Goal: Task Accomplishment & Management: Use online tool/utility

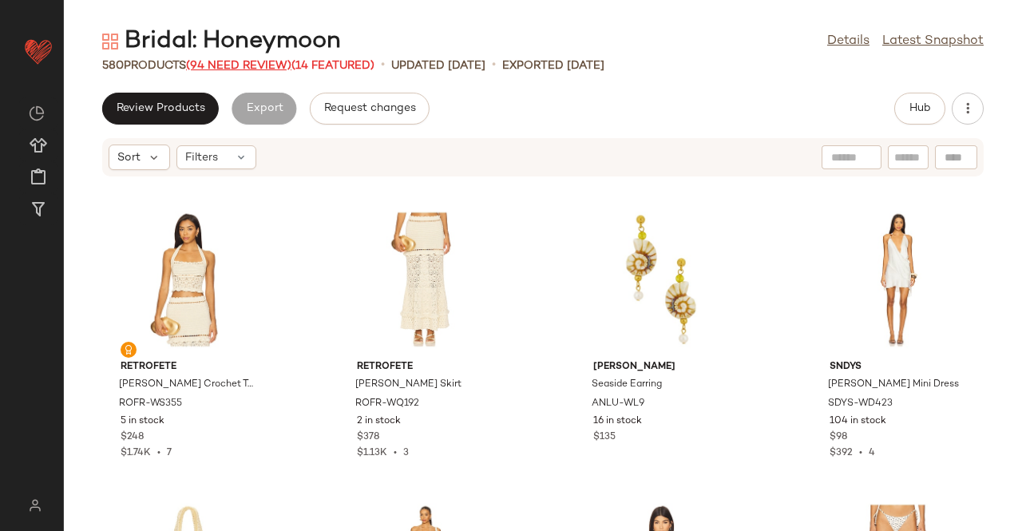
click at [230, 67] on span "(94 Need Review)" at bounding box center [238, 66] width 105 height 12
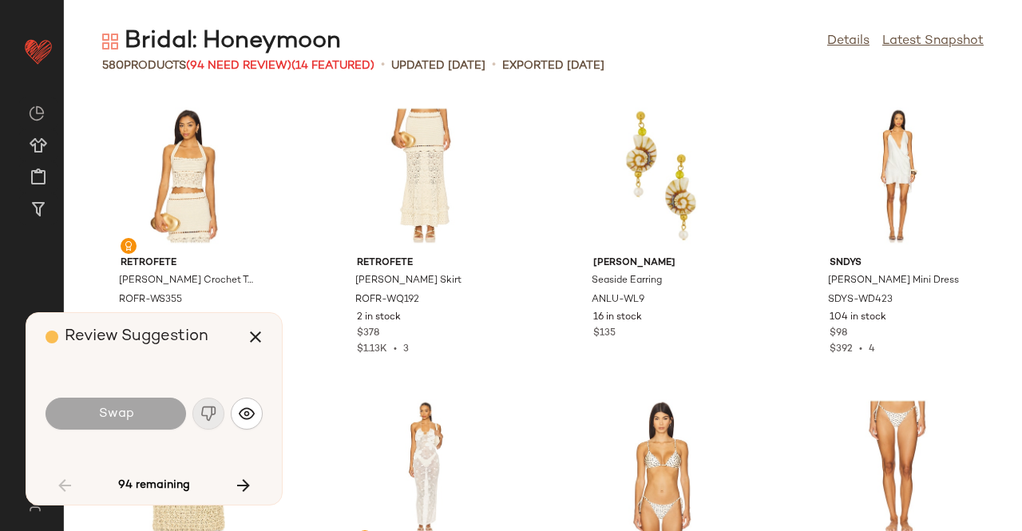
scroll to position [889, 0]
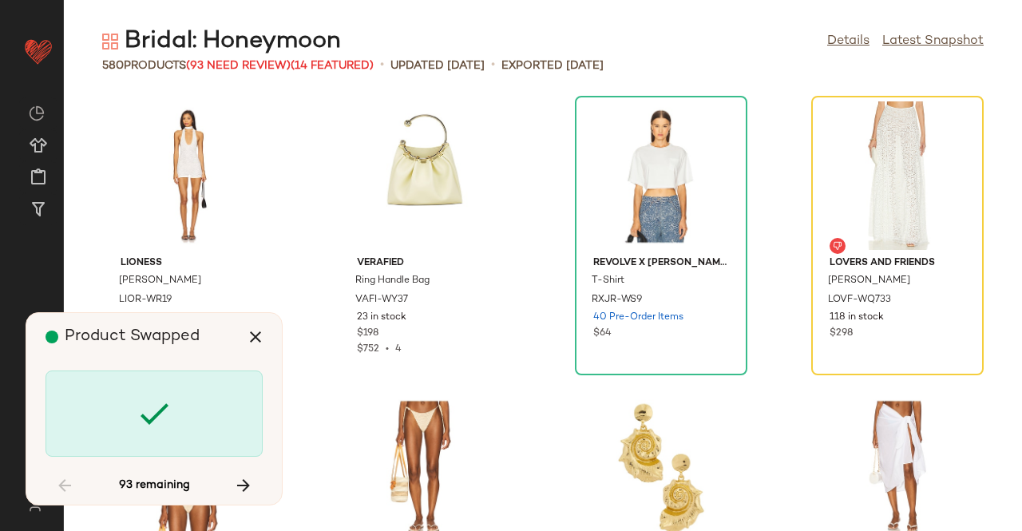
scroll to position [876, 0]
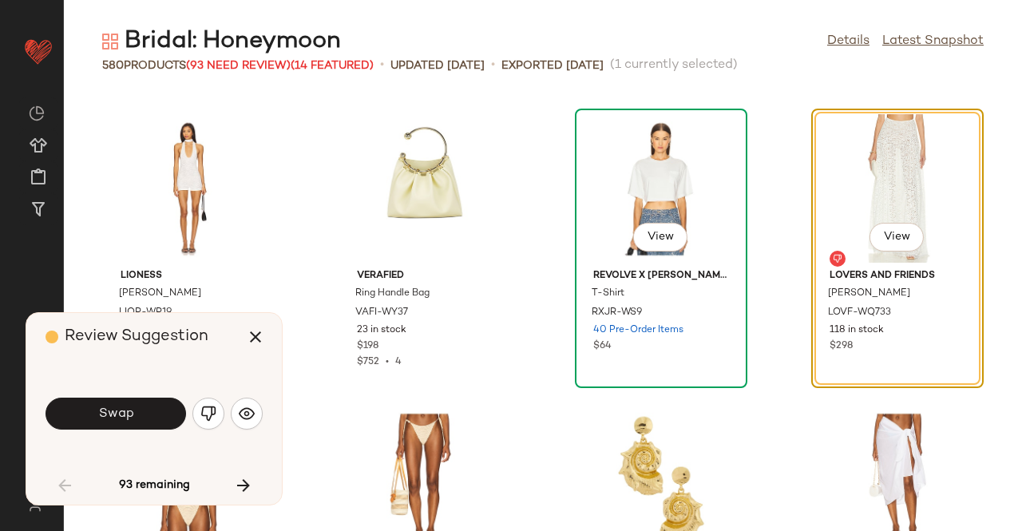
click at [670, 138] on div "View" at bounding box center [660, 188] width 161 height 148
click at [886, 240] on span "View" at bounding box center [896, 237] width 27 height 13
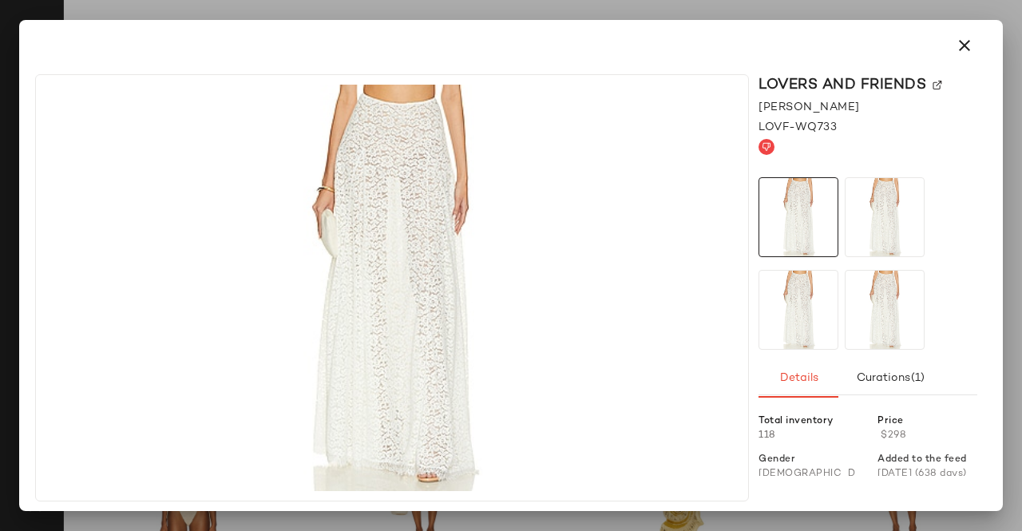
click at [935, 83] on img at bounding box center [937, 86] width 10 height 10
click at [963, 38] on icon "button" at bounding box center [964, 45] width 19 height 19
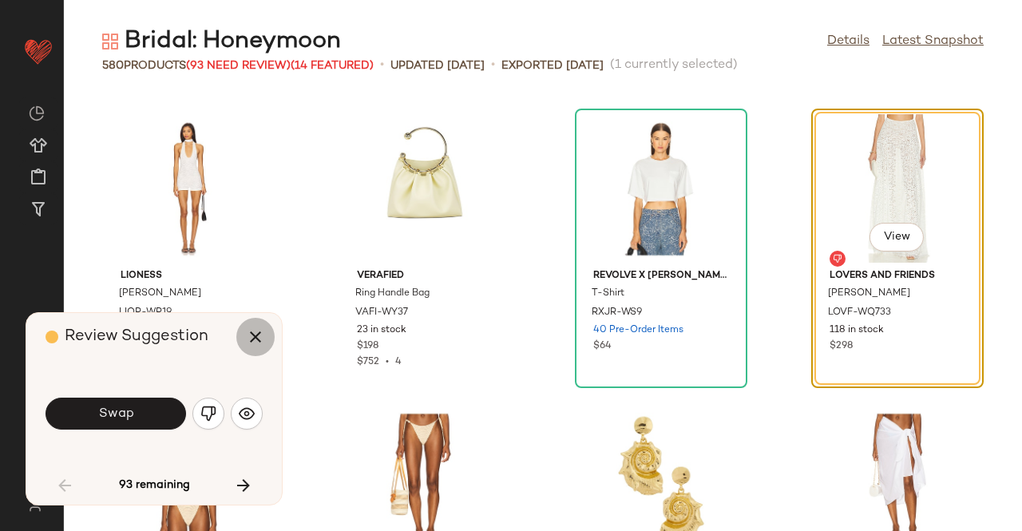
click at [243, 339] on button "button" at bounding box center [255, 337] width 38 height 38
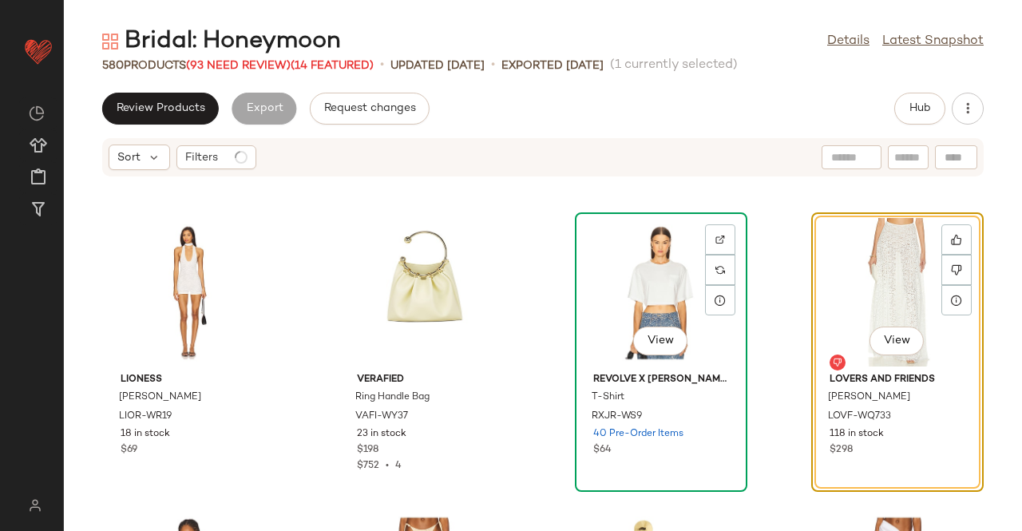
drag, startPoint x: 635, startPoint y: 271, endPoint x: 619, endPoint y: 262, distance: 18.2
click at [634, 271] on div "View" at bounding box center [660, 292] width 161 height 148
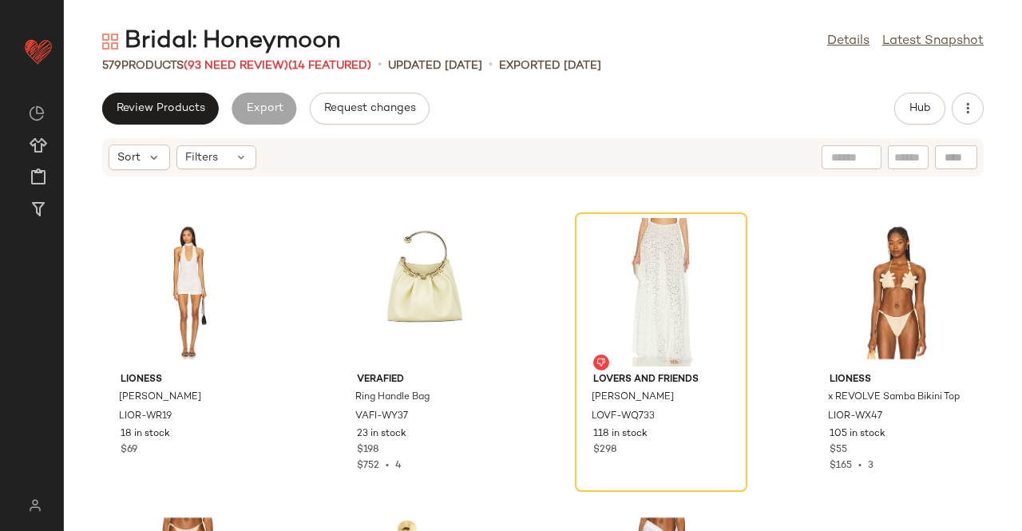
click at [912, 89] on div "Bridal: Honeymoon Details Latest Snapshot 579 Products (93 Need Review) (14 Fea…" at bounding box center [543, 278] width 958 height 505
click at [914, 103] on span "Hub" at bounding box center [919, 108] width 22 height 13
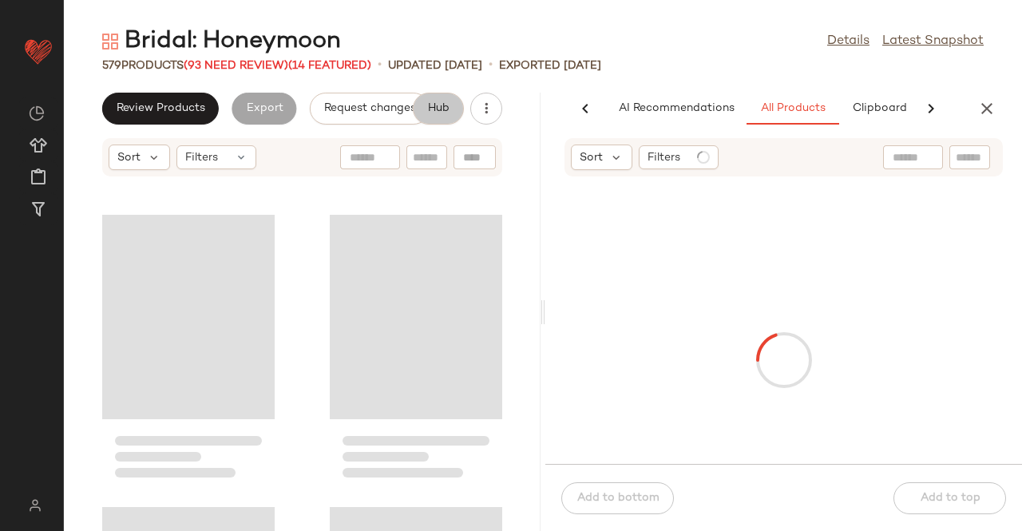
scroll to position [0, 101]
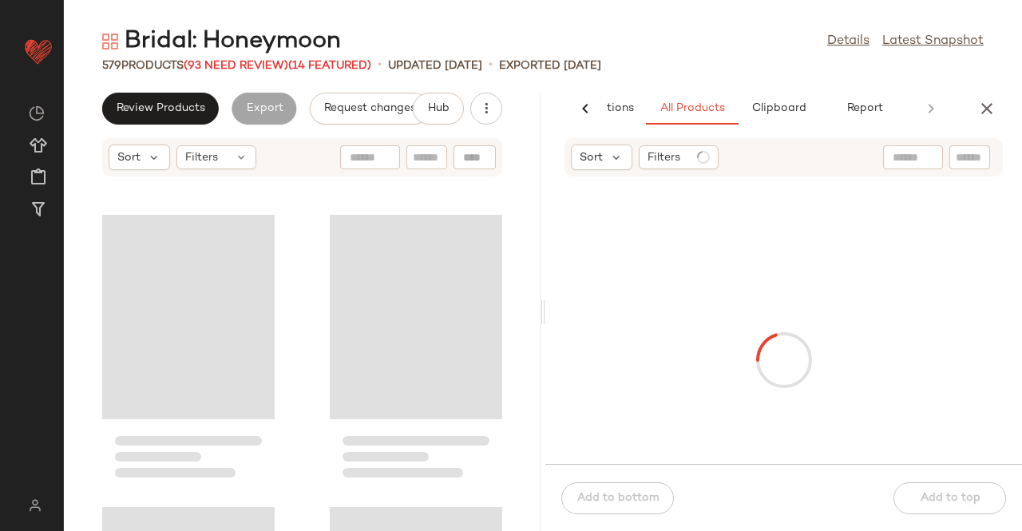
click at [959, 160] on input "text" at bounding box center [969, 157] width 28 height 17
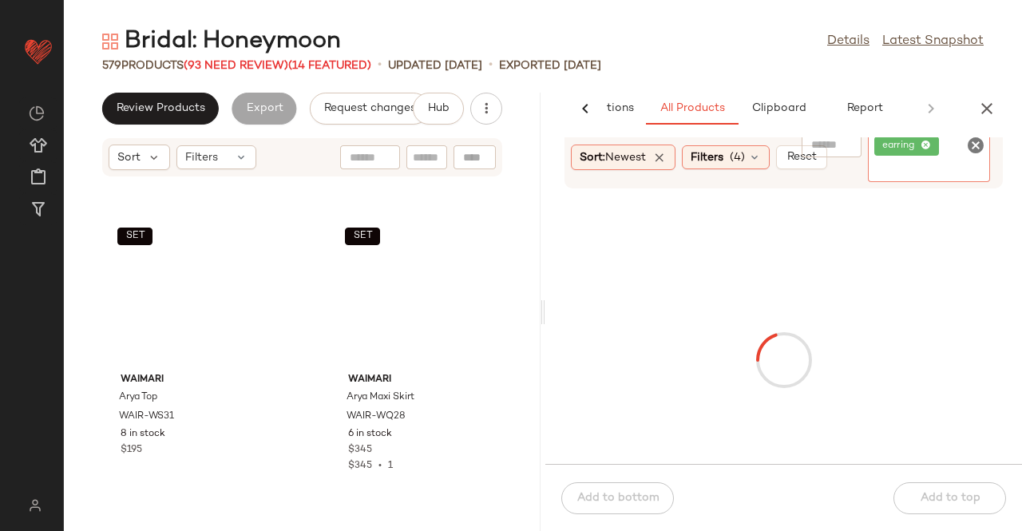
paste input "**********"
type input "**********"
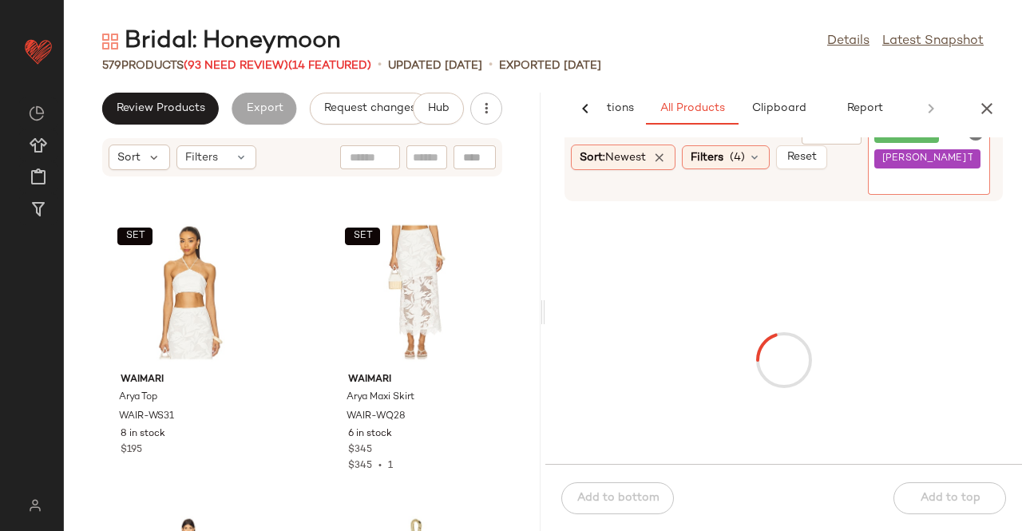
type input "*"
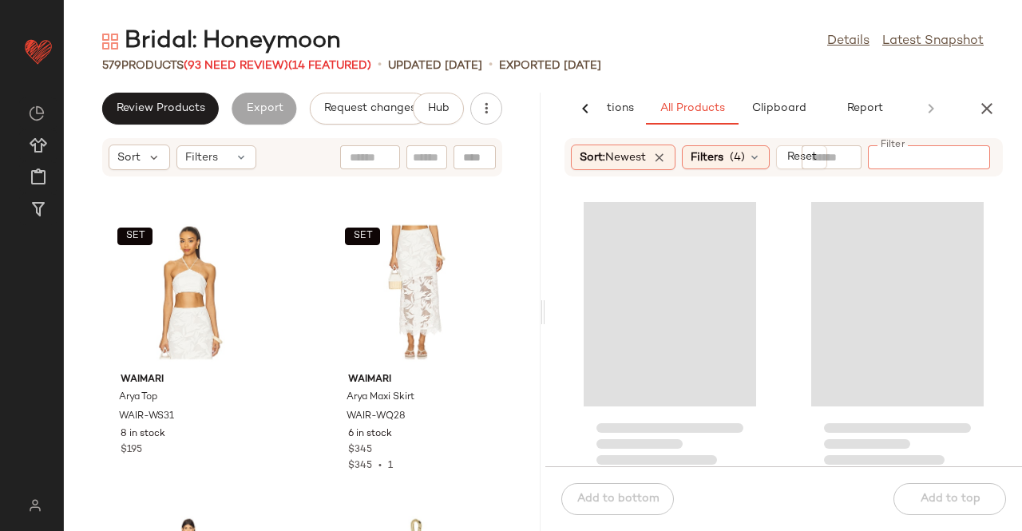
paste input "**********"
type input "**********"
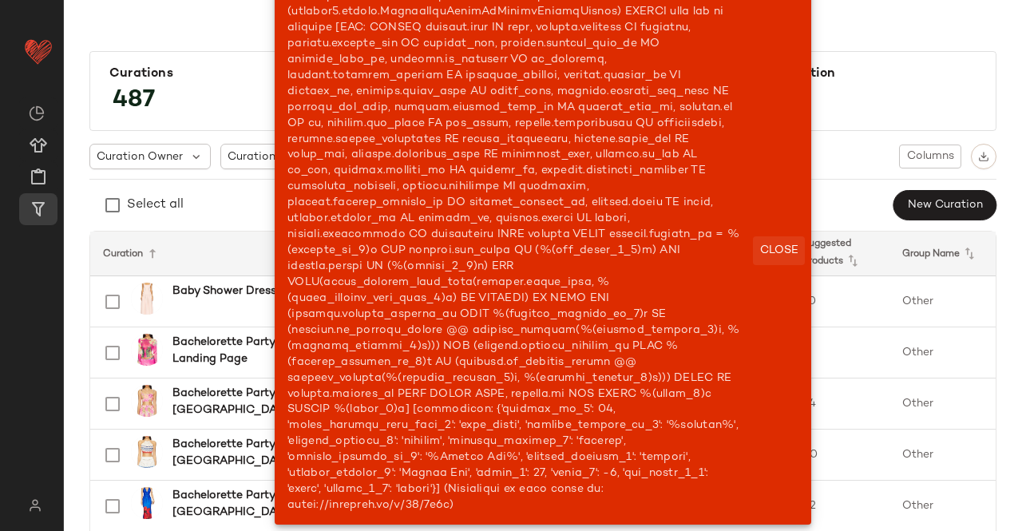
click at [759, 255] on span "Close" at bounding box center [778, 250] width 39 height 13
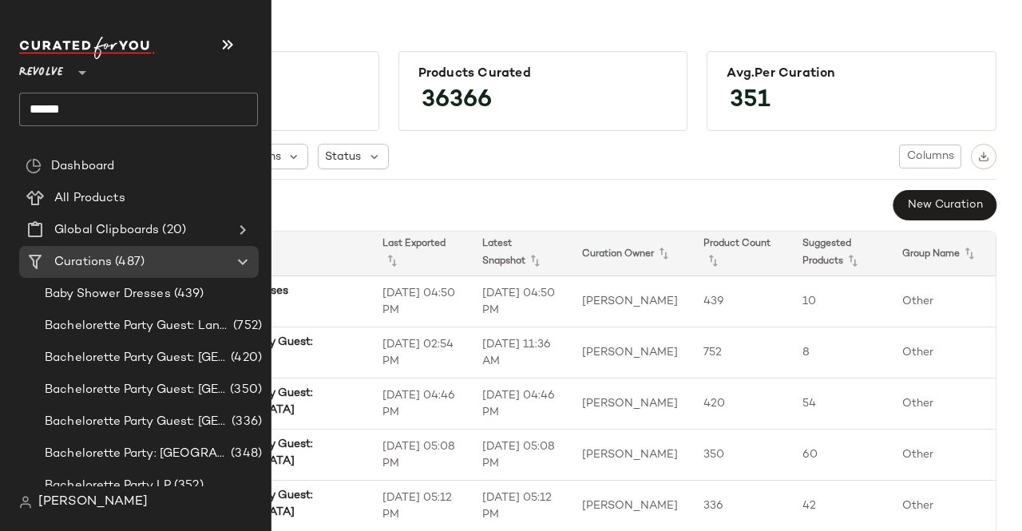
click at [102, 112] on input "******" at bounding box center [138, 110] width 239 height 34
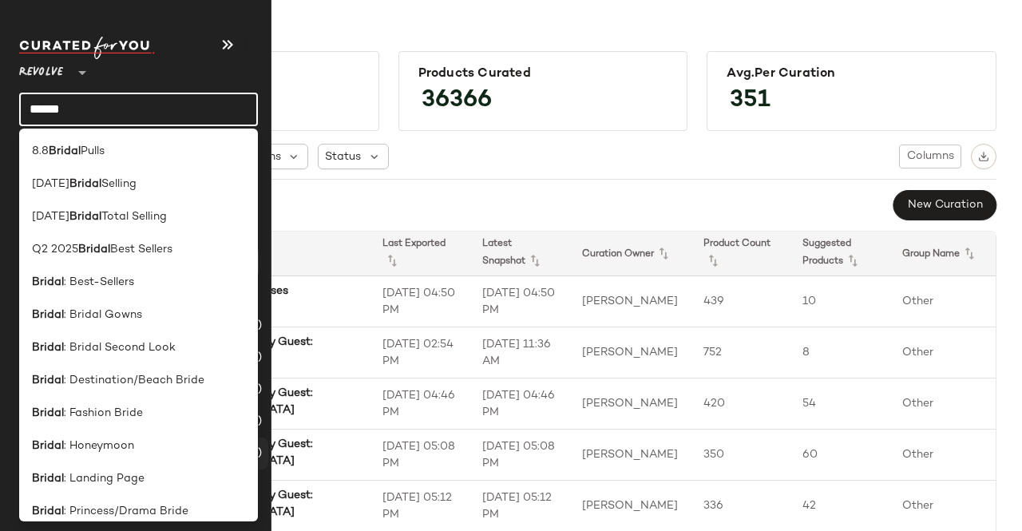
click at [144, 448] on div "Bridal : Honeymoon" at bounding box center [138, 445] width 213 height 17
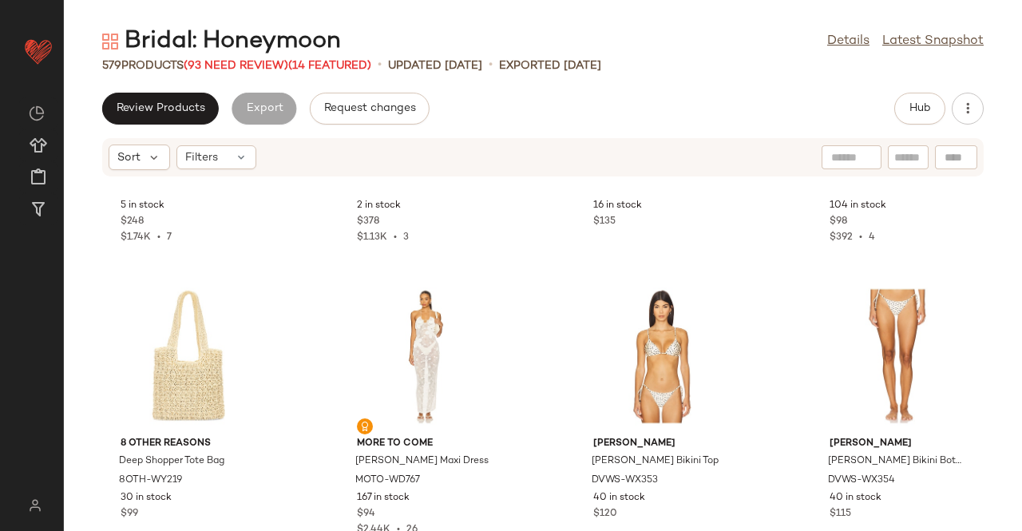
scroll to position [412, 0]
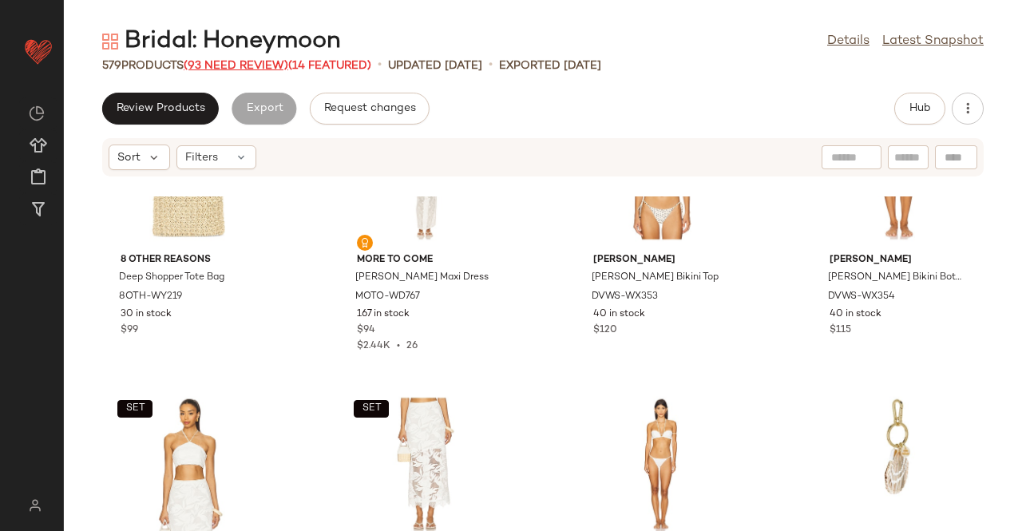
click at [228, 63] on span "(93 Need Review)" at bounding box center [236, 66] width 105 height 12
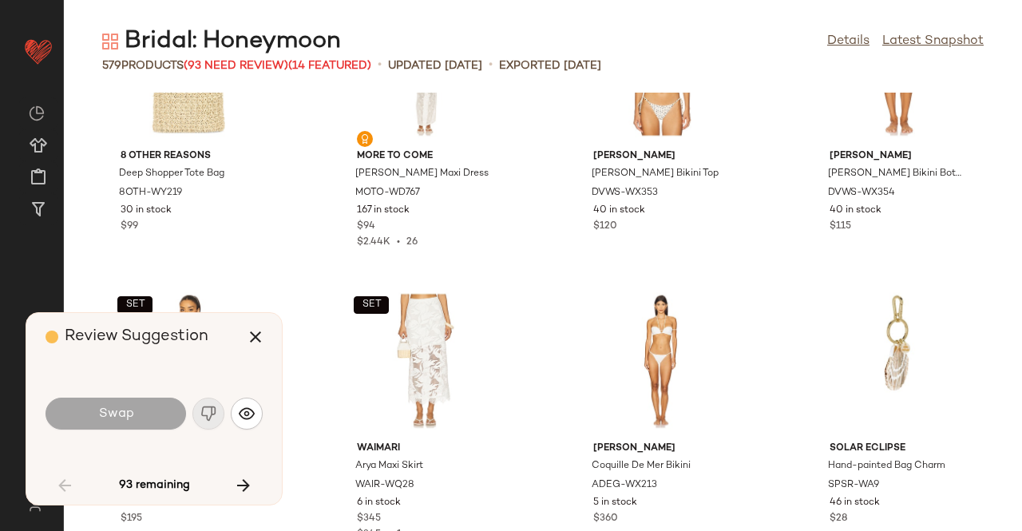
scroll to position [876, 0]
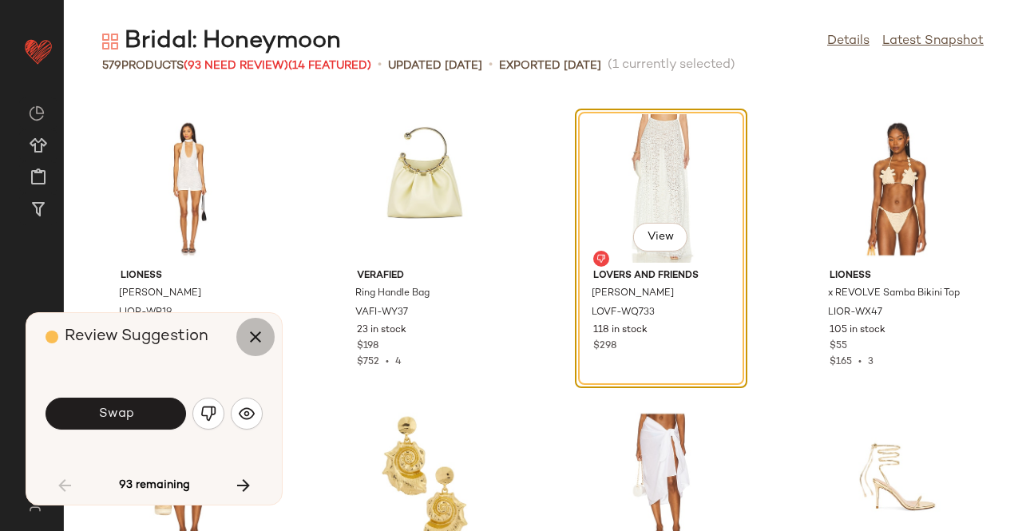
click at [243, 338] on button "button" at bounding box center [255, 337] width 38 height 38
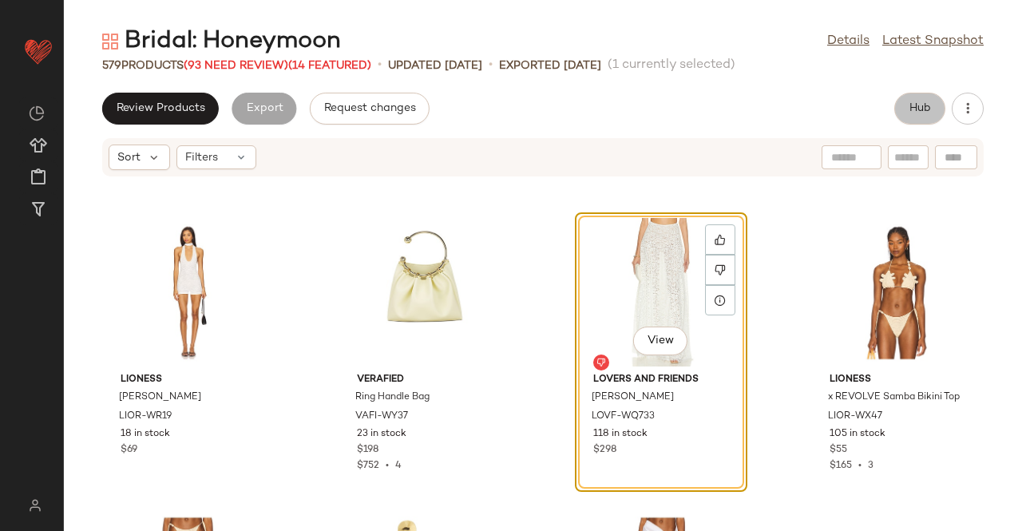
click at [905, 97] on button "Hub" at bounding box center [919, 109] width 51 height 32
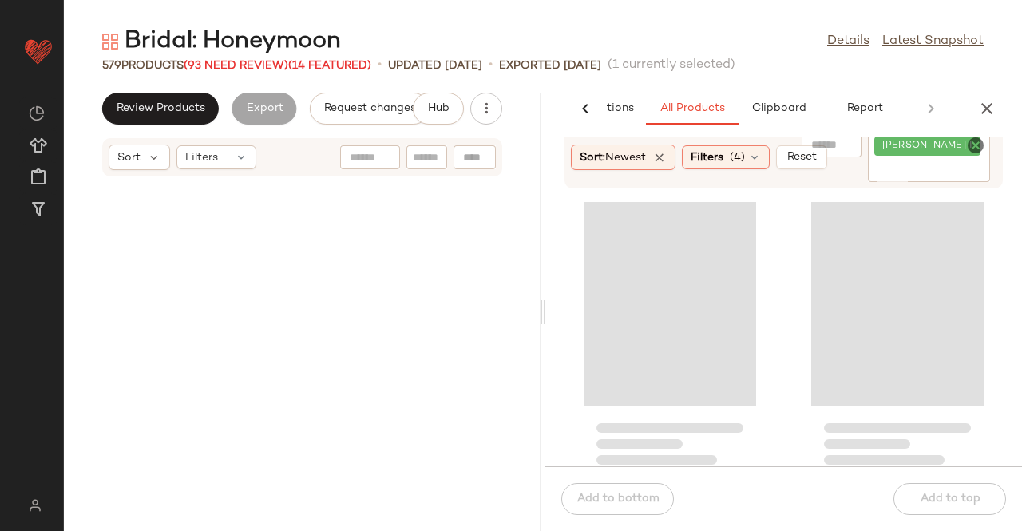
scroll to position [2337, 0]
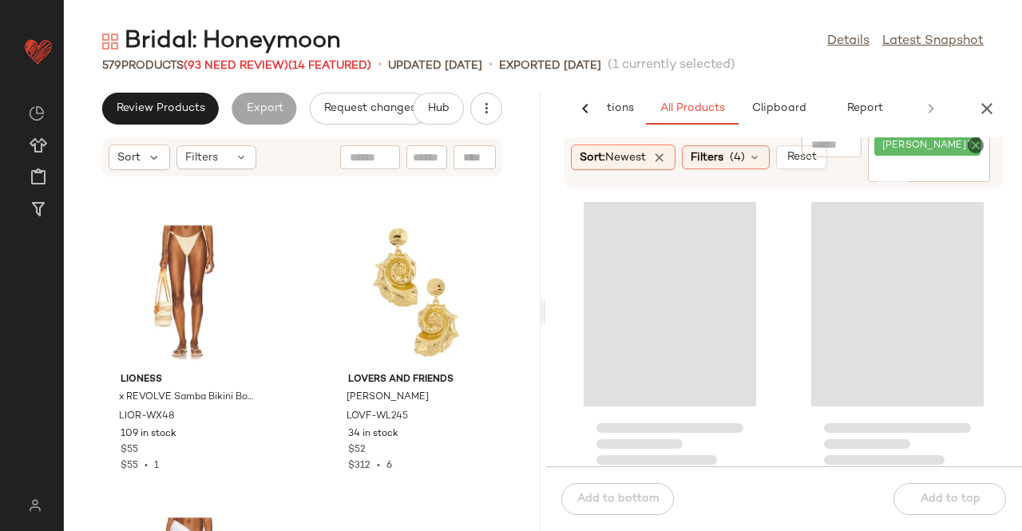
click at [935, 167] on input "Filter" at bounding box center [928, 170] width 109 height 17
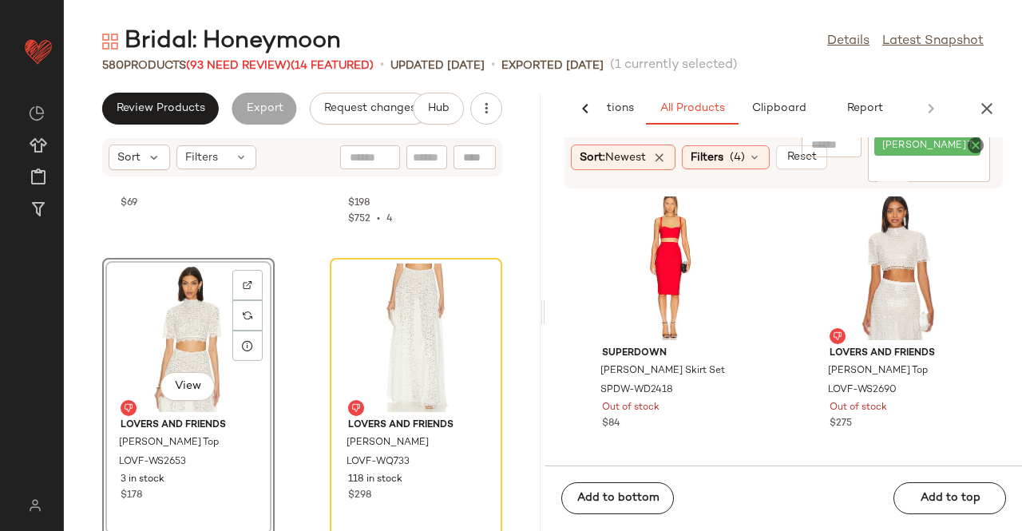
scroll to position [13, 0]
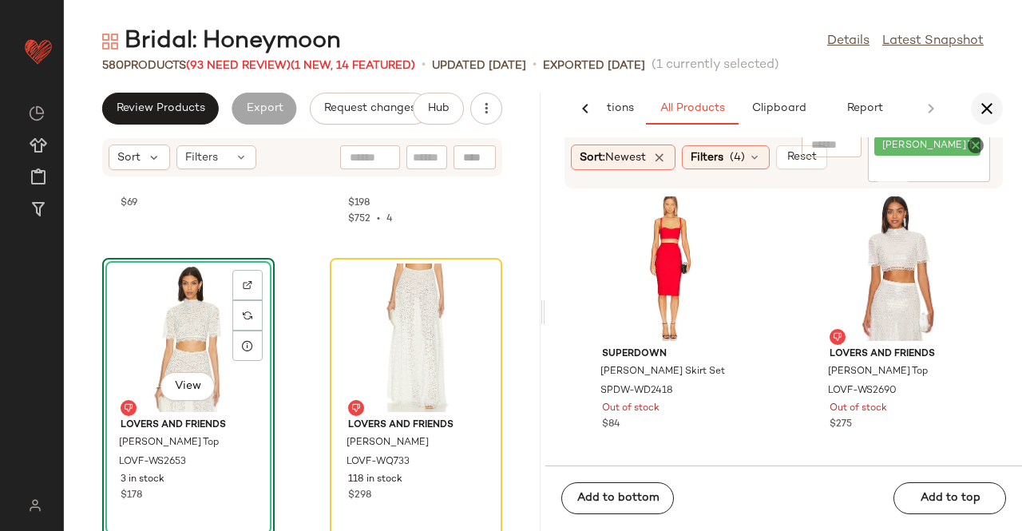
click at [978, 103] on icon "button" at bounding box center [986, 108] width 19 height 19
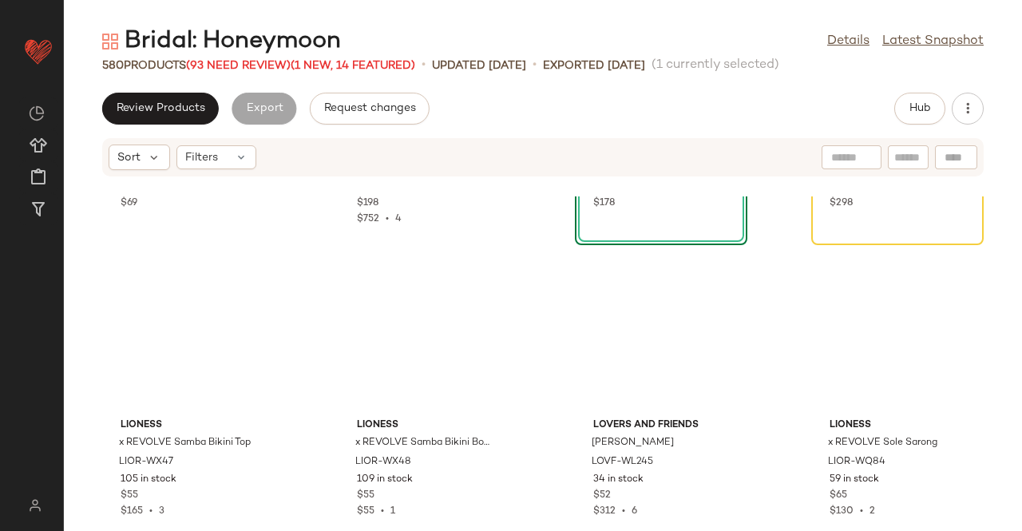
scroll to position [876, 0]
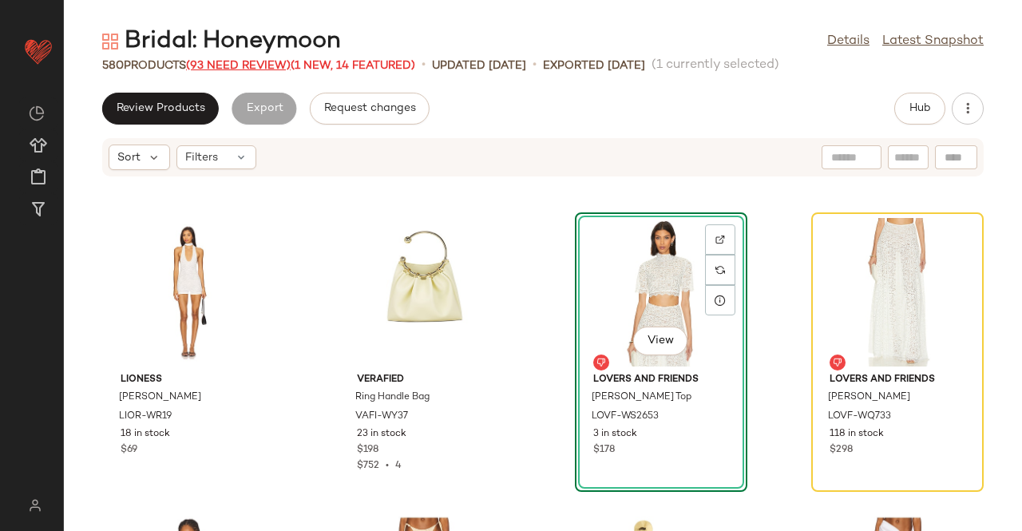
click at [231, 69] on span "(93 Need Review)" at bounding box center [238, 66] width 105 height 12
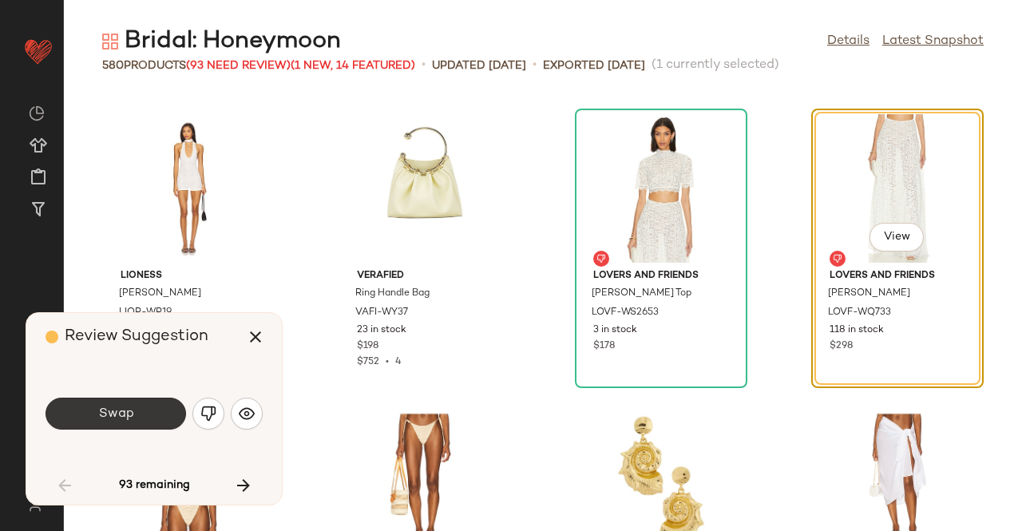
click at [156, 417] on button "Swap" at bounding box center [115, 413] width 140 height 32
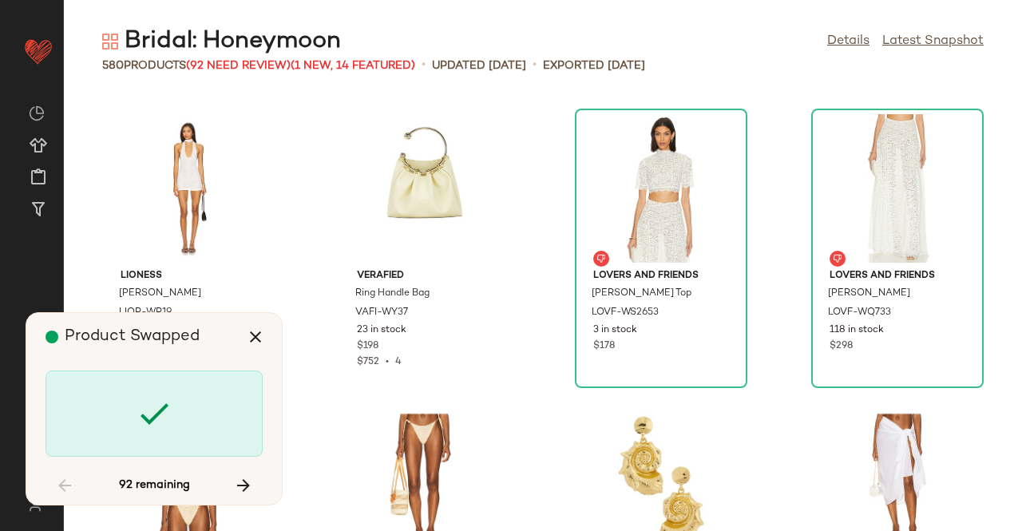
scroll to position [2337, 0]
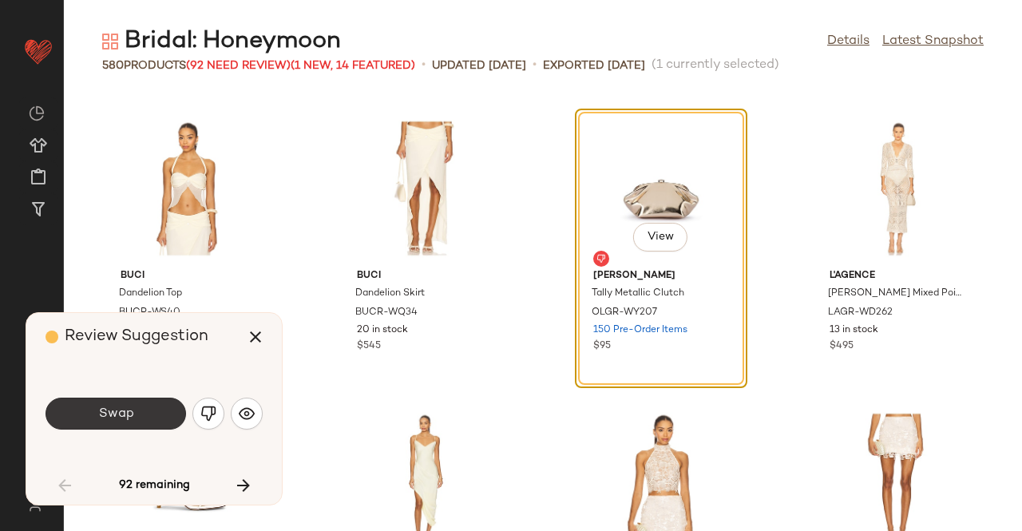
click at [142, 406] on button "Swap" at bounding box center [115, 413] width 140 height 32
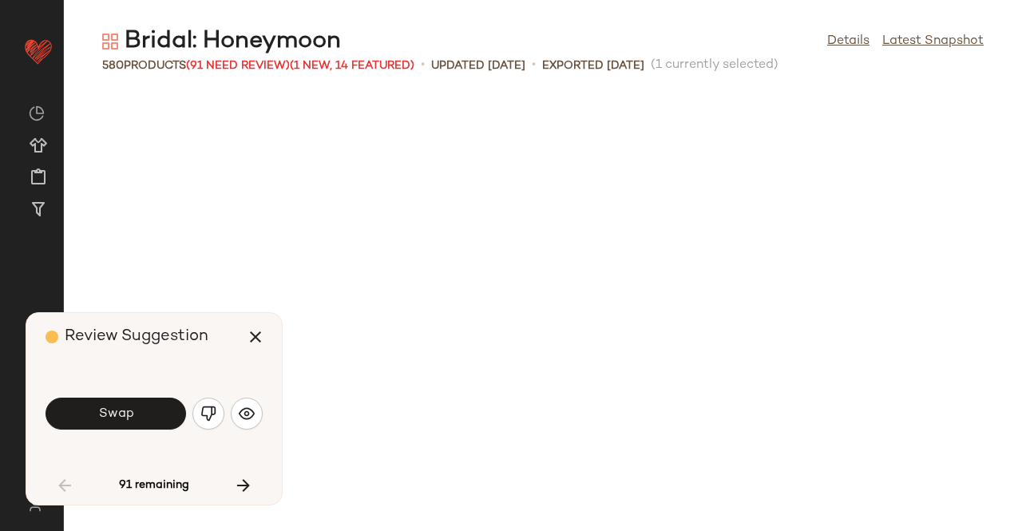
scroll to position [4089, 0]
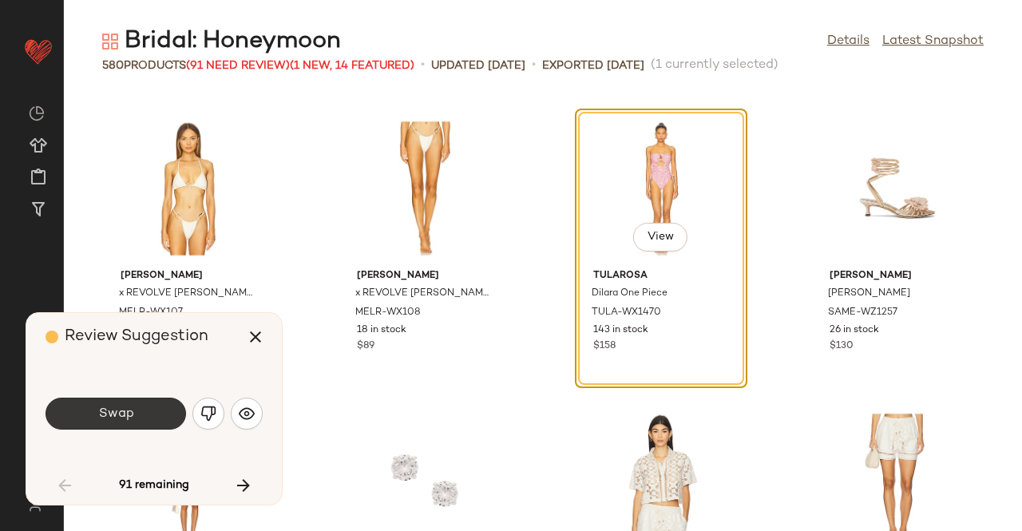
click at [115, 399] on button "Swap" at bounding box center [115, 413] width 140 height 32
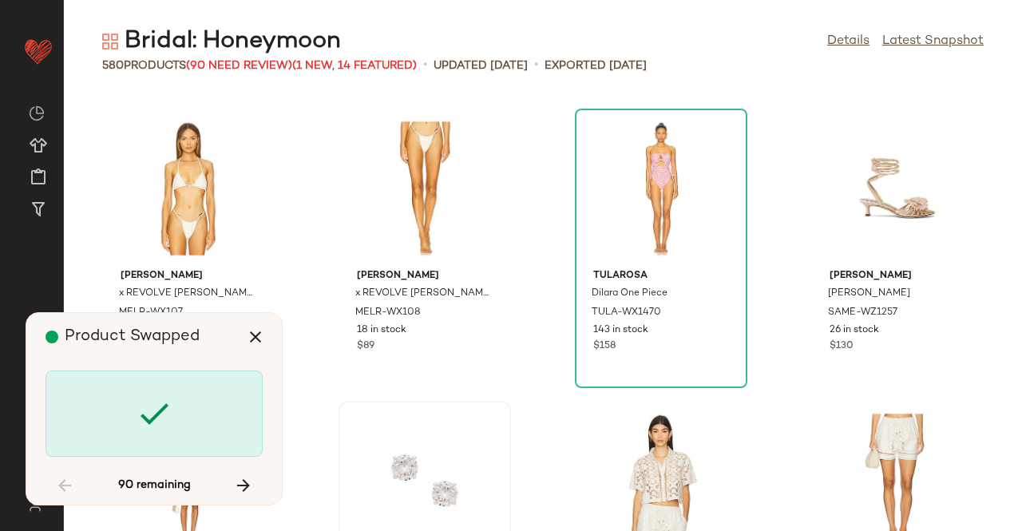
scroll to position [4966, 0]
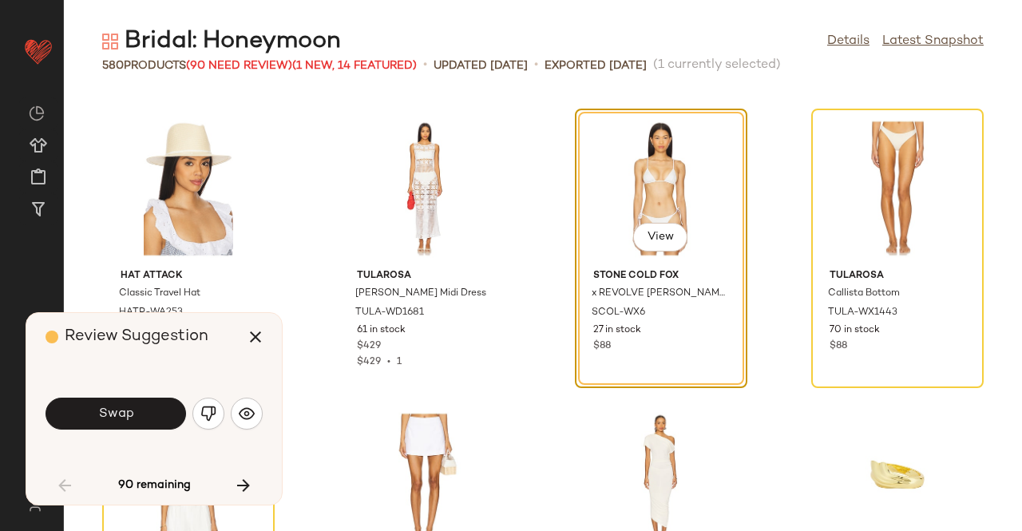
click at [149, 412] on button "Swap" at bounding box center [115, 413] width 140 height 32
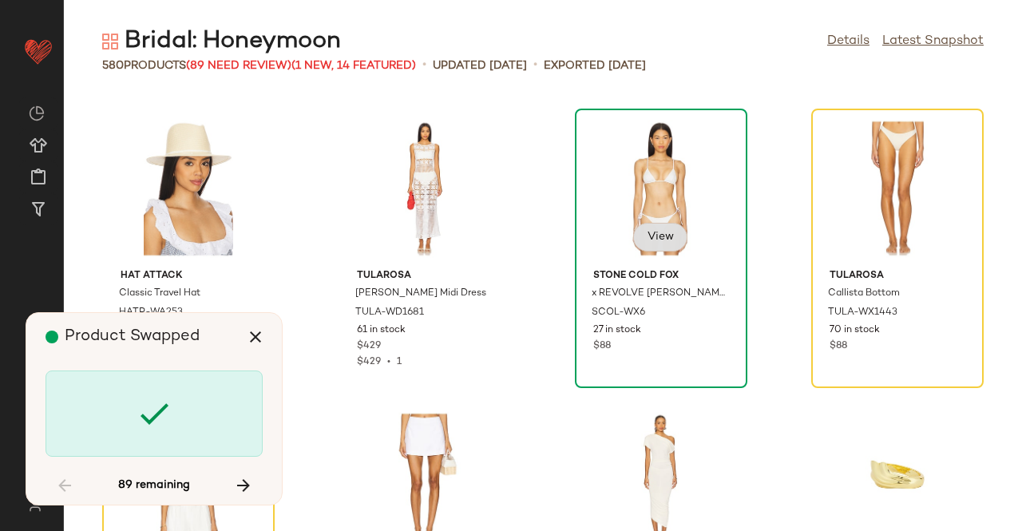
click at [666, 231] on span "View" at bounding box center [659, 237] width 27 height 13
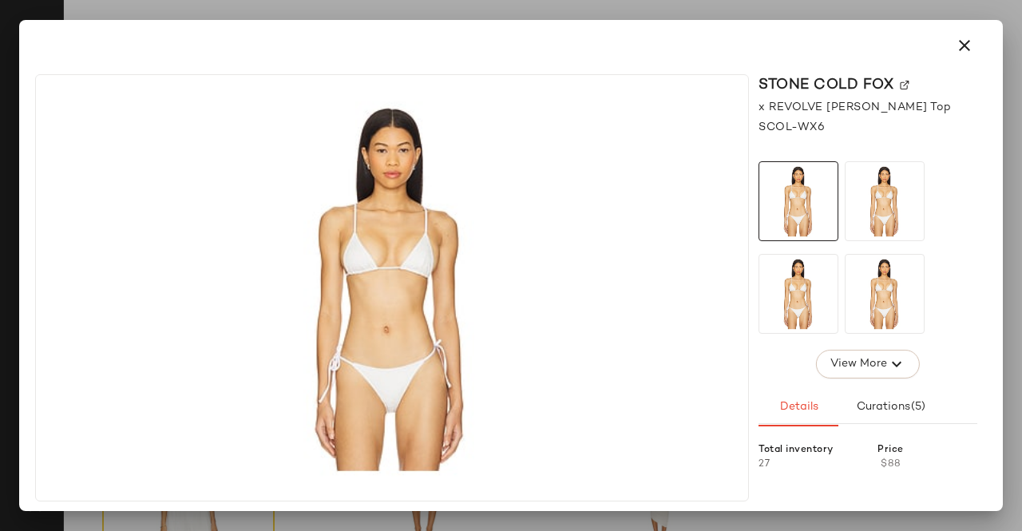
click at [902, 84] on img at bounding box center [904, 86] width 10 height 10
click at [970, 53] on icon "button" at bounding box center [964, 45] width 19 height 19
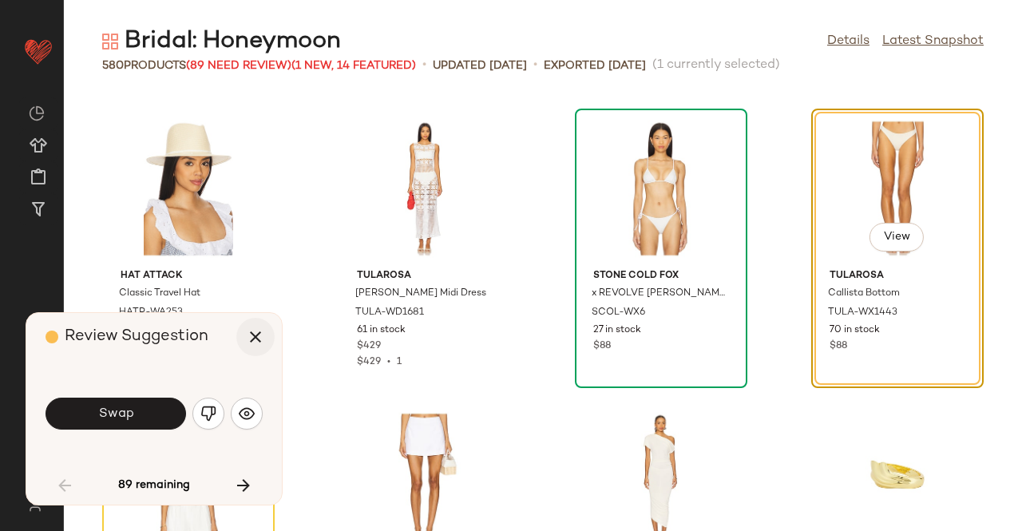
click at [246, 335] on icon "button" at bounding box center [255, 336] width 19 height 19
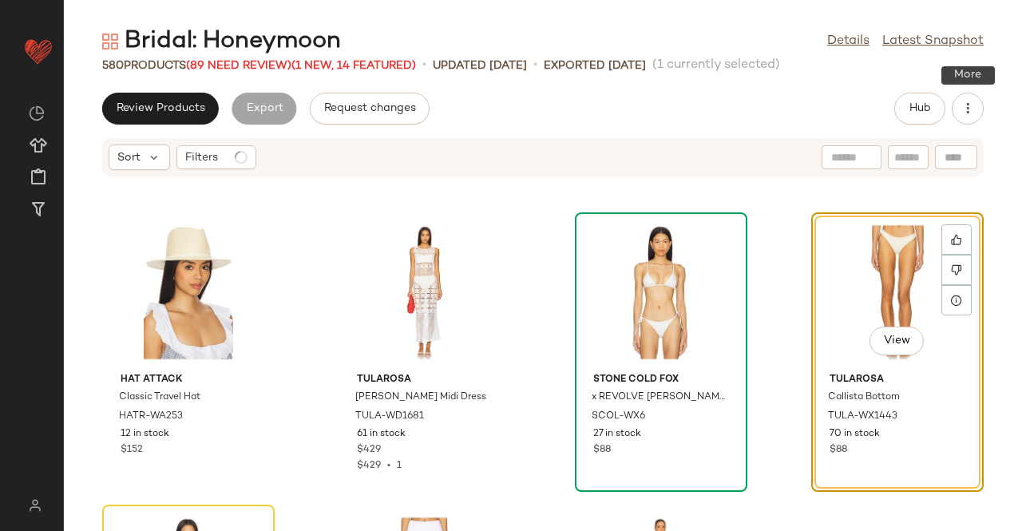
click at [949, 108] on div "Hub" at bounding box center [938, 109] width 89 height 32
click at [936, 109] on button "Hub" at bounding box center [919, 109] width 51 height 32
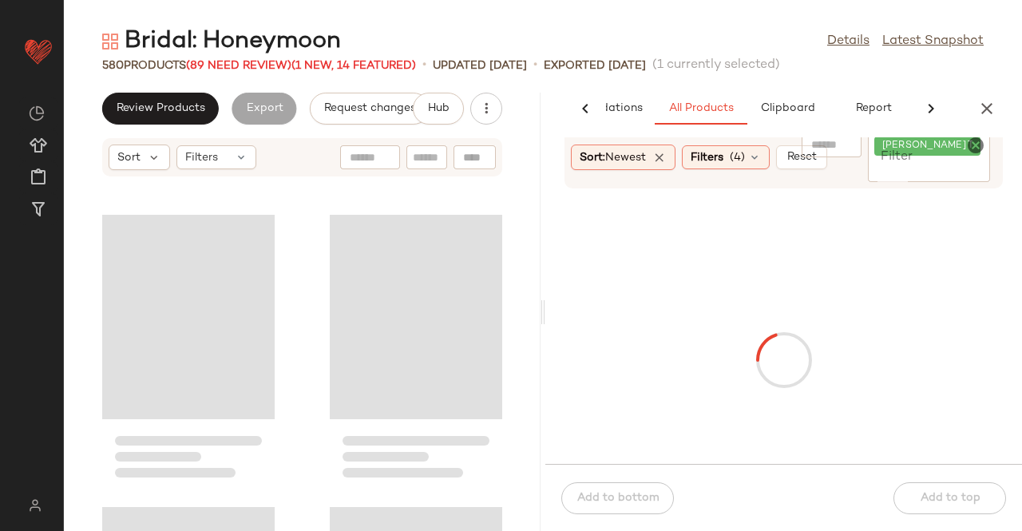
scroll to position [0, 101]
click at [973, 168] on input "Filter" at bounding box center [928, 170] width 109 height 17
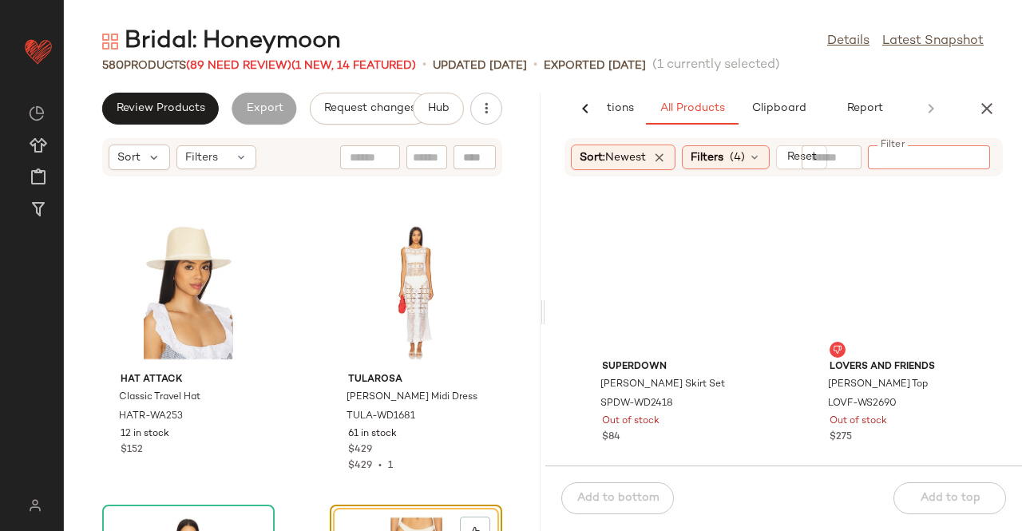
paste input "**********"
type input "**********"
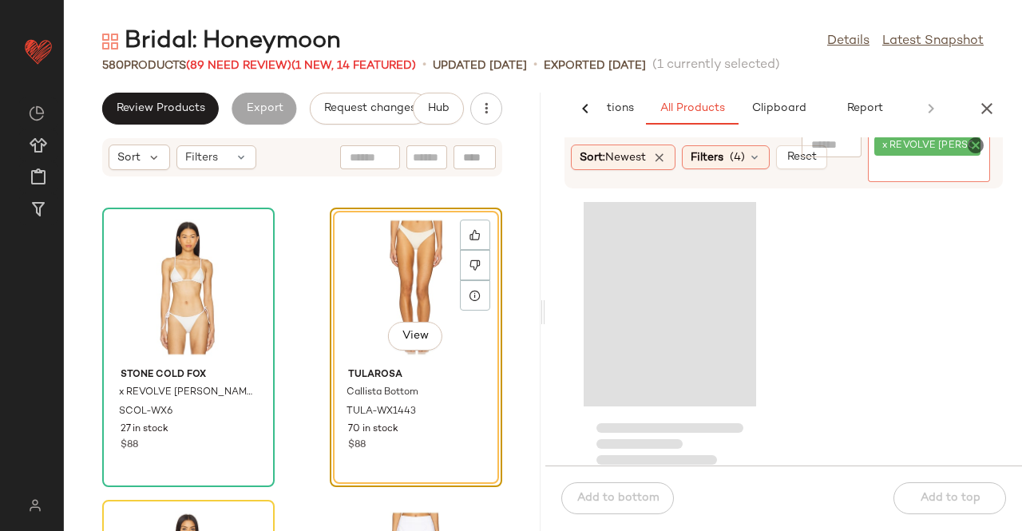
scroll to position [10171, 0]
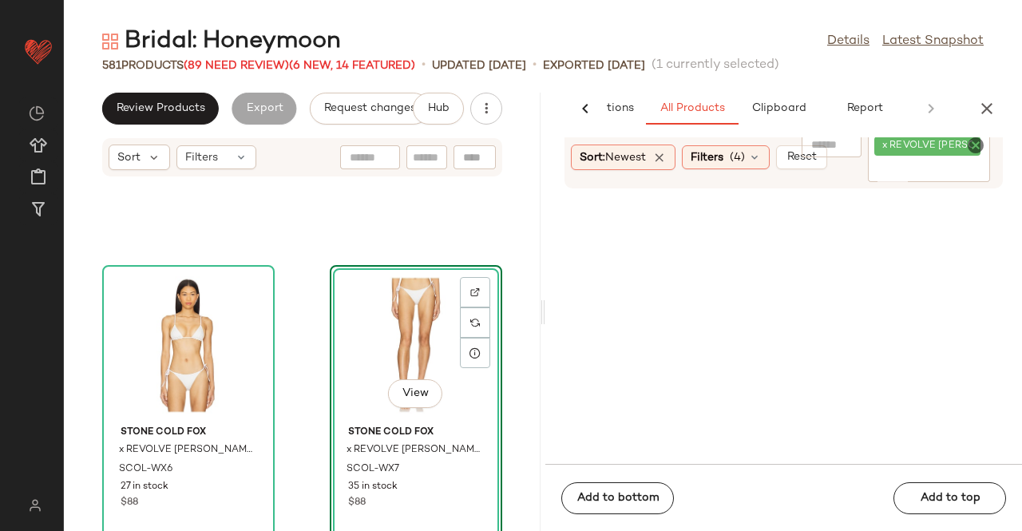
drag, startPoint x: 992, startPoint y: 105, endPoint x: 870, endPoint y: 121, distance: 123.1
click at [991, 107] on icon "button" at bounding box center [986, 108] width 19 height 19
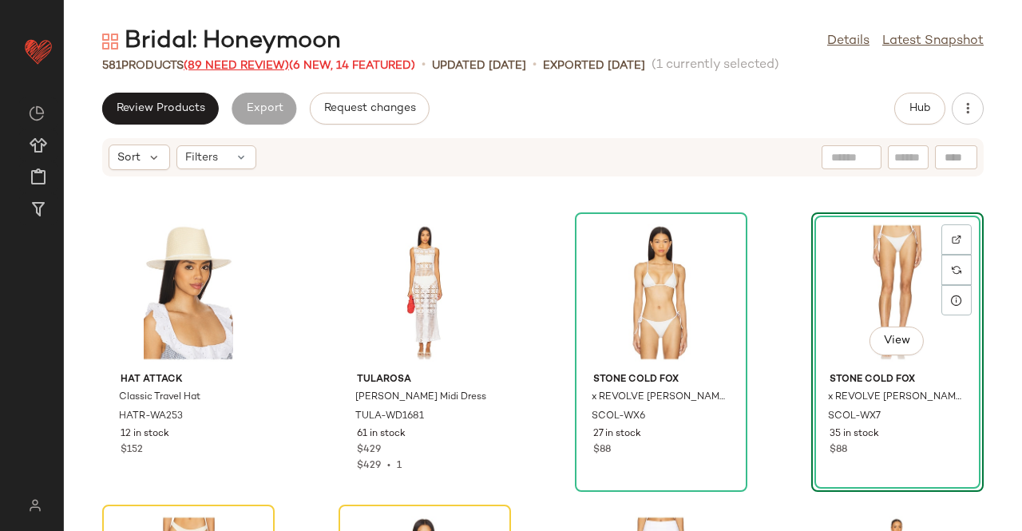
click at [233, 68] on span "(89 Need Review)" at bounding box center [236, 66] width 105 height 12
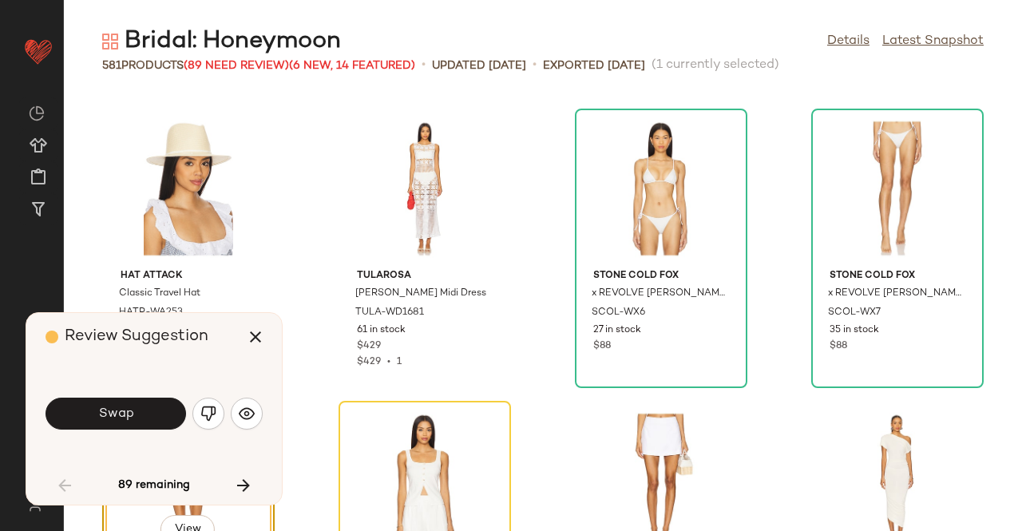
scroll to position [5258, 0]
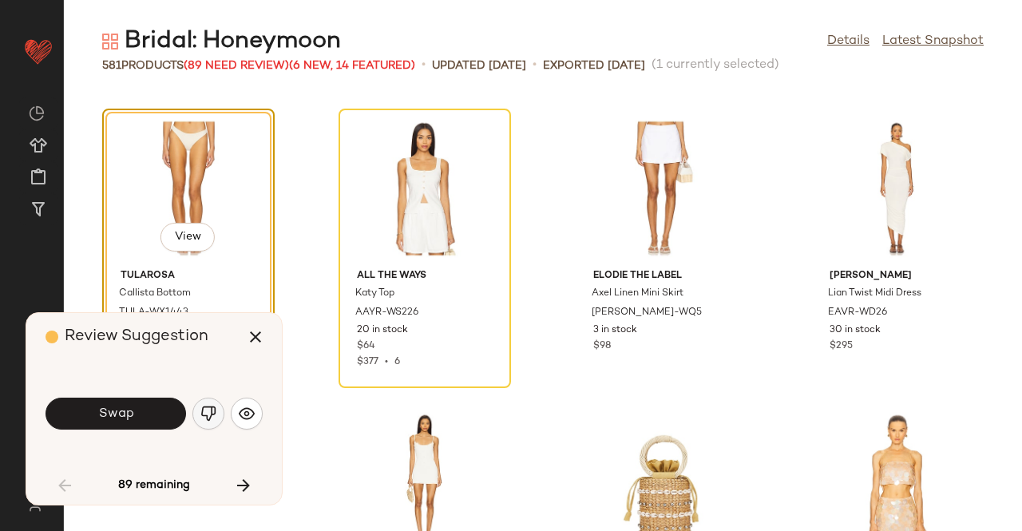
click at [208, 417] on img "button" at bounding box center [208, 413] width 16 height 16
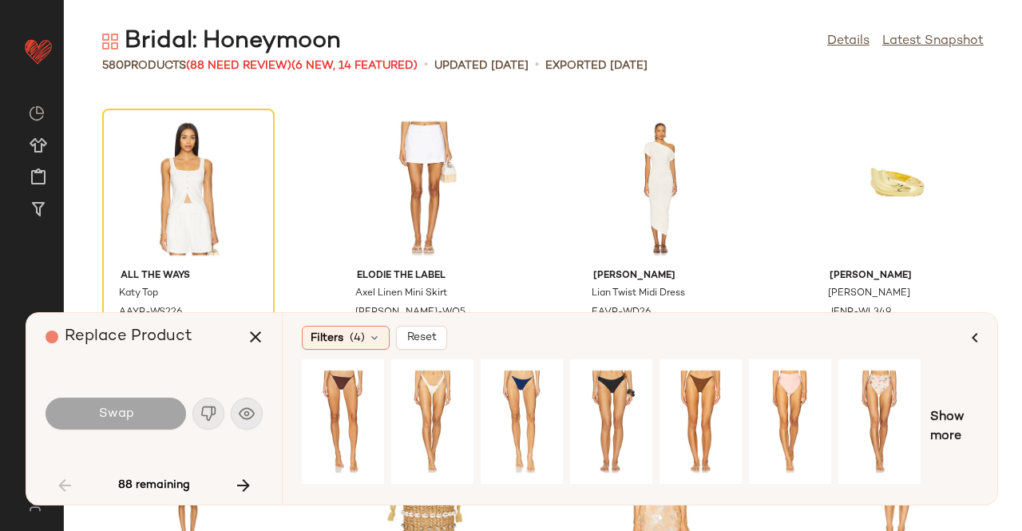
click at [128, 412] on div "Swap" at bounding box center [115, 413] width 140 height 32
click at [235, 481] on icon "button" at bounding box center [243, 485] width 19 height 19
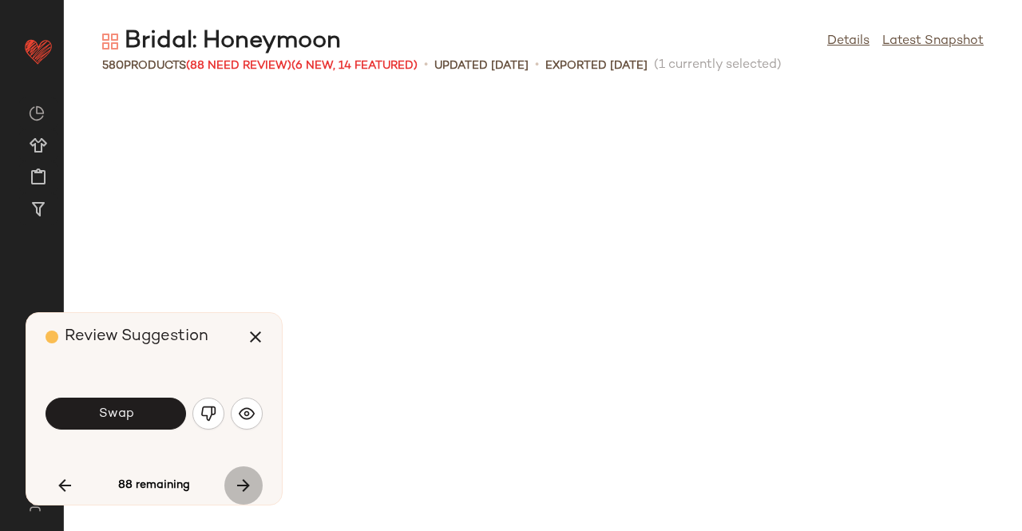
scroll to position [5842, 0]
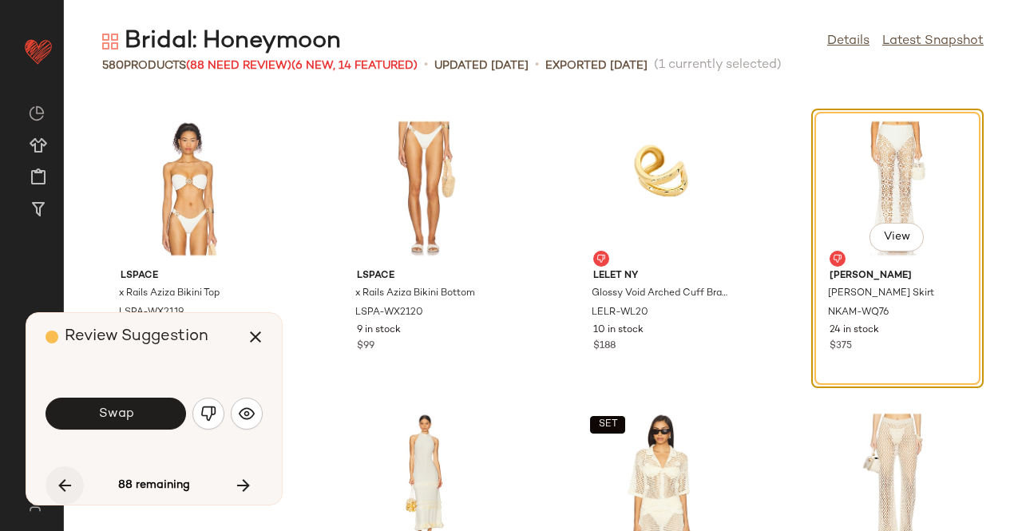
click at [73, 484] on button "button" at bounding box center [64, 485] width 38 height 38
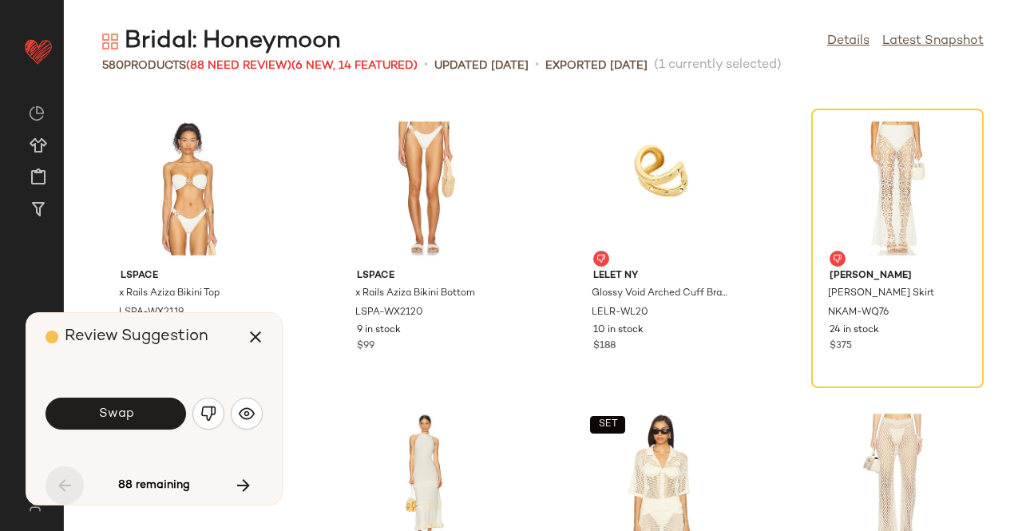
scroll to position [5258, 0]
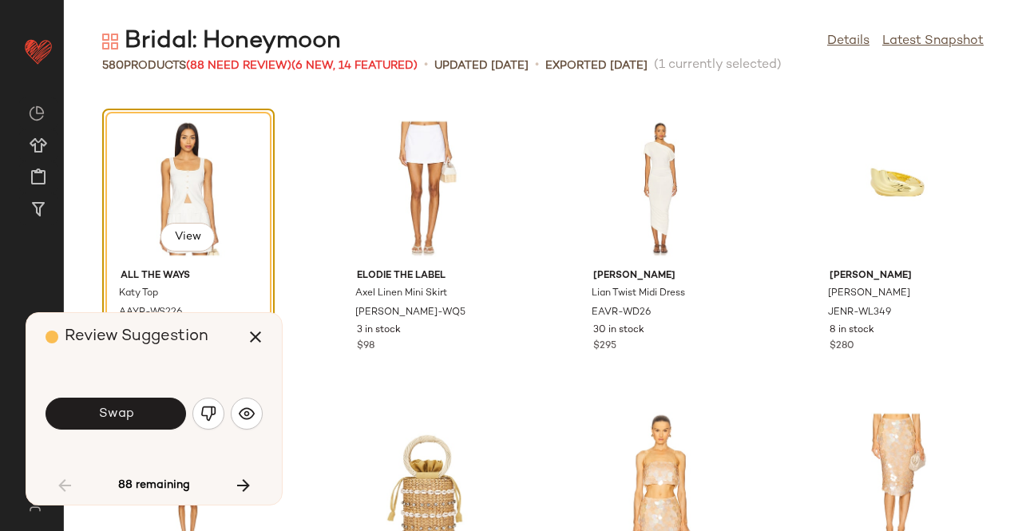
click at [101, 410] on span "Swap" at bounding box center [115, 413] width 36 height 15
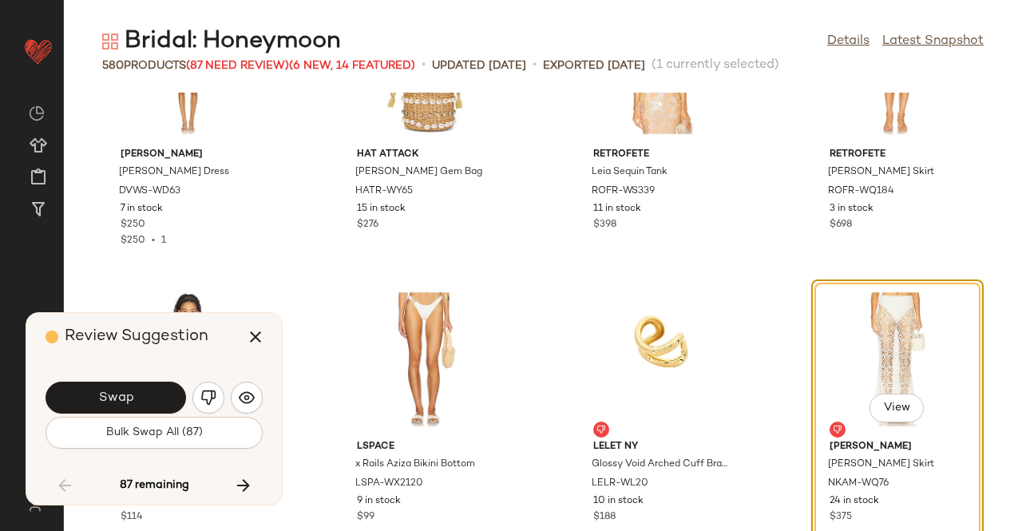
scroll to position [5682, 0]
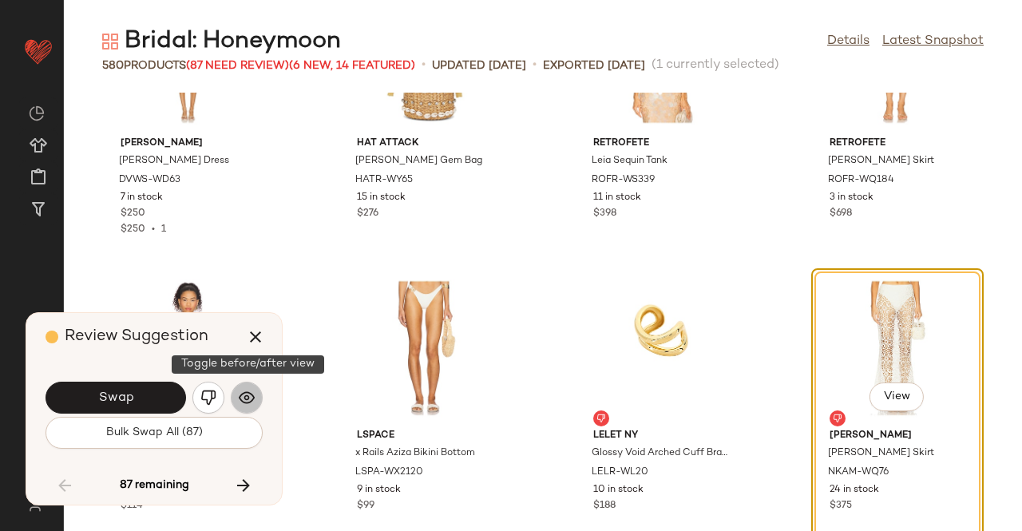
click at [257, 397] on button "button" at bounding box center [247, 397] width 32 height 32
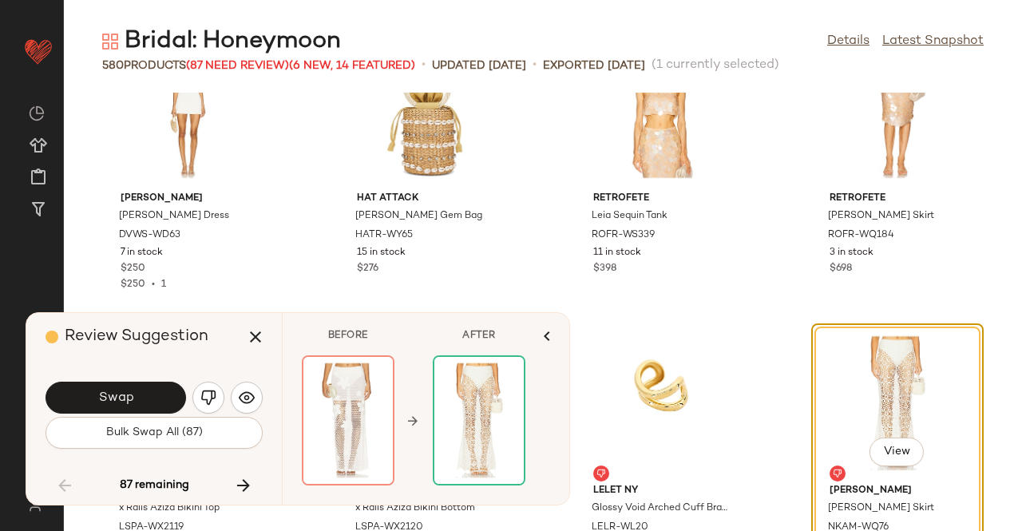
scroll to position [5603, 0]
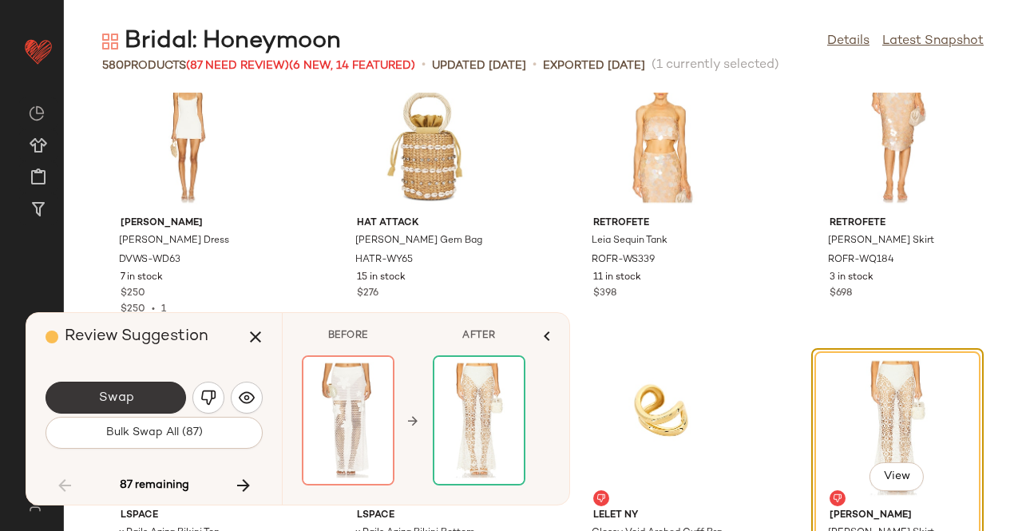
click at [138, 389] on button "Swap" at bounding box center [115, 397] width 140 height 32
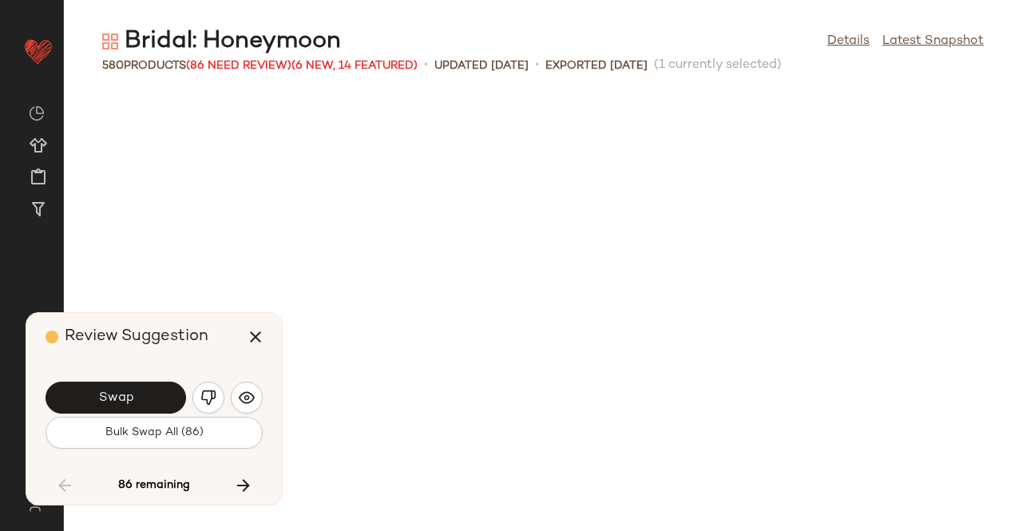
scroll to position [6426, 0]
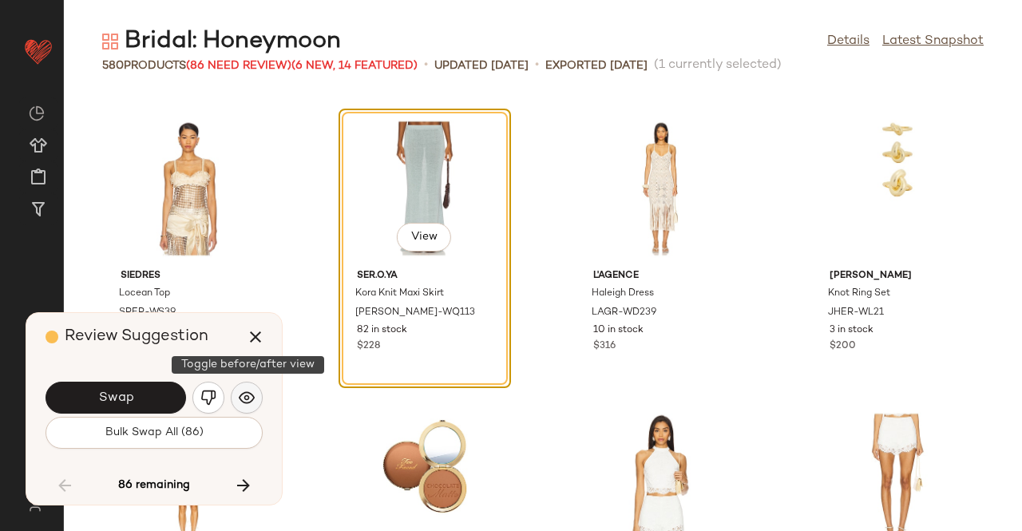
click at [243, 396] on img "button" at bounding box center [247, 397] width 16 height 16
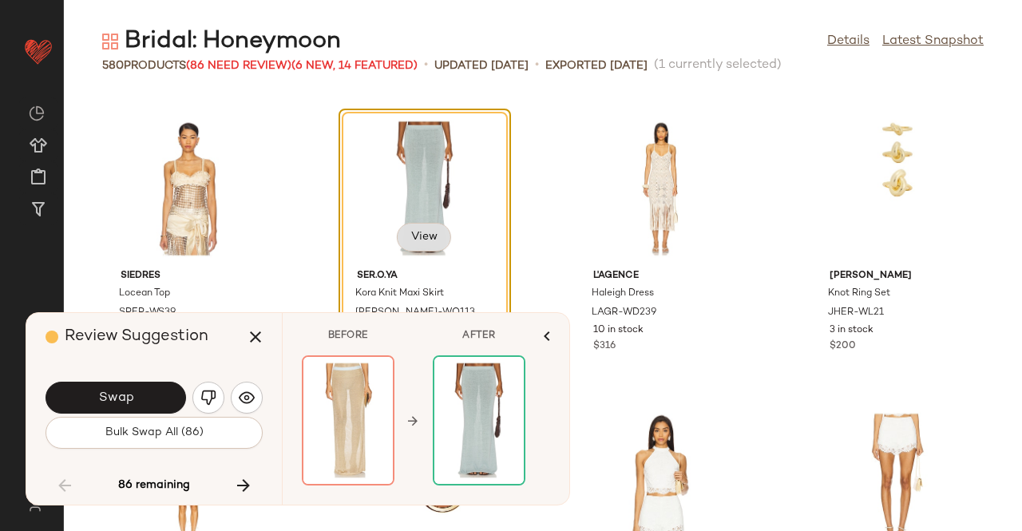
click at [430, 234] on span "View" at bounding box center [423, 237] width 27 height 13
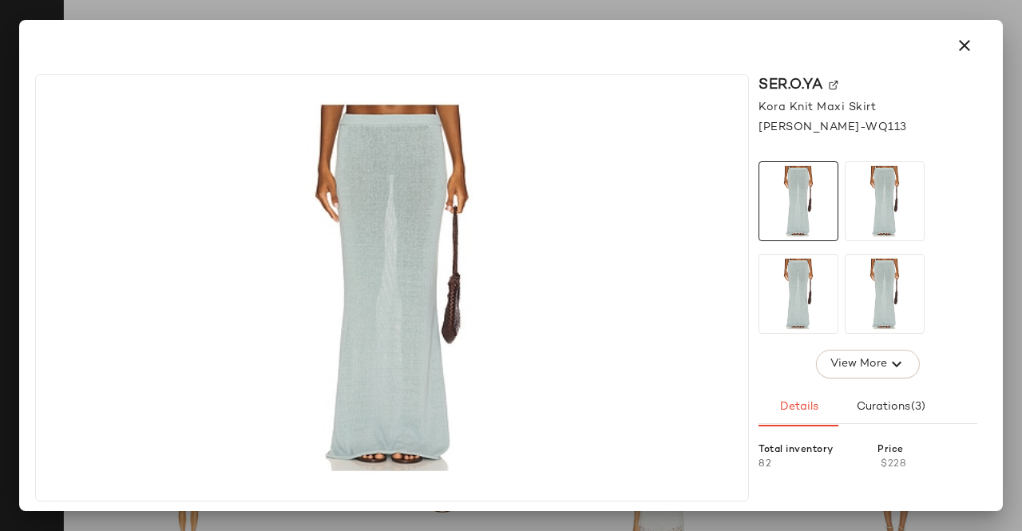
click at [824, 89] on div "SER.O.YA" at bounding box center [867, 85] width 219 height 22
click at [949, 45] on button "button" at bounding box center [964, 45] width 38 height 38
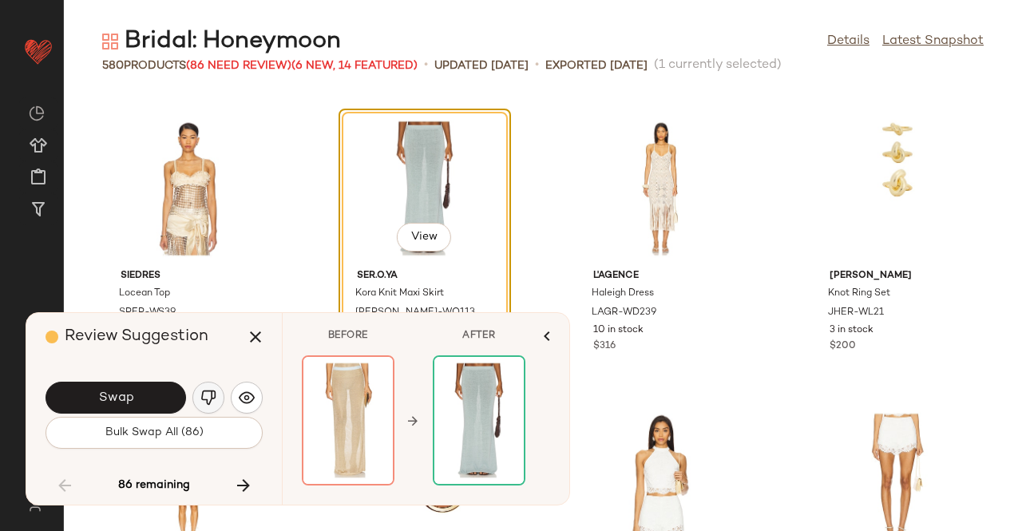
click at [215, 405] on img "button" at bounding box center [208, 397] width 16 height 16
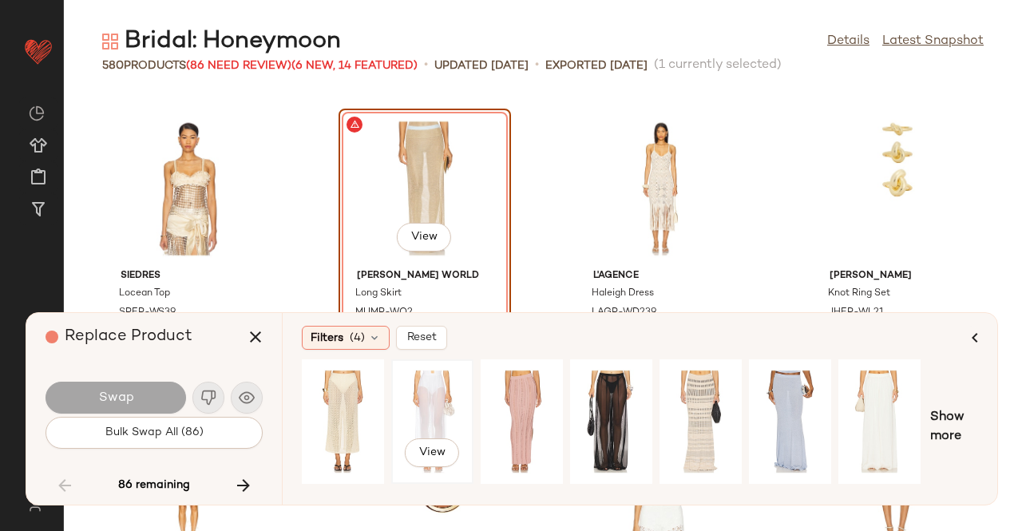
drag, startPoint x: 423, startPoint y: 402, endPoint x: 404, endPoint y: 398, distance: 19.6
click at [423, 401] on div "View" at bounding box center [432, 421] width 71 height 113
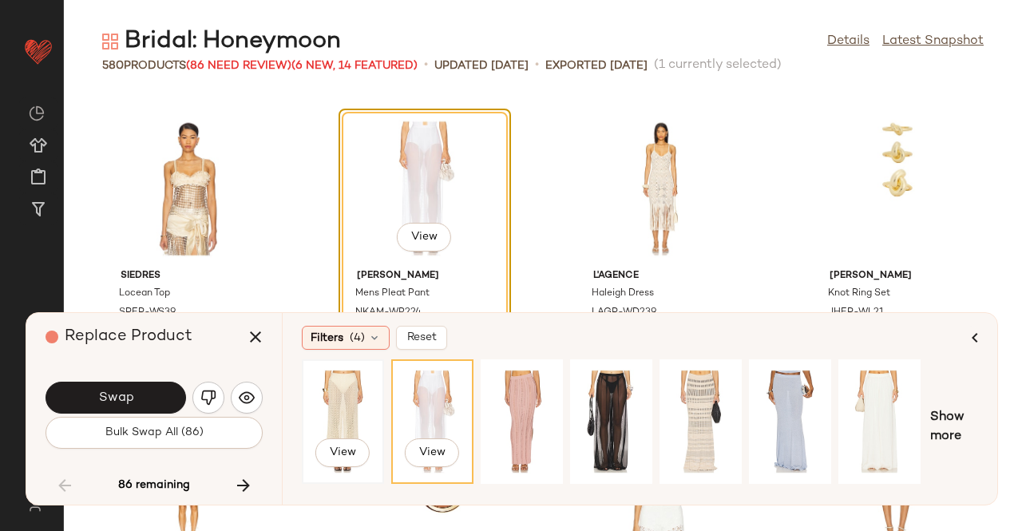
drag, startPoint x: 370, startPoint y: 398, endPoint x: 370, endPoint y: 421, distance: 22.3
click at [370, 404] on div "View" at bounding box center [342, 421] width 71 height 113
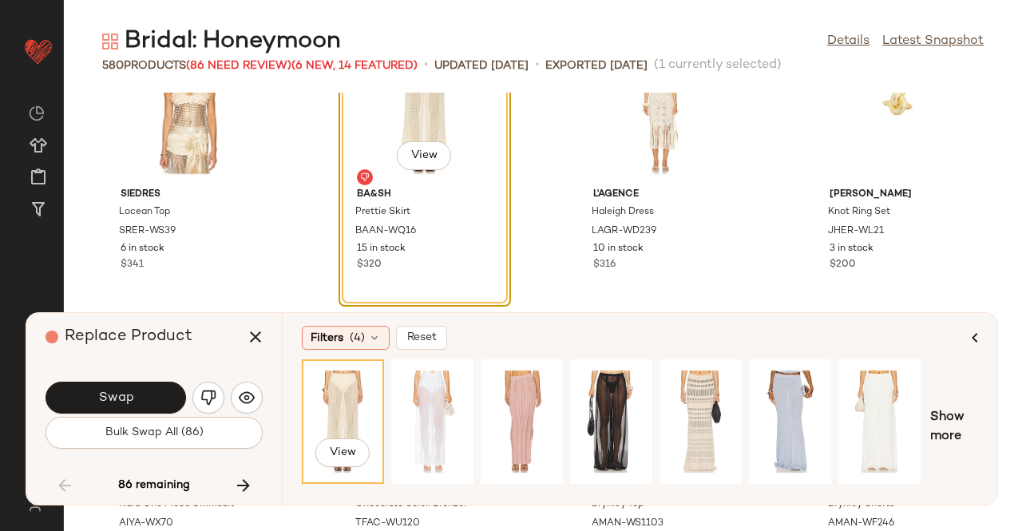
scroll to position [6586, 0]
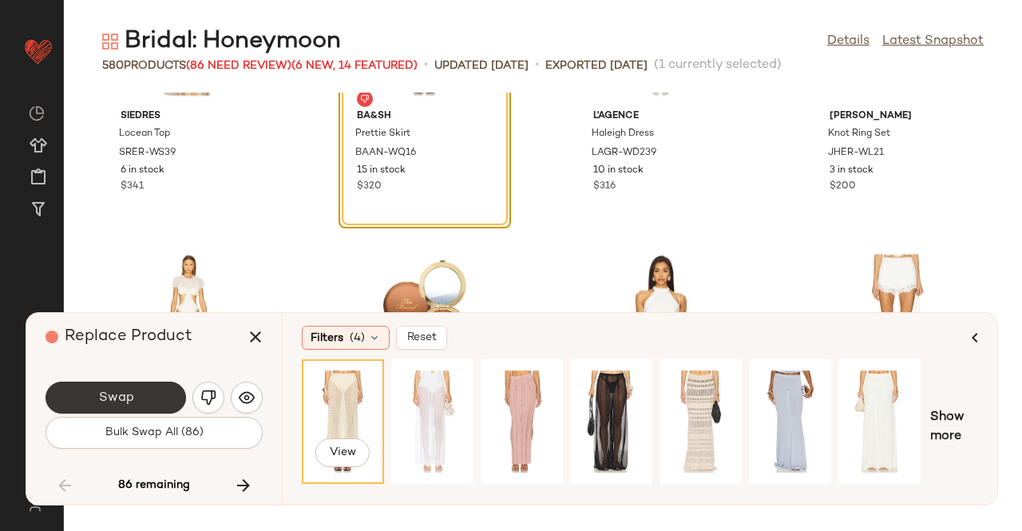
click at [159, 398] on button "Swap" at bounding box center [115, 397] width 140 height 32
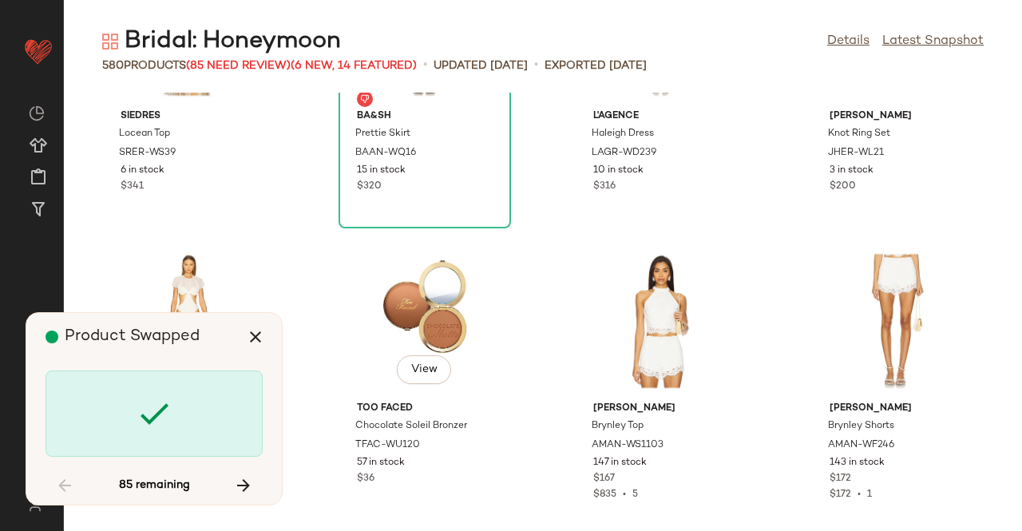
scroll to position [7010, 0]
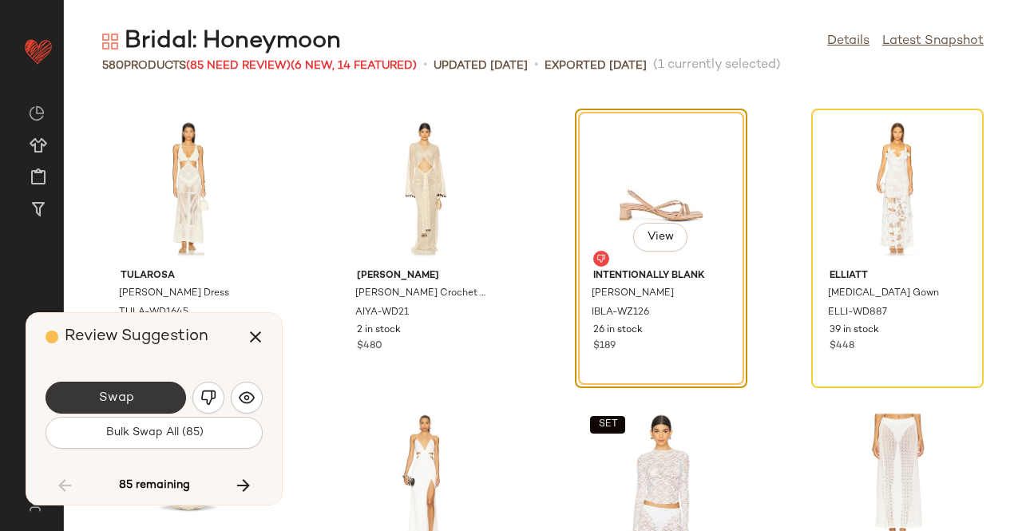
click at [112, 410] on button "Swap" at bounding box center [115, 397] width 140 height 32
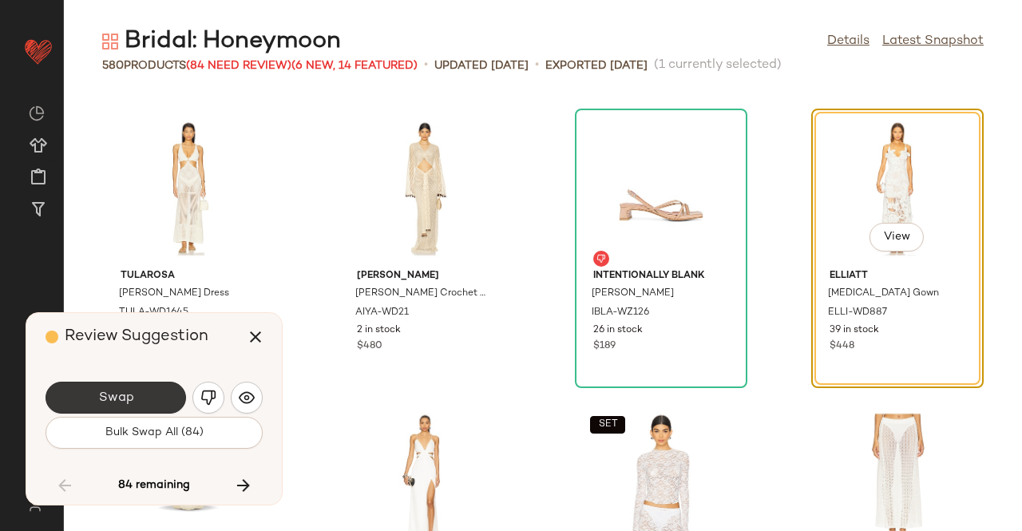
click at [142, 398] on button "Swap" at bounding box center [115, 397] width 140 height 32
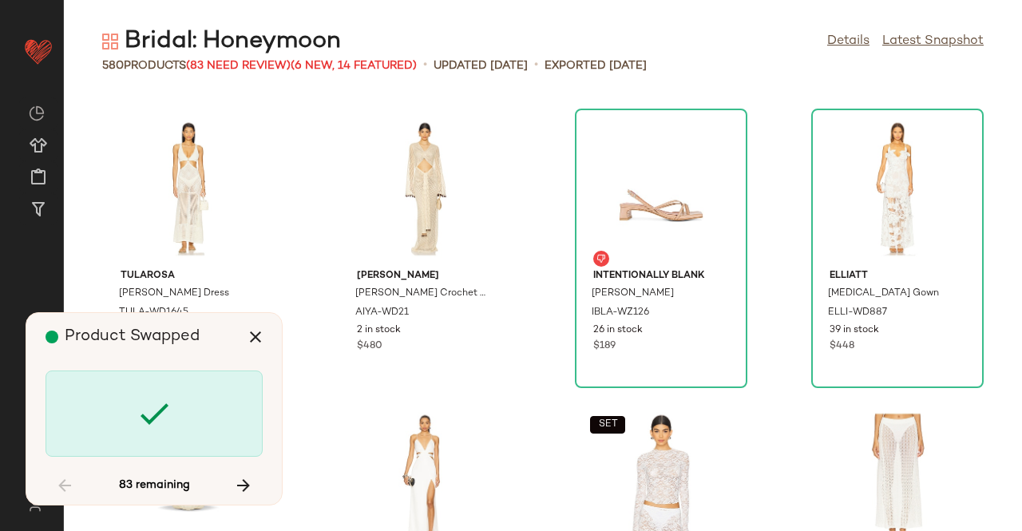
scroll to position [7595, 0]
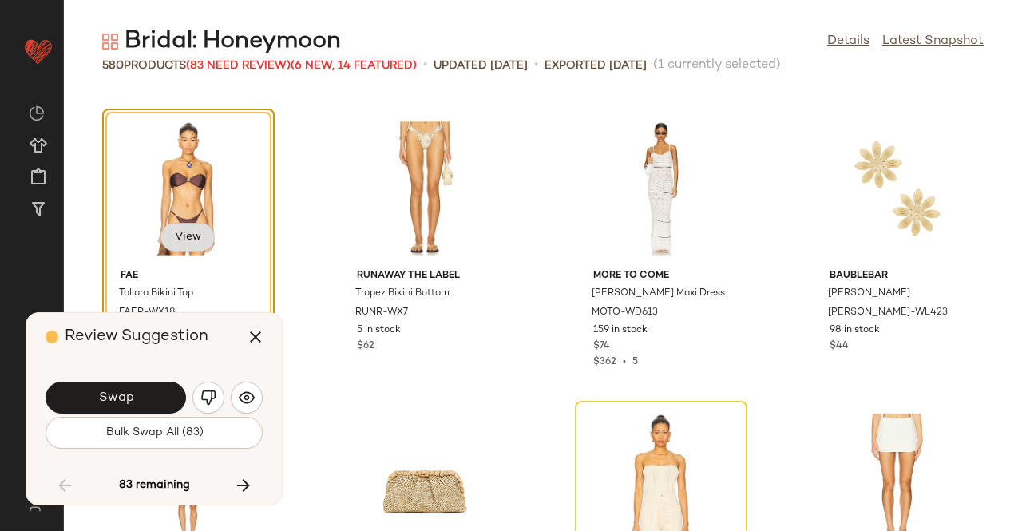
click at [194, 231] on span "View" at bounding box center [187, 237] width 27 height 13
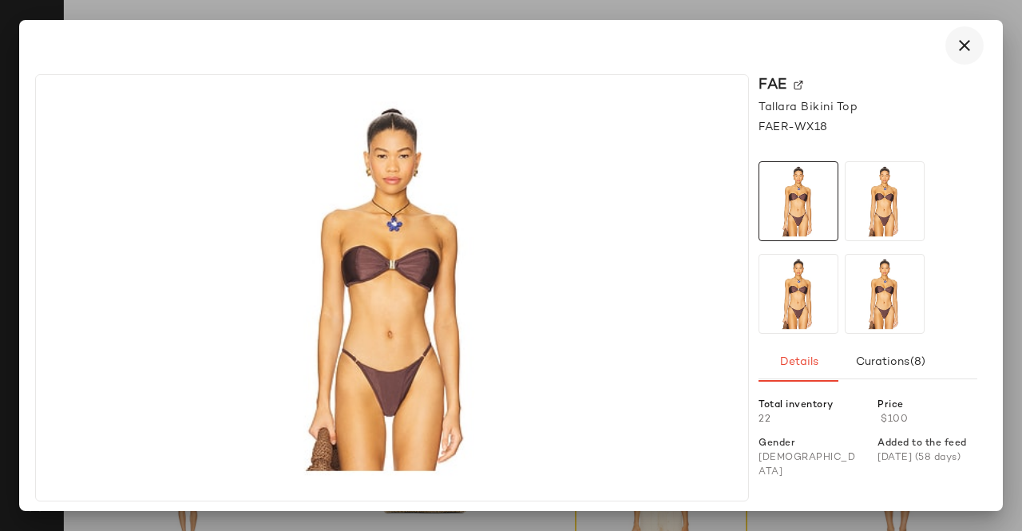
click at [960, 43] on icon "button" at bounding box center [964, 45] width 19 height 19
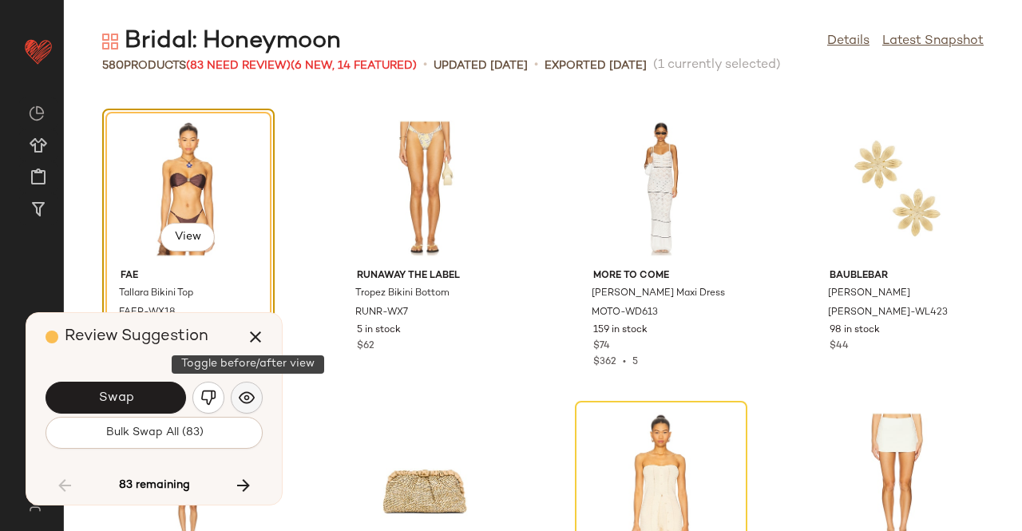
click at [239, 397] on img "button" at bounding box center [247, 397] width 16 height 16
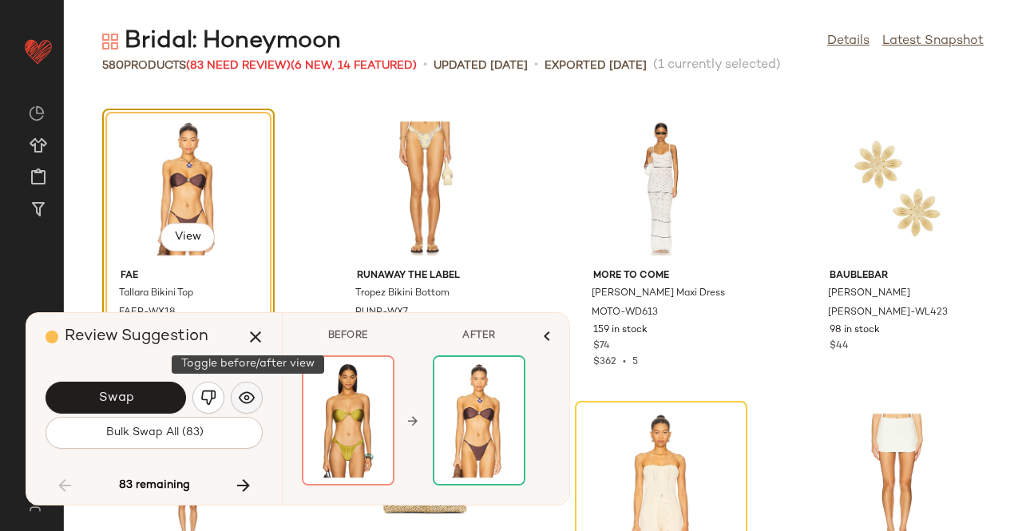
click at [240, 388] on button "button" at bounding box center [247, 397] width 32 height 32
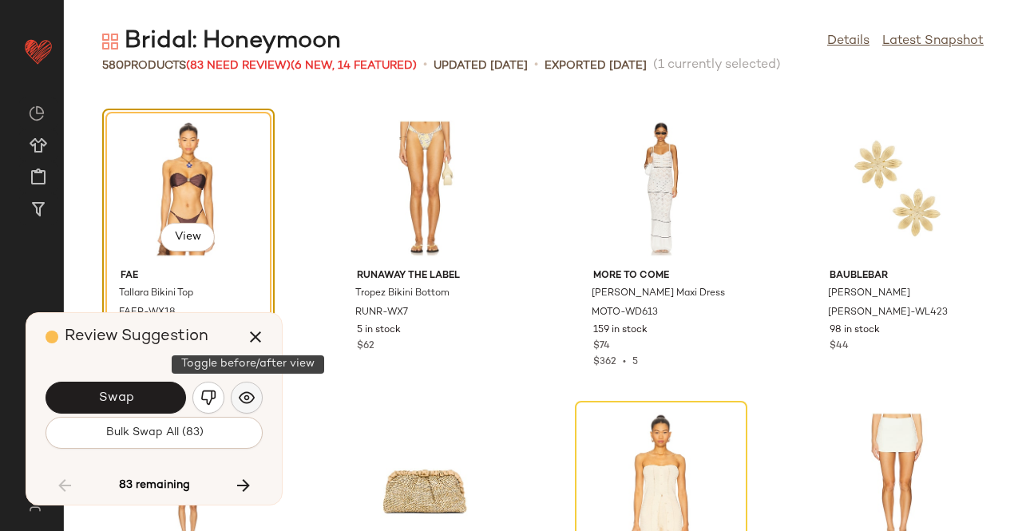
drag, startPoint x: 247, startPoint y: 402, endPoint x: 238, endPoint y: 403, distance: 9.6
click at [247, 401] on img "button" at bounding box center [247, 397] width 16 height 16
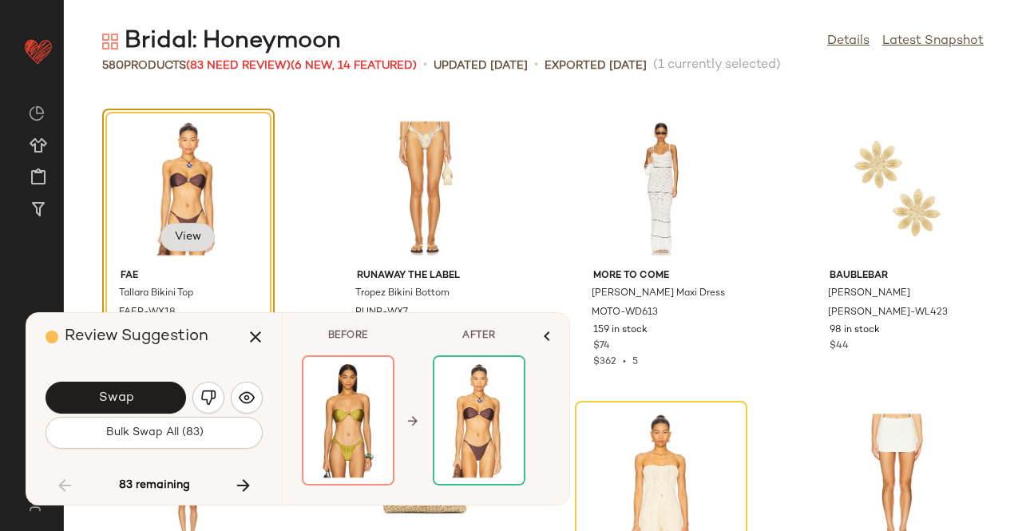
click at [176, 240] on span "View" at bounding box center [187, 237] width 27 height 13
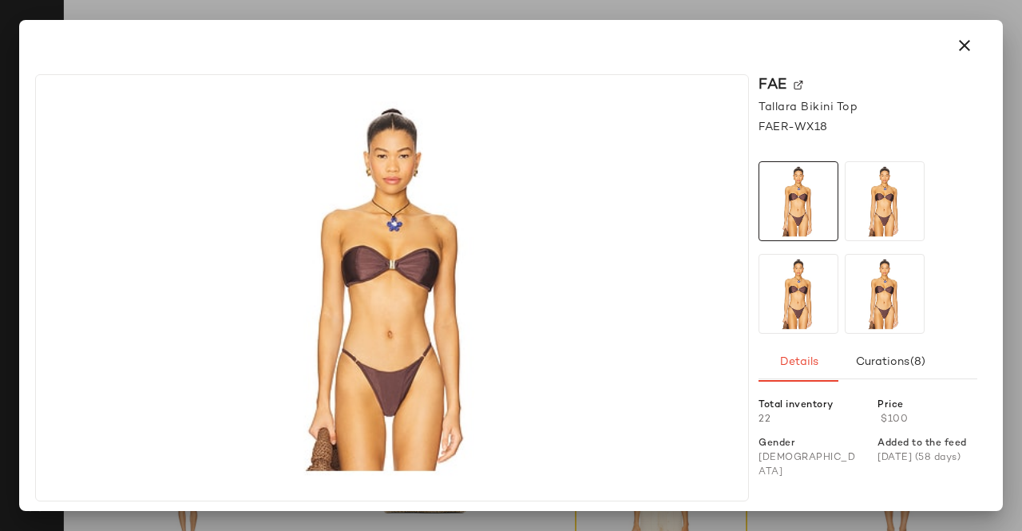
click at [792, 81] on div "FAE" at bounding box center [867, 85] width 219 height 22
click at [797, 81] on img at bounding box center [798, 86] width 10 height 10
click at [960, 55] on button "button" at bounding box center [964, 45] width 38 height 38
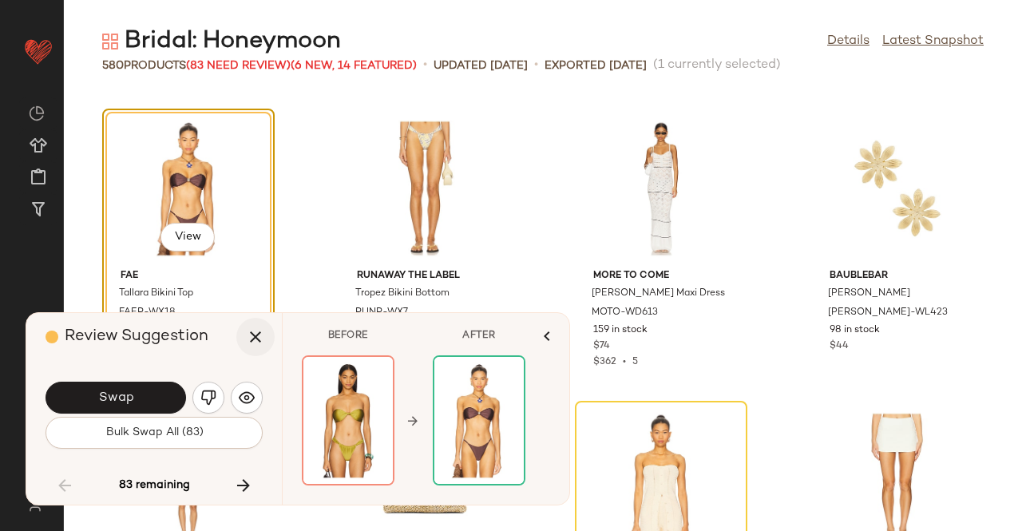
click at [247, 337] on icon "button" at bounding box center [255, 336] width 19 height 19
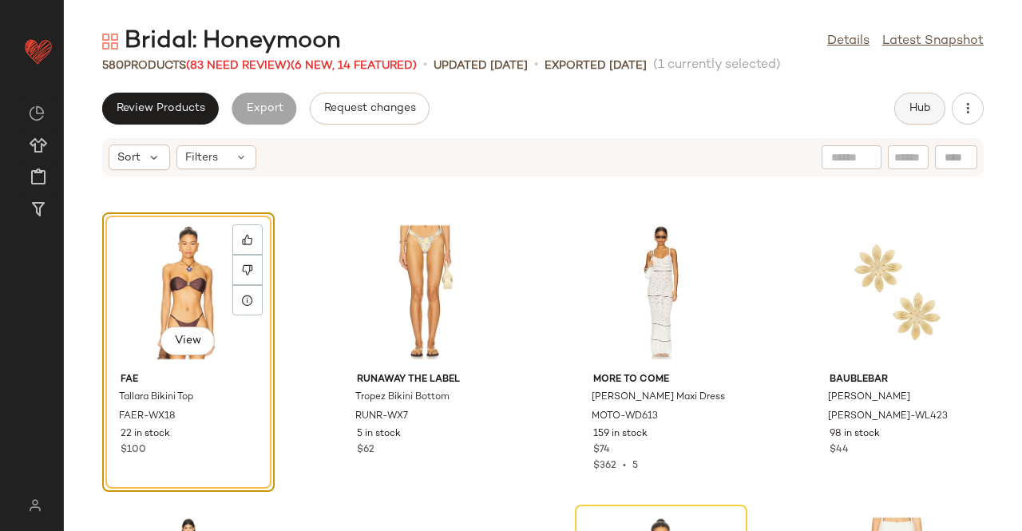
click at [919, 108] on span "Hub" at bounding box center [919, 108] width 22 height 13
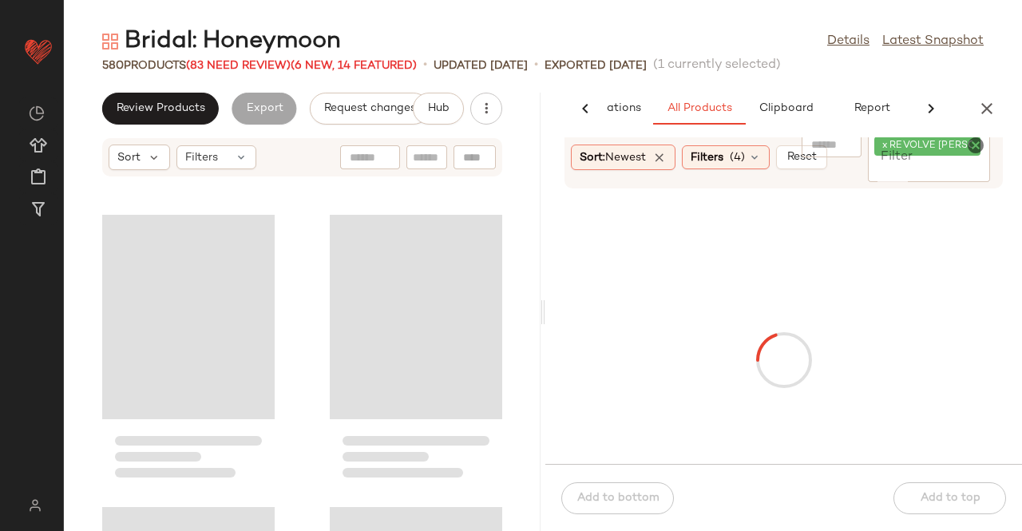
scroll to position [0, 101]
click at [927, 175] on input "Filter" at bounding box center [928, 170] width 109 height 17
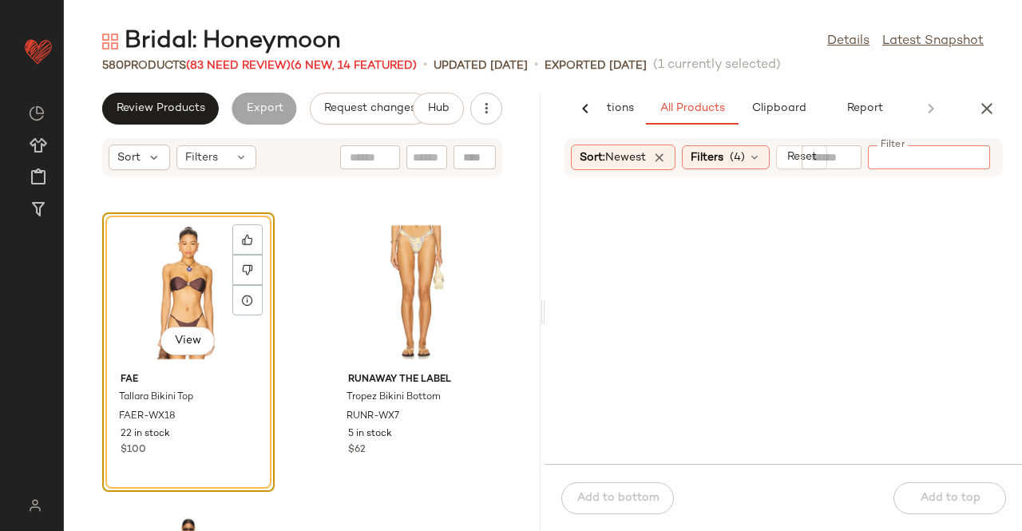
paste input "**********"
type input "**********"
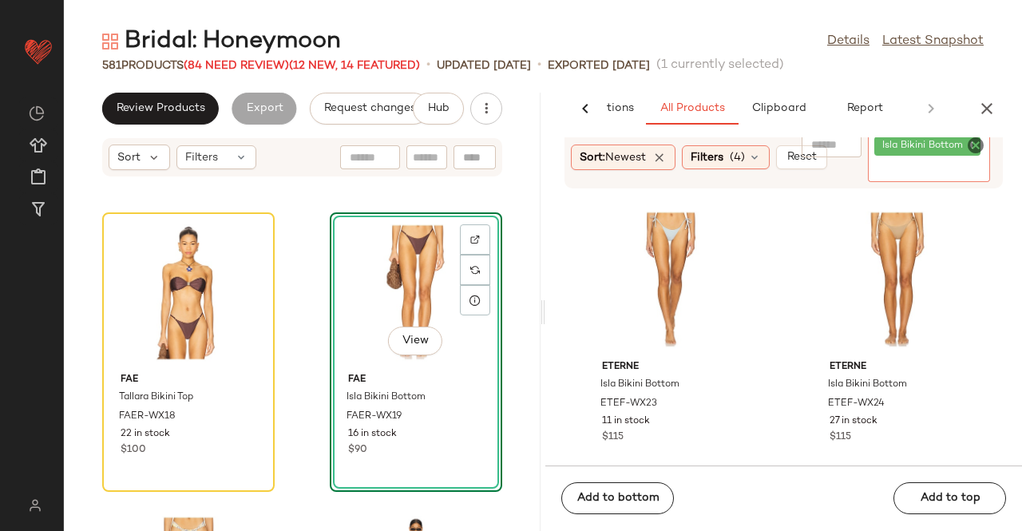
click at [955, 173] on input "Filter" at bounding box center [942, 170] width 136 height 17
click at [980, 103] on icon "button" at bounding box center [986, 108] width 19 height 19
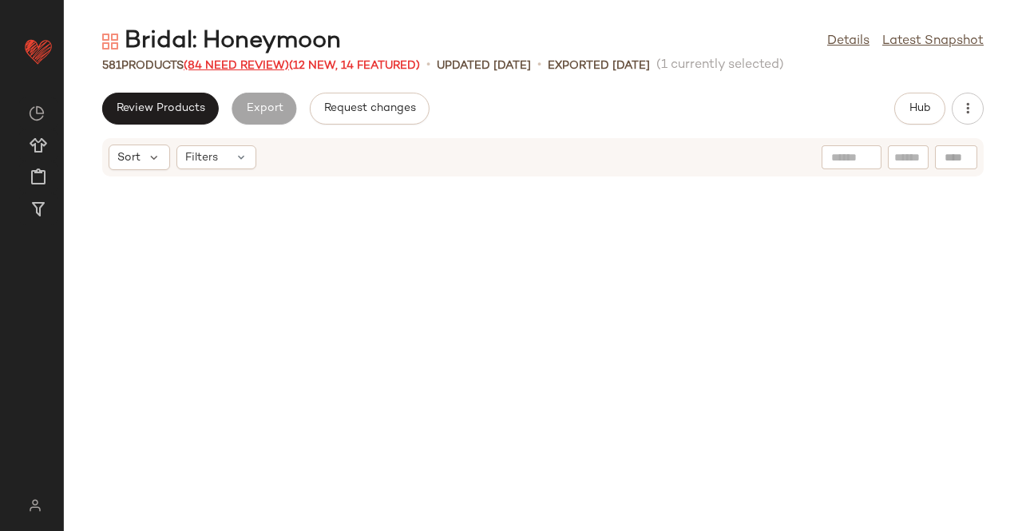
scroll to position [7595, 0]
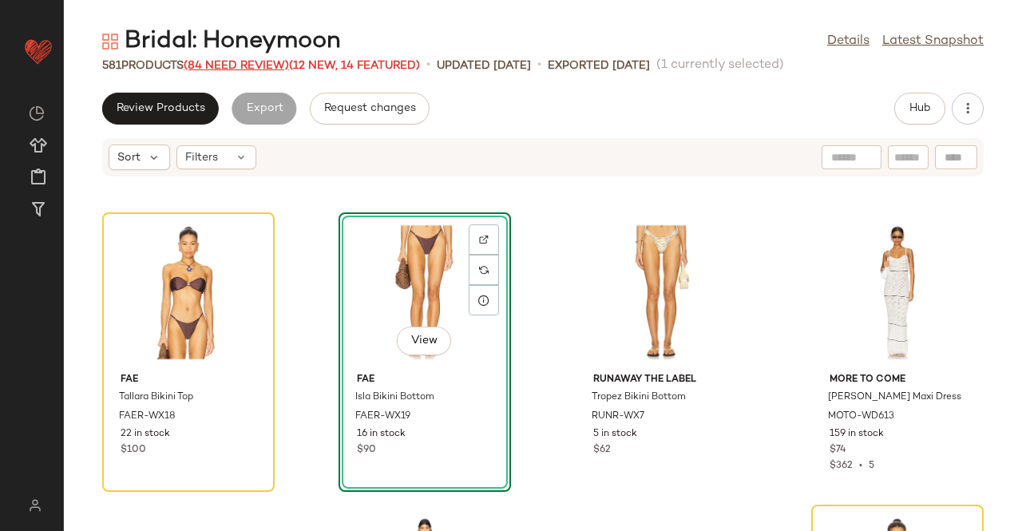
click at [263, 71] on span "(84 Need Review)" at bounding box center [236, 66] width 105 height 12
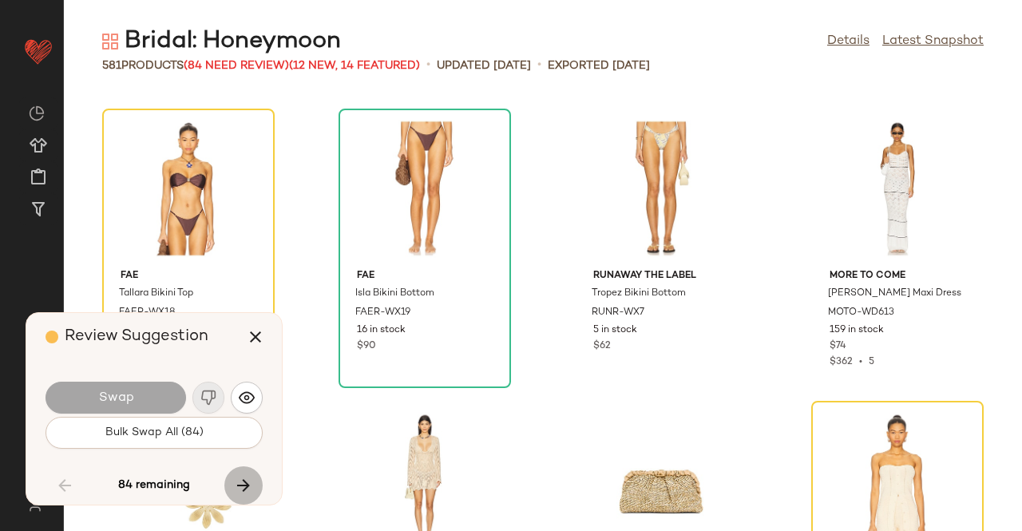
click at [236, 483] on icon "button" at bounding box center [243, 485] width 19 height 19
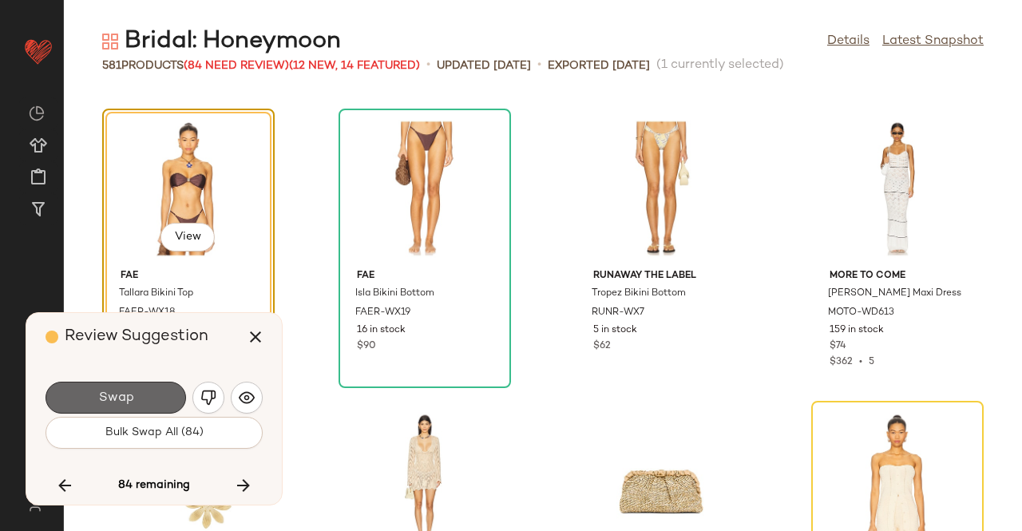
click at [86, 389] on button "Swap" at bounding box center [115, 397] width 140 height 32
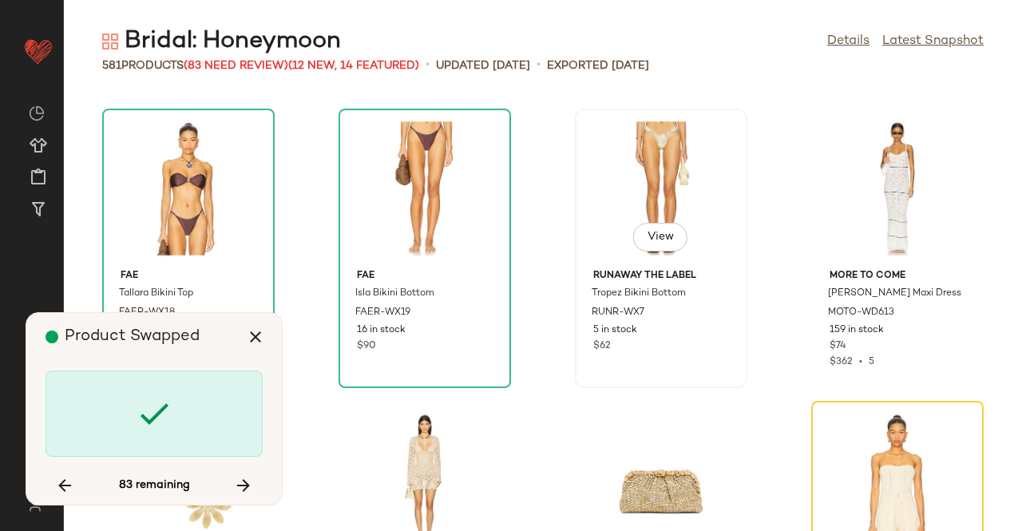
click at [629, 172] on div "View" at bounding box center [660, 188] width 161 height 148
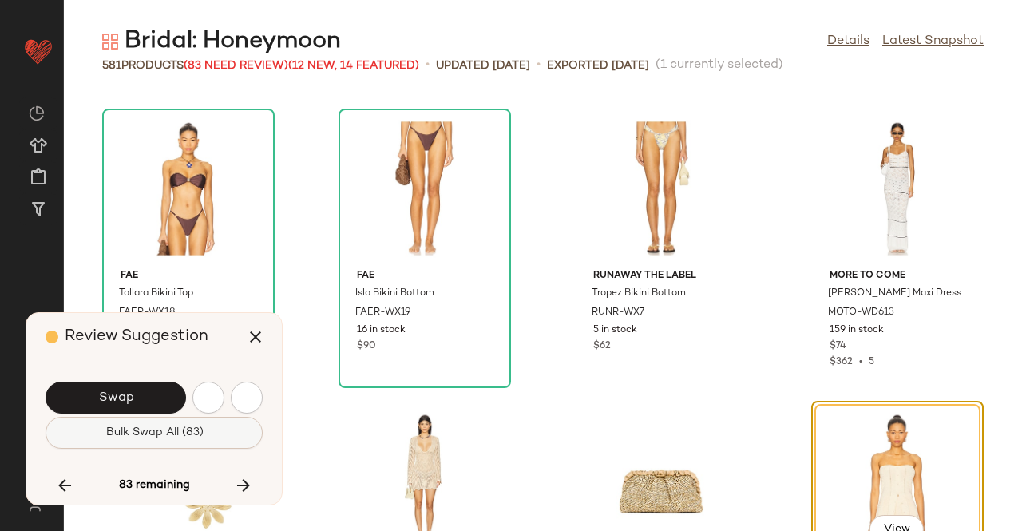
scroll to position [7887, 0]
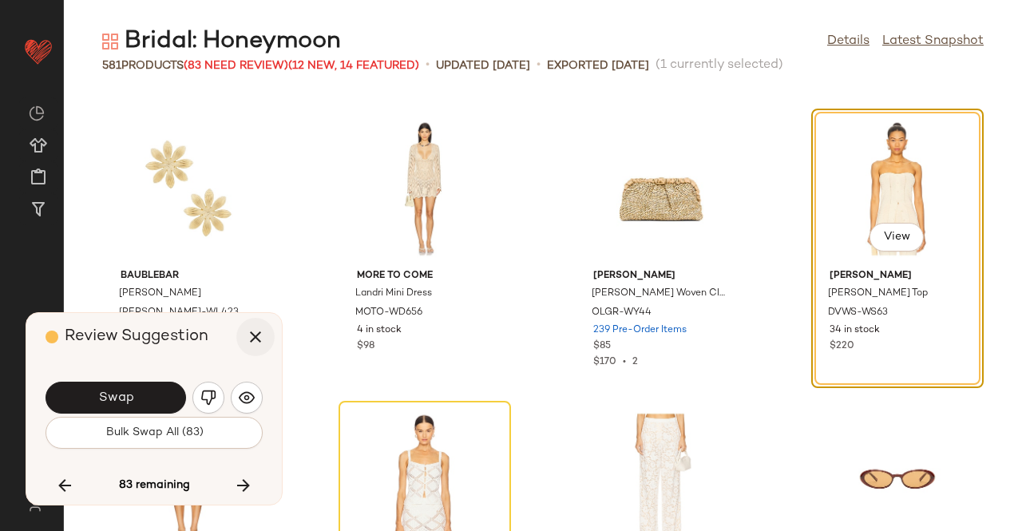
click at [253, 338] on icon "button" at bounding box center [255, 336] width 19 height 19
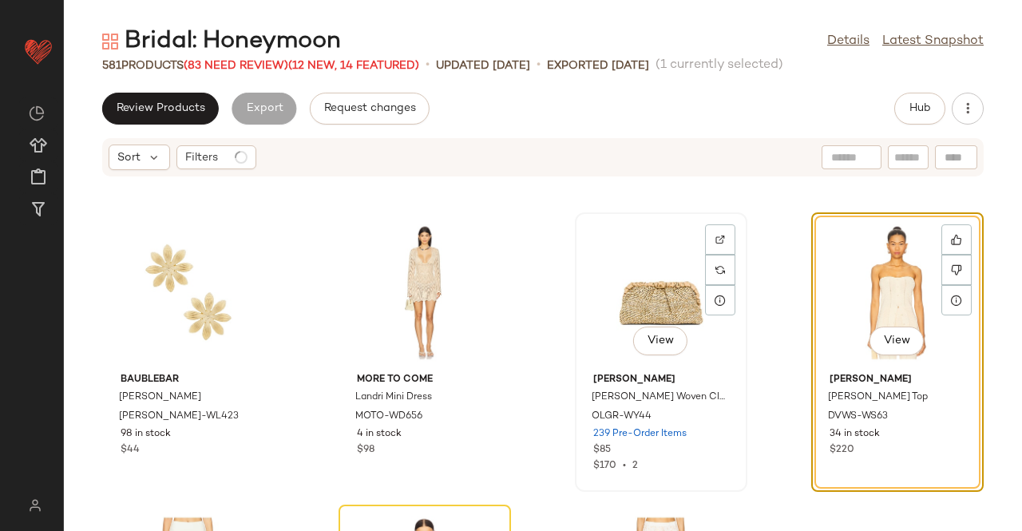
scroll to position [7568, 0]
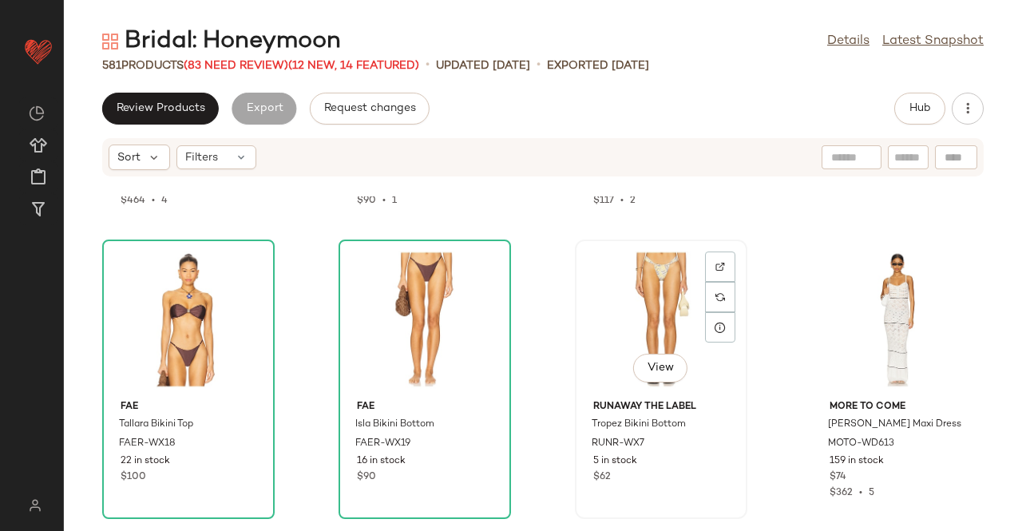
click at [662, 287] on div "View" at bounding box center [660, 319] width 161 height 148
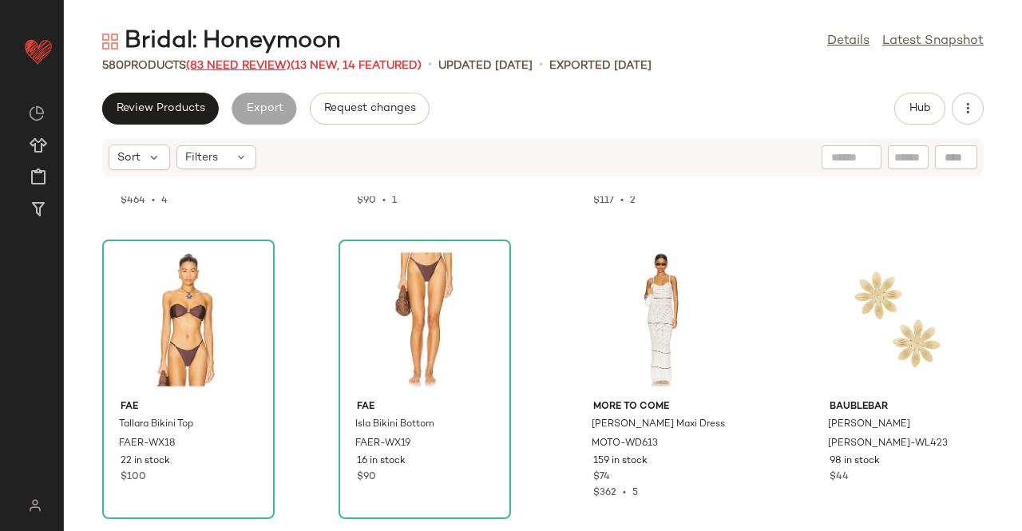
click at [244, 65] on span "(83 Need Review)" at bounding box center [238, 66] width 105 height 12
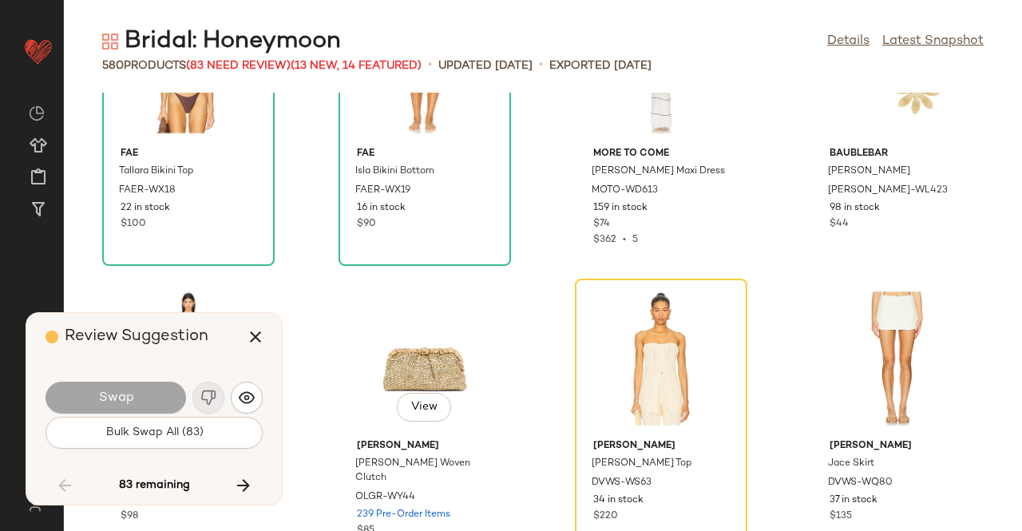
scroll to position [7807, 0]
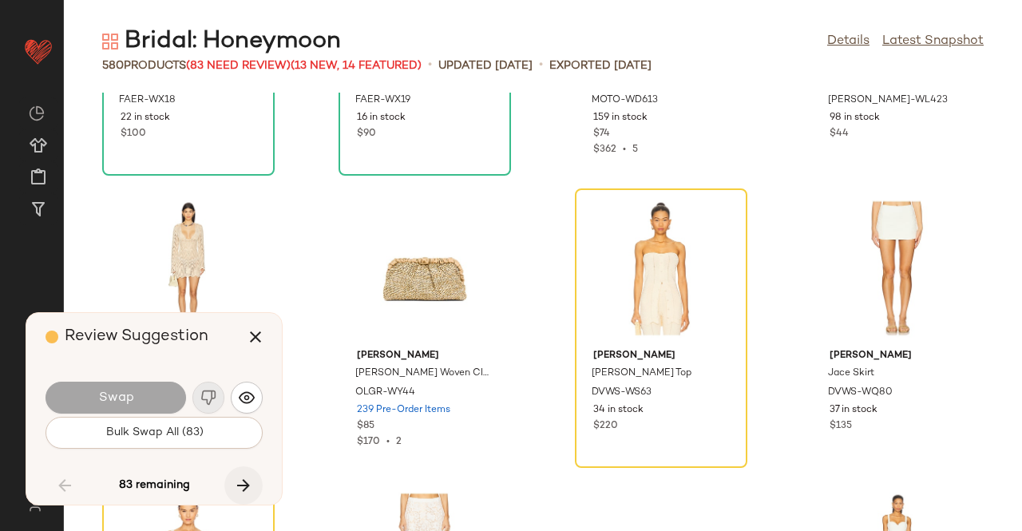
click at [248, 476] on icon "button" at bounding box center [243, 485] width 19 height 19
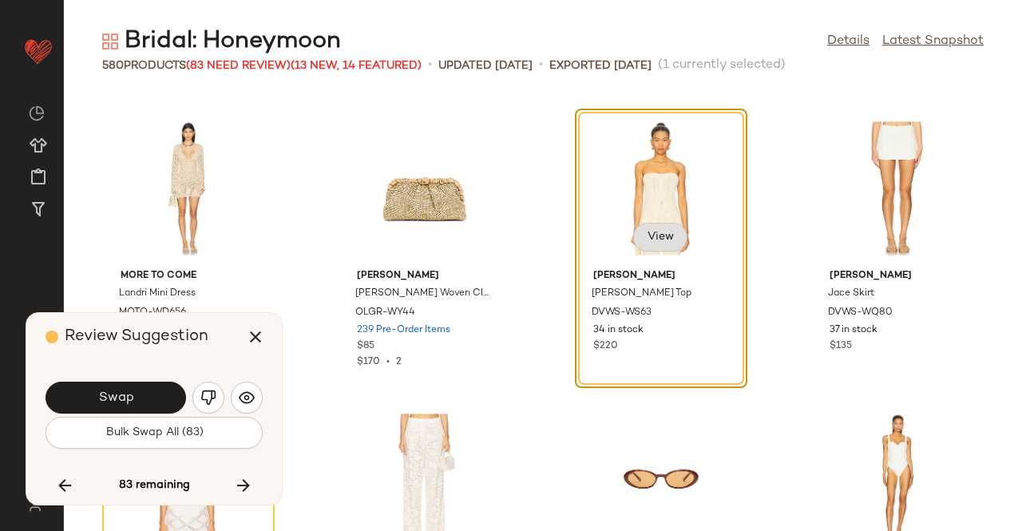
click at [658, 239] on span "View" at bounding box center [659, 237] width 27 height 13
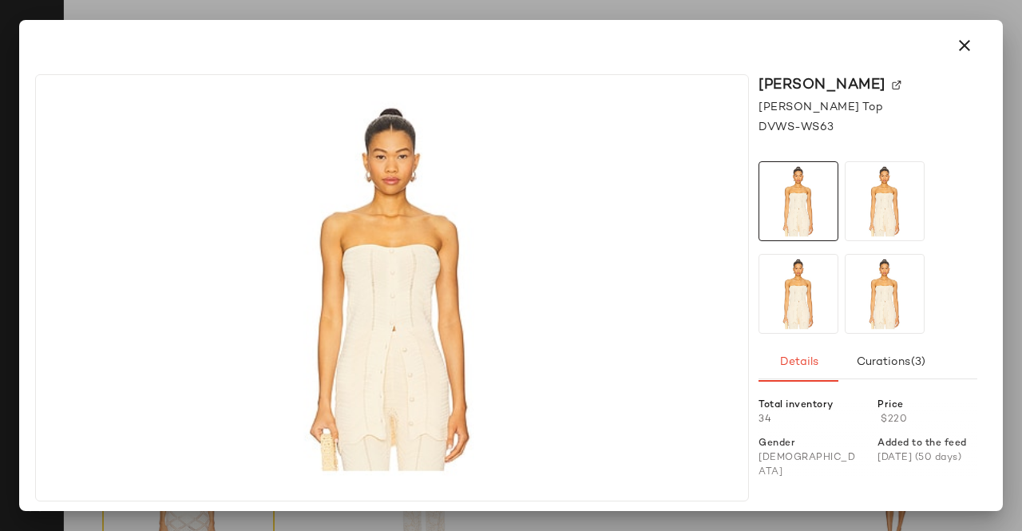
click at [899, 83] on img at bounding box center [896, 86] width 10 height 10
click at [947, 38] on button "button" at bounding box center [964, 45] width 38 height 38
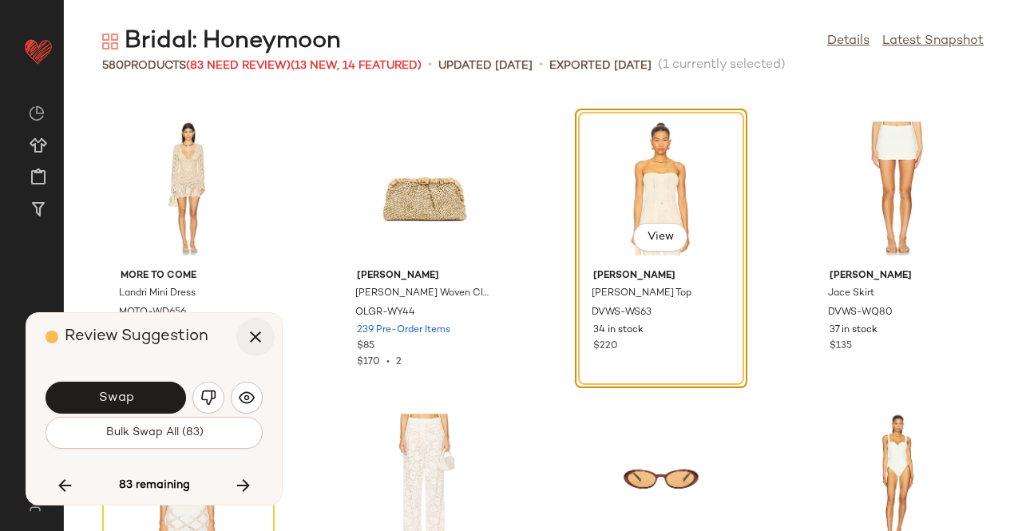
click at [262, 338] on icon "button" at bounding box center [255, 336] width 19 height 19
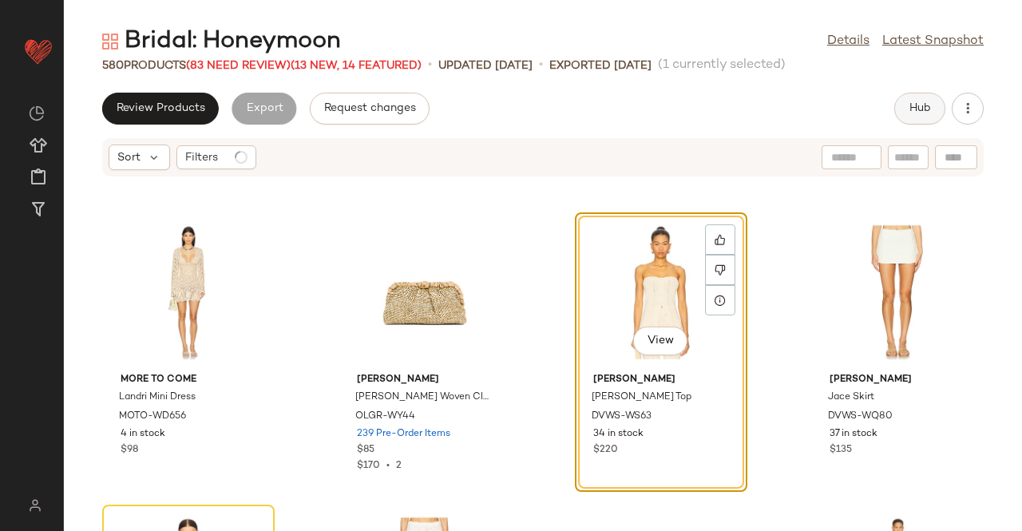
click at [934, 117] on button "Hub" at bounding box center [919, 109] width 51 height 32
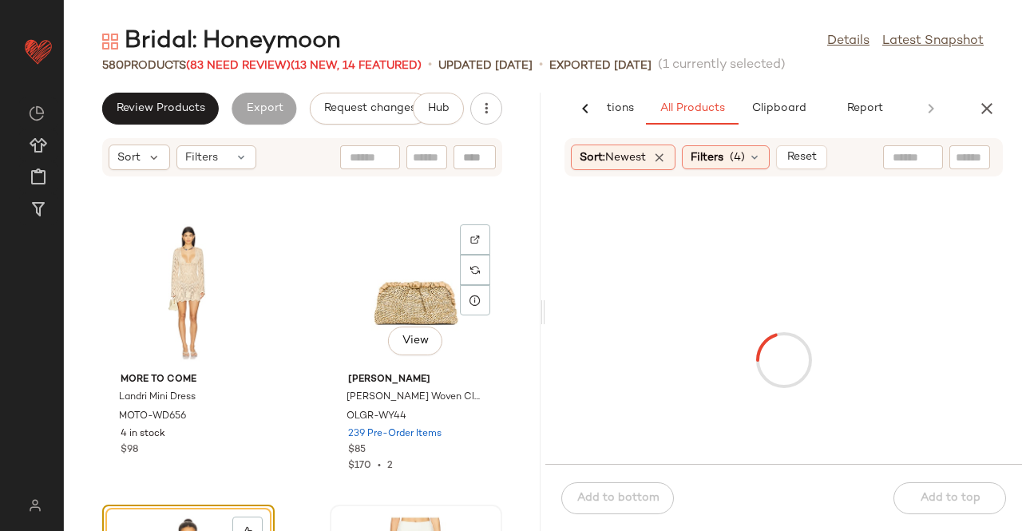
scroll to position [16093, 0]
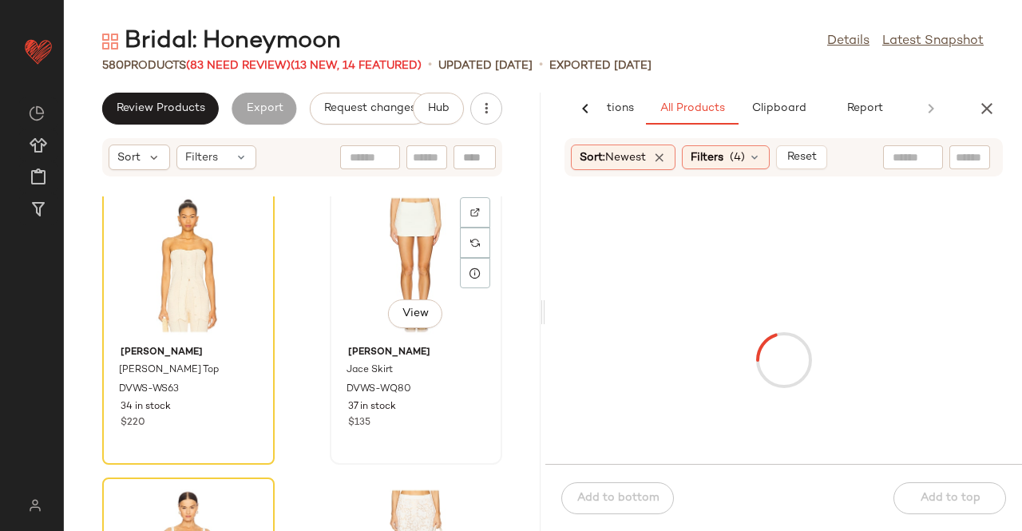
click at [395, 245] on div "View" at bounding box center [415, 265] width 161 height 148
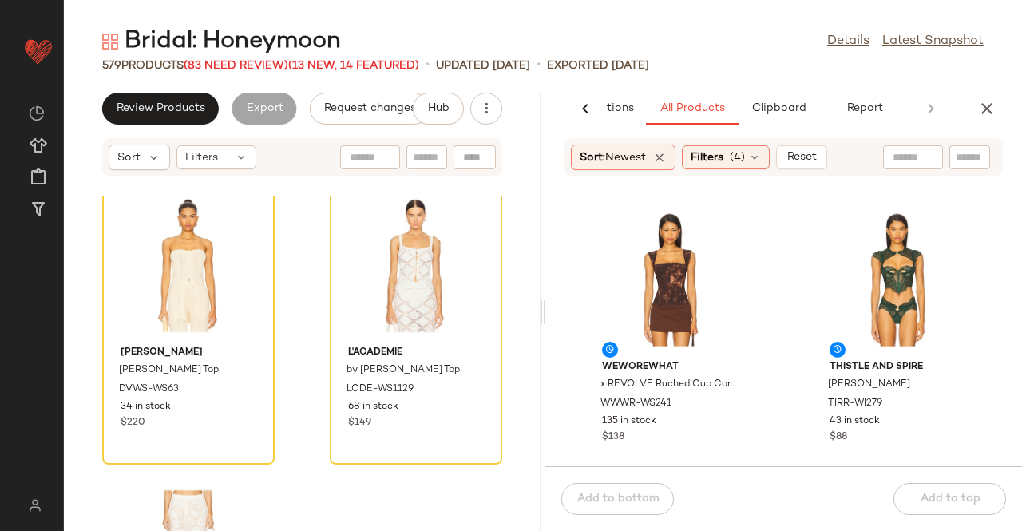
click at [955, 164] on input "text" at bounding box center [969, 157] width 28 height 17
paste input "**********"
type input "**********"
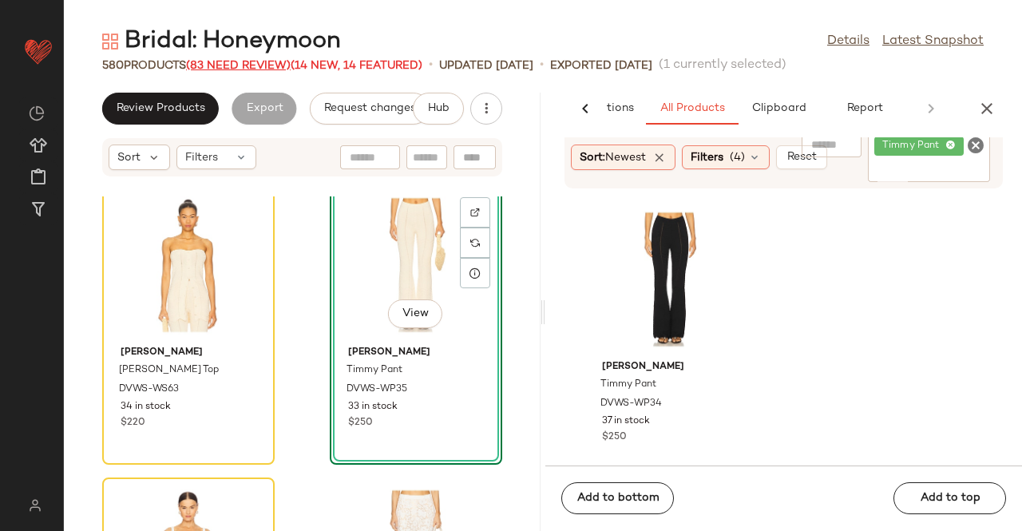
click at [223, 60] on span "(83 Need Review)" at bounding box center [238, 66] width 105 height 12
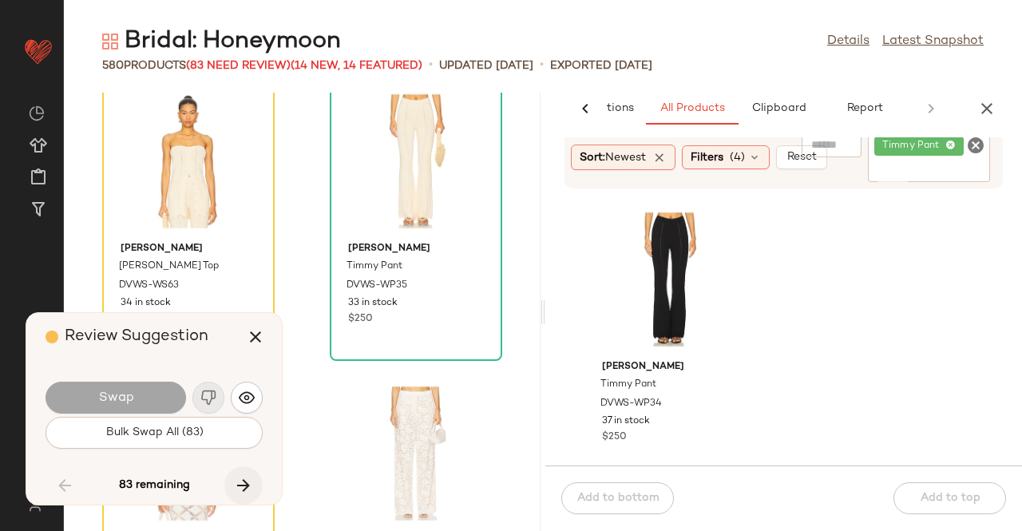
click at [243, 480] on icon "button" at bounding box center [243, 485] width 19 height 19
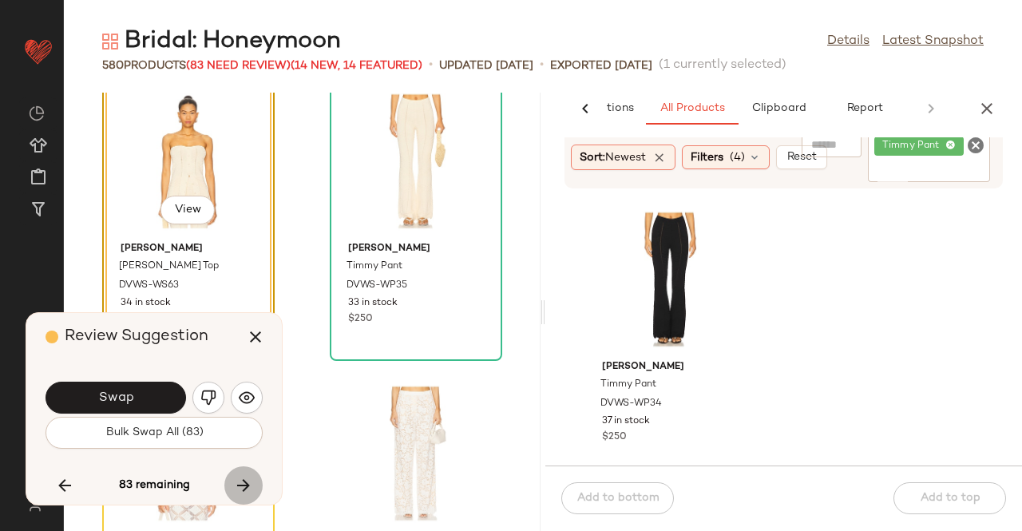
scroll to position [16066, 0]
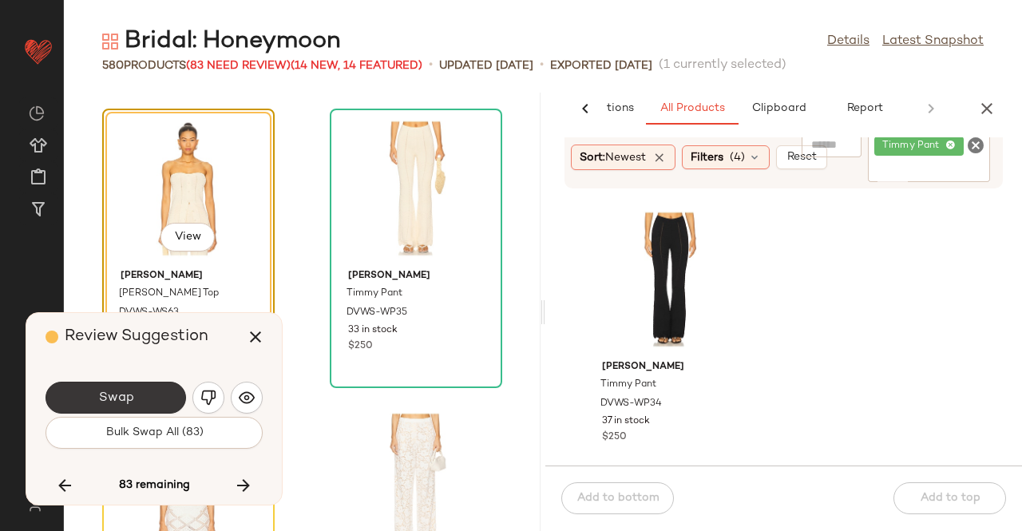
click at [126, 400] on span "Swap" at bounding box center [115, 397] width 36 height 15
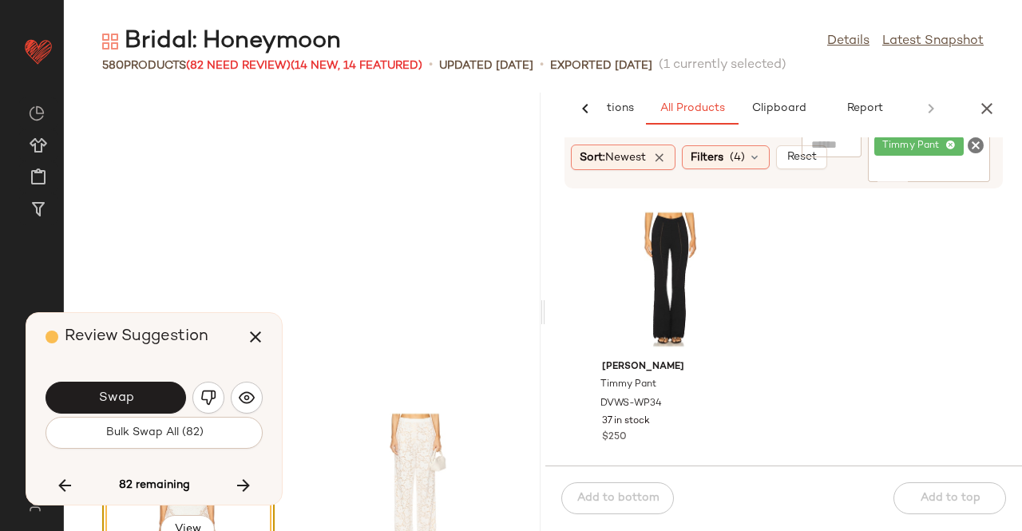
scroll to position [16358, 0]
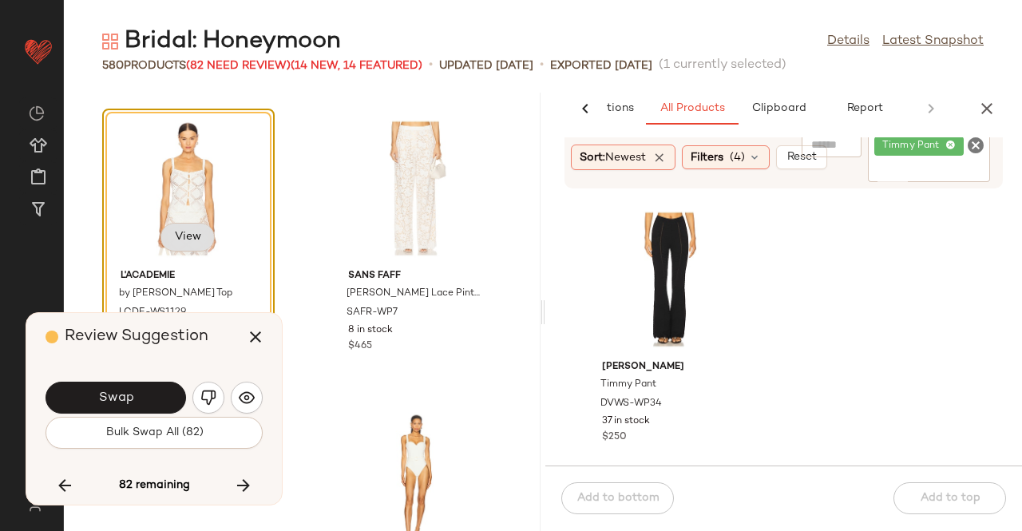
click at [185, 234] on span "View" at bounding box center [187, 237] width 27 height 13
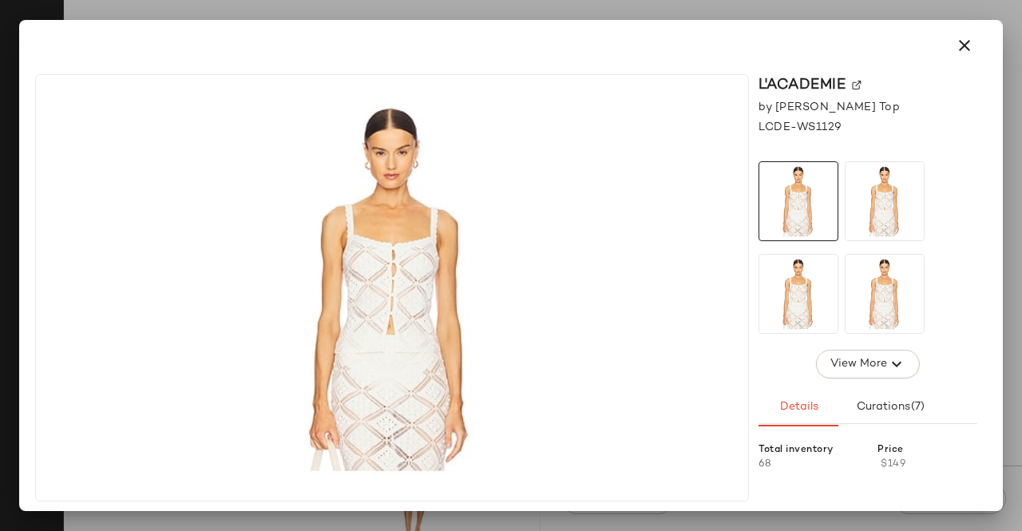
click at [852, 83] on img at bounding box center [857, 86] width 10 height 10
click at [950, 44] on button "button" at bounding box center [964, 45] width 38 height 38
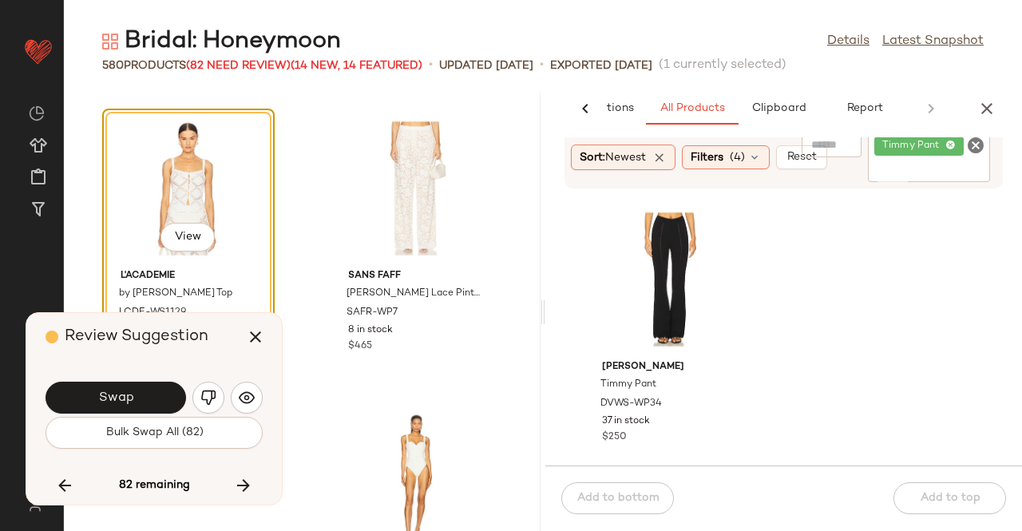
click at [152, 394] on button "Swap" at bounding box center [115, 397] width 140 height 32
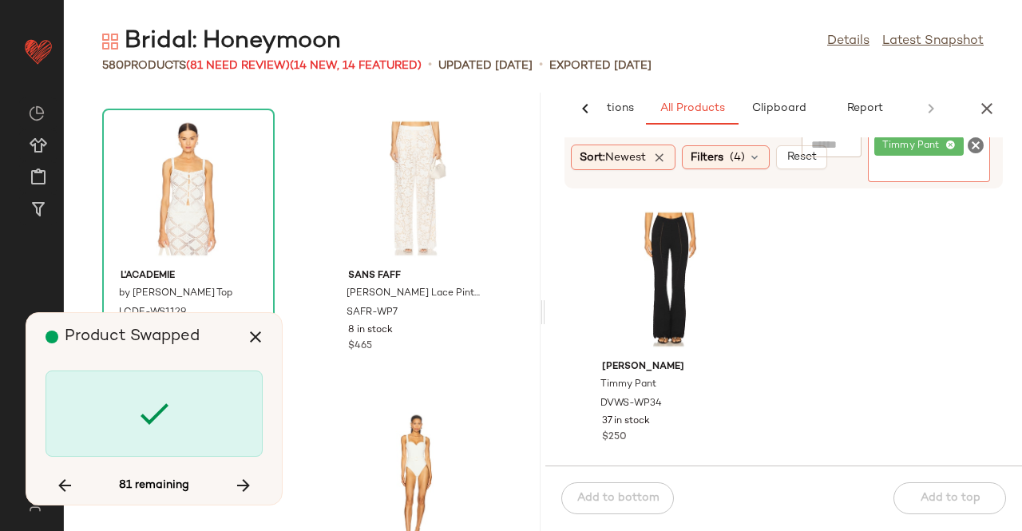
click at [891, 170] on input "Filter" at bounding box center [942, 170] width 136 height 17
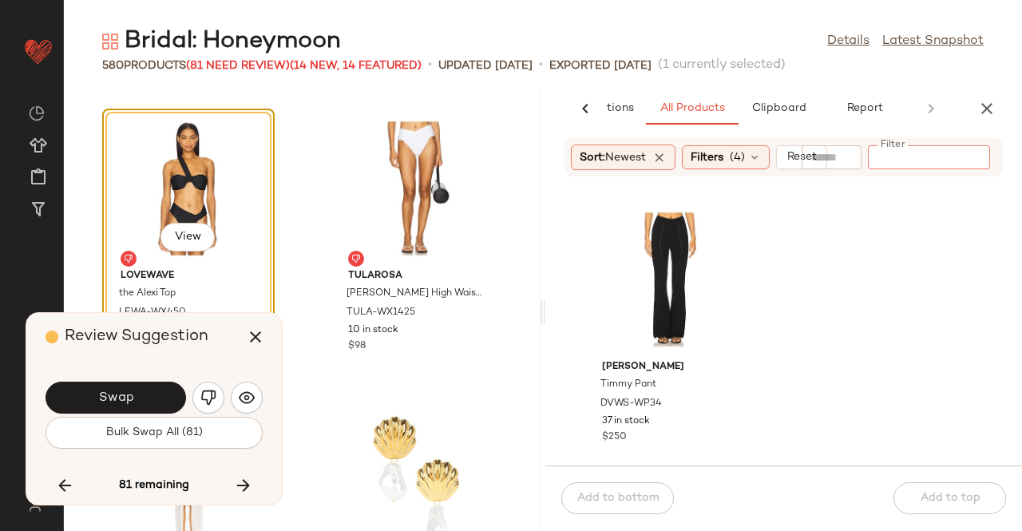
type input "**********"
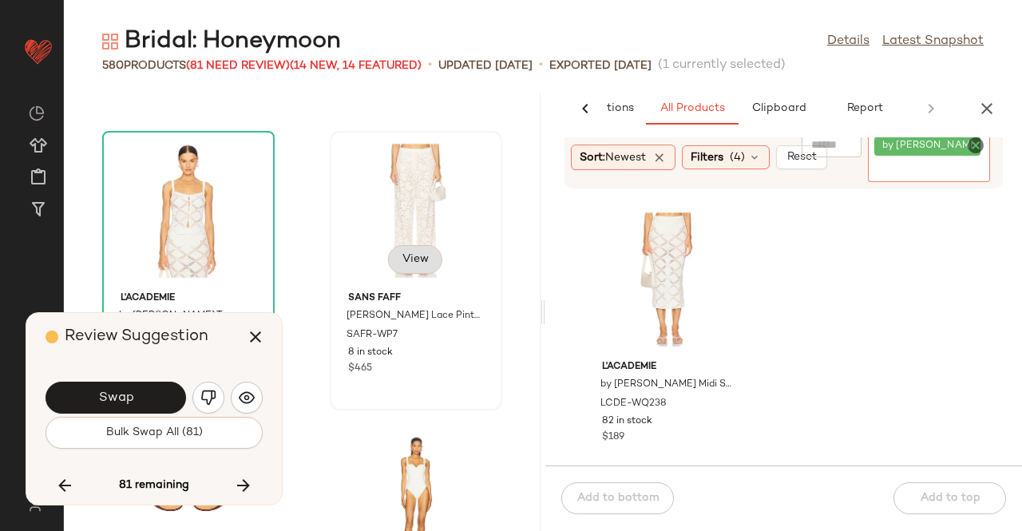
scroll to position [16329, 0]
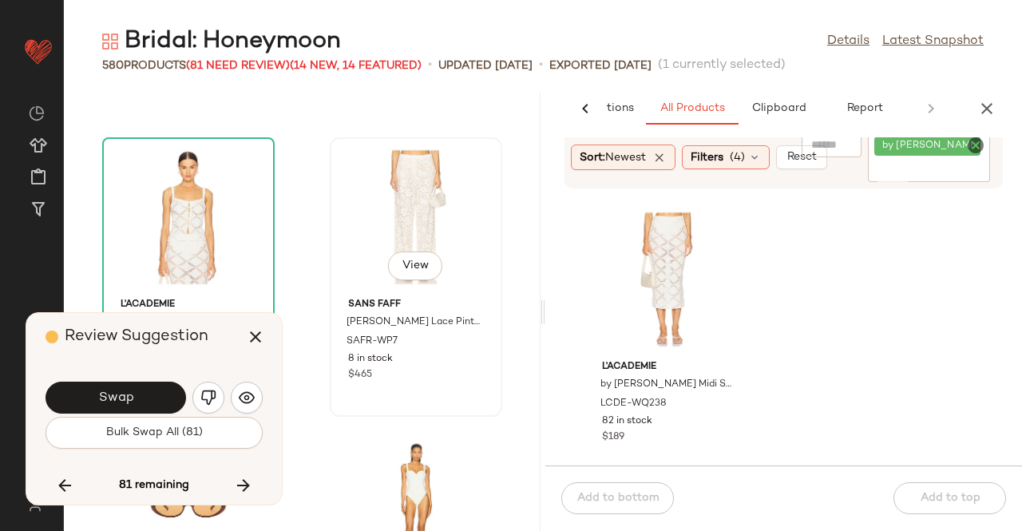
click at [409, 211] on div "View" at bounding box center [415, 217] width 161 height 148
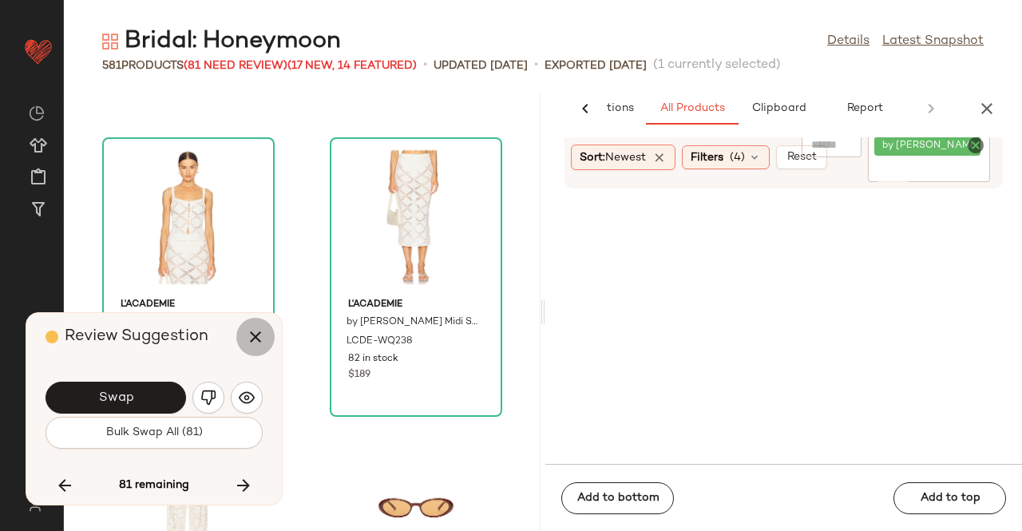
click at [251, 341] on icon "button" at bounding box center [255, 336] width 19 height 19
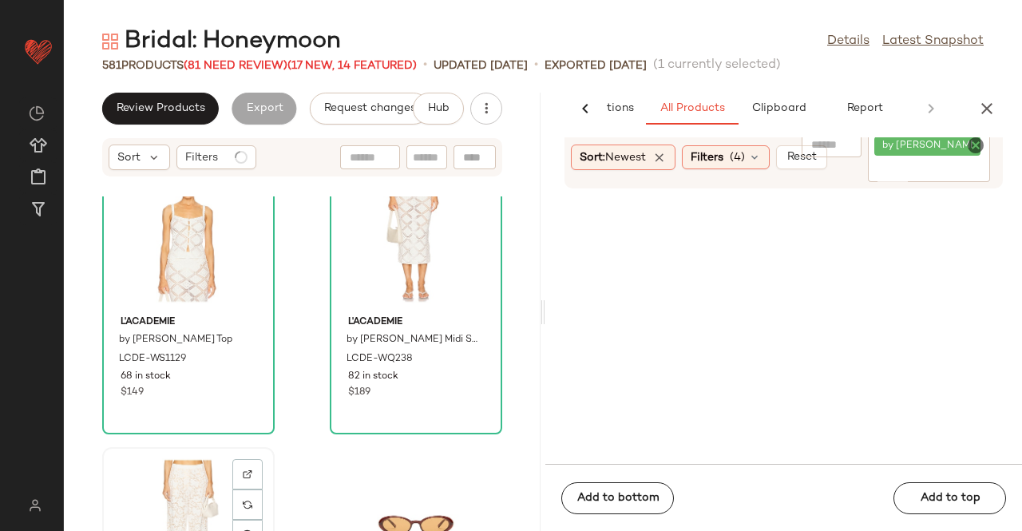
scroll to position [16569, 0]
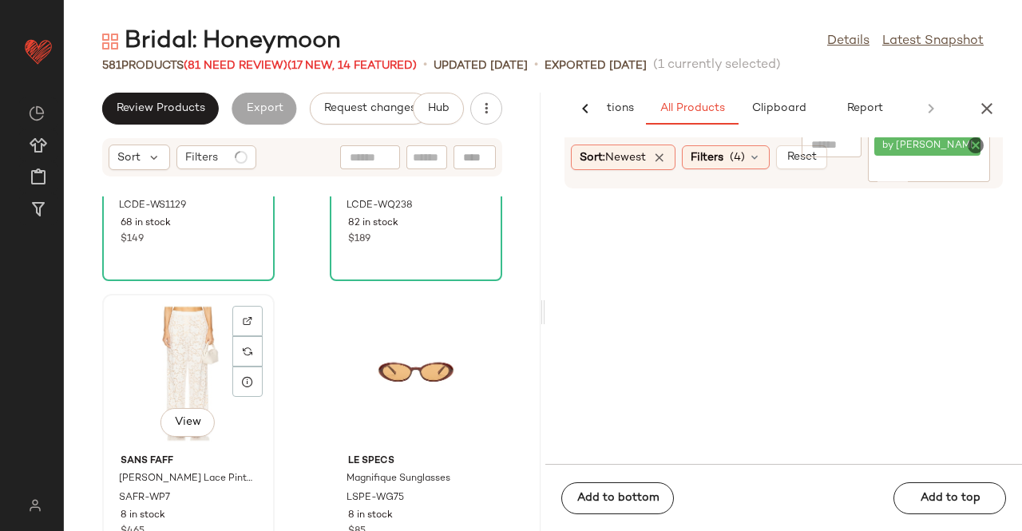
click at [163, 367] on div "View" at bounding box center [188, 373] width 161 height 148
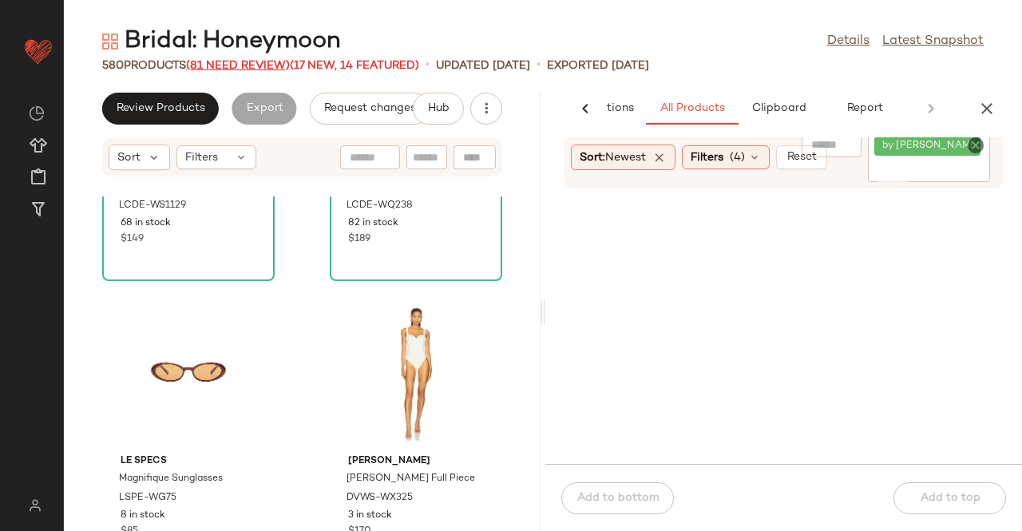
click at [271, 62] on div "580 Products (81 Need Review) (17 New, 14 Featured)" at bounding box center [260, 65] width 317 height 17
click at [271, 63] on span "(81 Need Review)" at bounding box center [238, 66] width 104 height 12
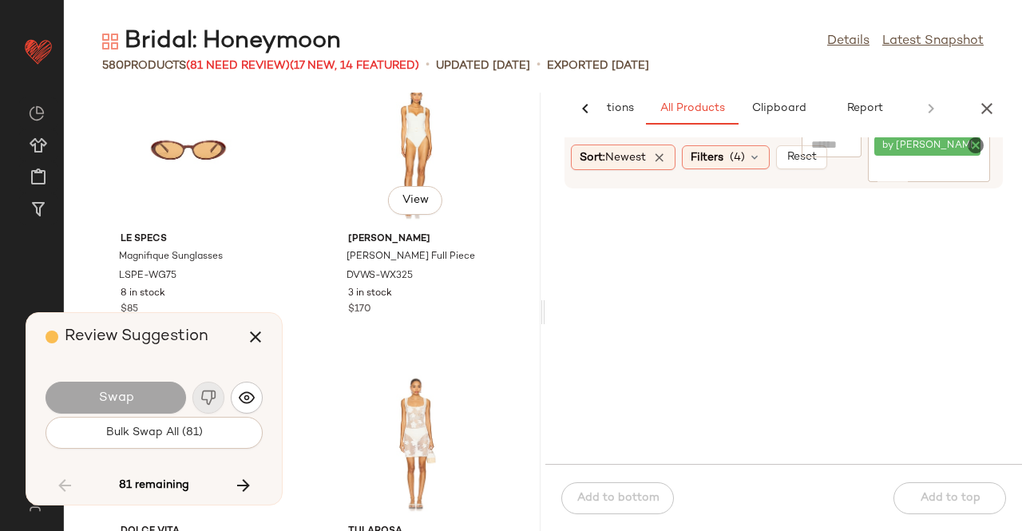
scroll to position [16808, 0]
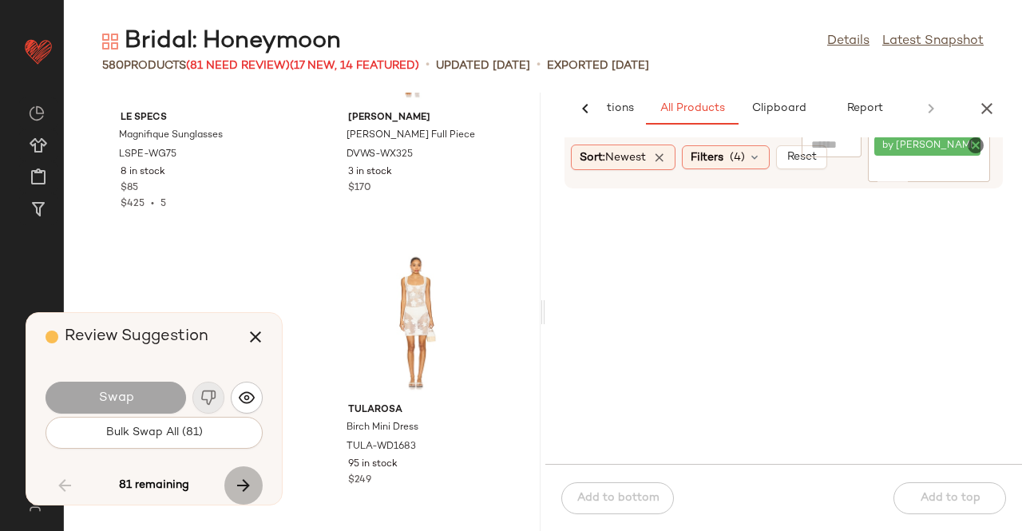
click at [241, 483] on icon "button" at bounding box center [243, 485] width 19 height 19
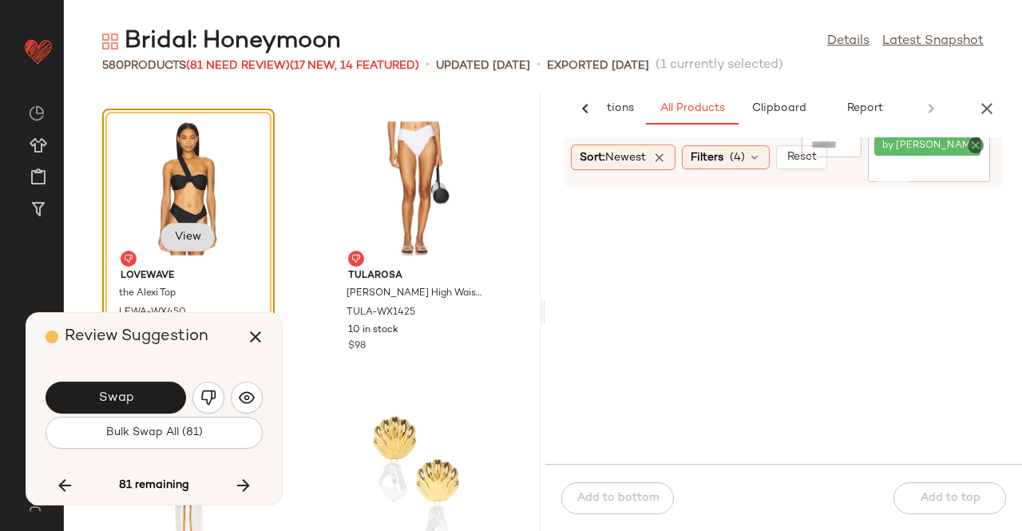
click at [195, 228] on button "View" at bounding box center [187, 237] width 54 height 29
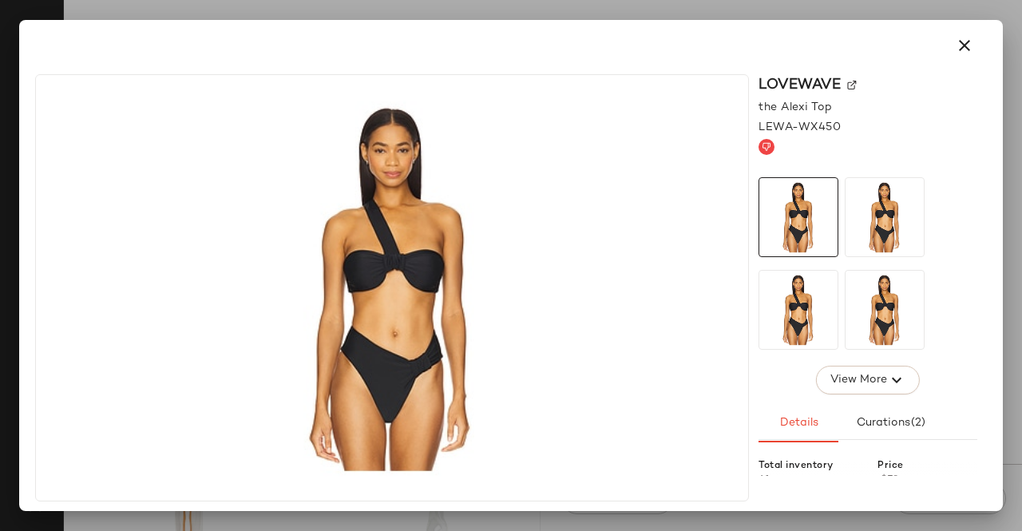
click at [854, 83] on img at bounding box center [852, 86] width 10 height 10
click at [976, 29] on div at bounding box center [510, 45] width 945 height 38
click at [963, 38] on icon "button" at bounding box center [964, 45] width 19 height 19
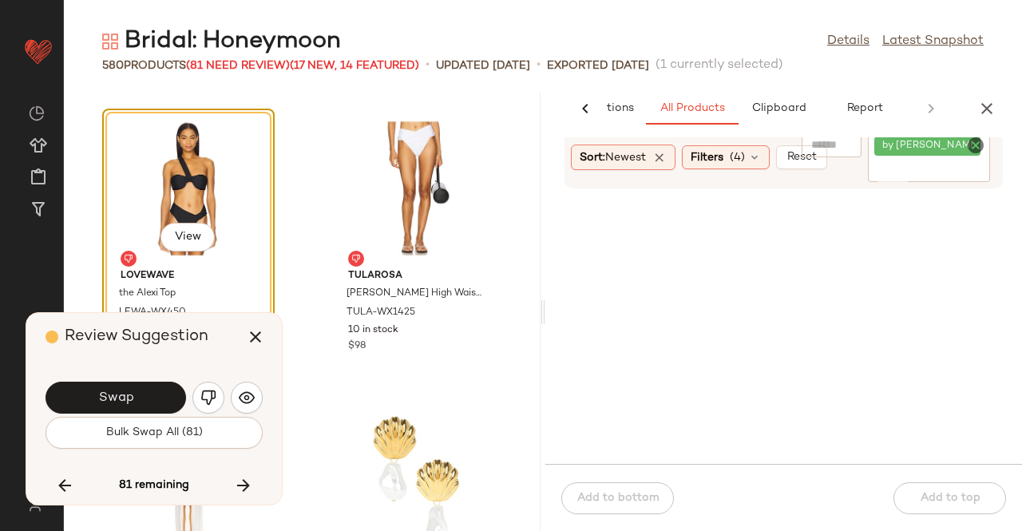
click at [917, 183] on div "Sort: Newest Filters (4) Reset Filter by [PERSON_NAME] Midi Skirt Filter" at bounding box center [783, 157] width 438 height 61
click at [909, 176] on input "Filter" at bounding box center [928, 170] width 109 height 17
paste input "**********"
type input "**********"
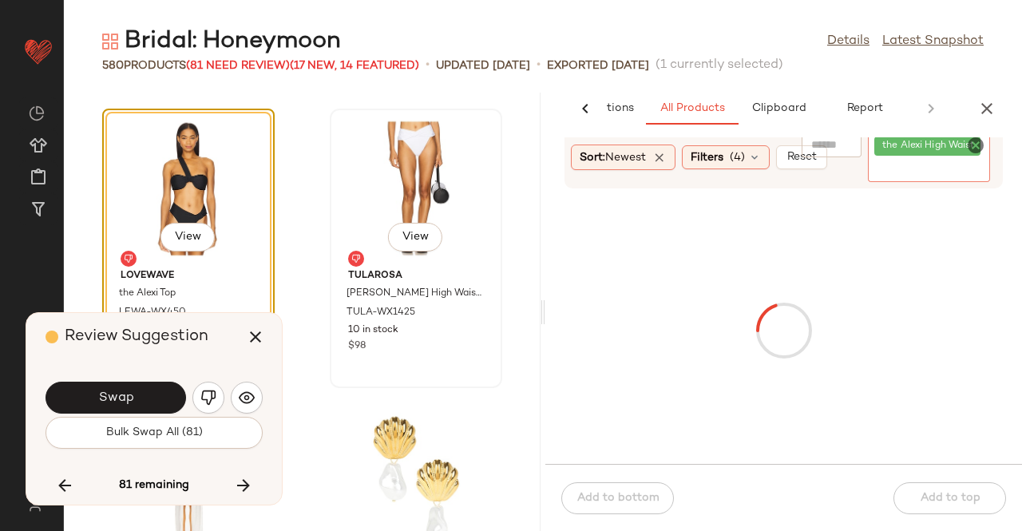
drag, startPoint x: 427, startPoint y: 143, endPoint x: 418, endPoint y: 140, distance: 9.3
click at [428, 144] on div "View" at bounding box center [415, 188] width 161 height 148
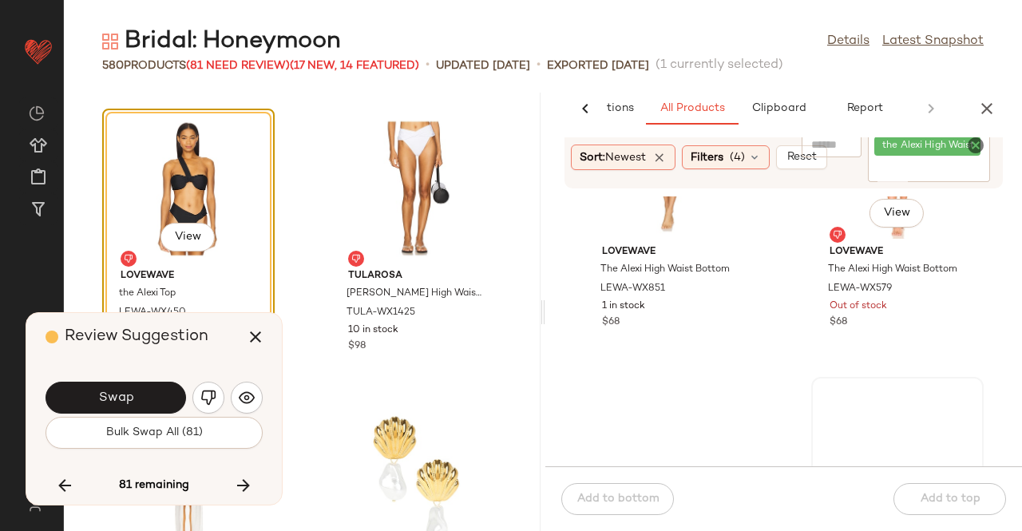
scroll to position [304, 0]
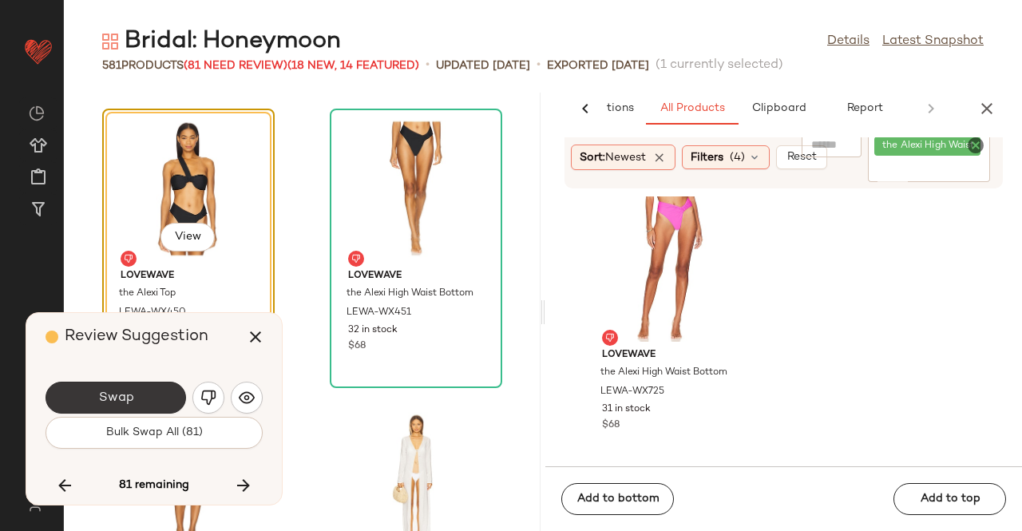
click at [131, 388] on button "Swap" at bounding box center [115, 397] width 140 height 32
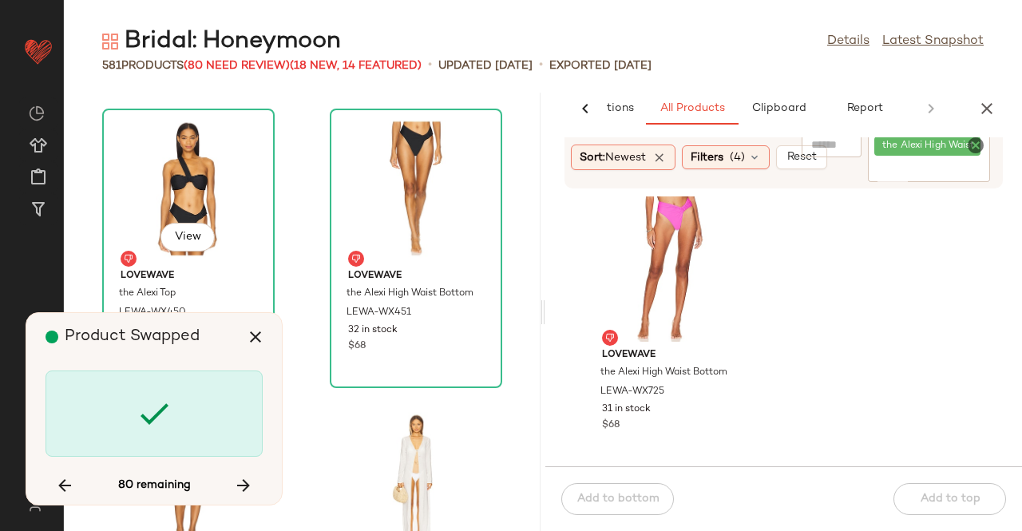
scroll to position [18110, 0]
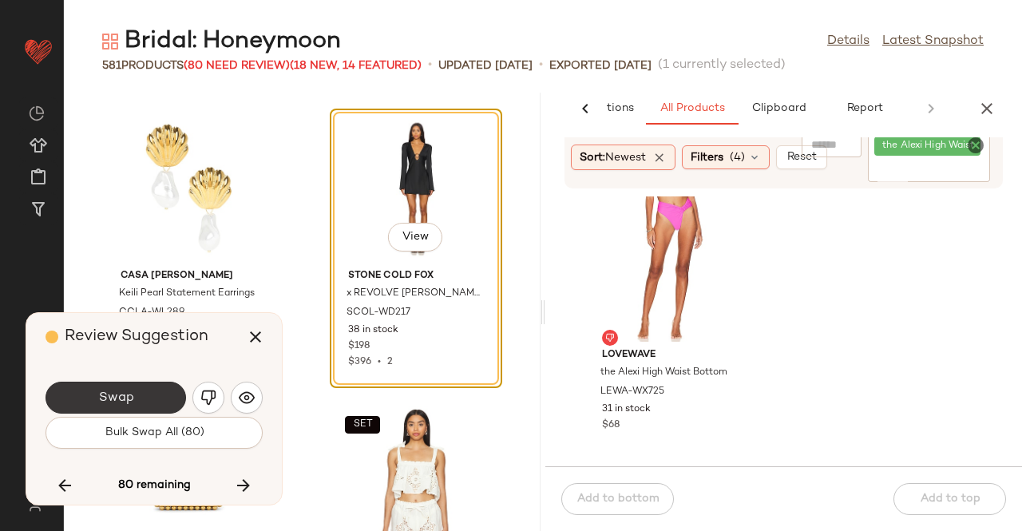
click at [152, 398] on button "Swap" at bounding box center [115, 397] width 140 height 32
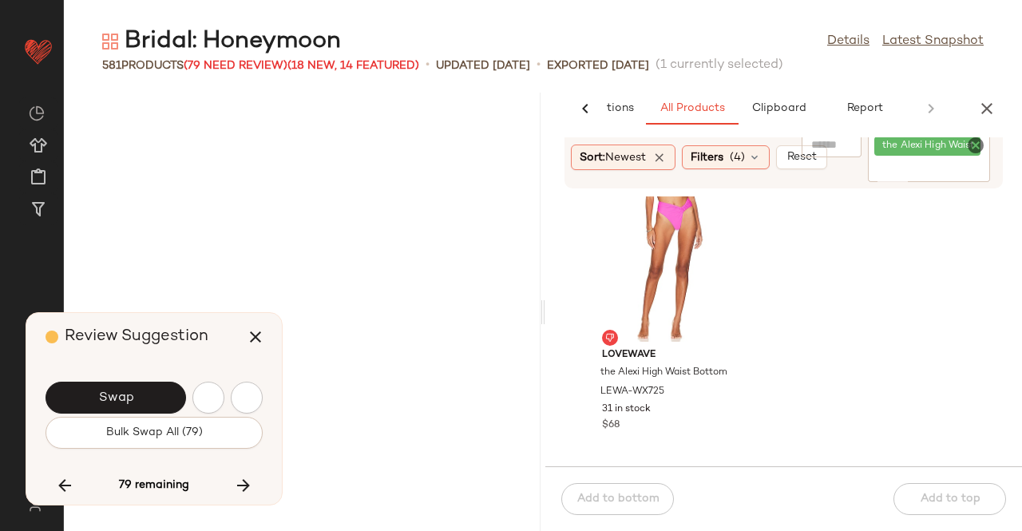
scroll to position [18987, 0]
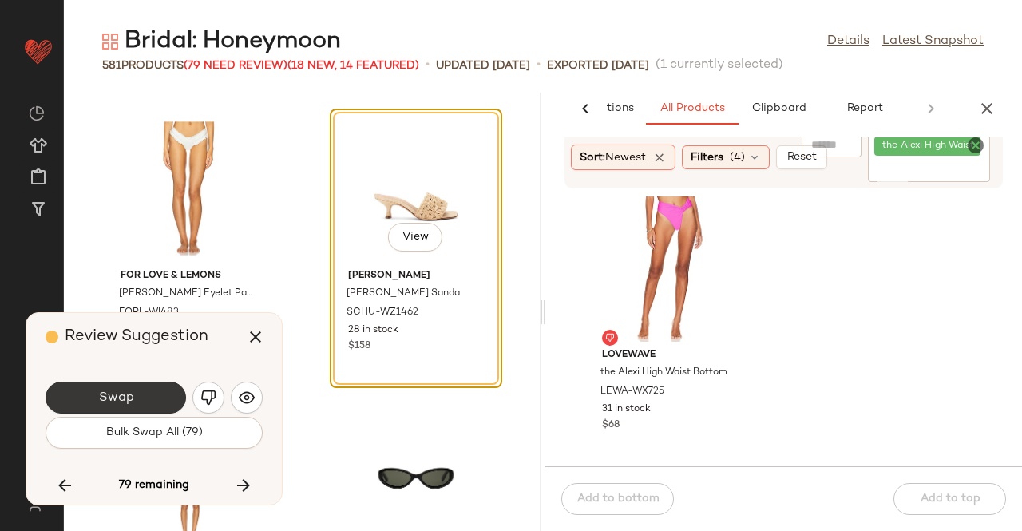
click at [161, 393] on button "Swap" at bounding box center [115, 397] width 140 height 32
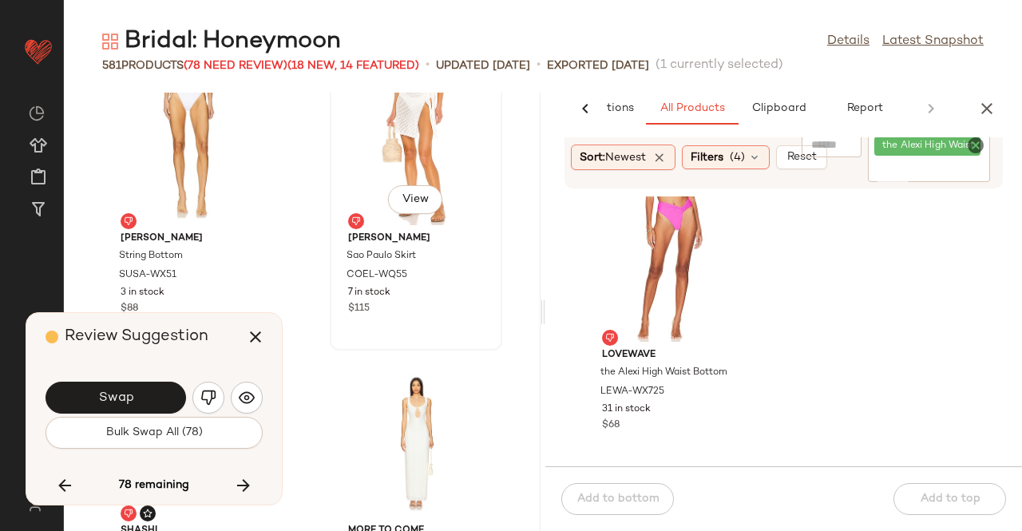
scroll to position [20262, 0]
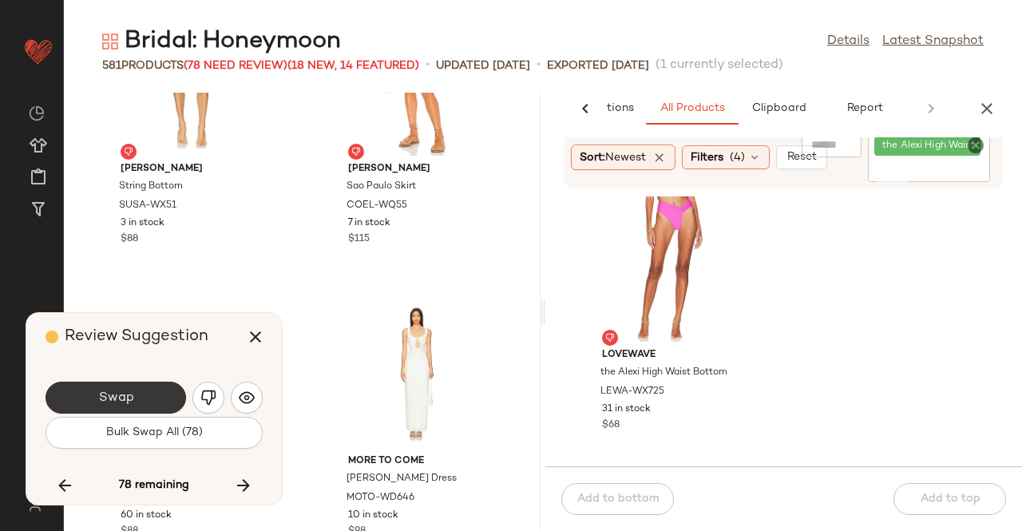
click at [107, 387] on button "Swap" at bounding box center [115, 397] width 140 height 32
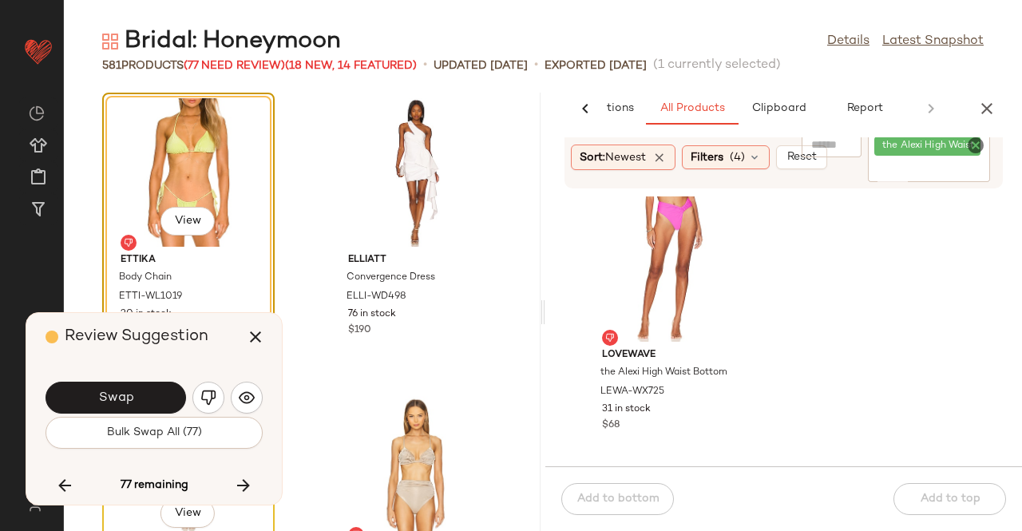
scroll to position [20899, 0]
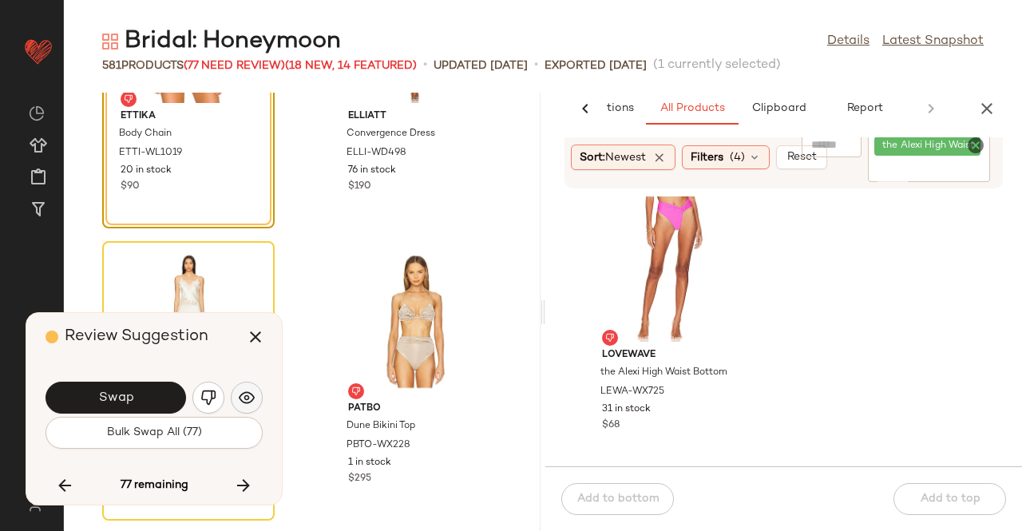
click at [241, 387] on button "button" at bounding box center [247, 397] width 32 height 32
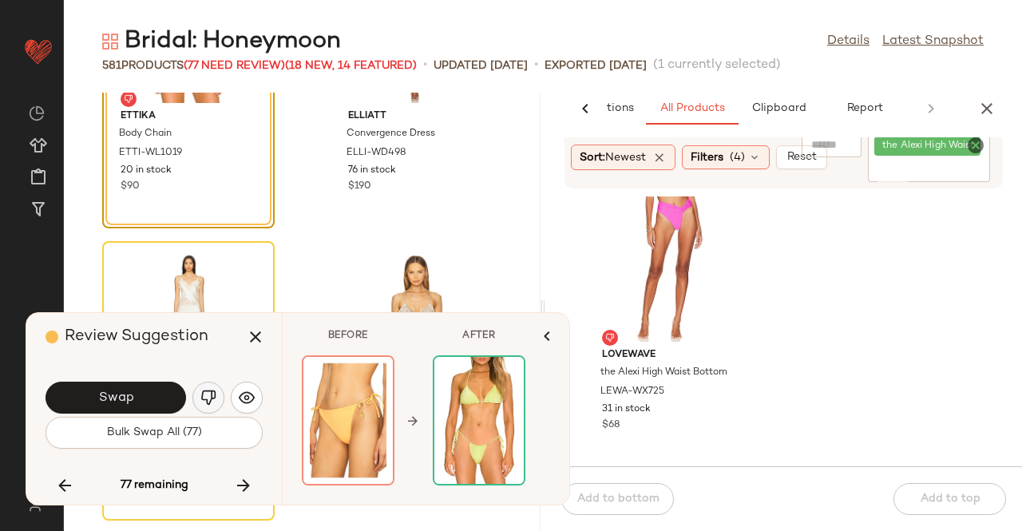
click at [214, 392] on img "button" at bounding box center [208, 397] width 16 height 16
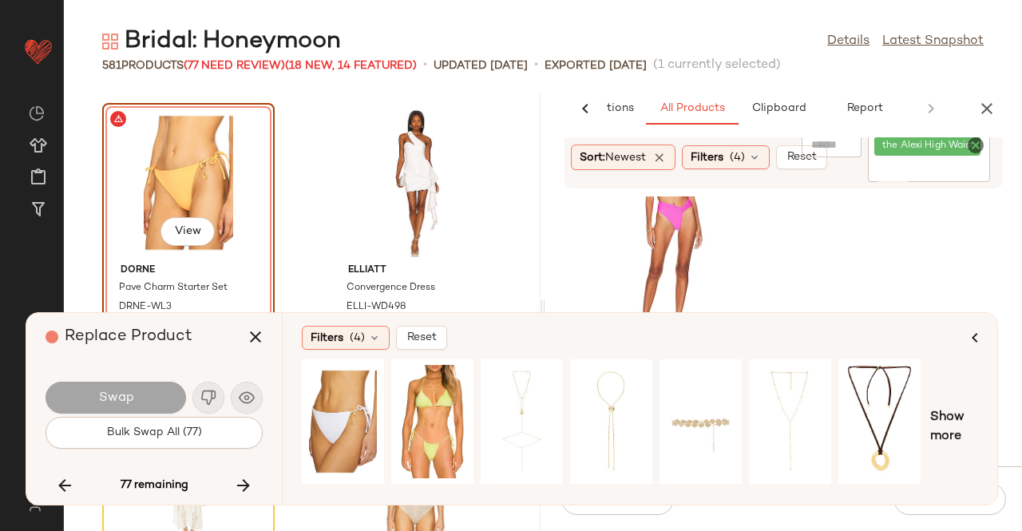
scroll to position [20739, 0]
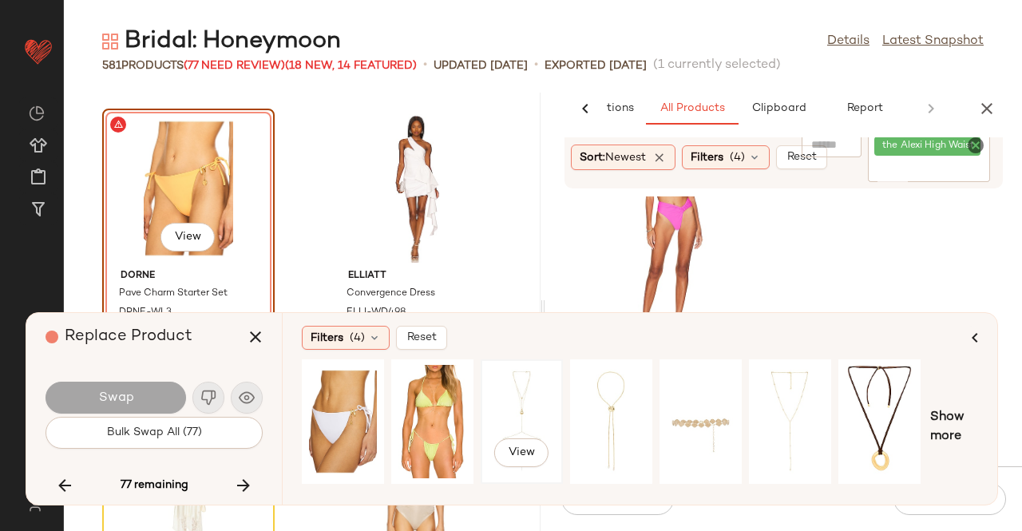
click at [520, 397] on div "View" at bounding box center [521, 421] width 71 height 113
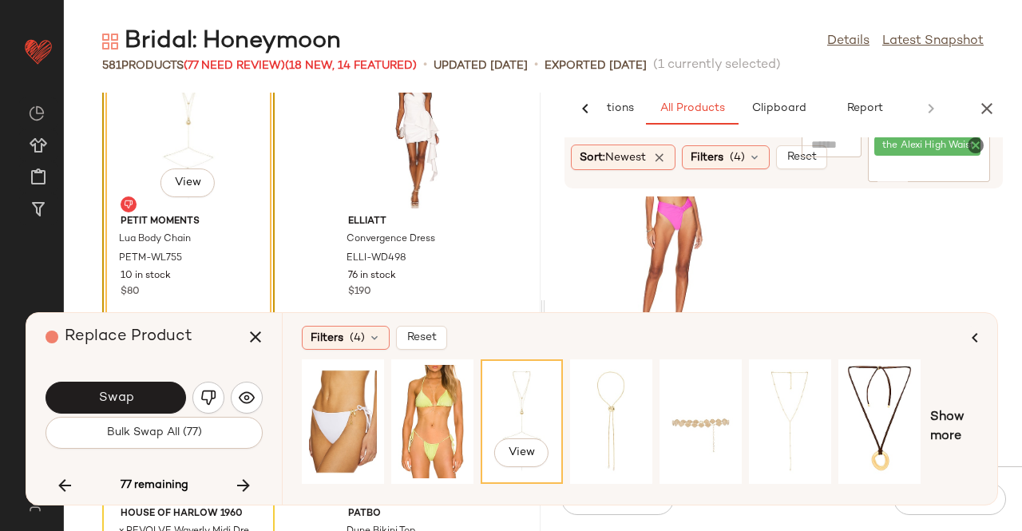
scroll to position [20819, 0]
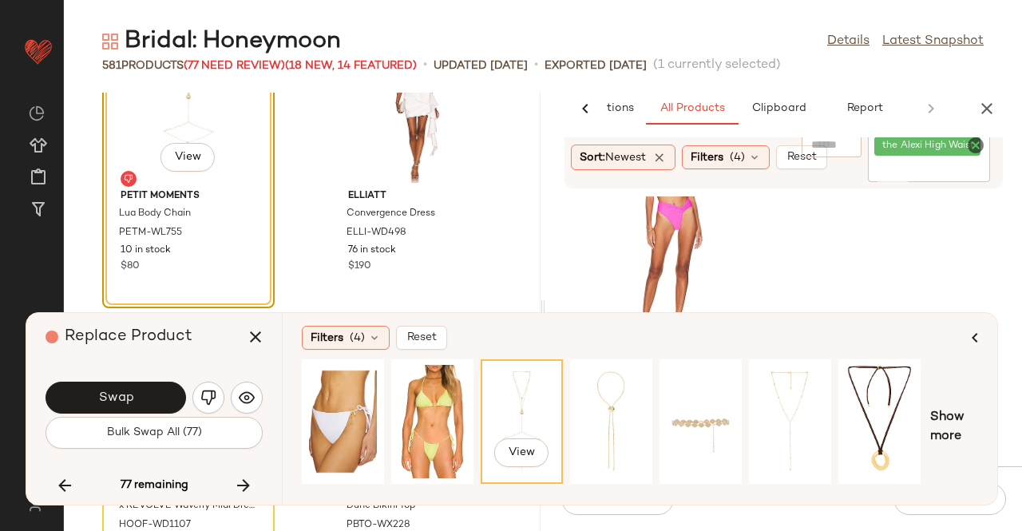
click at [137, 366] on div "Replace Product Swap Bulk Swap All (77) 77 remaining" at bounding box center [153, 409] width 255 height 192
click at [140, 387] on button "Swap" at bounding box center [115, 397] width 140 height 32
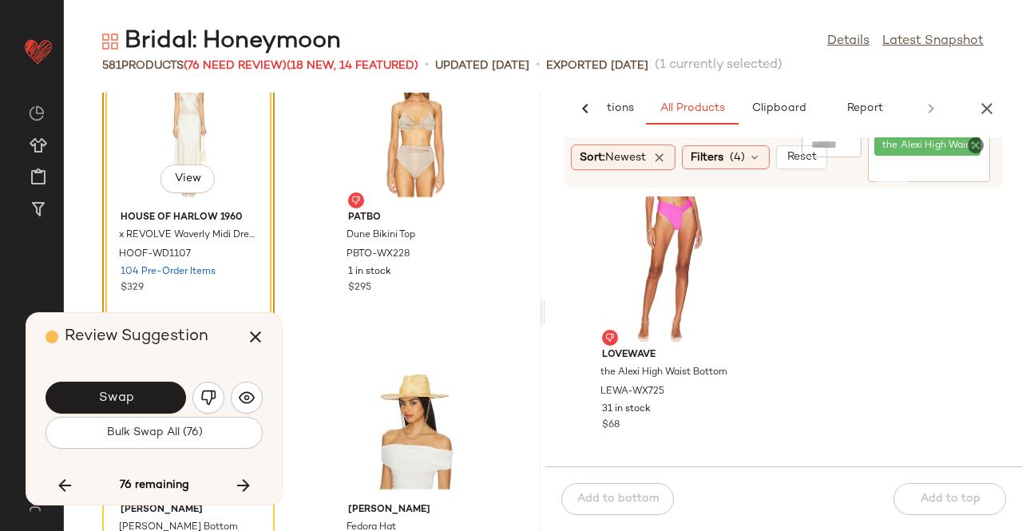
scroll to position [21191, 0]
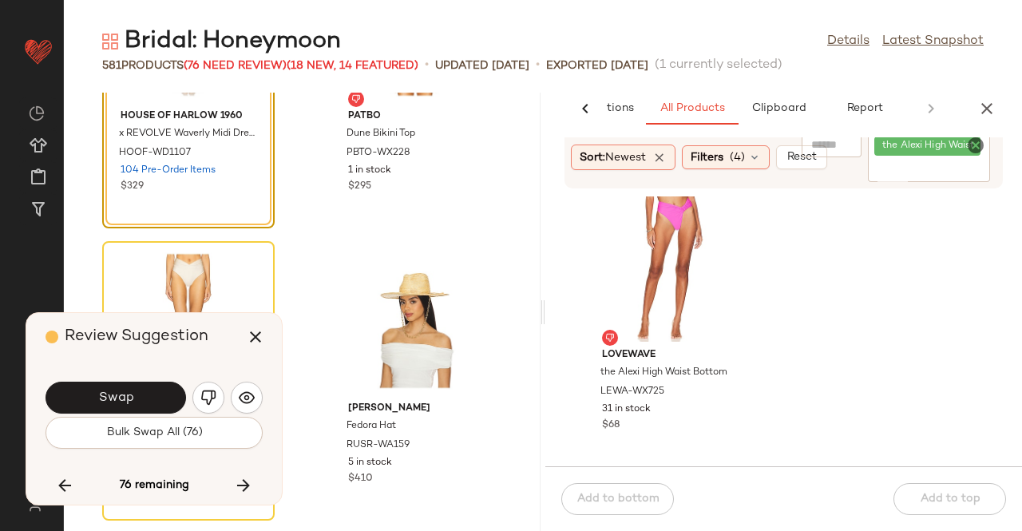
click at [129, 398] on span "Swap" at bounding box center [115, 397] width 36 height 15
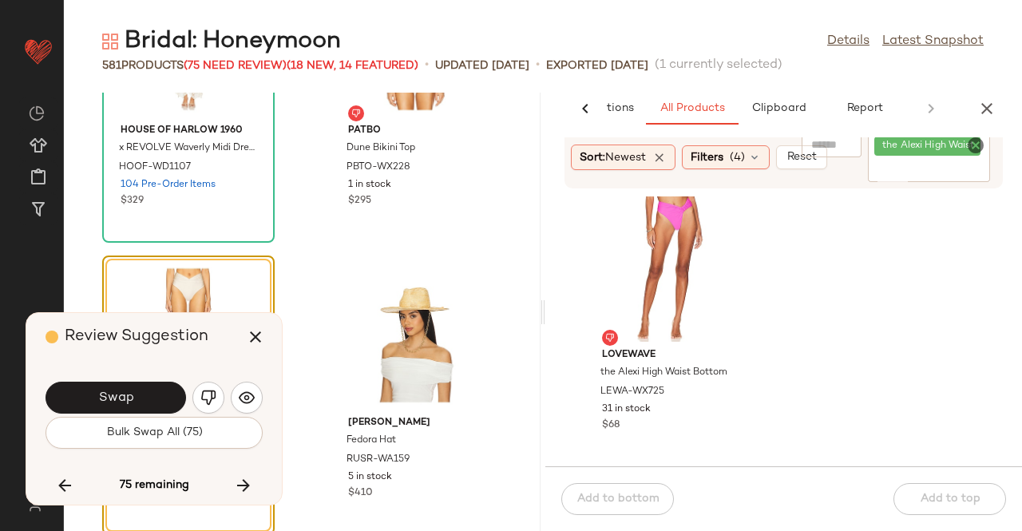
scroll to position [21084, 0]
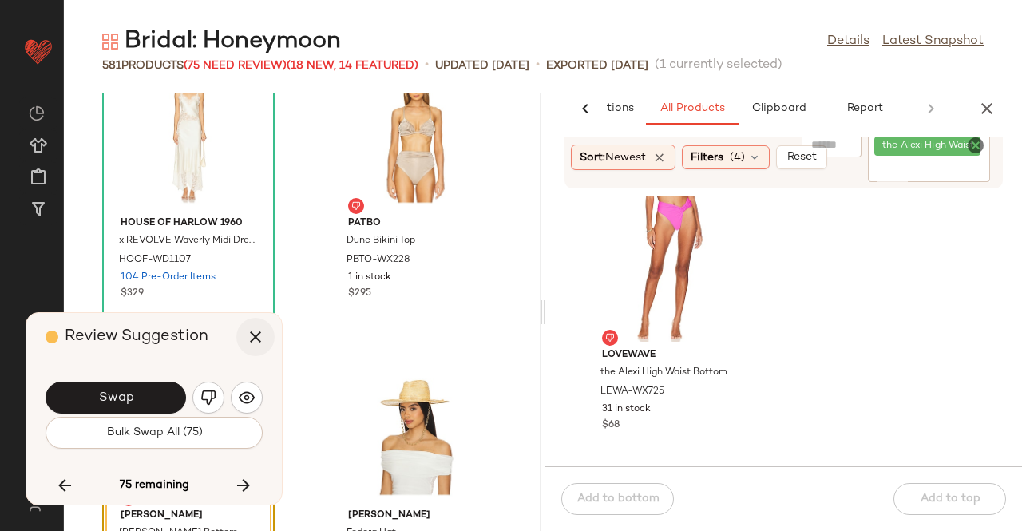
click at [263, 333] on icon "button" at bounding box center [255, 336] width 19 height 19
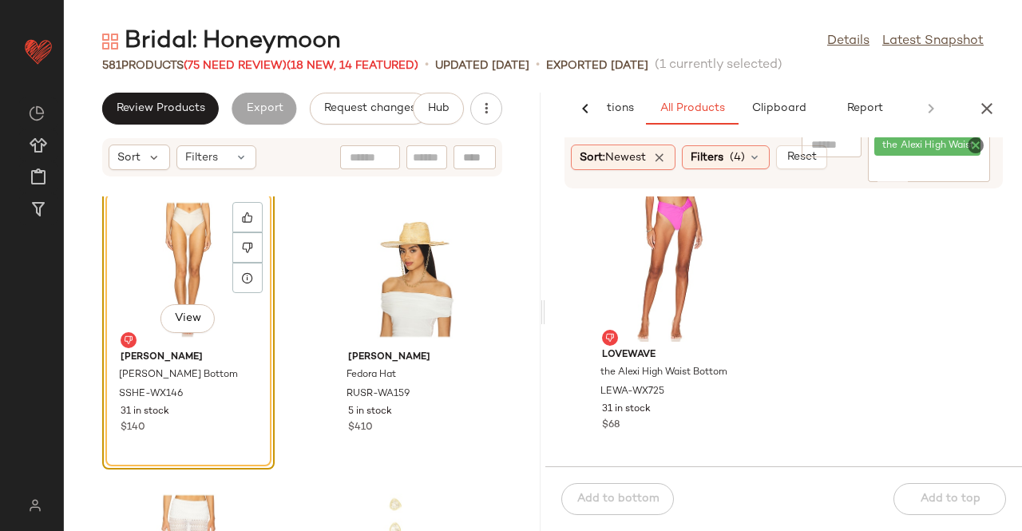
scroll to position [21244, 0]
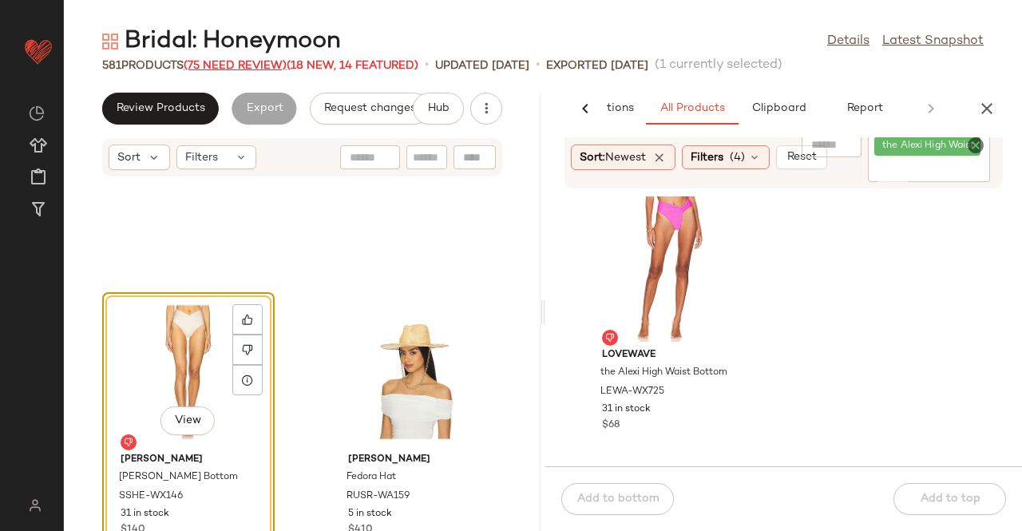
click at [257, 62] on span "(75 Need Review)" at bounding box center [235, 66] width 103 height 12
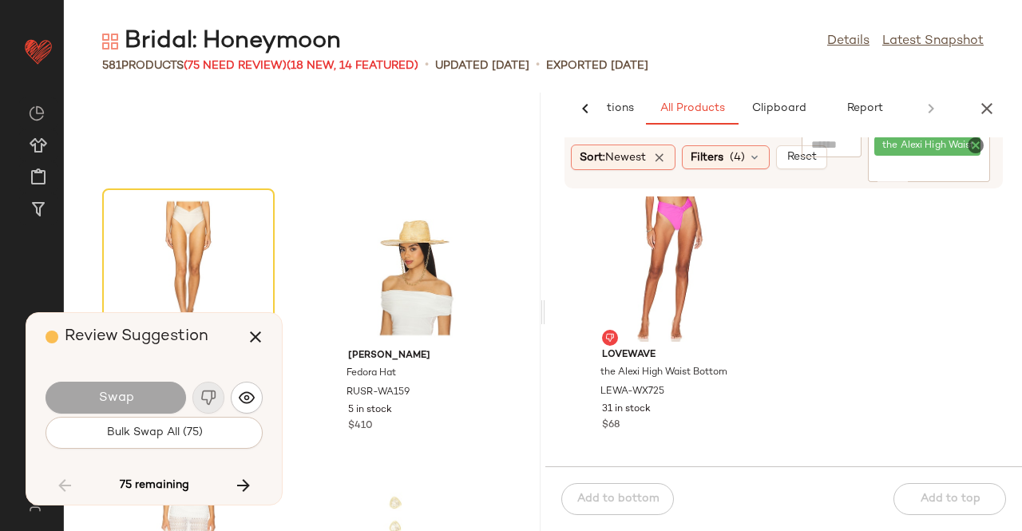
click at [137, 405] on div "Swap" at bounding box center [115, 397] width 140 height 32
click at [243, 488] on icon "button" at bounding box center [243, 485] width 19 height 19
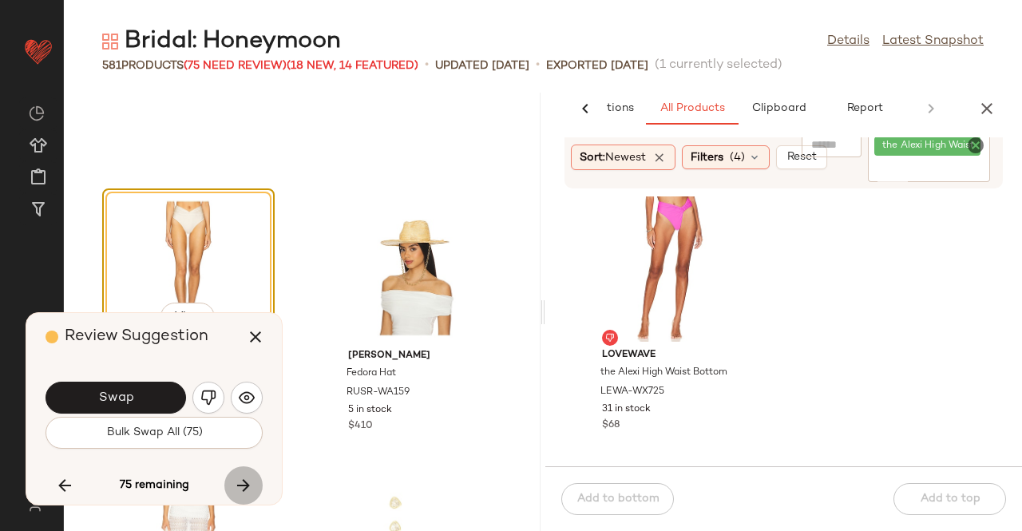
scroll to position [21324, 0]
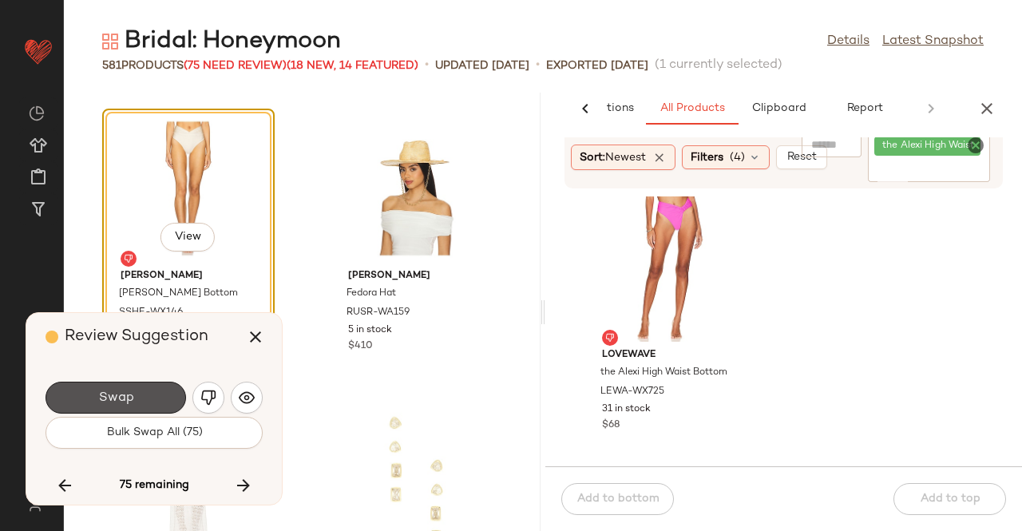
click at [139, 396] on button "Swap" at bounding box center [115, 397] width 140 height 32
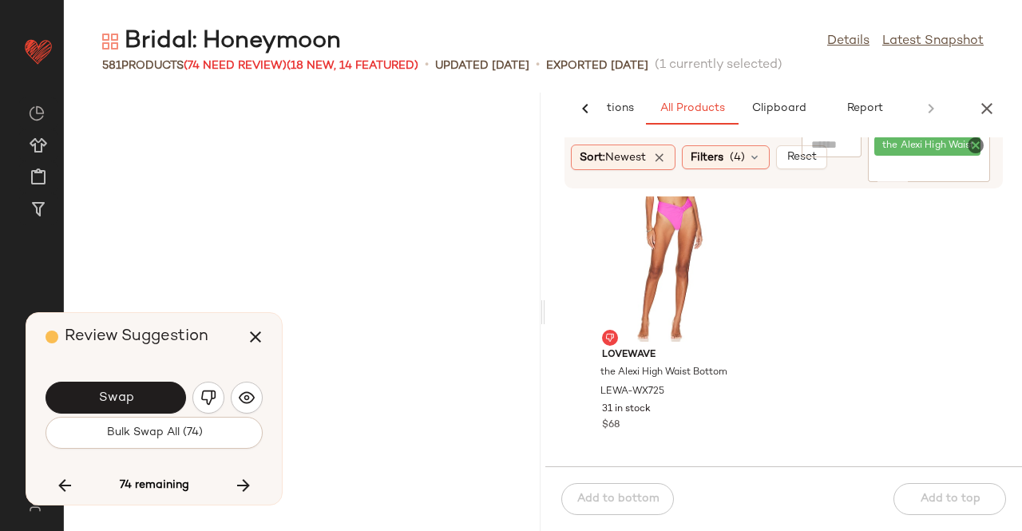
scroll to position [23368, 0]
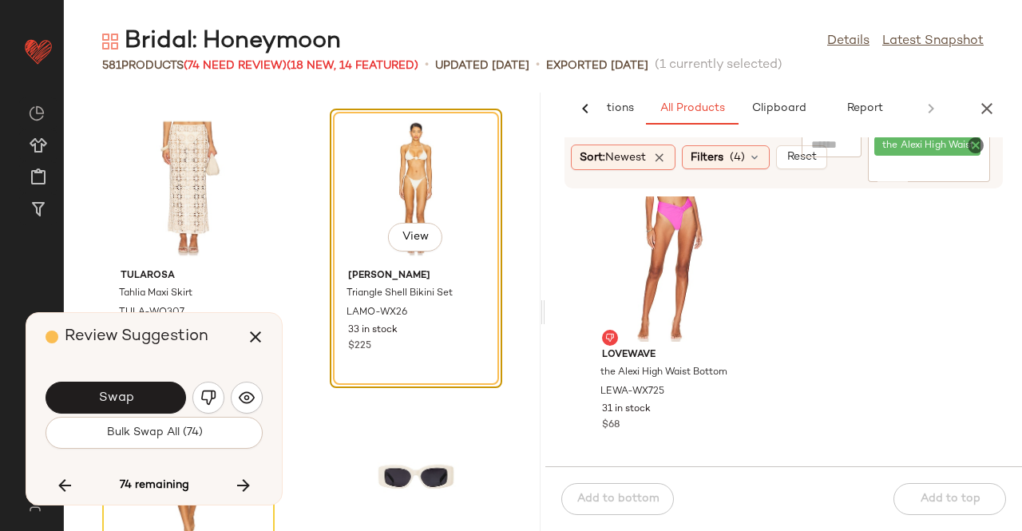
click at [138, 397] on button "Swap" at bounding box center [115, 397] width 140 height 32
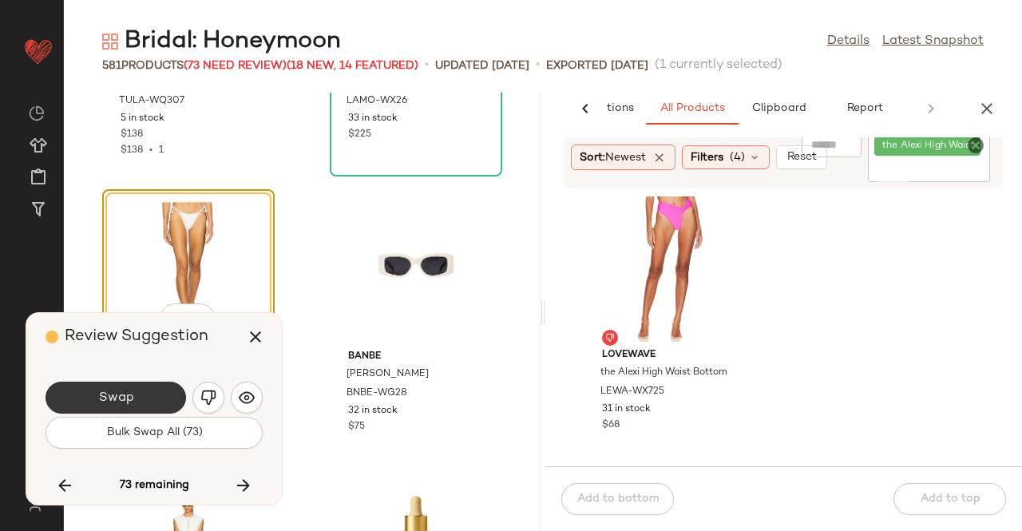
scroll to position [23581, 0]
click at [105, 395] on span "Swap" at bounding box center [115, 397] width 36 height 15
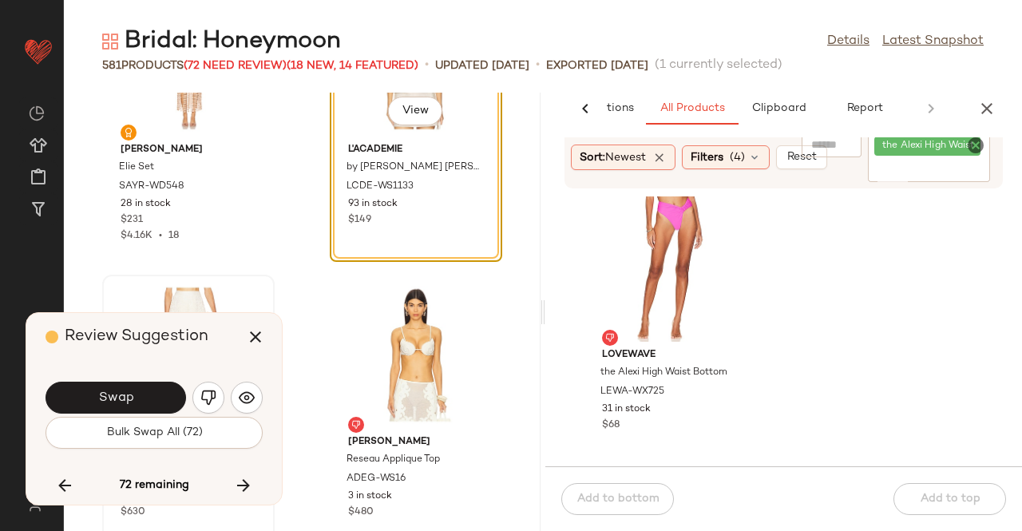
scroll to position [24484, 0]
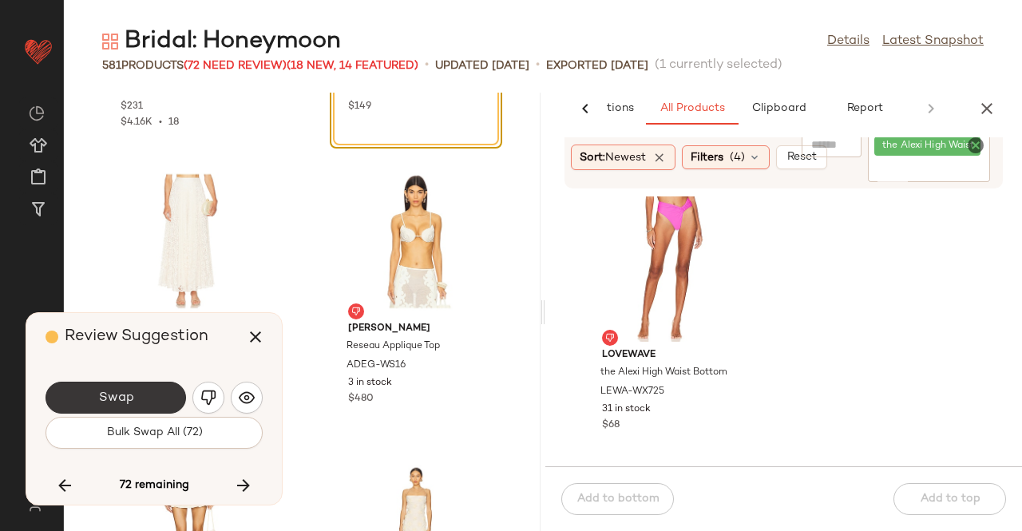
click at [127, 411] on button "Swap" at bounding box center [115, 397] width 140 height 32
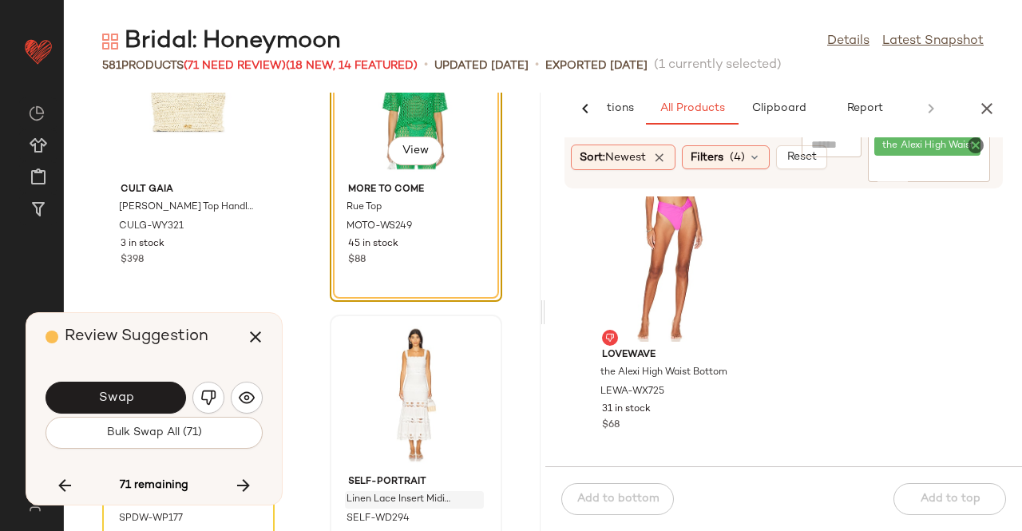
scroll to position [25732, 0]
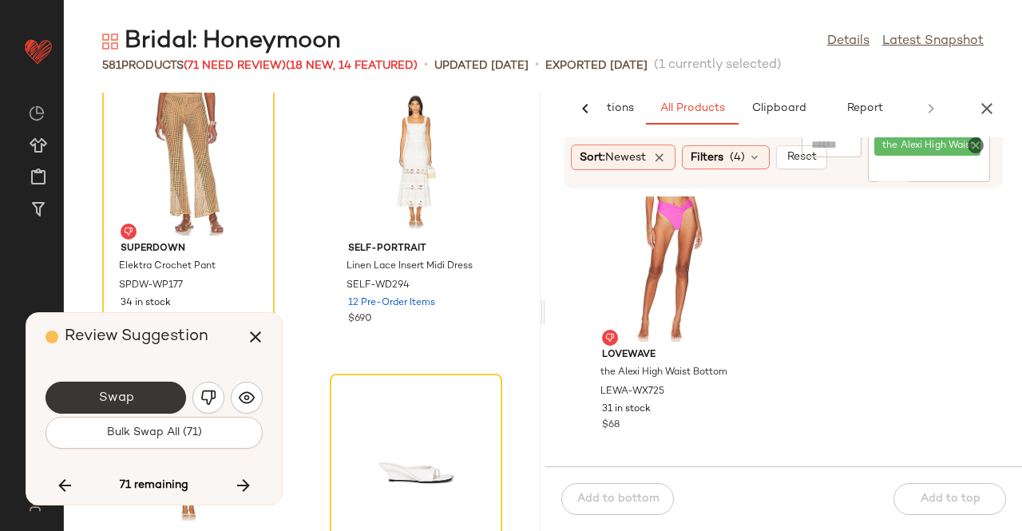
click at [147, 401] on button "Swap" at bounding box center [115, 397] width 140 height 32
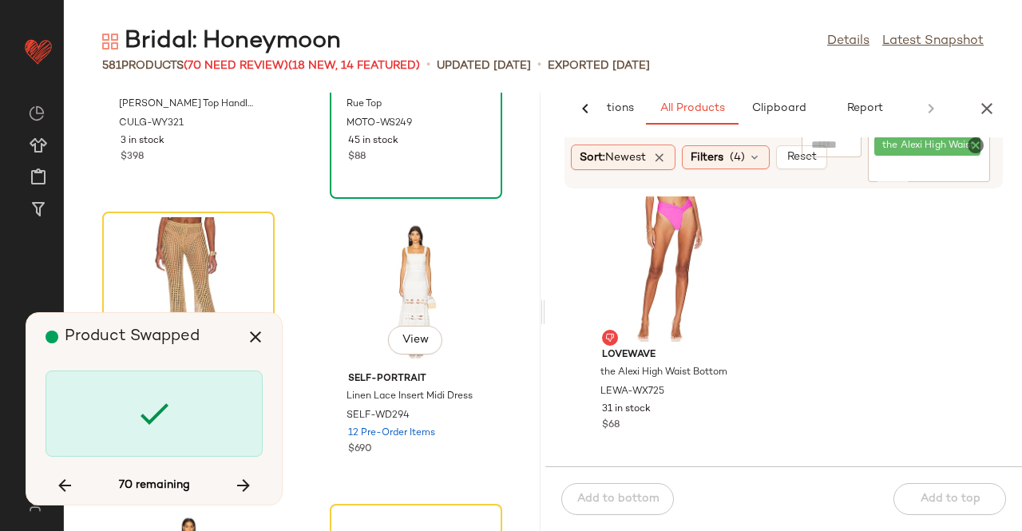
scroll to position [25493, 0]
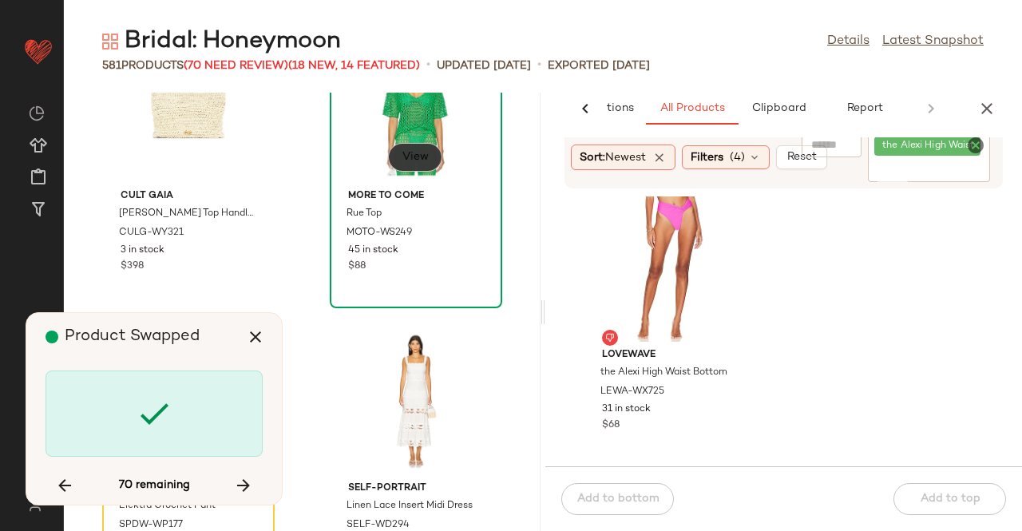
click at [397, 167] on button "View" at bounding box center [415, 157] width 54 height 29
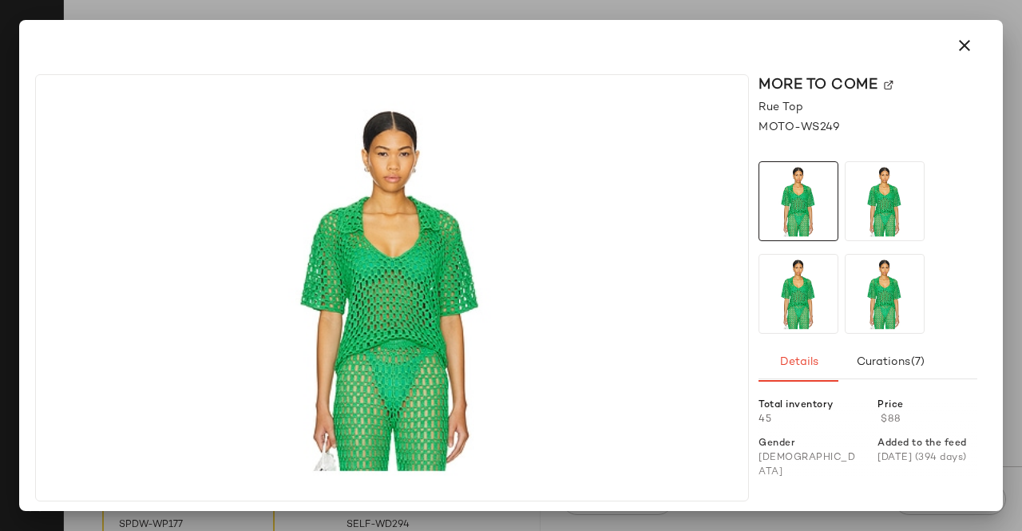
scroll to position [25705, 0]
click at [883, 81] on div "MORE TO COME" at bounding box center [867, 85] width 219 height 22
click at [886, 85] on img at bounding box center [888, 86] width 10 height 10
click at [974, 46] on button "button" at bounding box center [964, 45] width 38 height 38
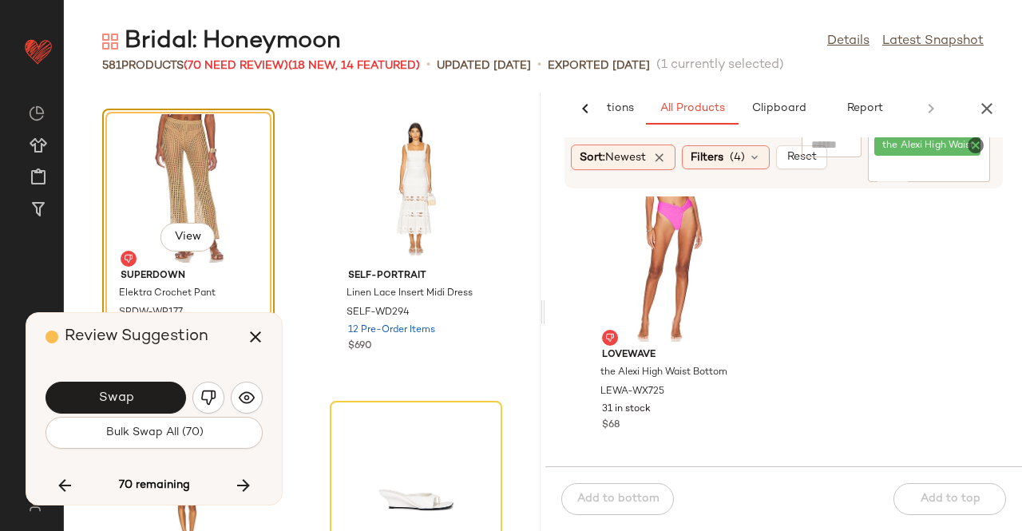
drag, startPoint x: 918, startPoint y: 159, endPoint x: 907, endPoint y: 160, distance: 11.3
click at [918, 160] on div "the Alexi High Waist Bottom" at bounding box center [929, 157] width 122 height 49
paste input "********"
type input "********"
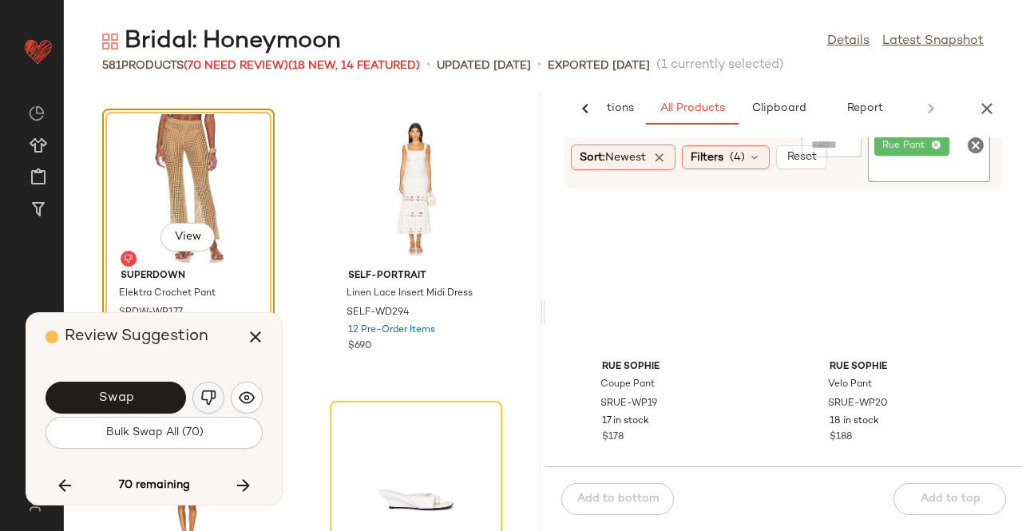
click at [209, 397] on img "button" at bounding box center [208, 397] width 16 height 16
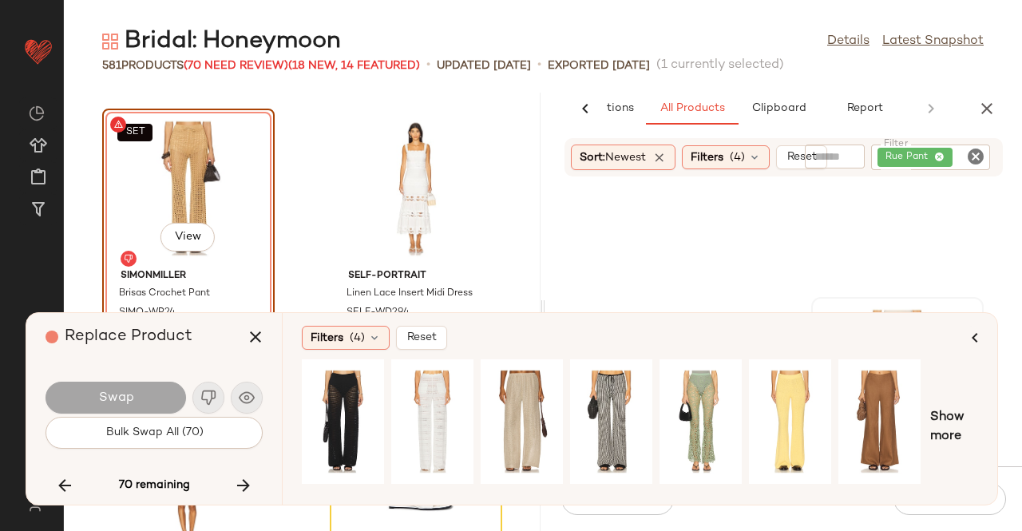
scroll to position [412, 0]
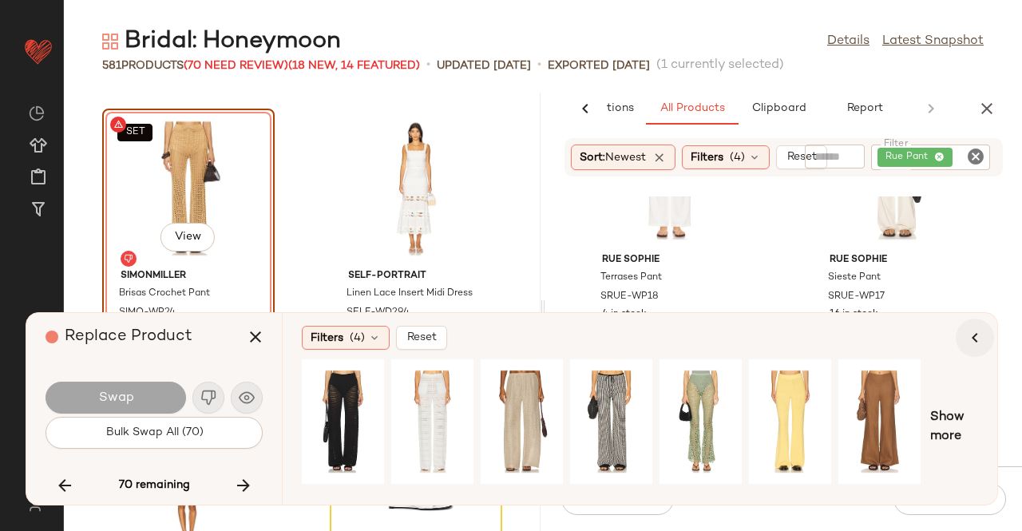
click at [975, 336] on icon "button" at bounding box center [974, 337] width 19 height 19
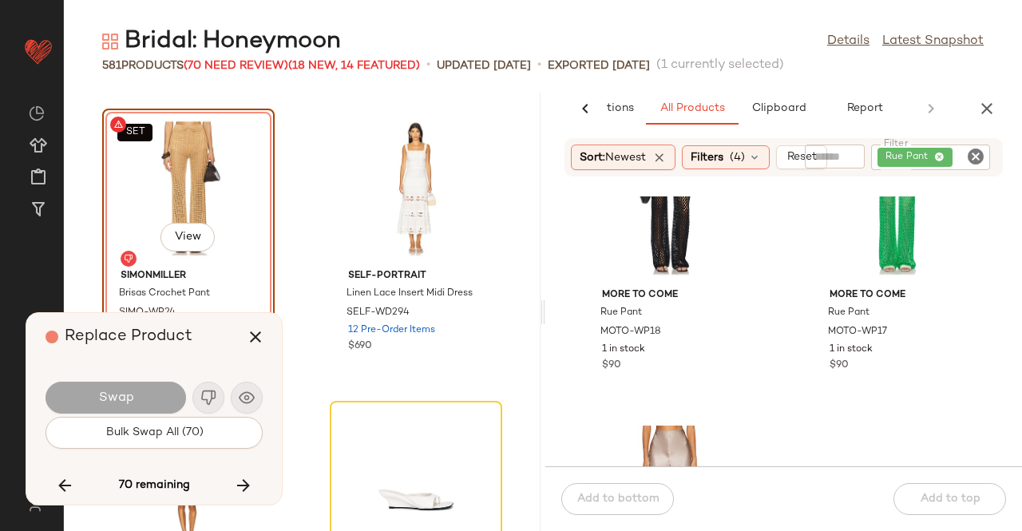
scroll to position [874, 0]
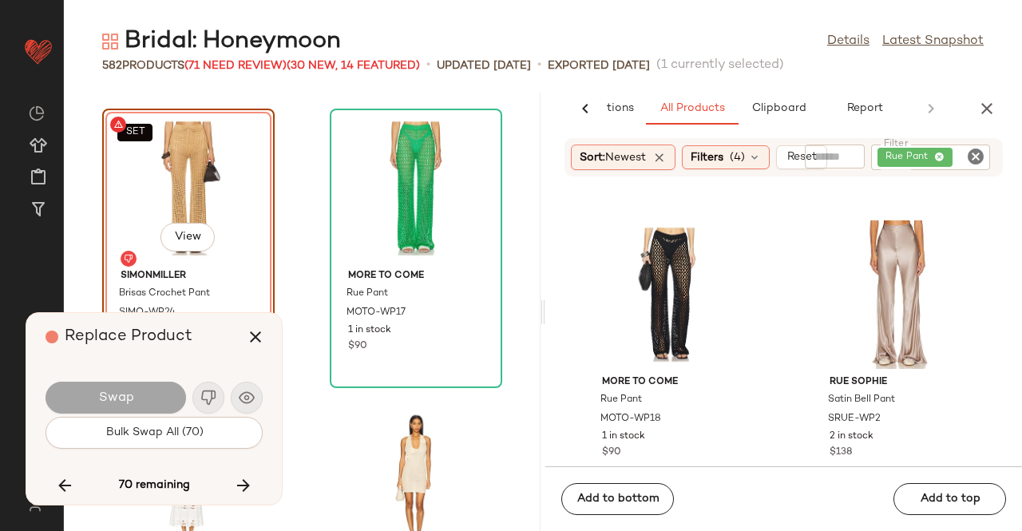
click at [155, 180] on div "SET View" at bounding box center [188, 188] width 161 height 148
drag, startPoint x: 61, startPoint y: 480, endPoint x: 76, endPoint y: 478, distance: 15.2
click at [61, 480] on icon "button" at bounding box center [64, 485] width 19 height 19
click at [145, 181] on div "SET View" at bounding box center [188, 188] width 161 height 148
click at [247, 478] on icon "button" at bounding box center [243, 485] width 19 height 19
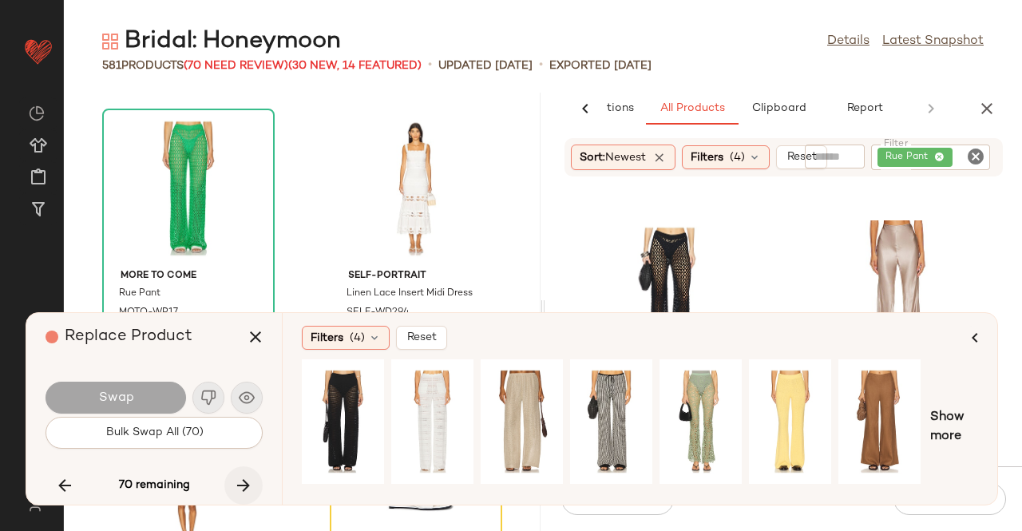
click at [239, 484] on icon "button" at bounding box center [243, 485] width 19 height 19
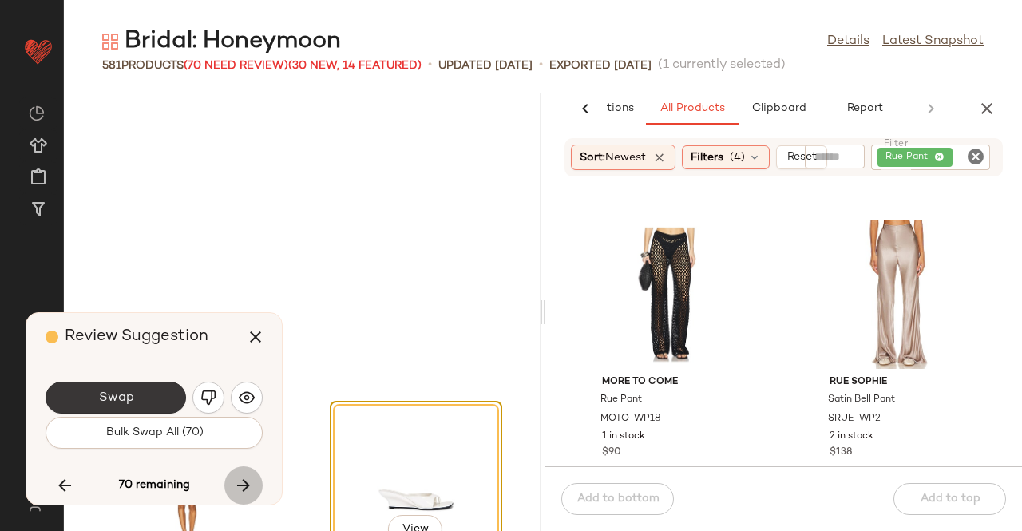
scroll to position [25997, 0]
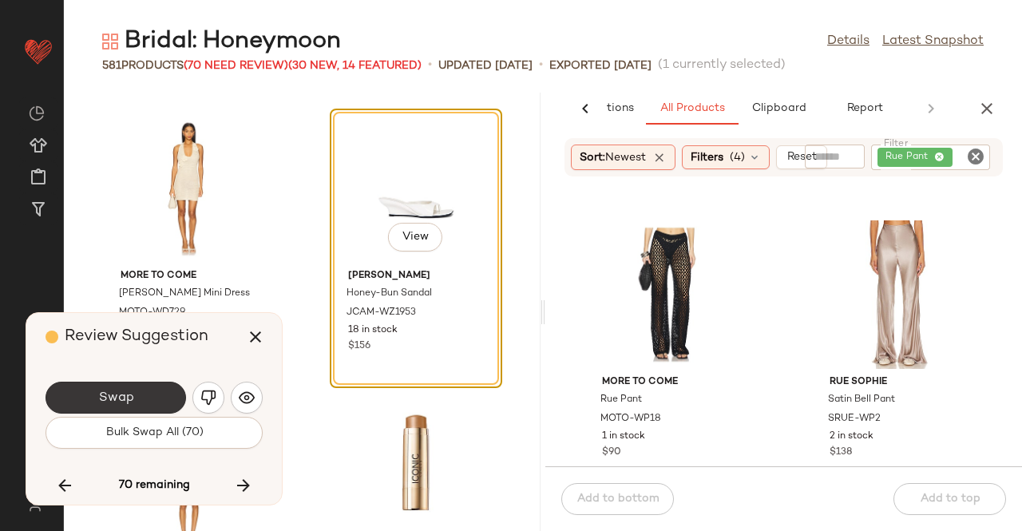
click at [128, 390] on span "Swap" at bounding box center [115, 397] width 36 height 15
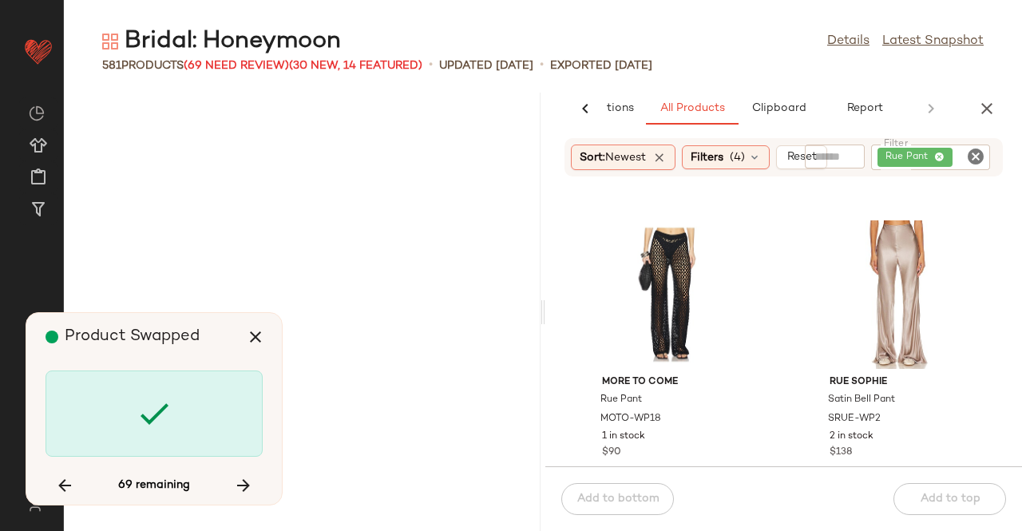
scroll to position [27458, 0]
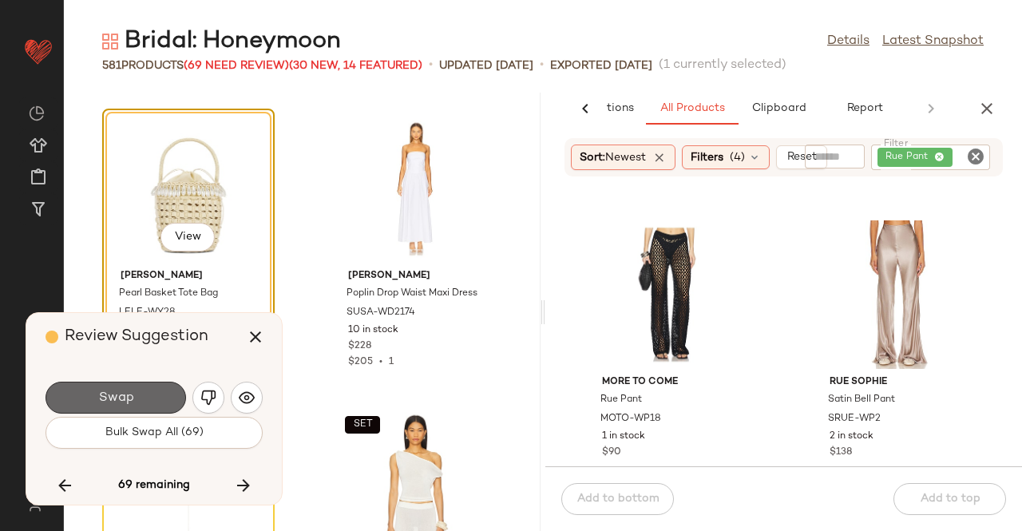
click at [163, 387] on button "Swap" at bounding box center [115, 397] width 140 height 32
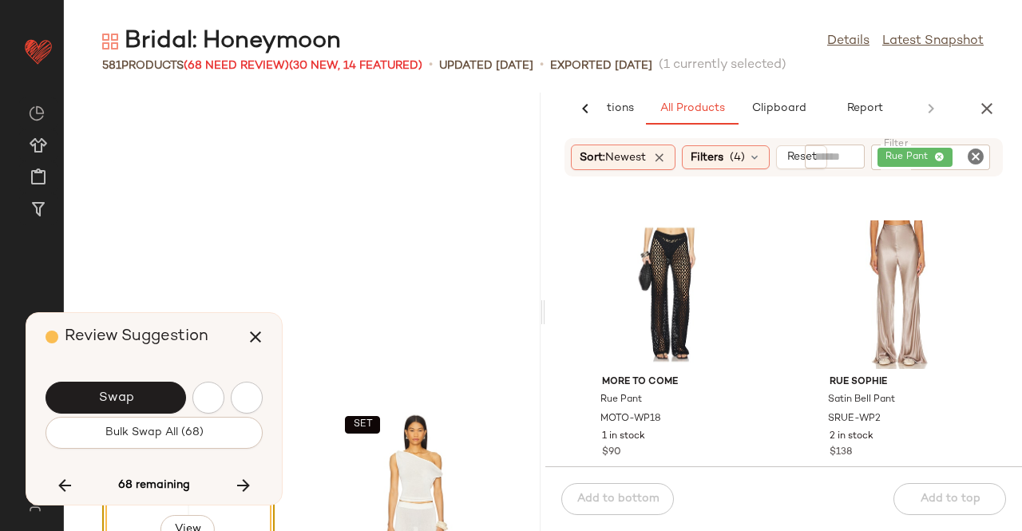
scroll to position [27750, 0]
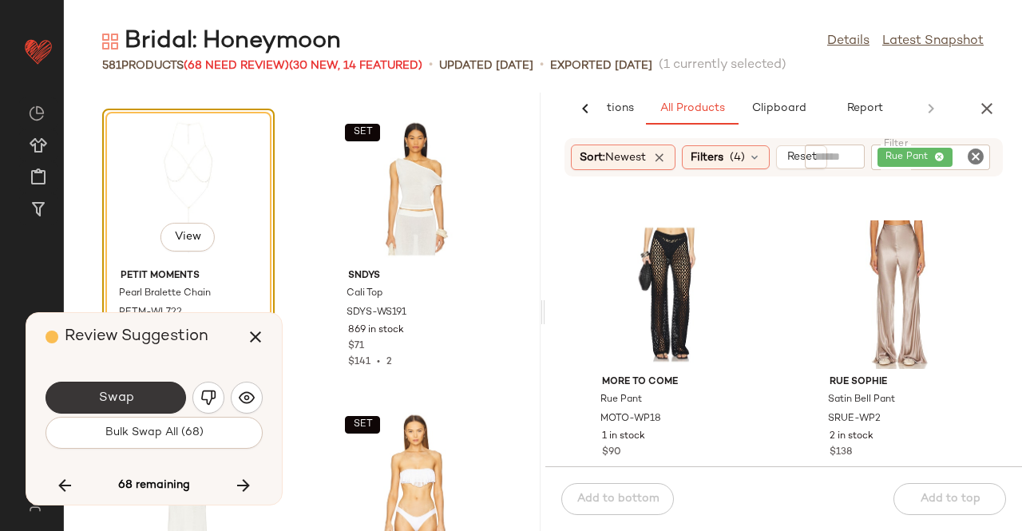
click at [142, 381] on div "Swap" at bounding box center [153, 397] width 217 height 38
click at [140, 385] on button "Swap" at bounding box center [115, 397] width 140 height 32
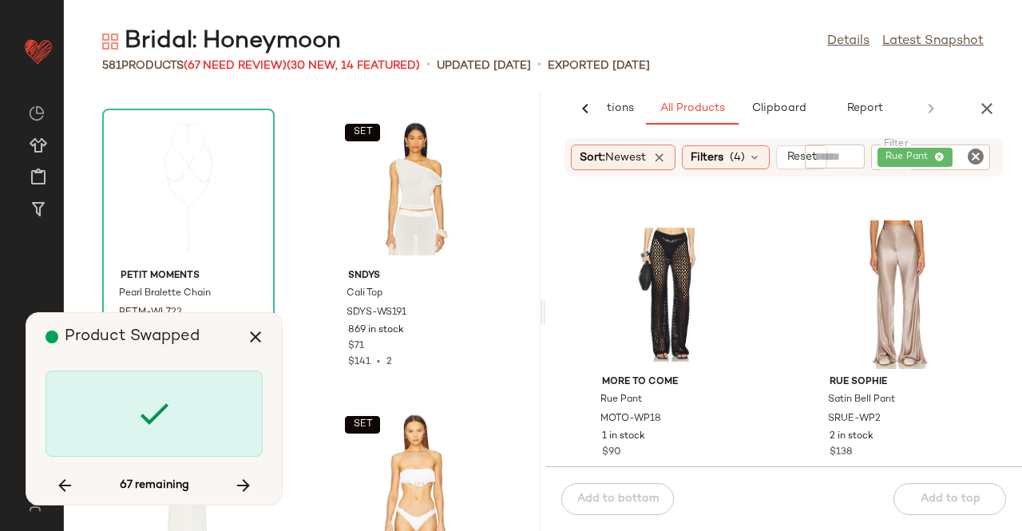
scroll to position [28626, 0]
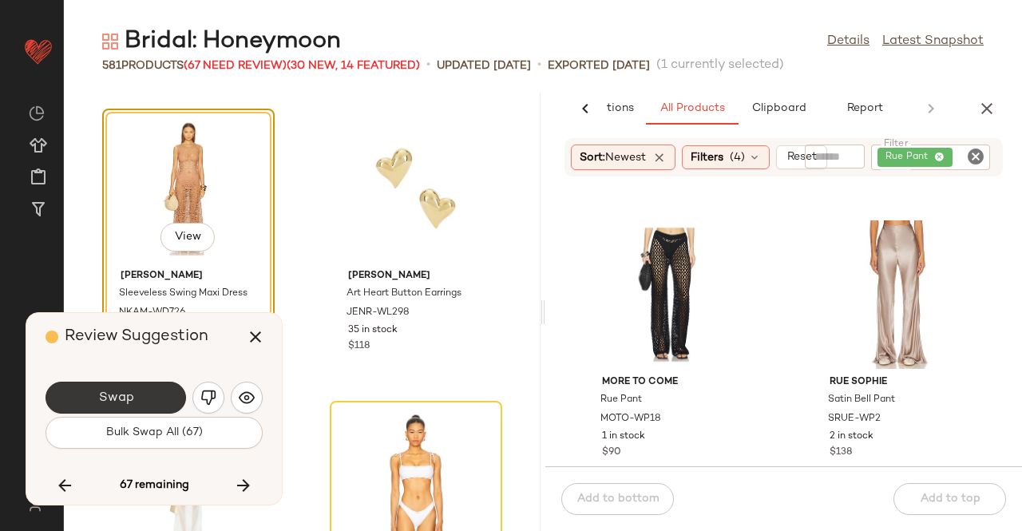
click at [167, 401] on button "Swap" at bounding box center [115, 397] width 140 height 32
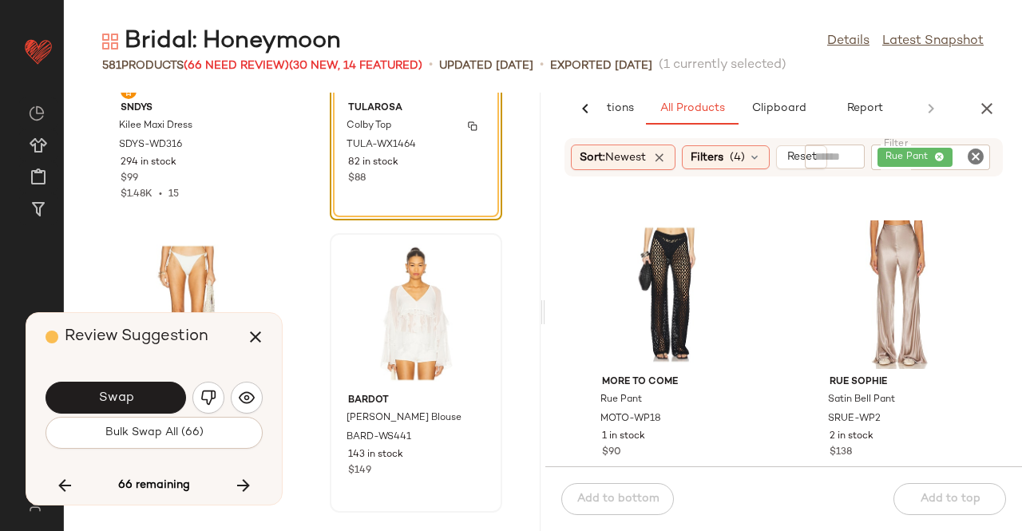
scroll to position [29158, 0]
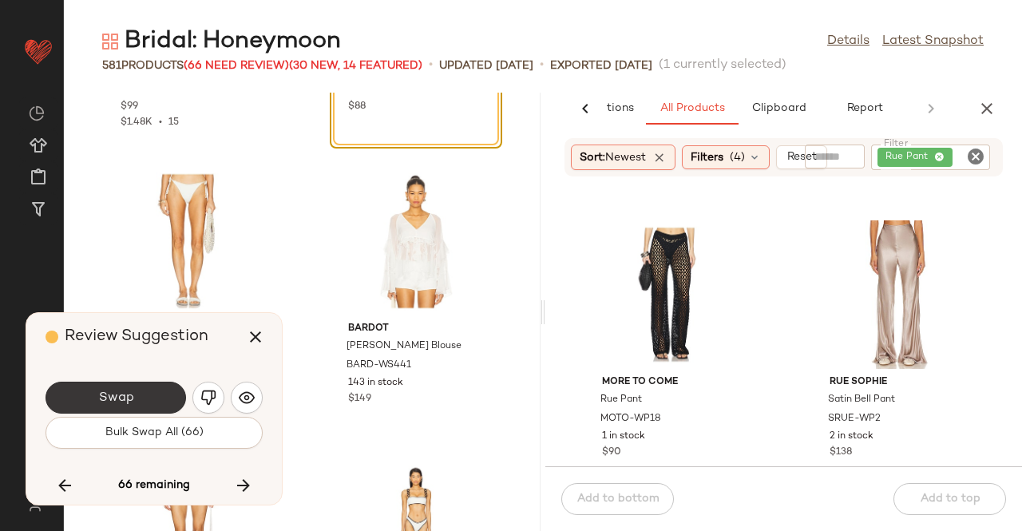
click at [96, 403] on button "Swap" at bounding box center [115, 397] width 140 height 32
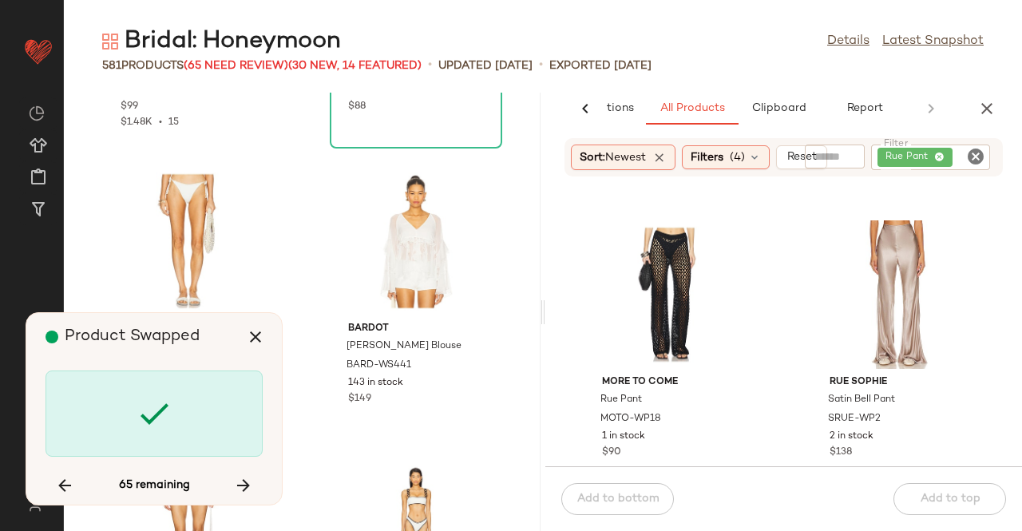
scroll to position [29795, 0]
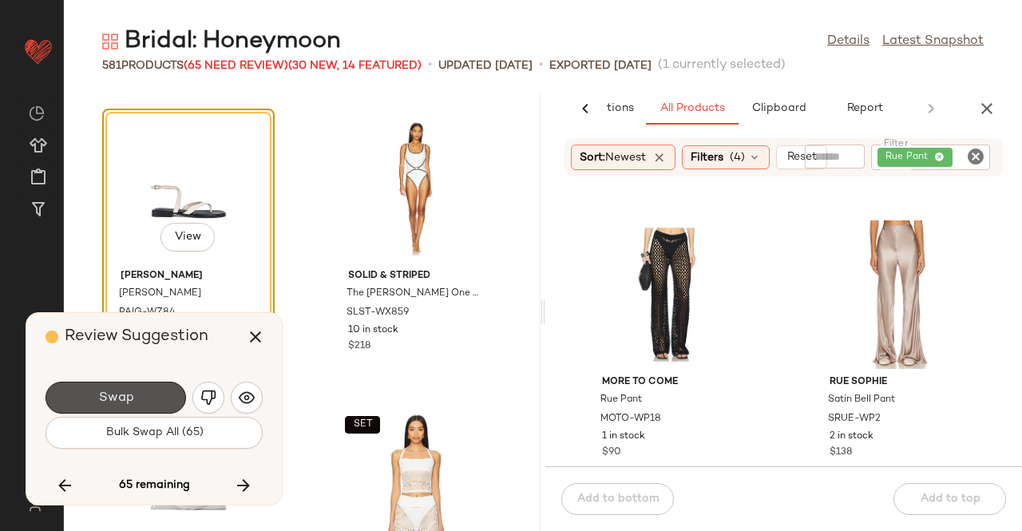
drag, startPoint x: 118, startPoint y: 392, endPoint x: 107, endPoint y: 393, distance: 11.3
click at [118, 392] on span "Swap" at bounding box center [115, 397] width 36 height 15
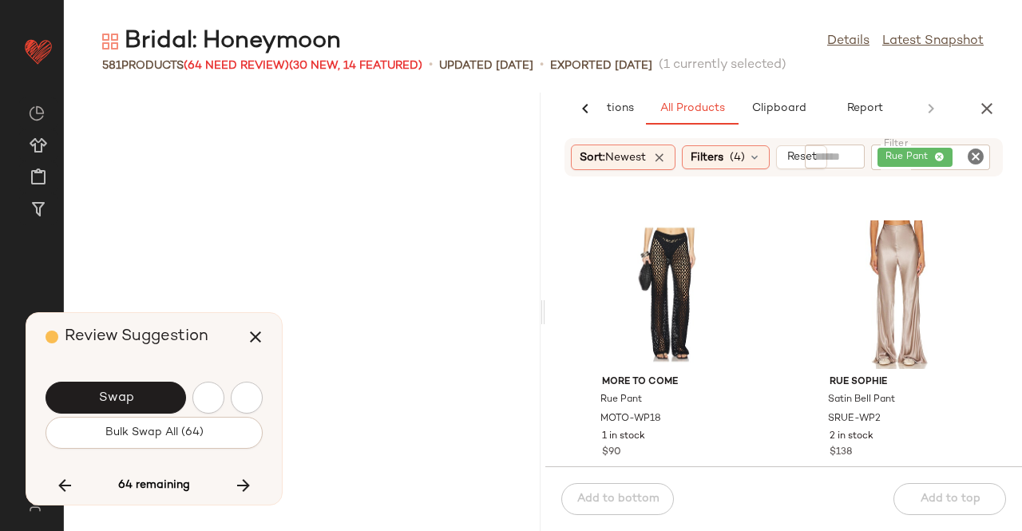
scroll to position [30671, 0]
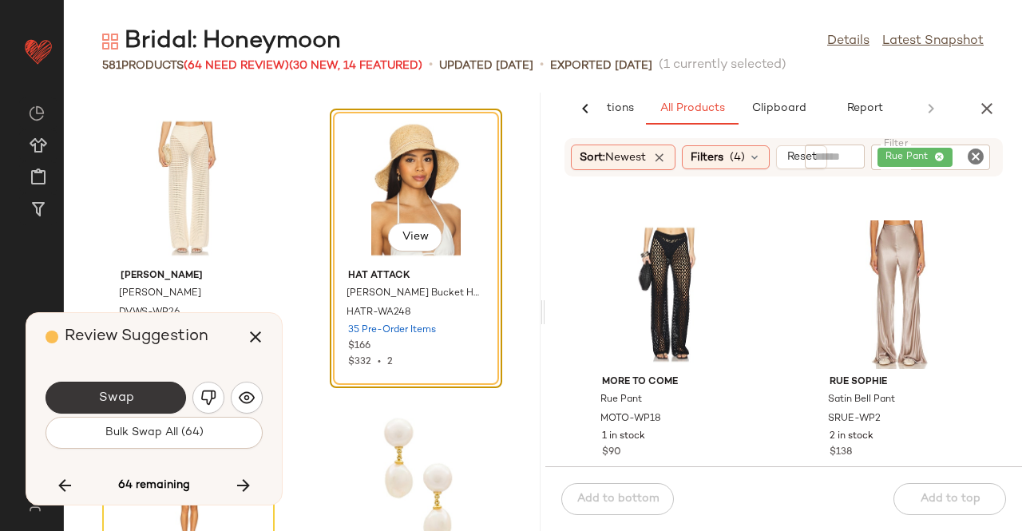
click at [103, 395] on span "Swap" at bounding box center [115, 397] width 36 height 15
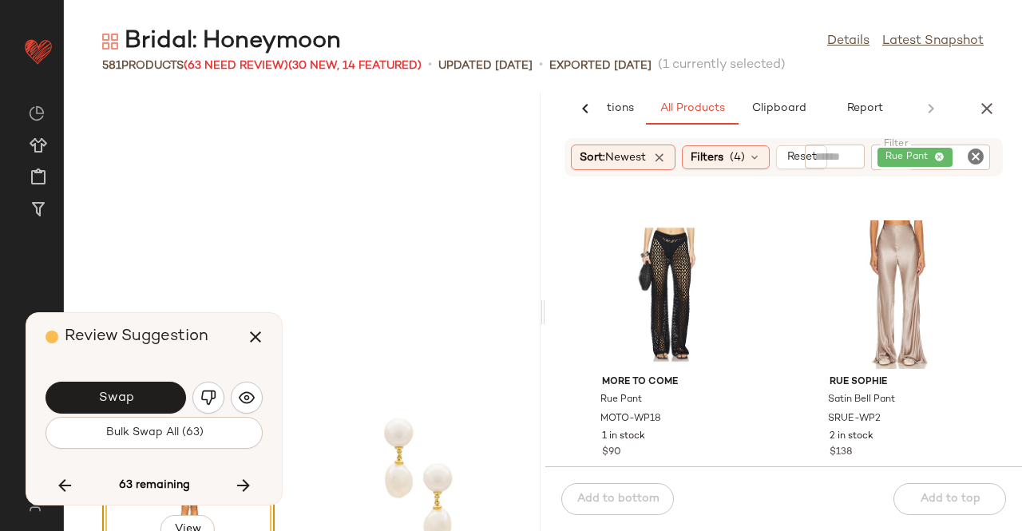
scroll to position [30963, 0]
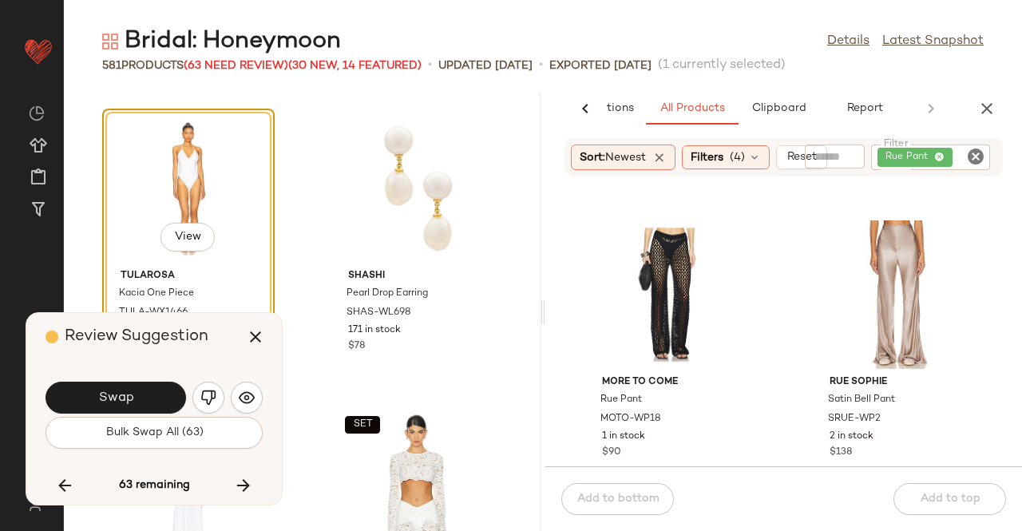
click at [105, 395] on span "Swap" at bounding box center [115, 397] width 36 height 15
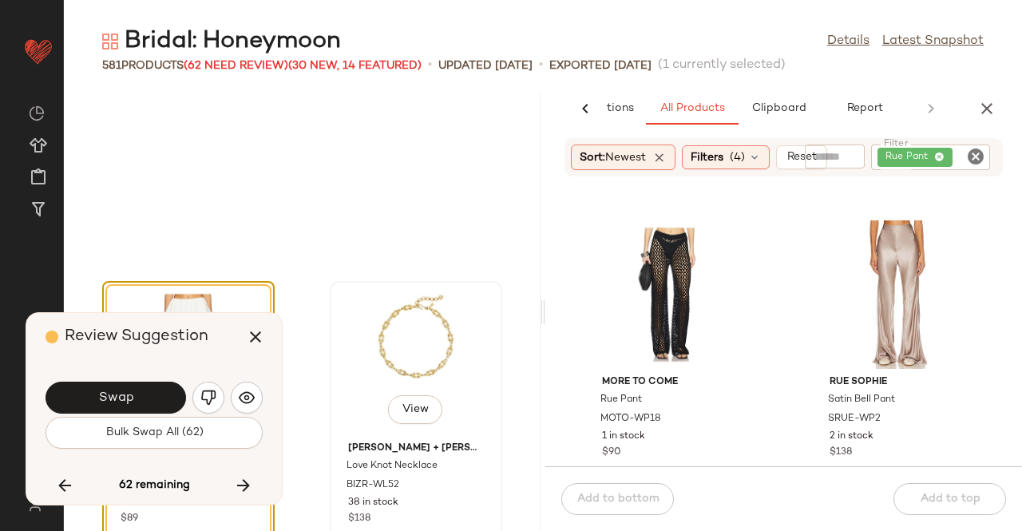
scroll to position [32688, 0]
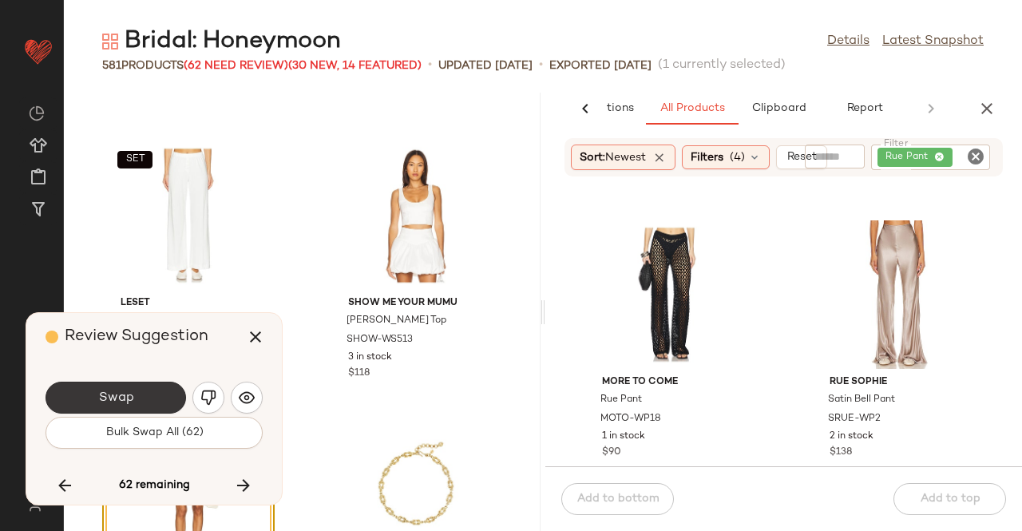
click at [132, 401] on span "Swap" at bounding box center [115, 397] width 36 height 15
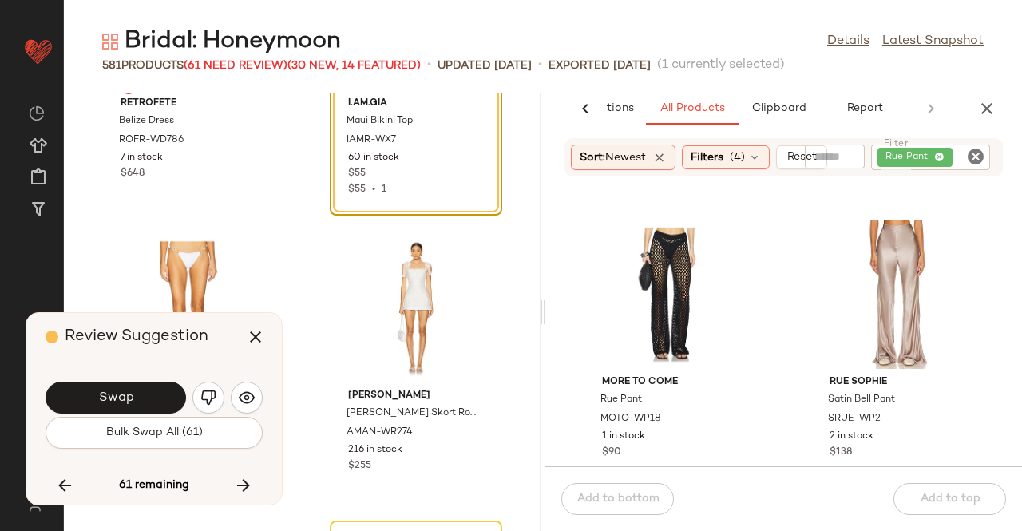
scroll to position [33672, 0]
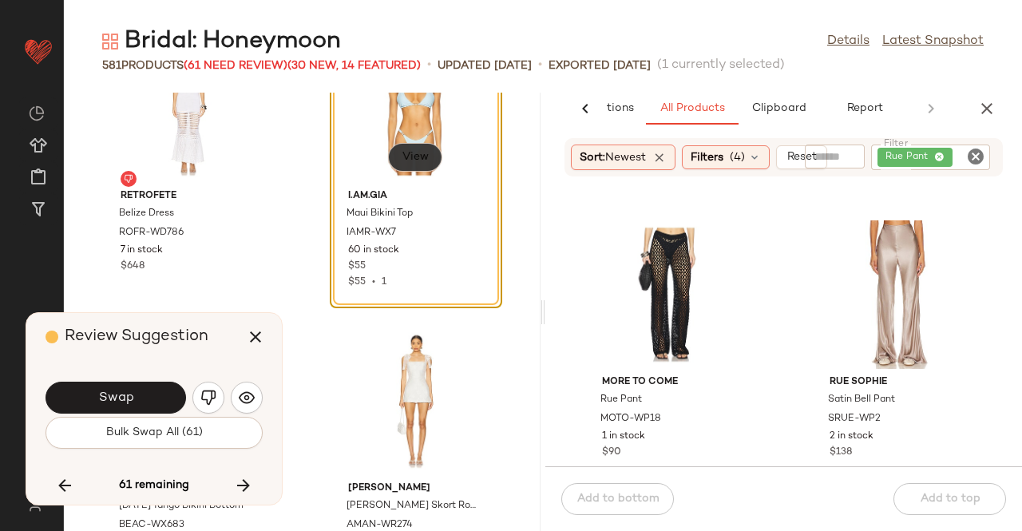
click at [404, 154] on span "View" at bounding box center [414, 157] width 27 height 13
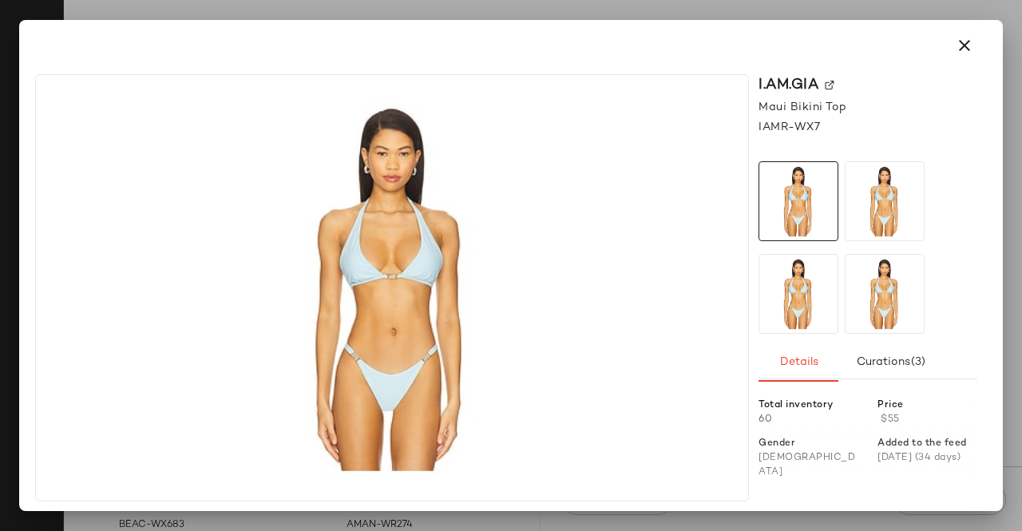
click at [827, 81] on img at bounding box center [829, 86] width 10 height 10
click at [963, 45] on button "button" at bounding box center [964, 45] width 38 height 38
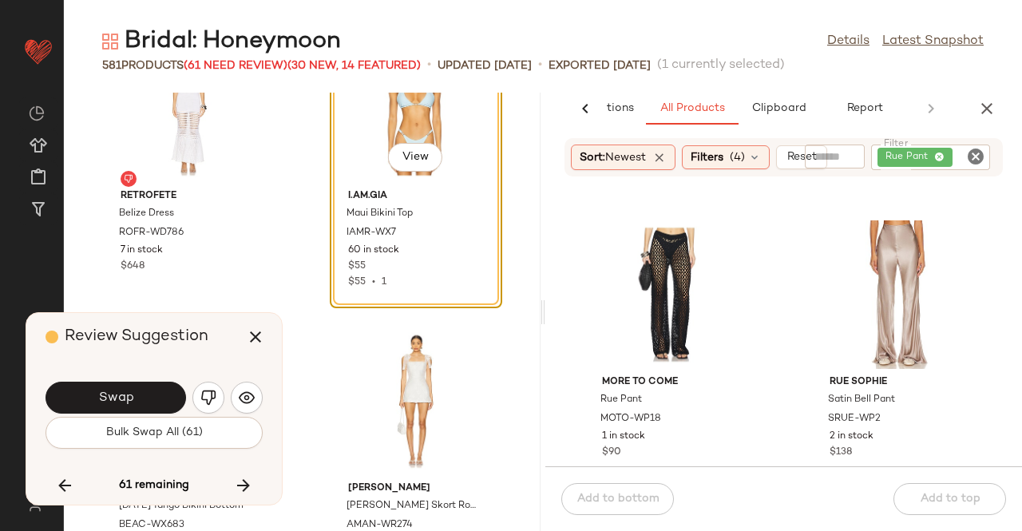
drag, startPoint x: 970, startPoint y: 48, endPoint x: 934, endPoint y: 97, distance: 61.6
click at [953, 160] on div "Rue Pant" at bounding box center [930, 157] width 119 height 26
paste input "**********"
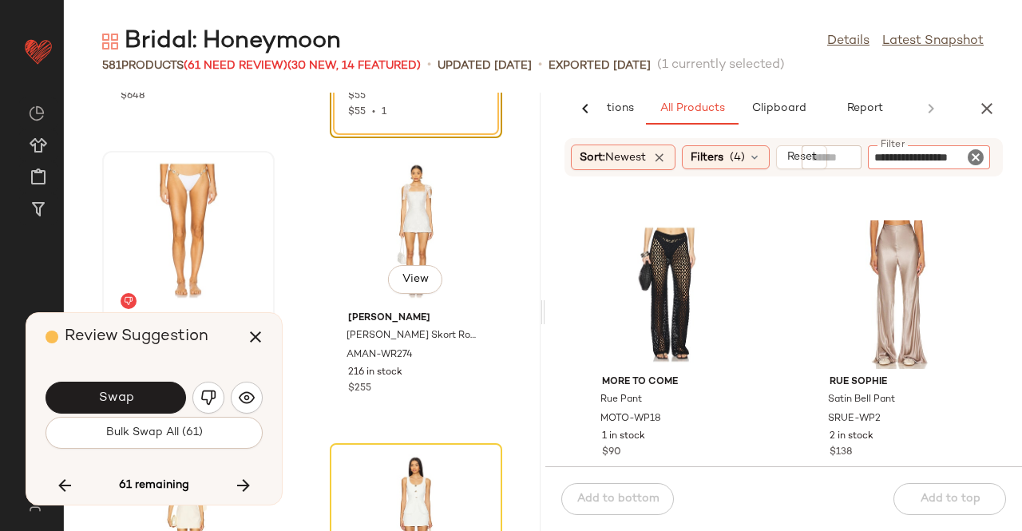
scroll to position [33911, 0]
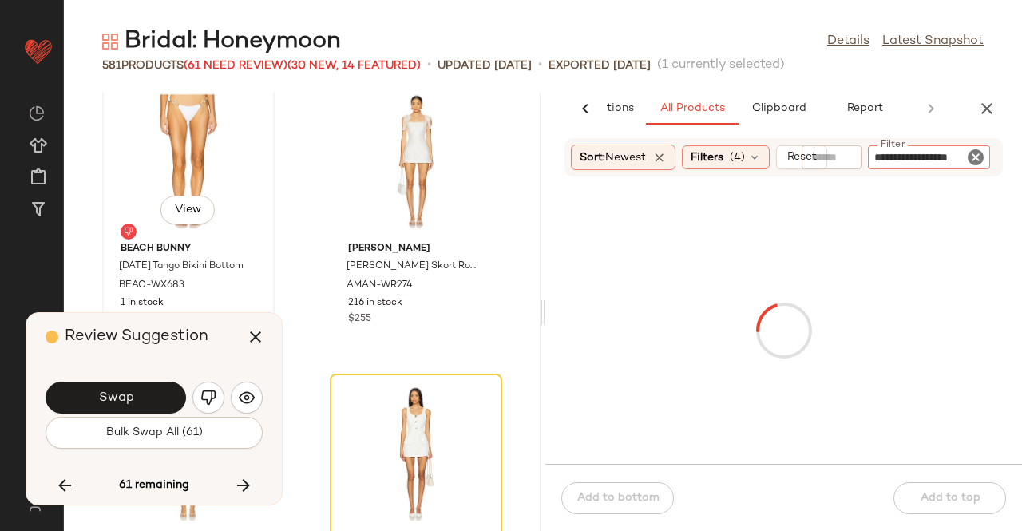
type input "**********"
click at [192, 152] on div "View" at bounding box center [188, 161] width 161 height 148
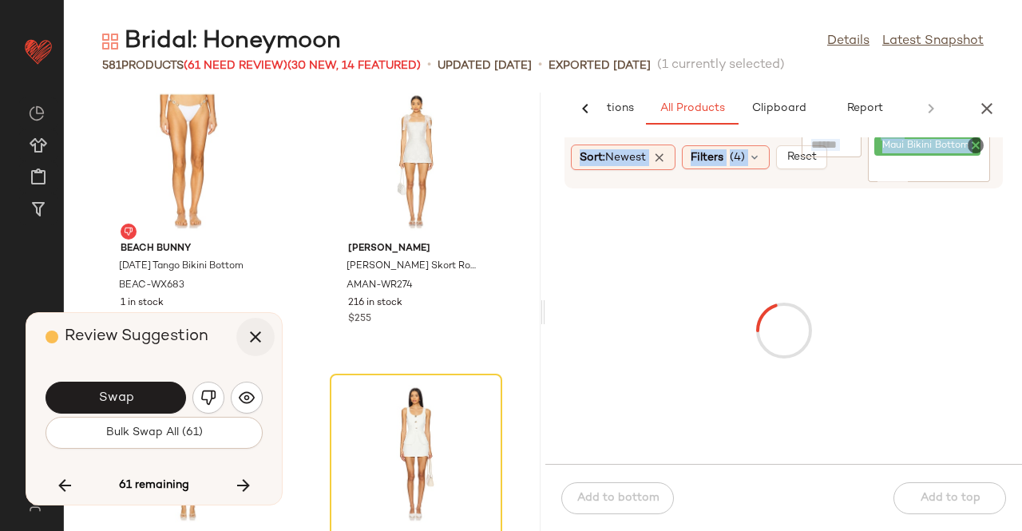
drag, startPoint x: 527, startPoint y: 279, endPoint x: 253, endPoint y: 331, distance: 278.6
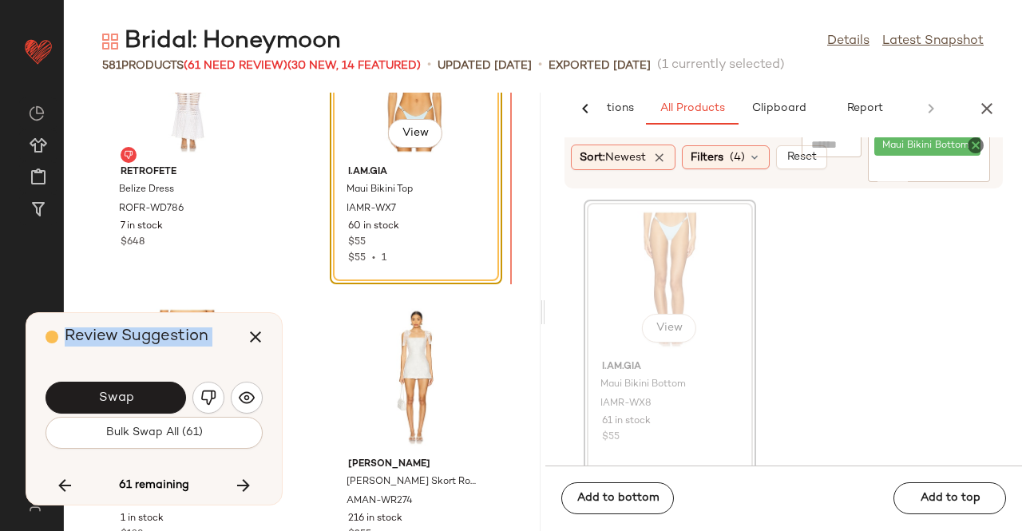
scroll to position [33670, 0]
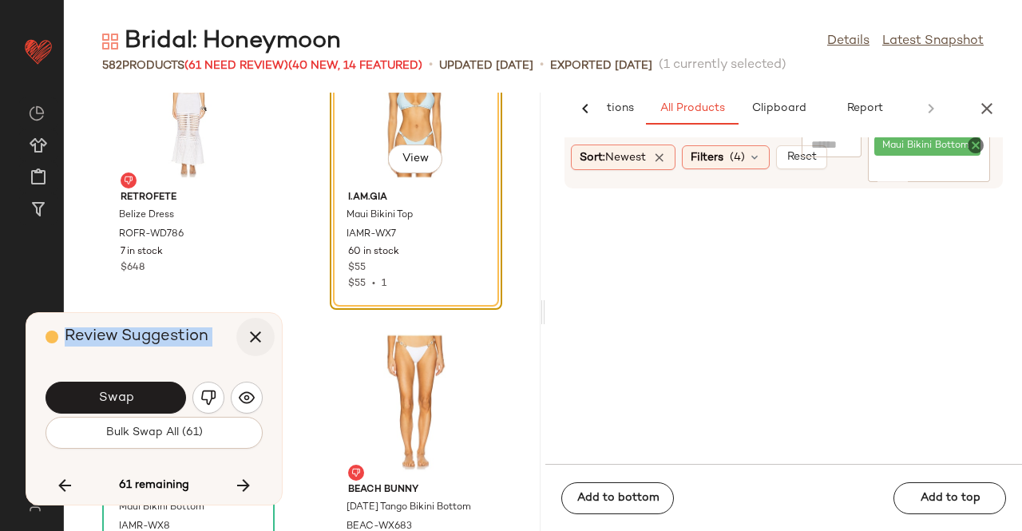
click at [251, 341] on icon "button" at bounding box center [255, 336] width 19 height 19
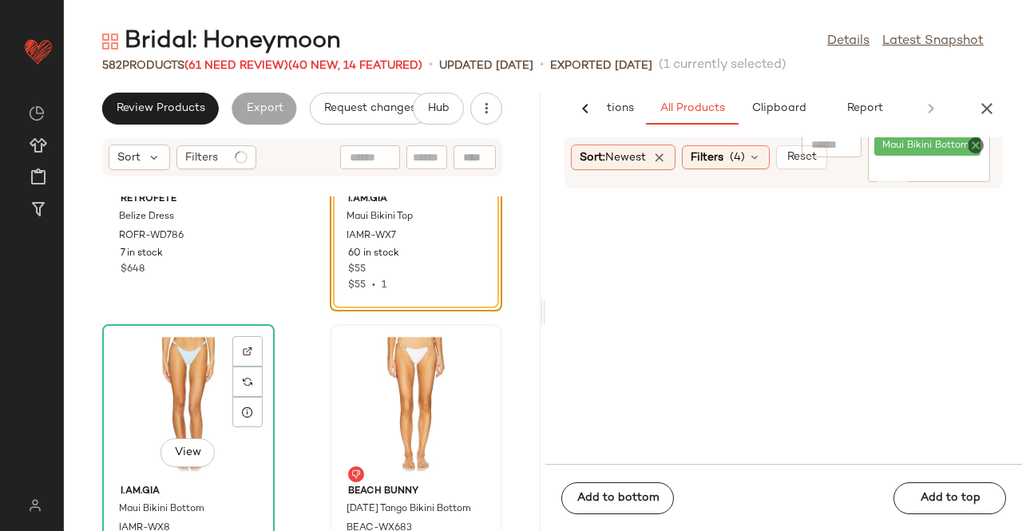
scroll to position [33830, 0]
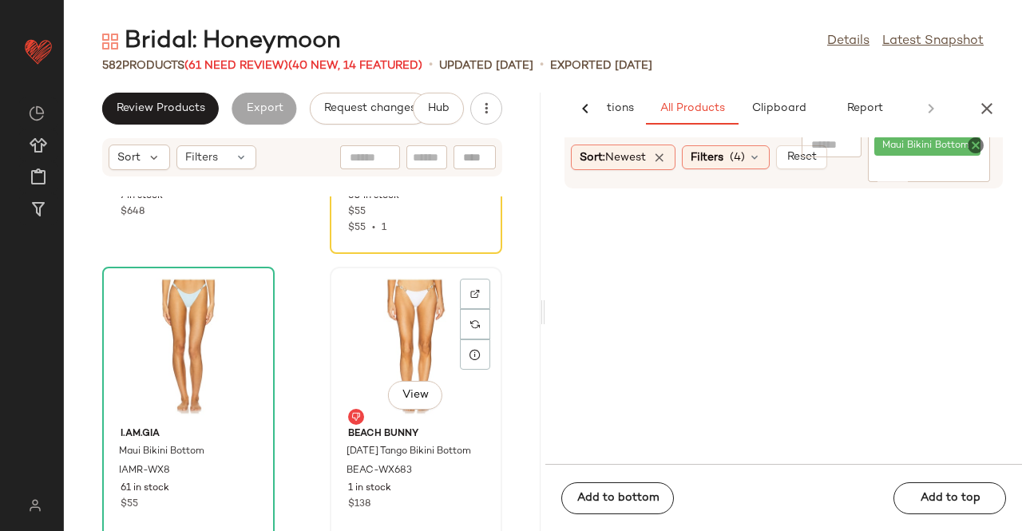
click at [379, 312] on div "View" at bounding box center [415, 346] width 161 height 148
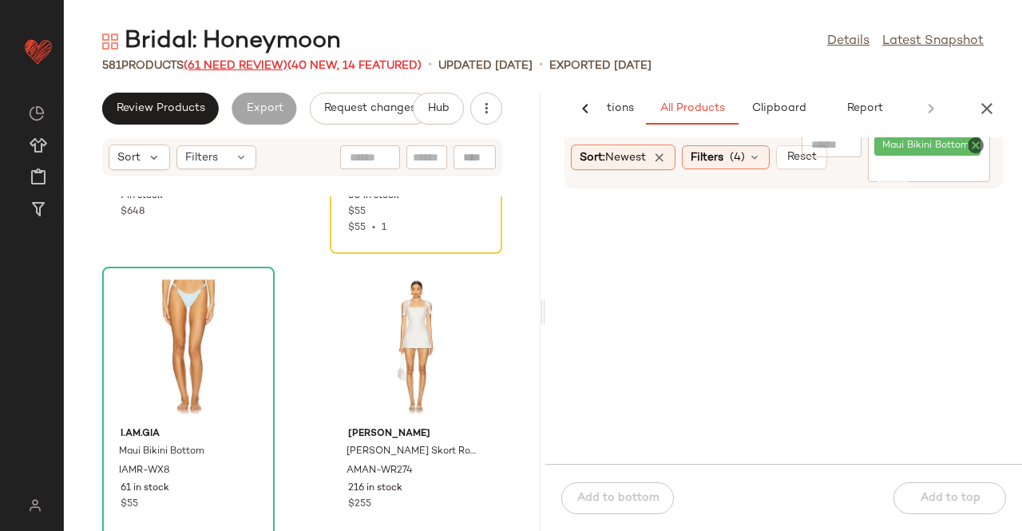
click at [215, 66] on span "(61 Need Review)" at bounding box center [236, 66] width 104 height 12
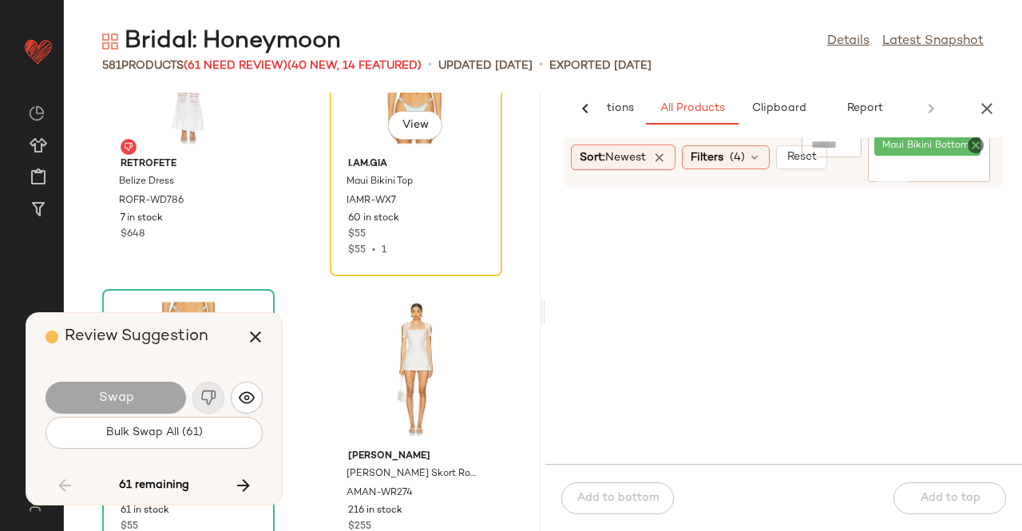
scroll to position [33670, 0]
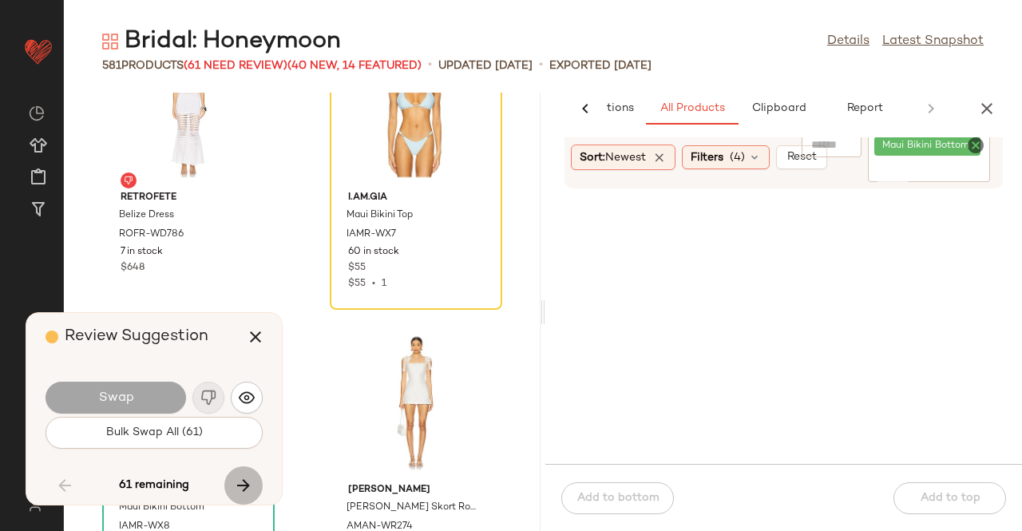
click at [239, 478] on icon "button" at bounding box center [243, 485] width 19 height 19
click at [239, 480] on icon "button" at bounding box center [243, 485] width 19 height 19
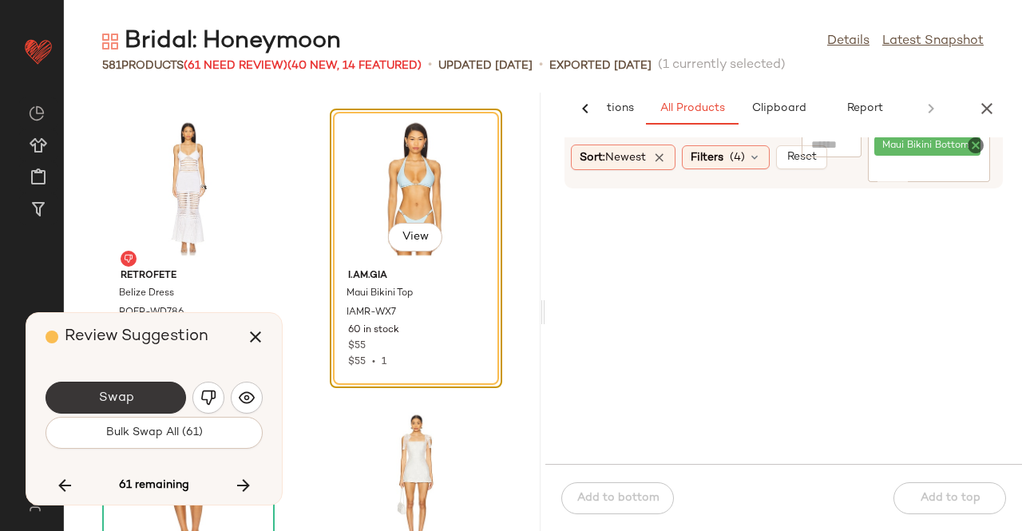
click at [135, 393] on button "Swap" at bounding box center [115, 397] width 140 height 32
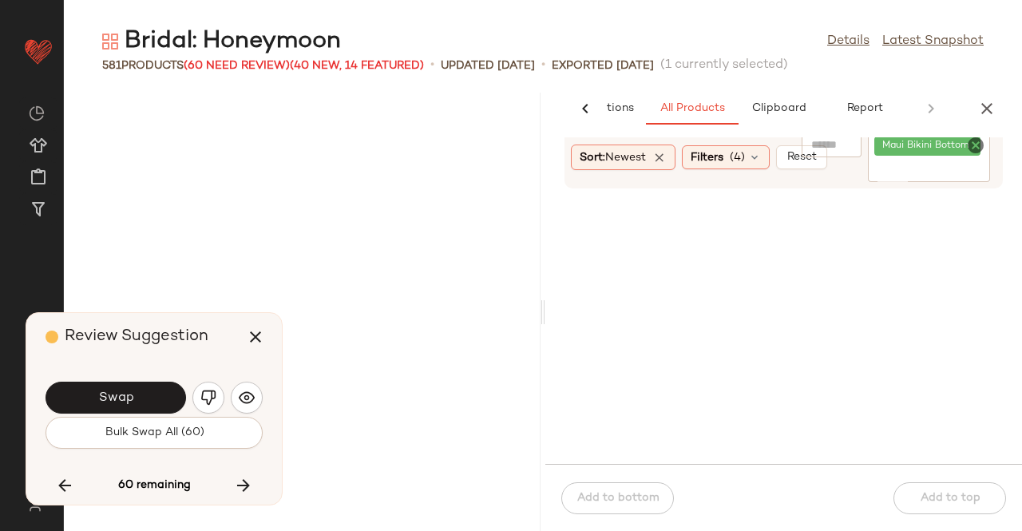
scroll to position [34176, 0]
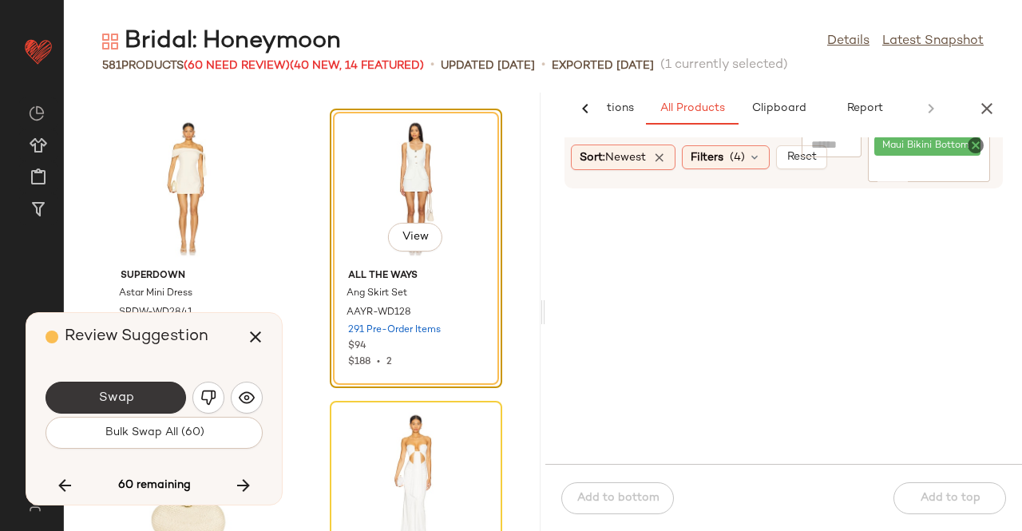
click at [162, 400] on button "Swap" at bounding box center [115, 397] width 140 height 32
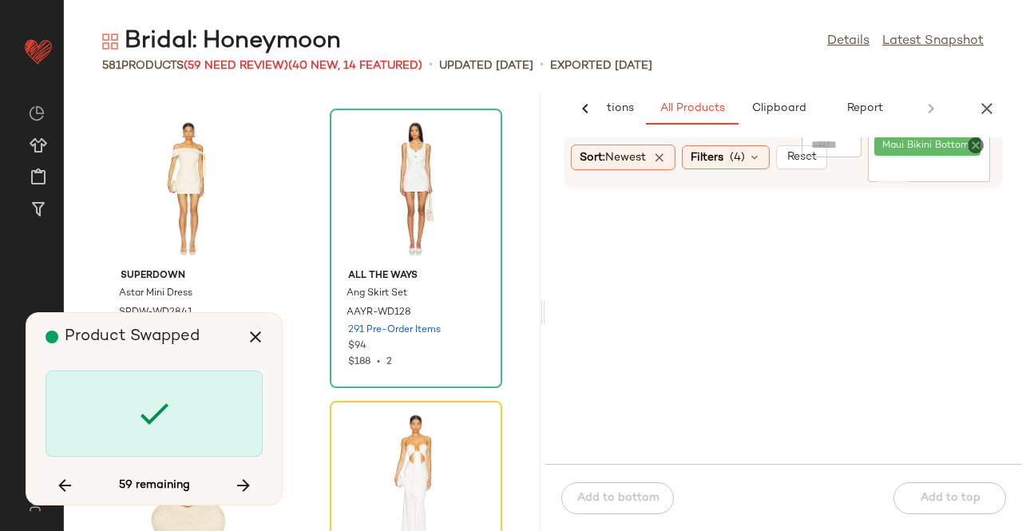
scroll to position [34468, 0]
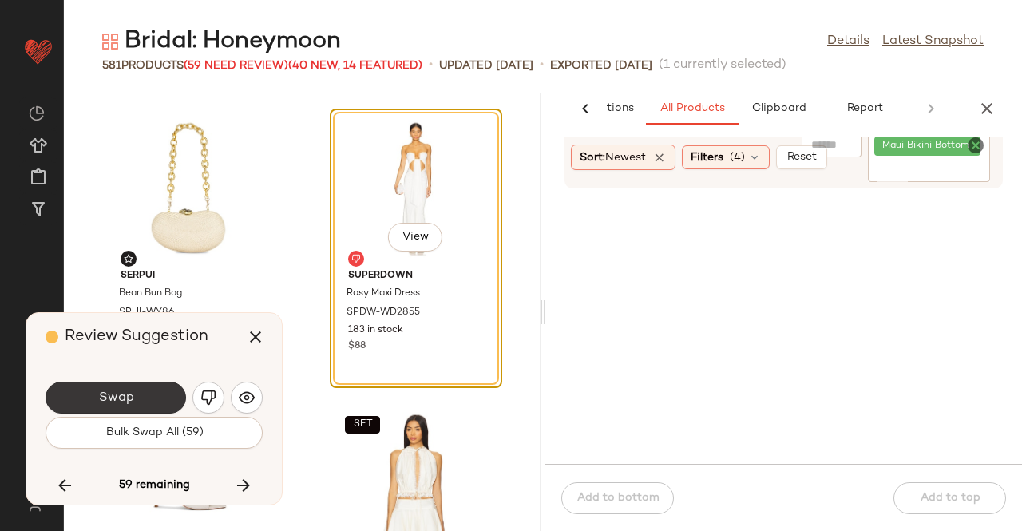
click at [159, 397] on button "Swap" at bounding box center [115, 397] width 140 height 32
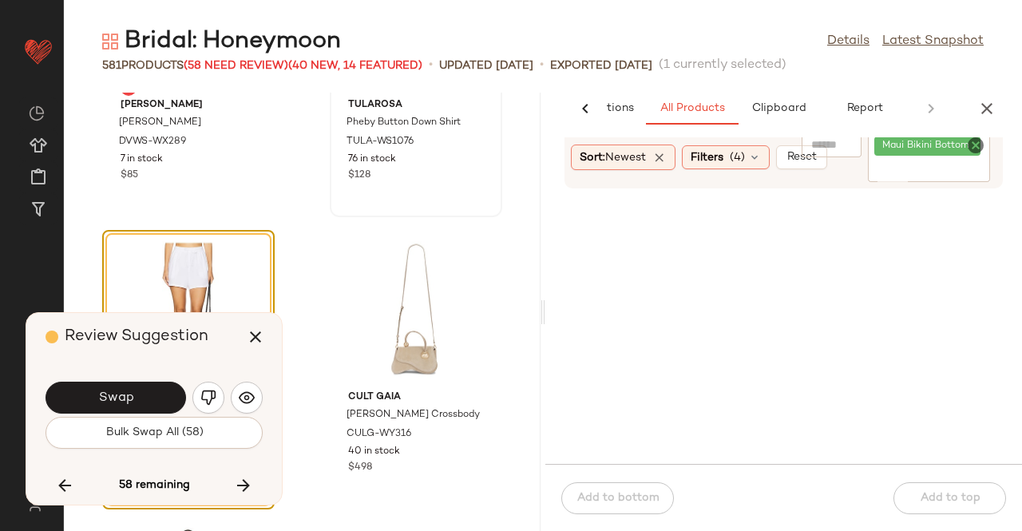
scroll to position [37442, 0]
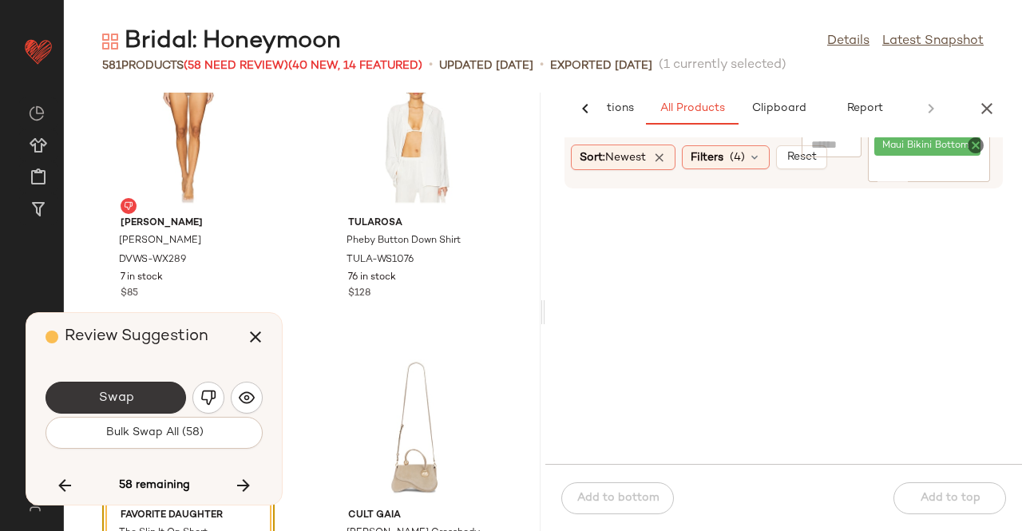
click at [110, 391] on span "Swap" at bounding box center [115, 397] width 36 height 15
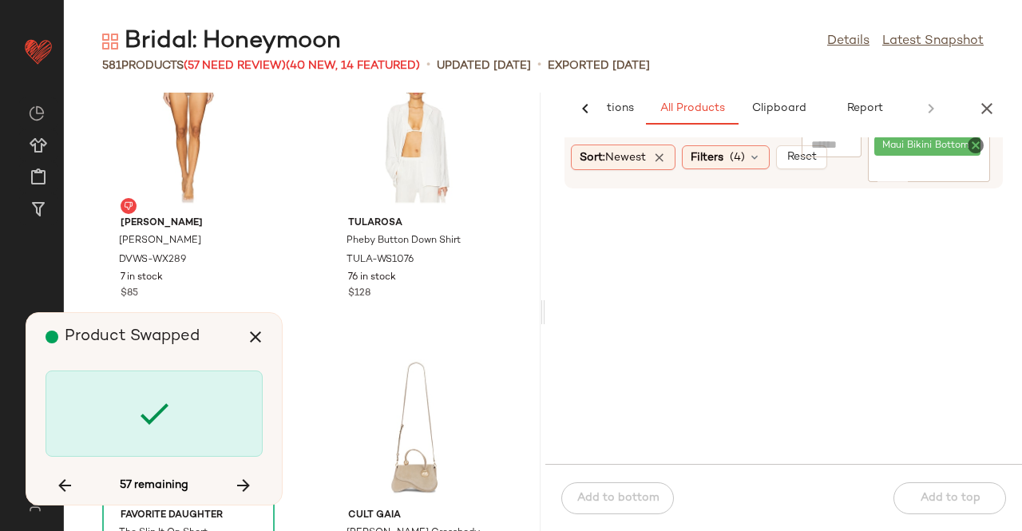
scroll to position [38266, 0]
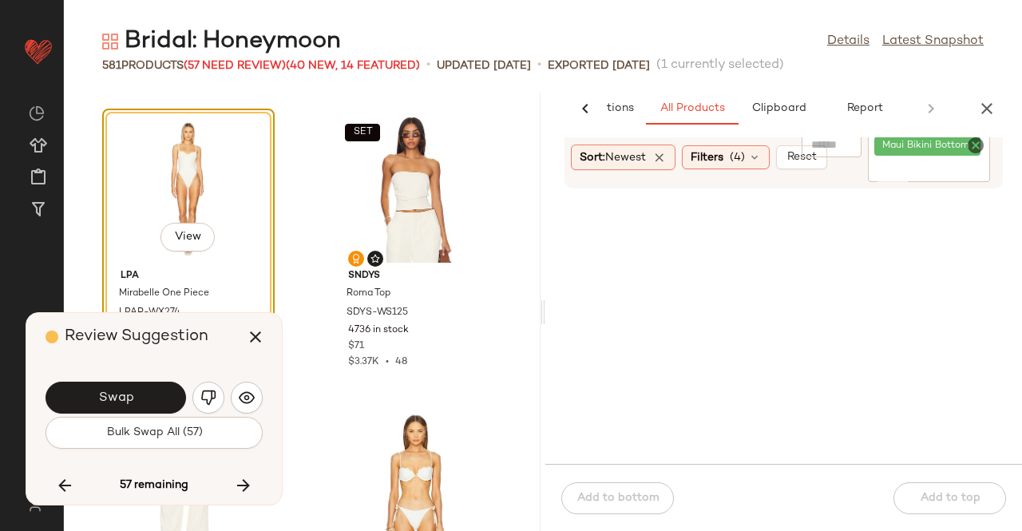
click at [107, 400] on span "Swap" at bounding box center [115, 397] width 36 height 15
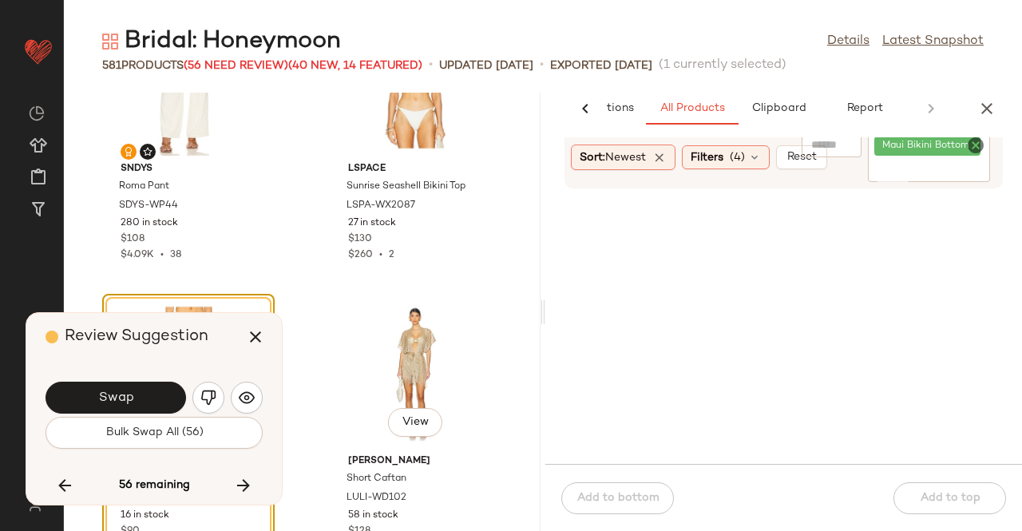
scroll to position [38690, 0]
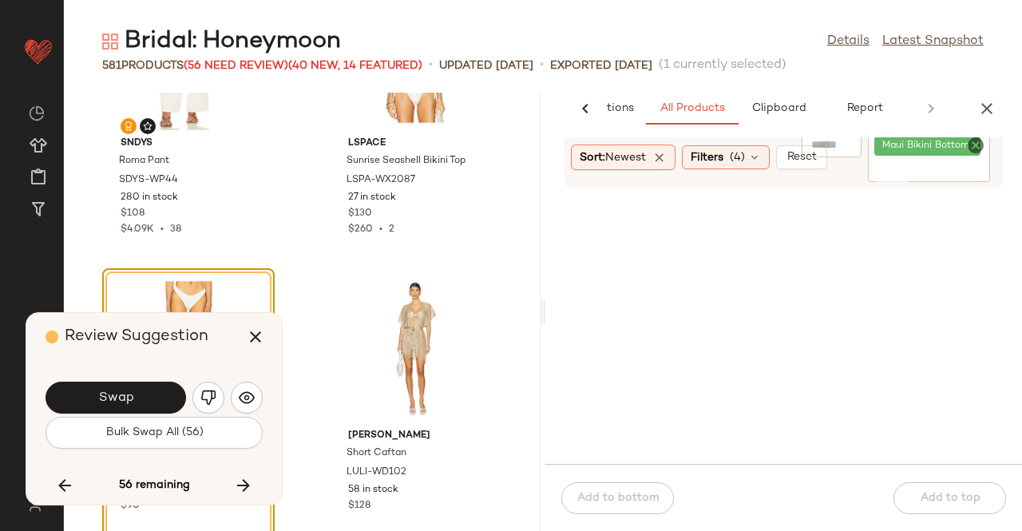
click at [128, 393] on span "Swap" at bounding box center [115, 397] width 36 height 15
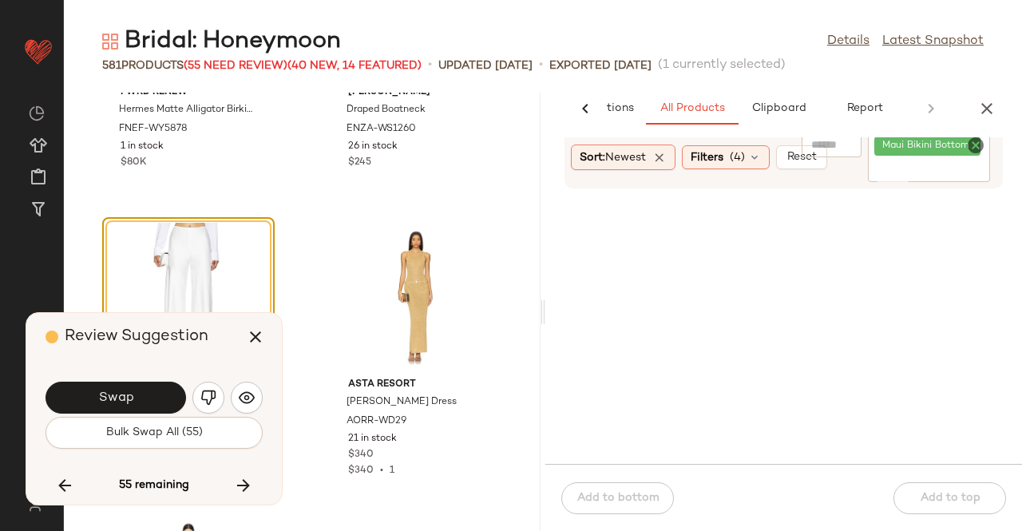
scroll to position [39646, 0]
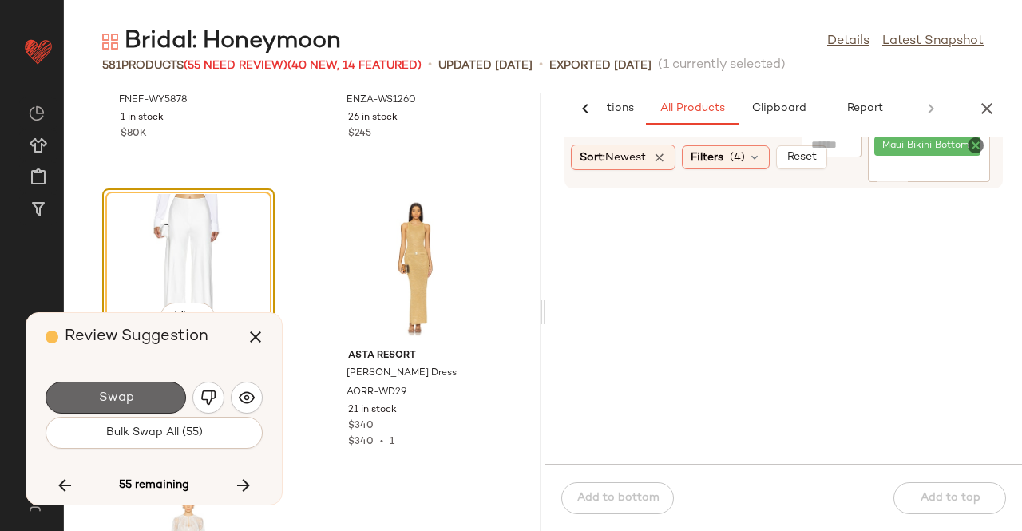
click at [156, 403] on button "Swap" at bounding box center [115, 397] width 140 height 32
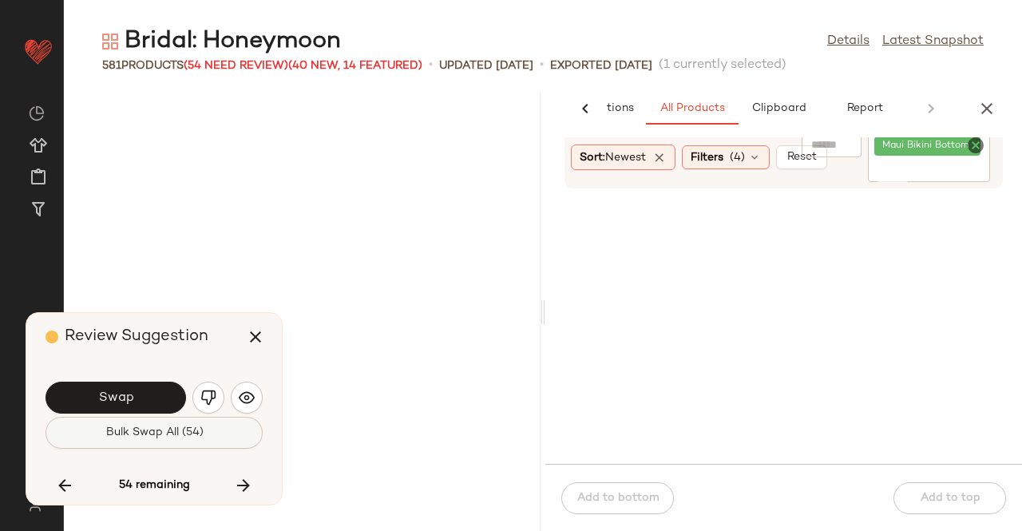
scroll to position [40310, 0]
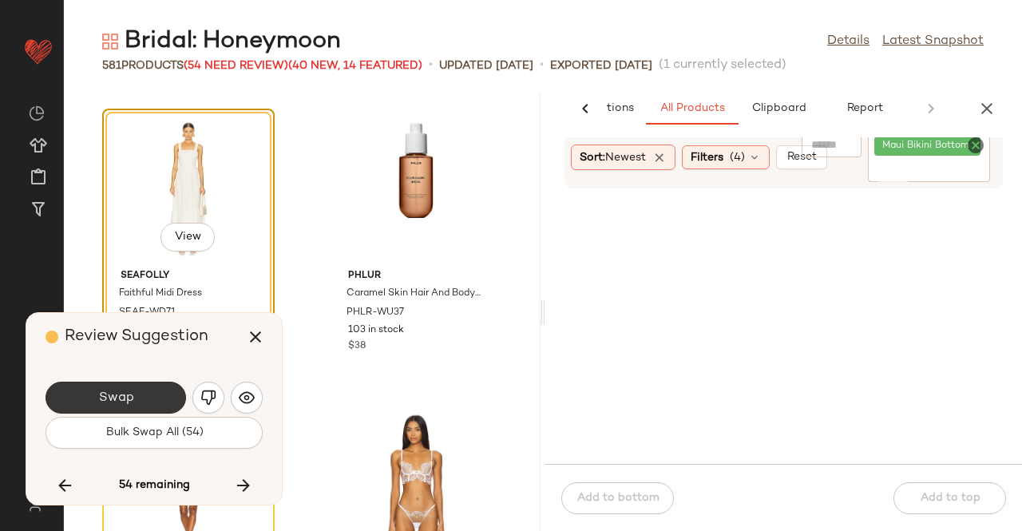
click at [152, 404] on button "Swap" at bounding box center [115, 397] width 140 height 32
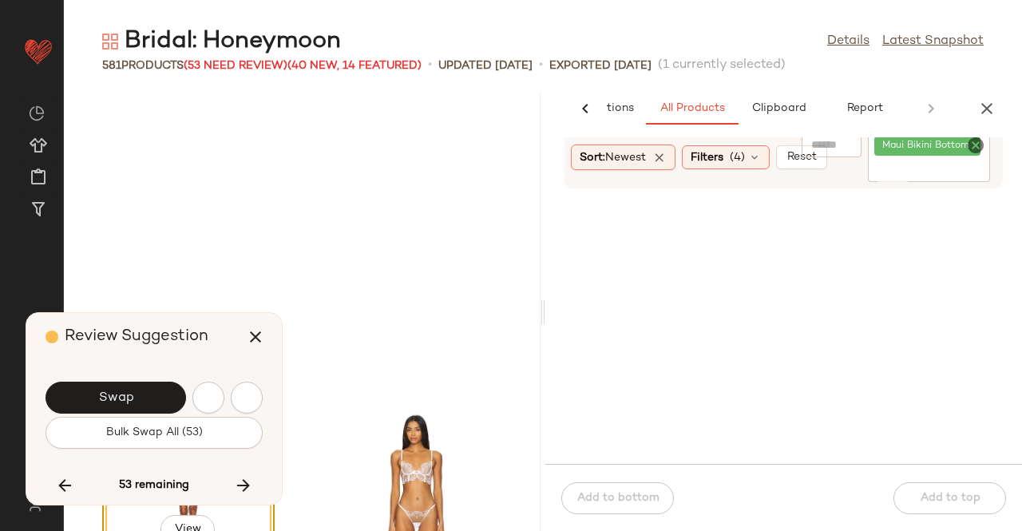
scroll to position [40602, 0]
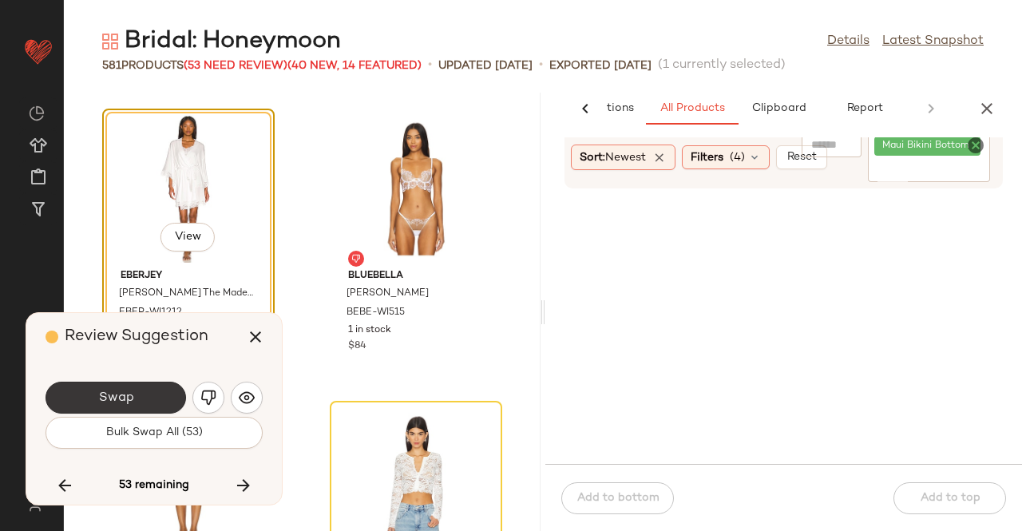
click at [128, 397] on span "Swap" at bounding box center [115, 397] width 36 height 15
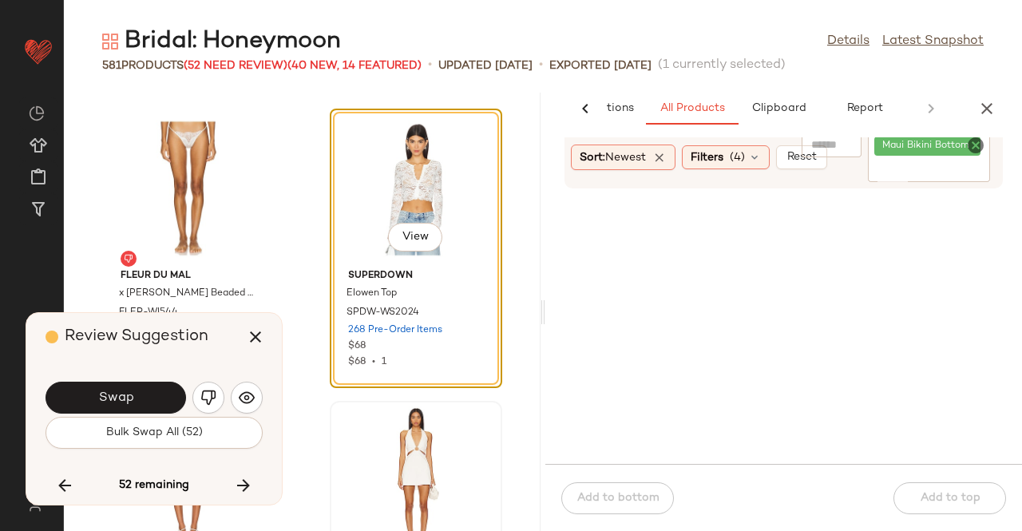
scroll to position [41134, 0]
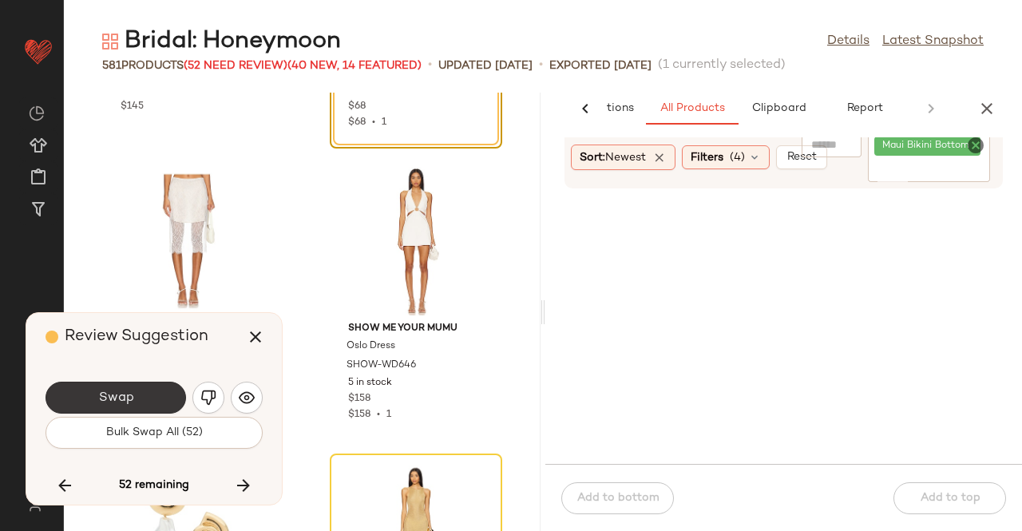
click at [134, 386] on button "Swap" at bounding box center [115, 397] width 140 height 32
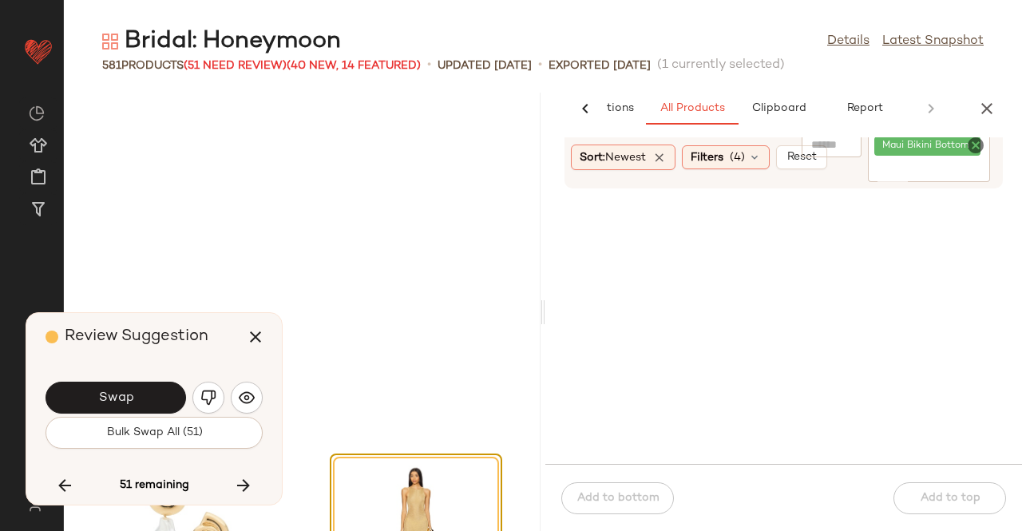
scroll to position [41479, 0]
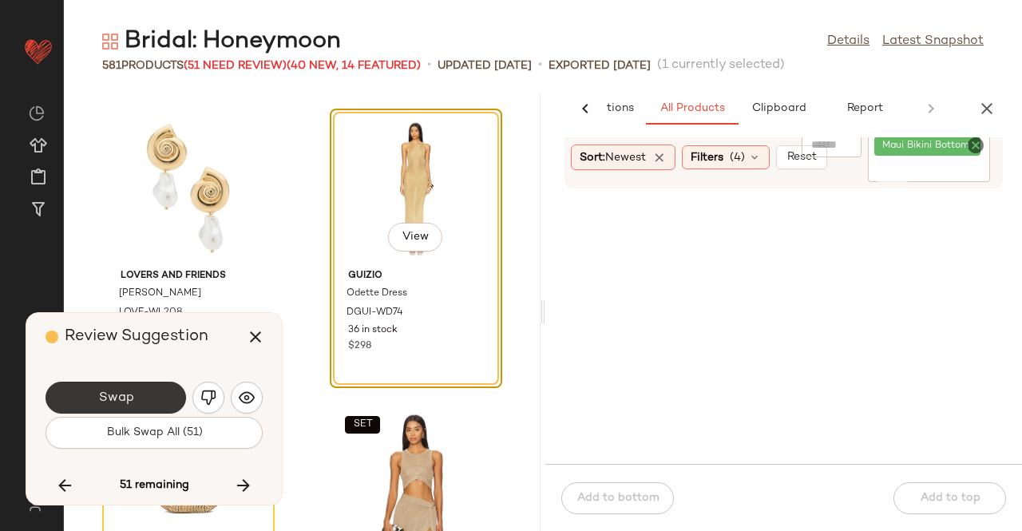
click at [148, 388] on button "Swap" at bounding box center [115, 397] width 140 height 32
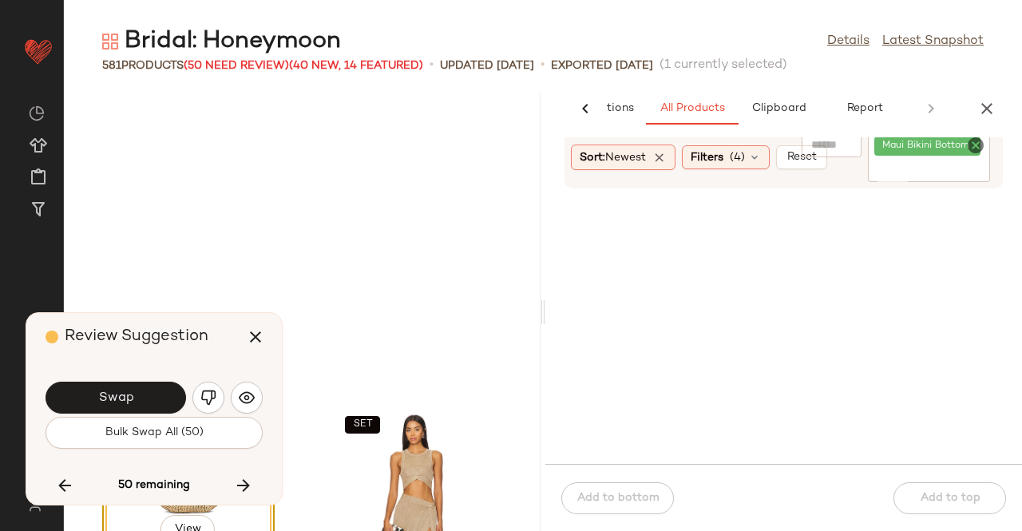
scroll to position [41771, 0]
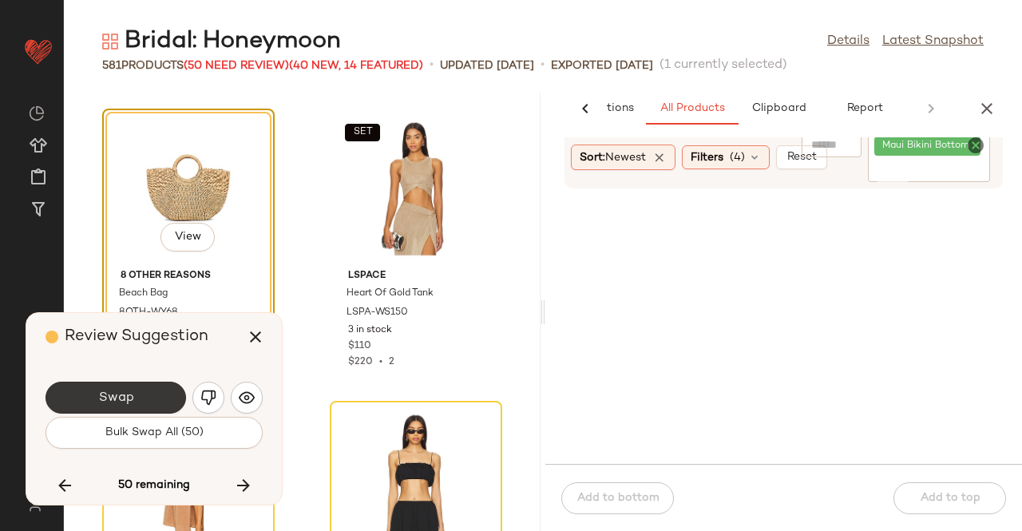
click at [171, 393] on button "Swap" at bounding box center [115, 397] width 140 height 32
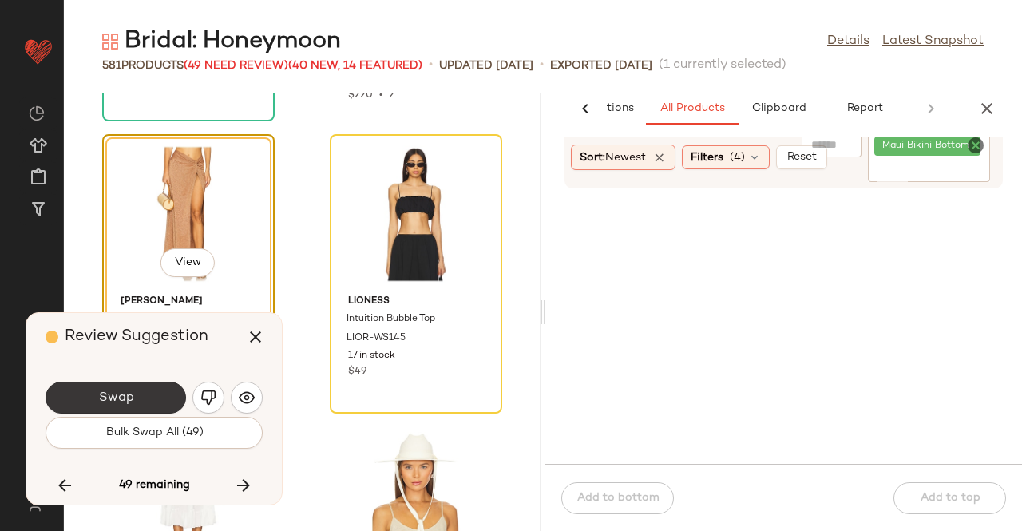
scroll to position [42063, 0]
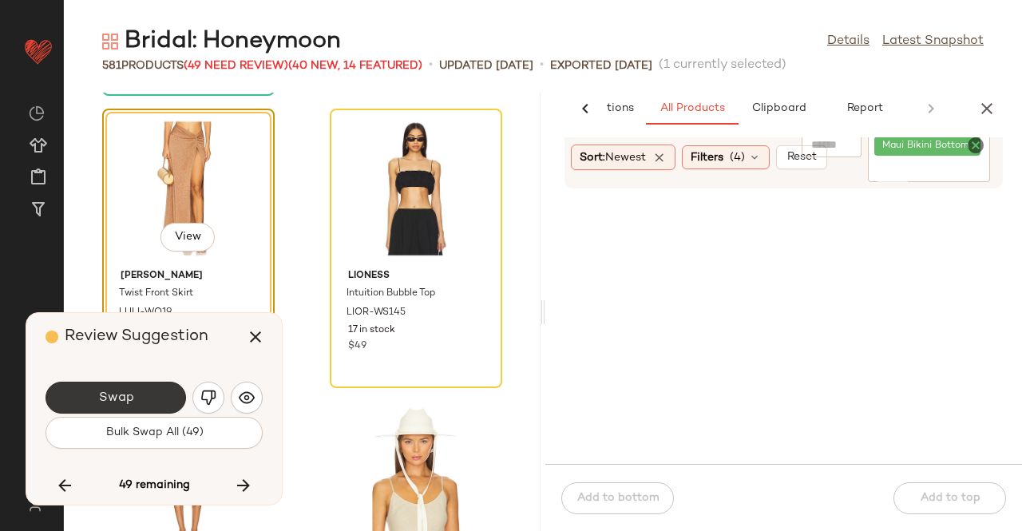
click at [132, 406] on button "Swap" at bounding box center [115, 397] width 140 height 32
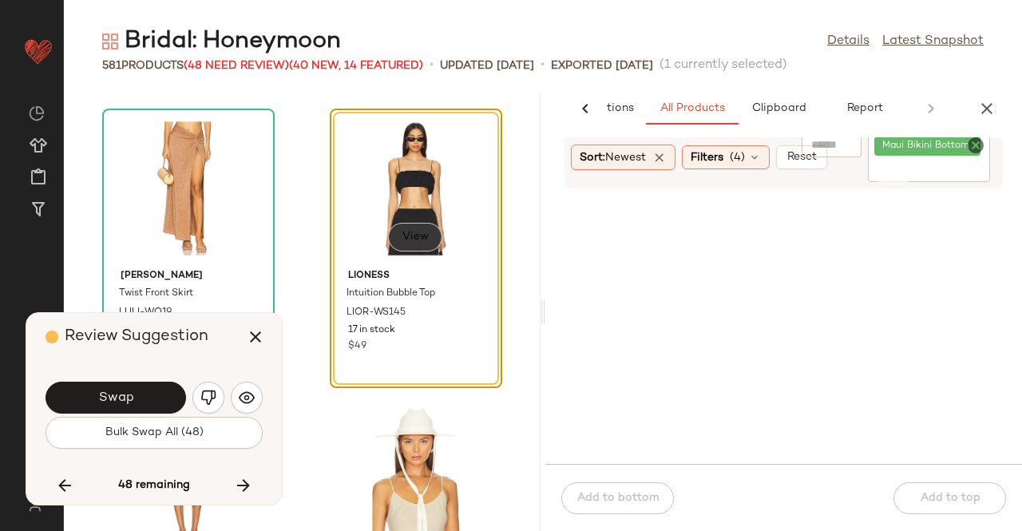
click at [423, 247] on button "View" at bounding box center [415, 237] width 54 height 29
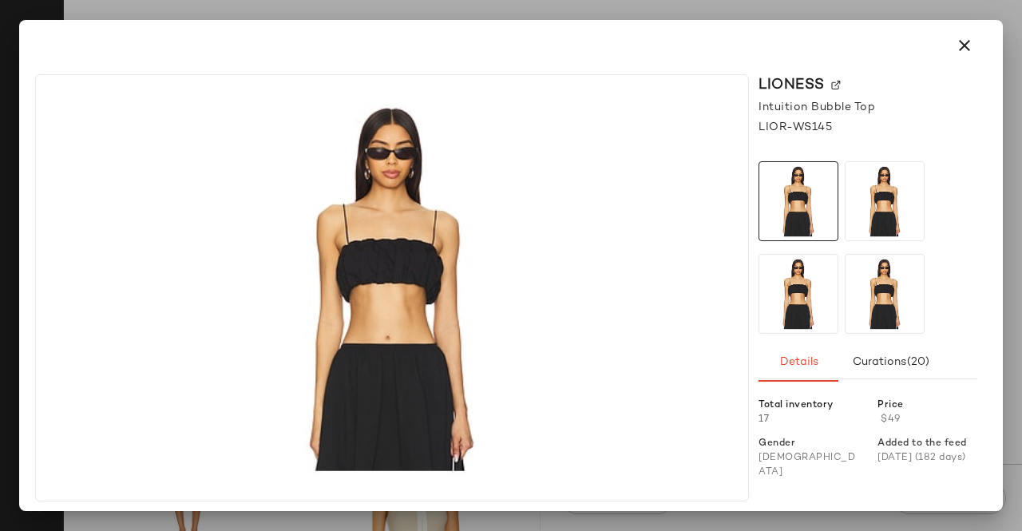
click at [829, 81] on div "LIONESS" at bounding box center [867, 85] width 219 height 22
click at [840, 81] on img at bounding box center [836, 86] width 10 height 10
click at [964, 45] on icon "button" at bounding box center [964, 45] width 19 height 19
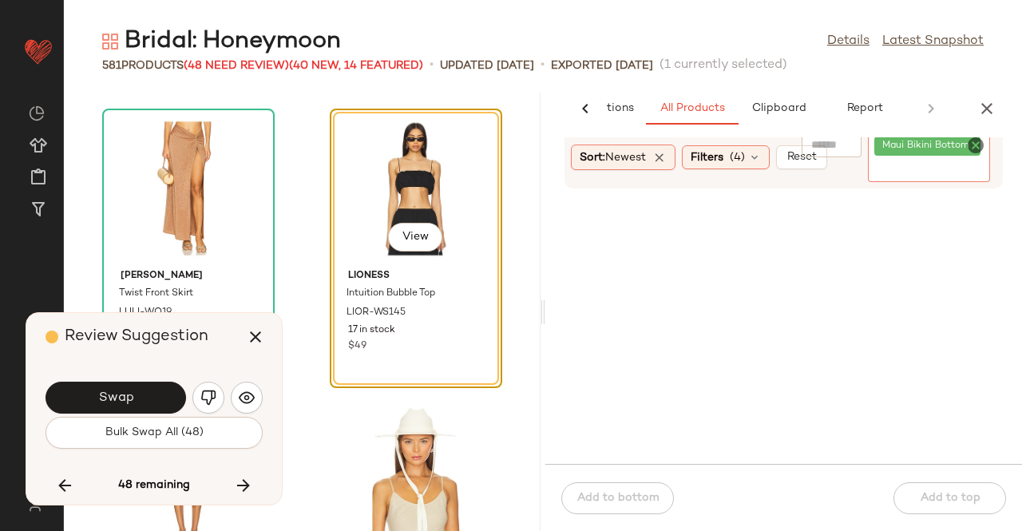
drag, startPoint x: 887, startPoint y: 152, endPoint x: 873, endPoint y: 164, distance: 18.2
click at [887, 154] on span "Maui Bikini Bottom" at bounding box center [927, 145] width 106 height 19
paste input "**********"
type input "**********"
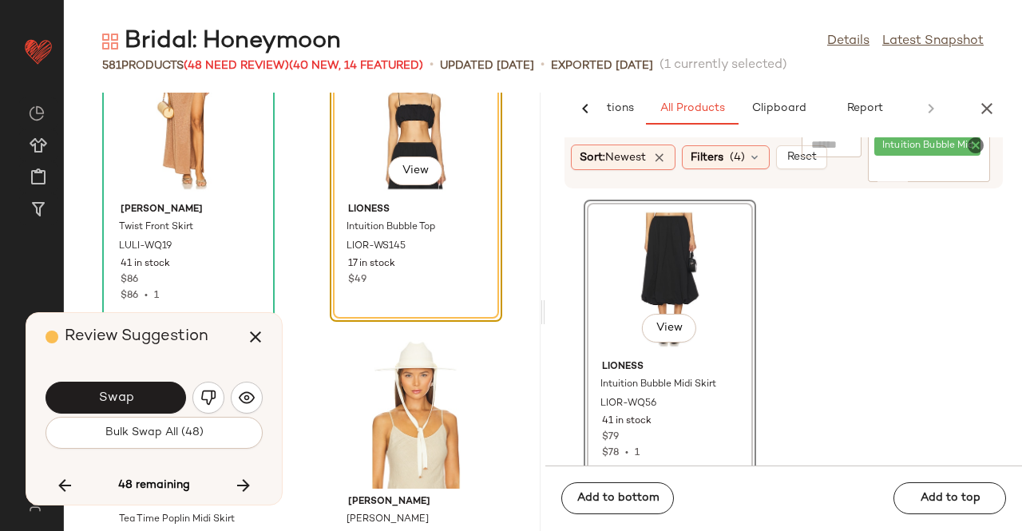
drag, startPoint x: 505, startPoint y: 148, endPoint x: 514, endPoint y: 176, distance: 30.0
click at [504, 149] on div "[PERSON_NAME] Twist Front Skirt LULI-WQ19 41 in stock $86 $86 • 1 View LIONESS …" at bounding box center [302, 312] width 476 height 438
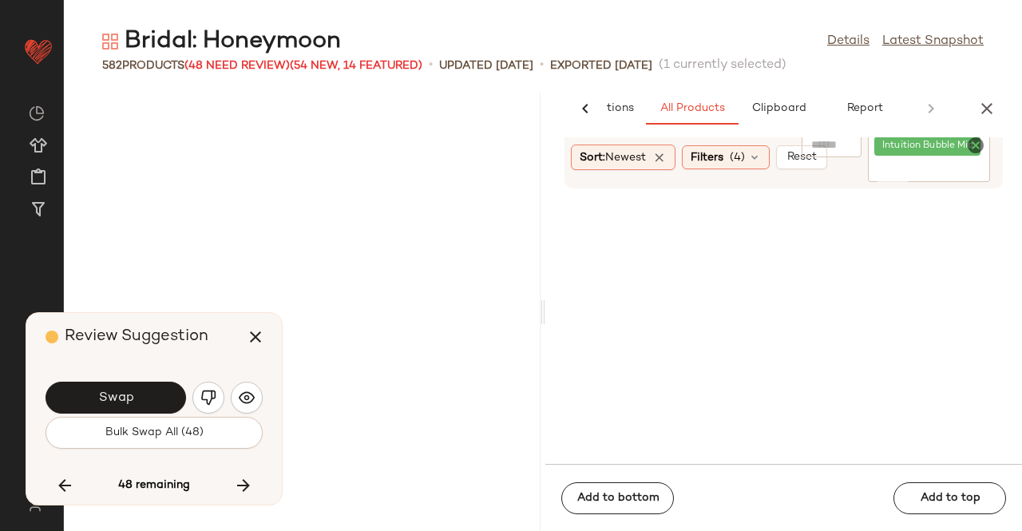
scroll to position [84566, 0]
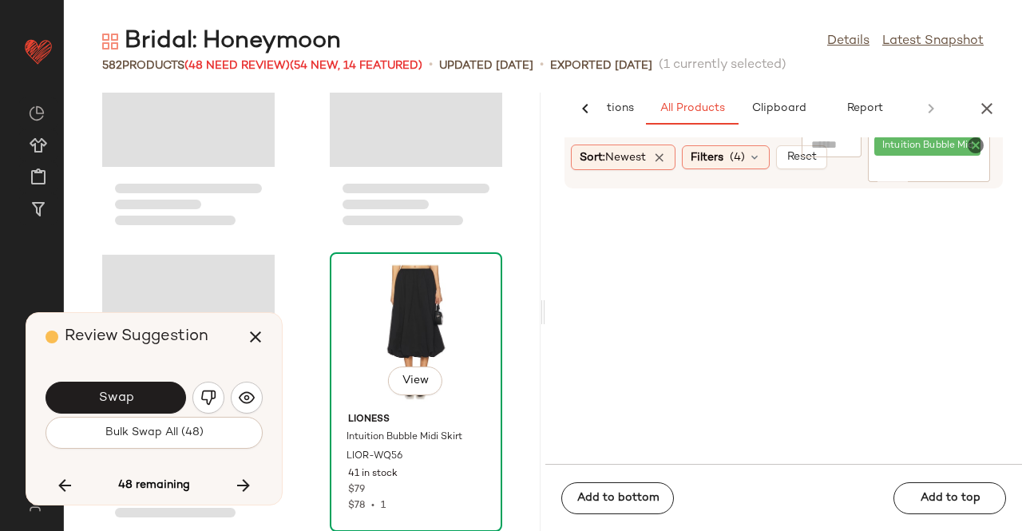
click at [397, 327] on div "View" at bounding box center [415, 332] width 161 height 148
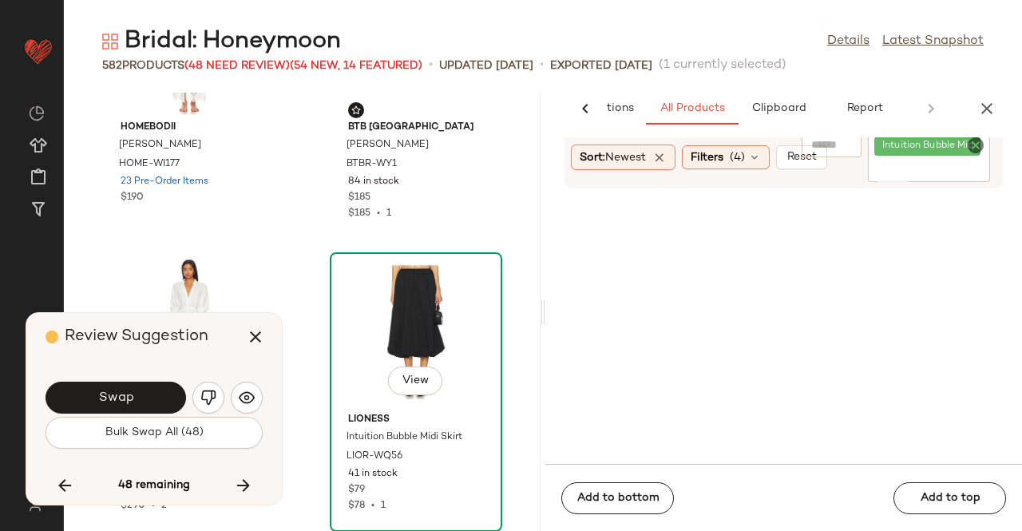
click at [421, 318] on div "View" at bounding box center [415, 332] width 161 height 148
click at [251, 339] on icon "button" at bounding box center [255, 336] width 19 height 19
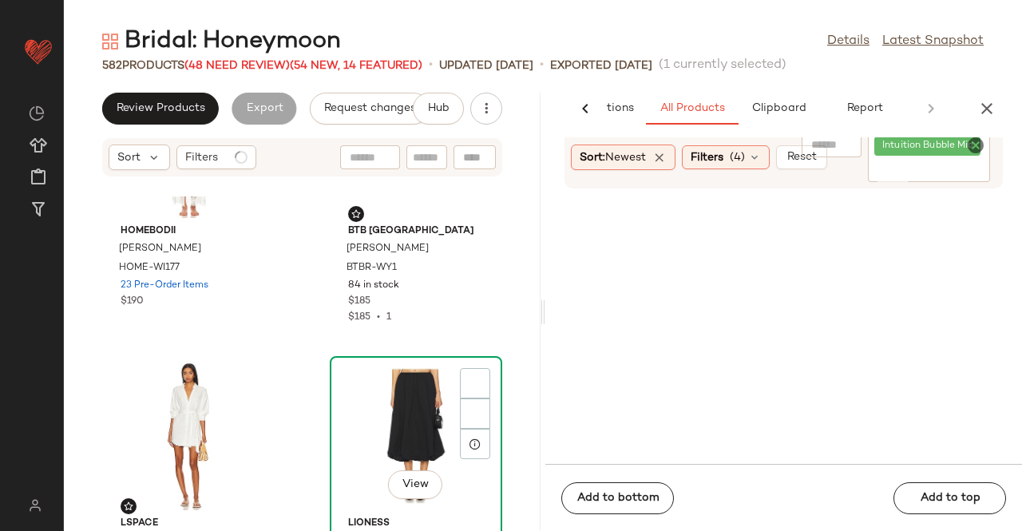
click at [377, 392] on div "View" at bounding box center [415, 436] width 161 height 148
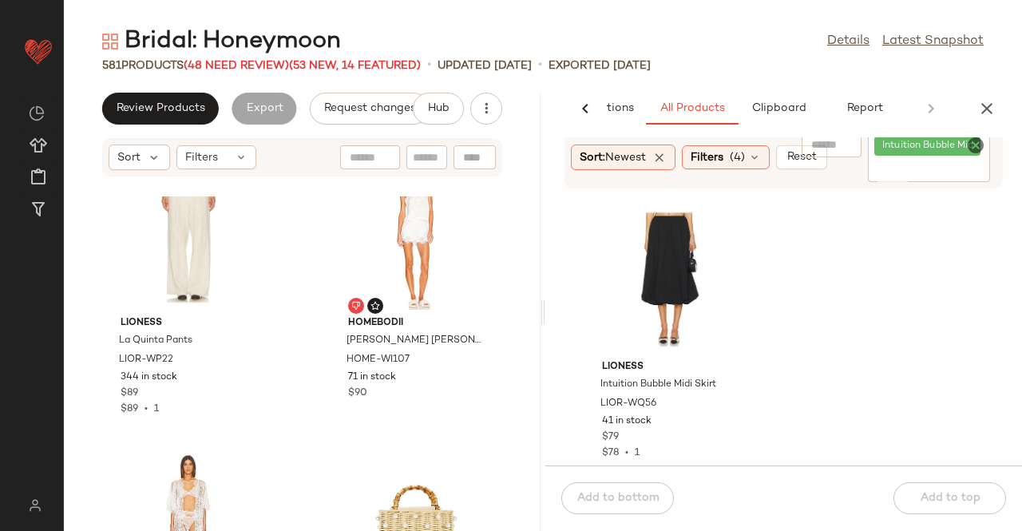
scroll to position [84167, 0]
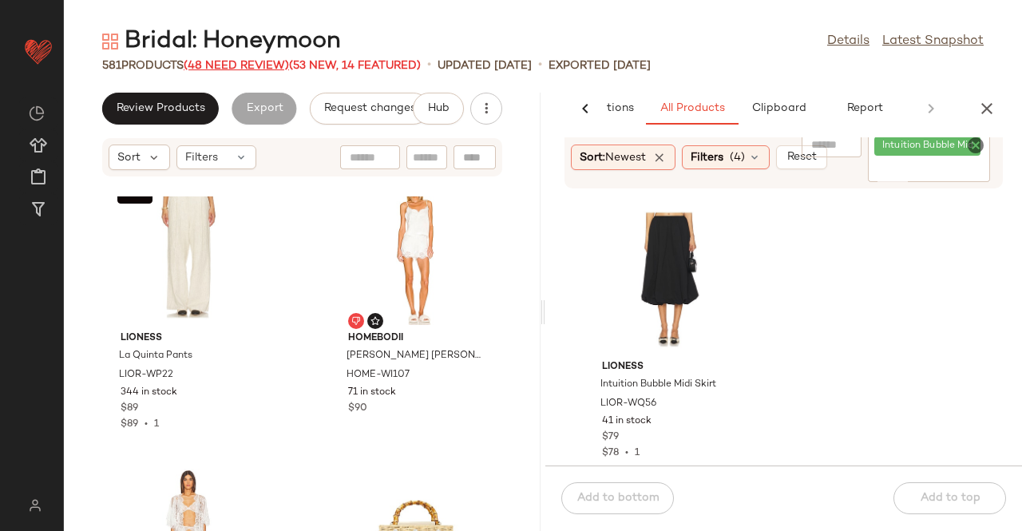
click at [232, 66] on span "(48 Need Review)" at bounding box center [236, 66] width 105 height 12
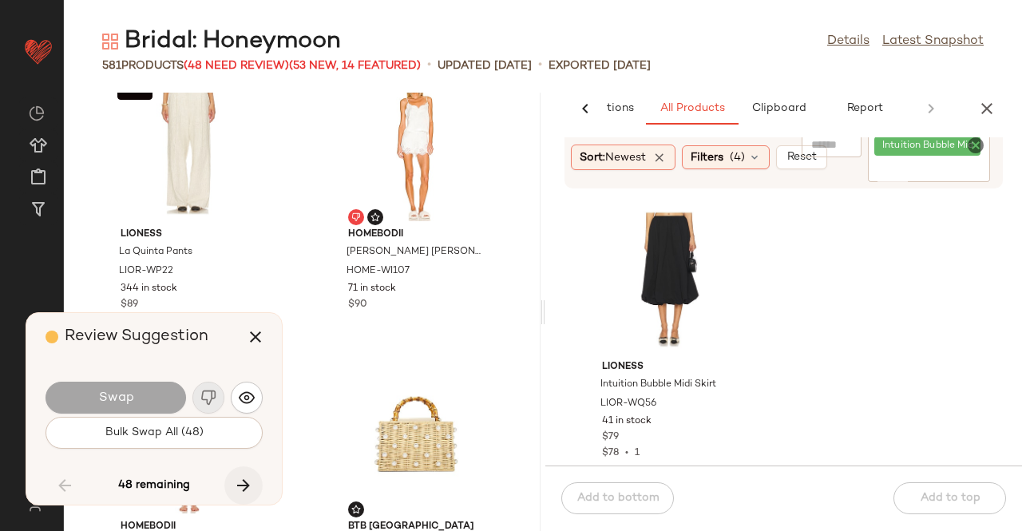
click at [236, 488] on icon "button" at bounding box center [243, 485] width 19 height 19
click at [241, 491] on icon "button" at bounding box center [243, 485] width 19 height 19
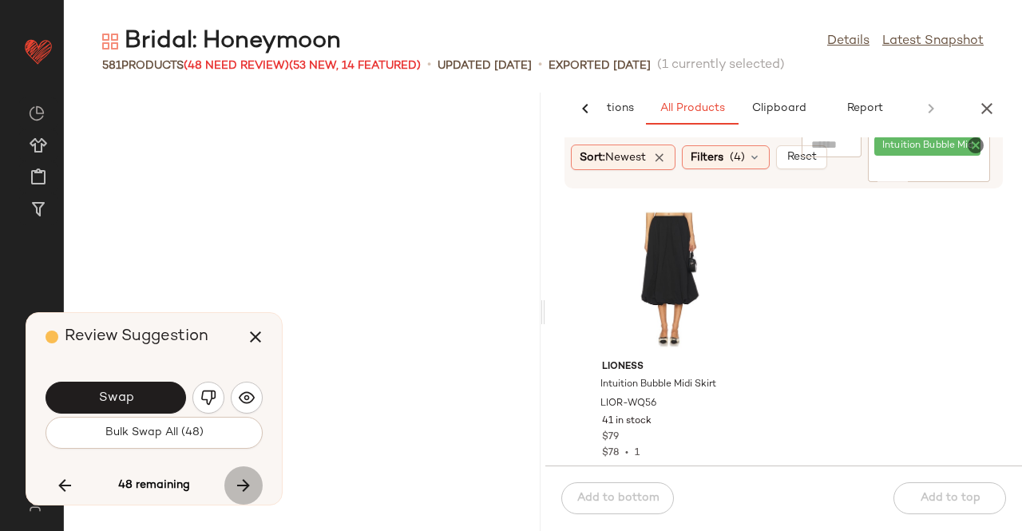
scroll to position [42063, 0]
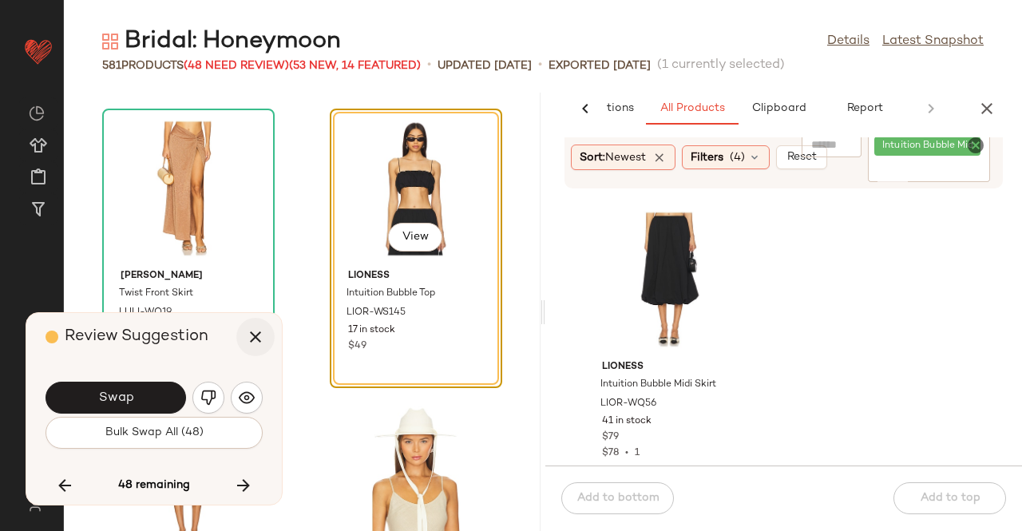
click at [260, 335] on icon "button" at bounding box center [255, 336] width 19 height 19
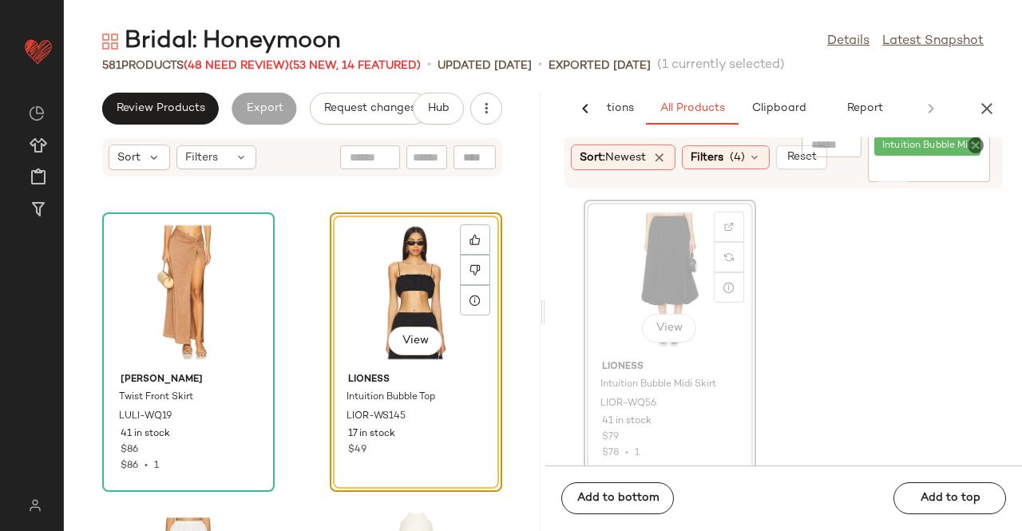
scroll to position [42061, 0]
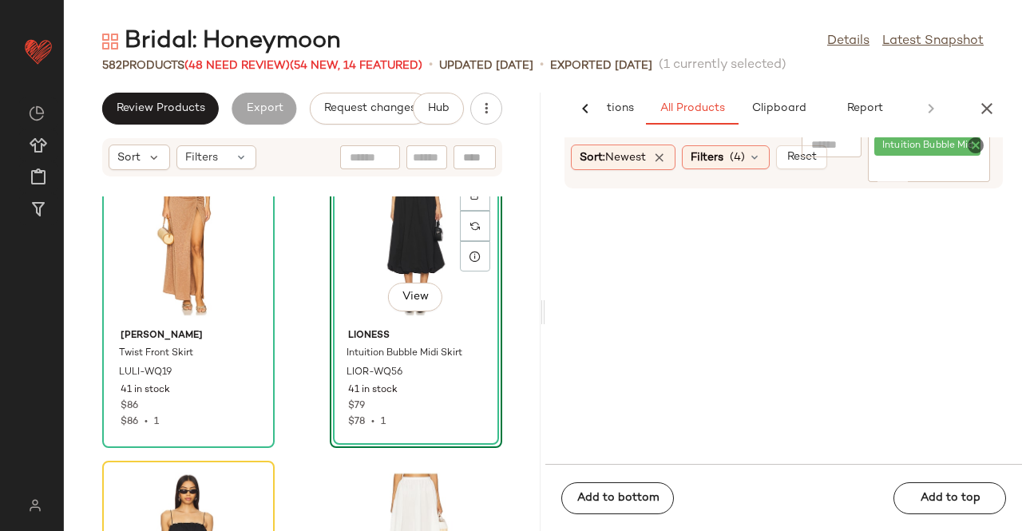
scroll to position [42301, 0]
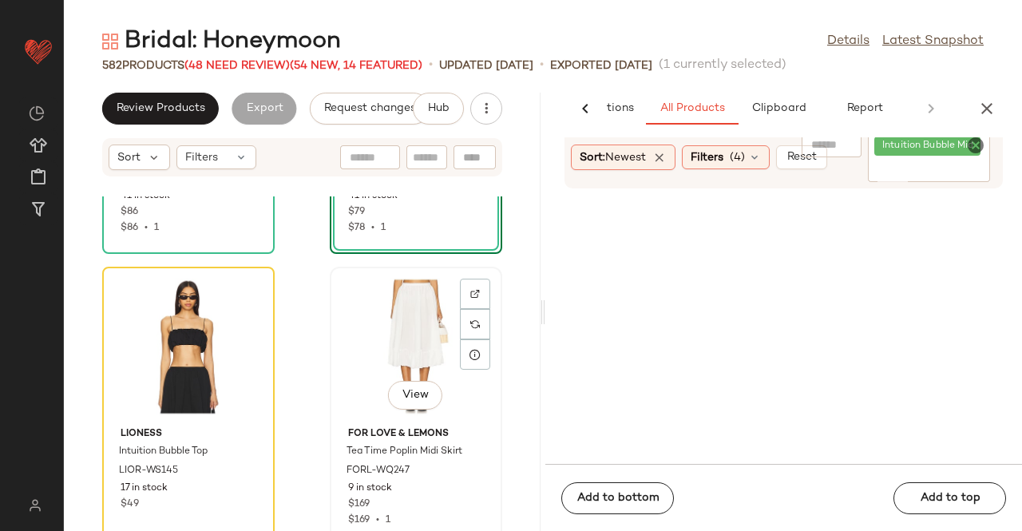
click at [377, 365] on div "View" at bounding box center [415, 346] width 161 height 148
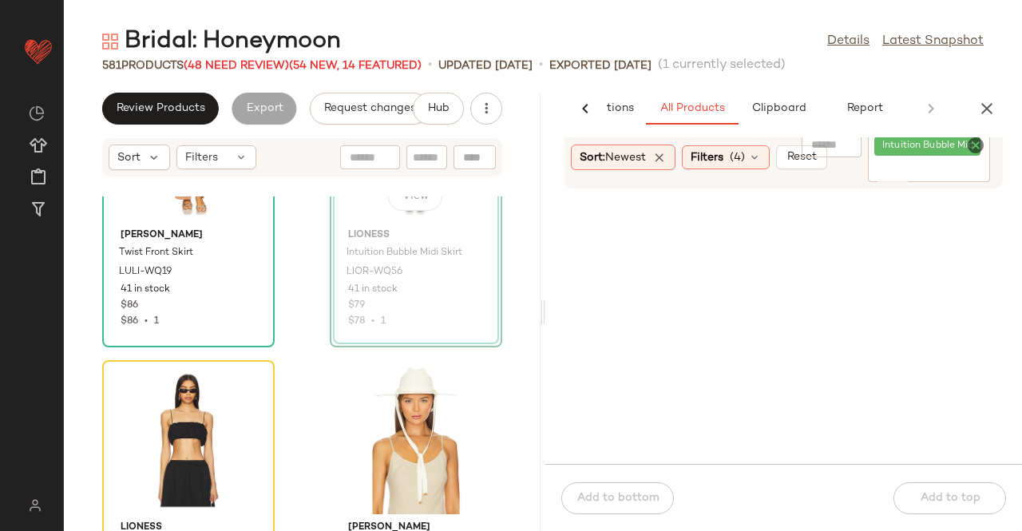
scroll to position [42235, 0]
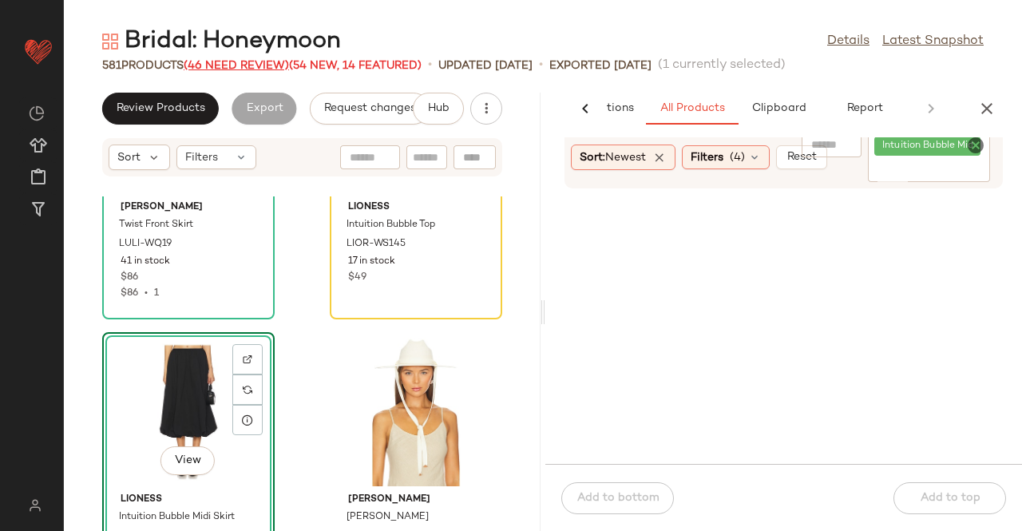
click at [245, 67] on span "(46 Need Review)" at bounding box center [236, 66] width 105 height 12
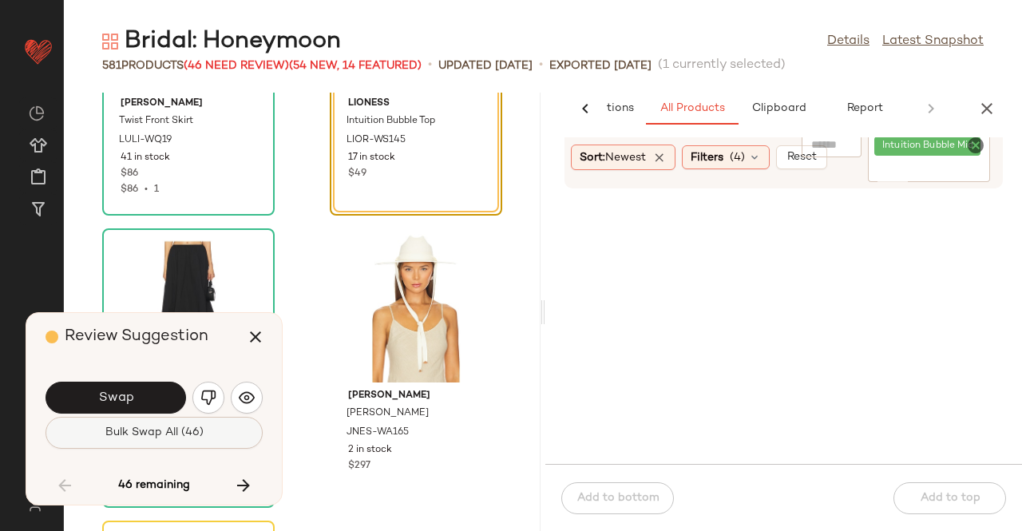
scroll to position [42063, 0]
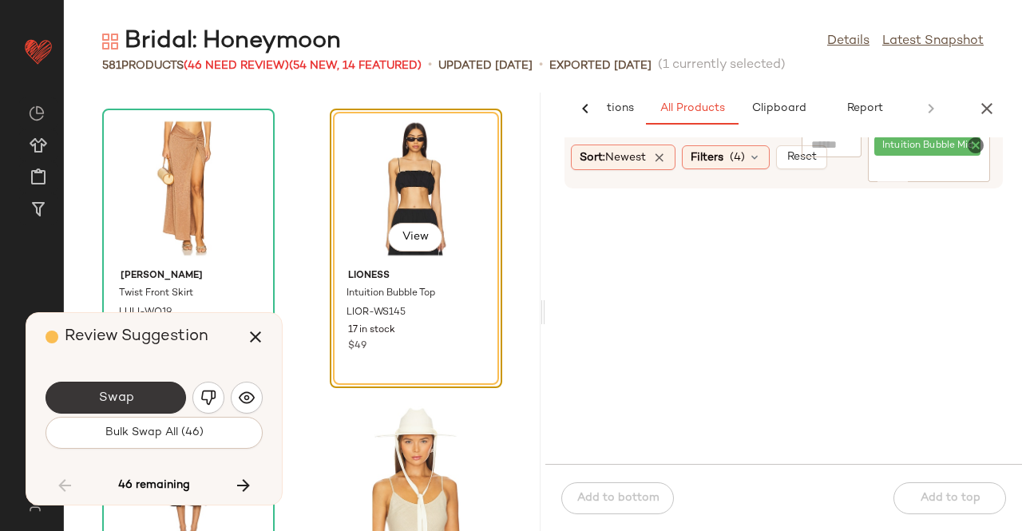
click at [87, 388] on button "Swap" at bounding box center [115, 397] width 140 height 32
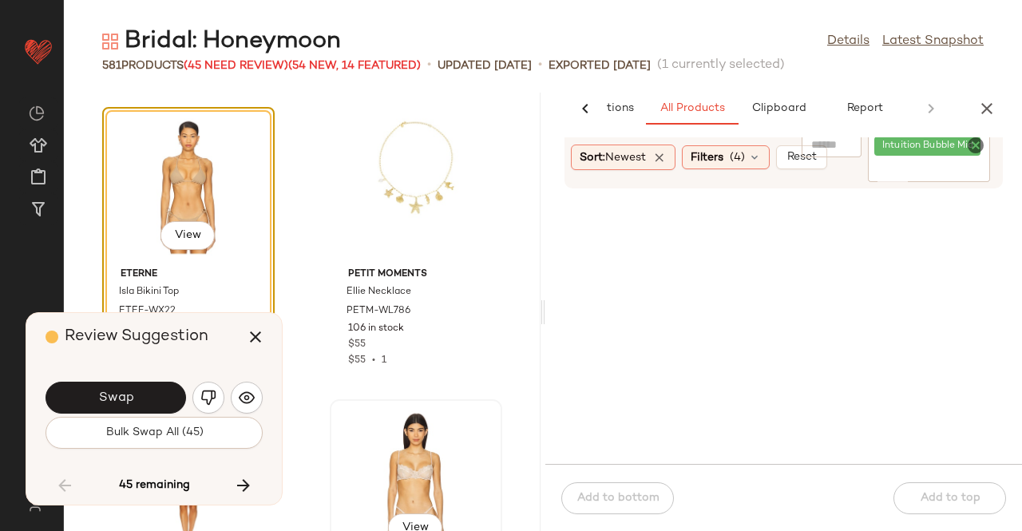
scroll to position [42807, 0]
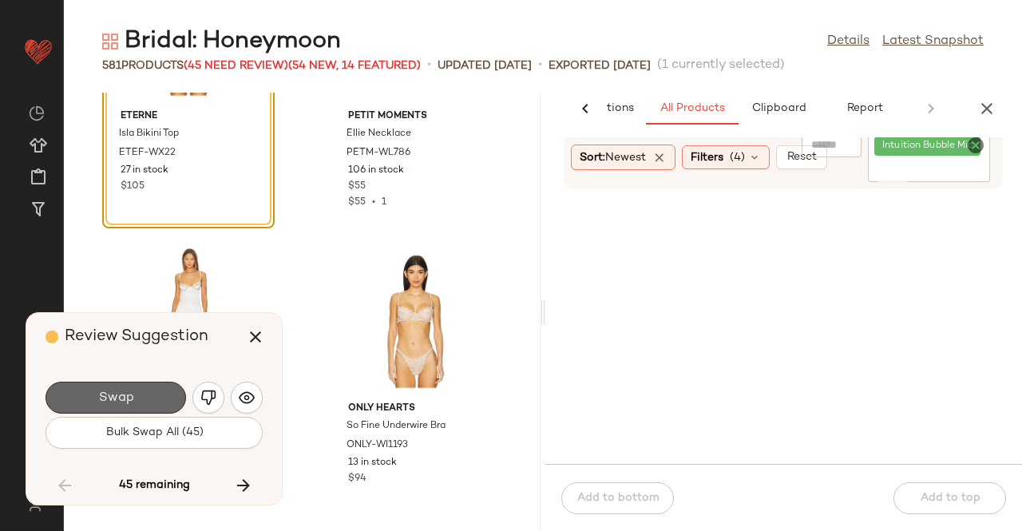
click at [128, 390] on span "Swap" at bounding box center [115, 397] width 36 height 15
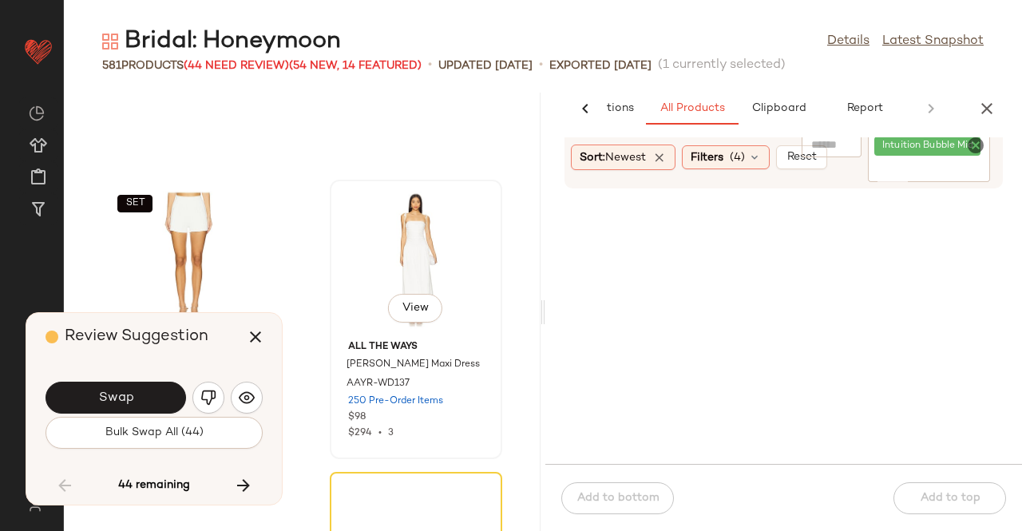
scroll to position [43551, 0]
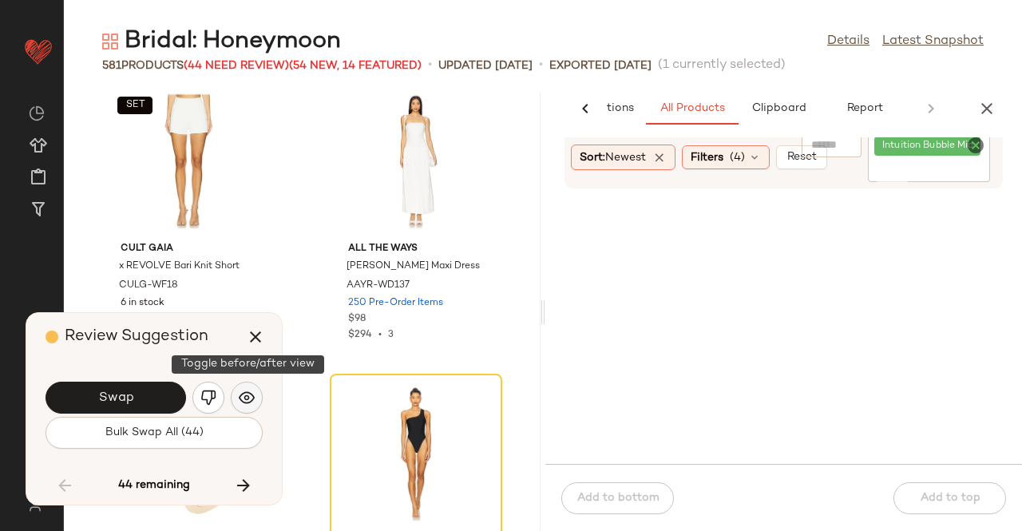
click at [251, 395] on img "button" at bounding box center [247, 397] width 16 height 16
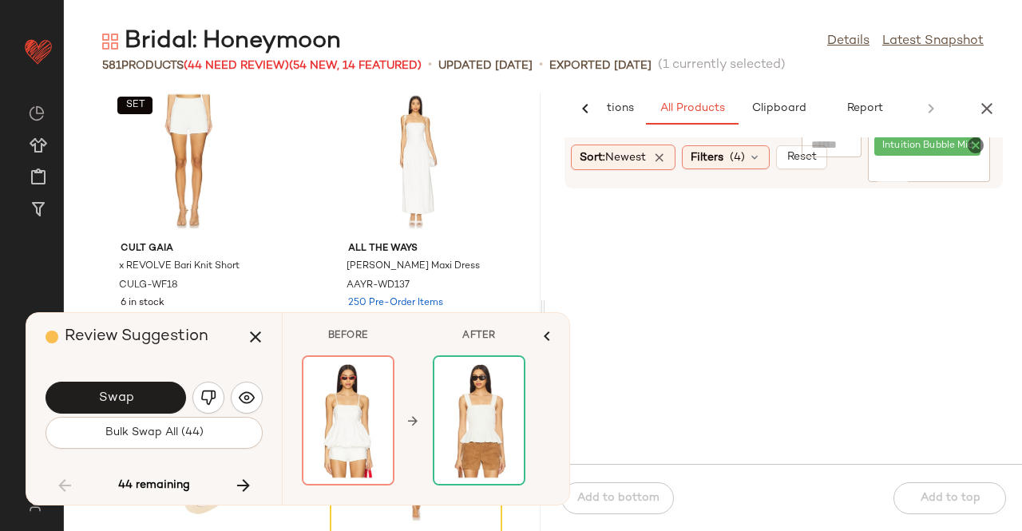
click at [214, 394] on img "button" at bounding box center [208, 397] width 16 height 16
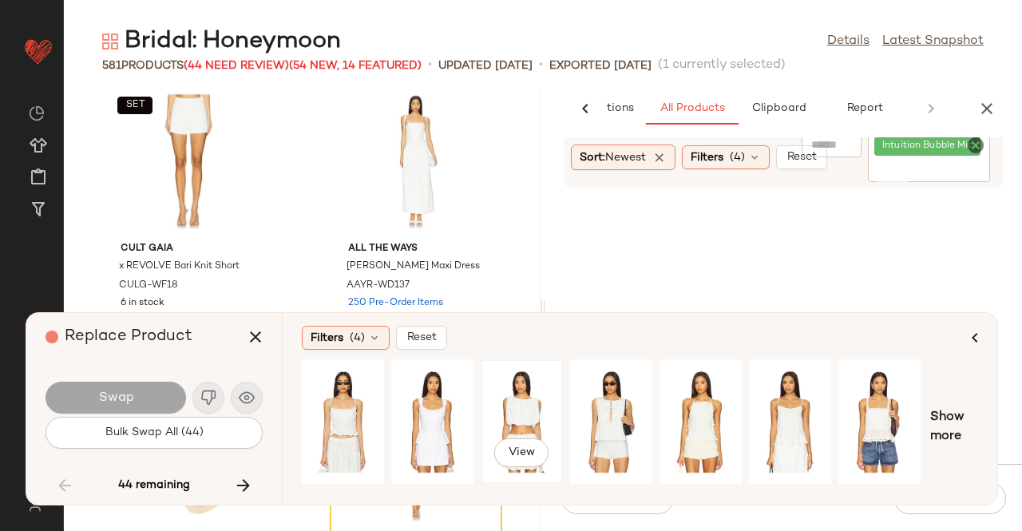
click at [523, 405] on div "View" at bounding box center [521, 421] width 71 height 113
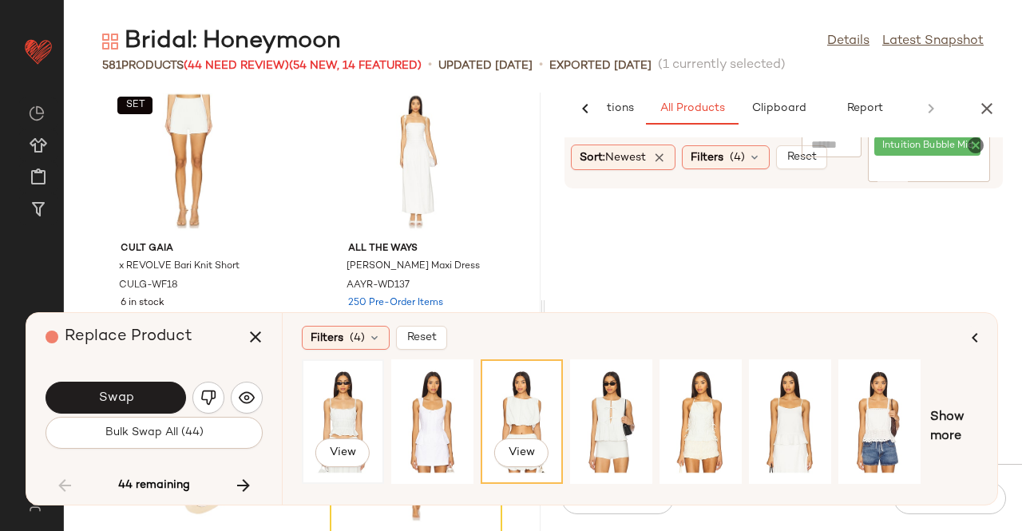
click at [370, 401] on div "View" at bounding box center [342, 421] width 71 height 113
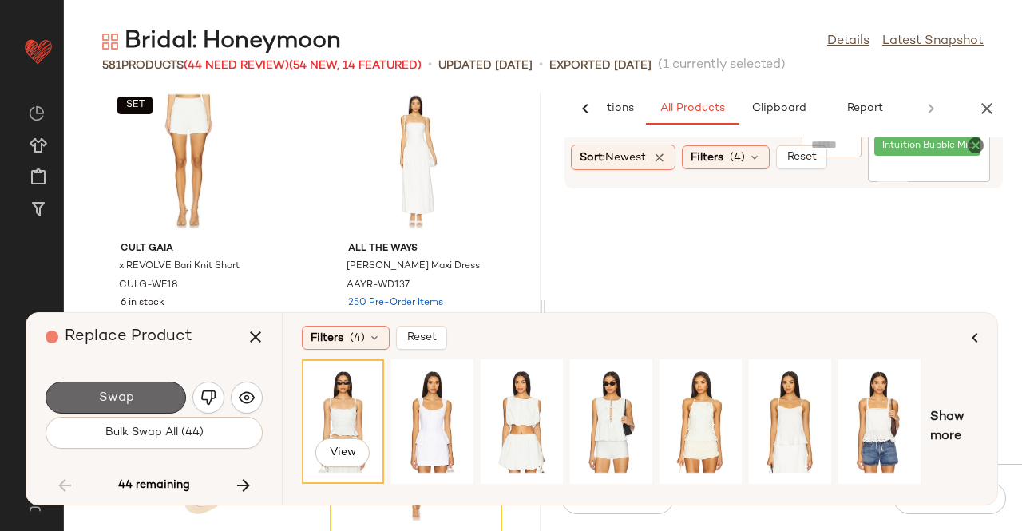
click at [166, 389] on button "Swap" at bounding box center [115, 397] width 140 height 32
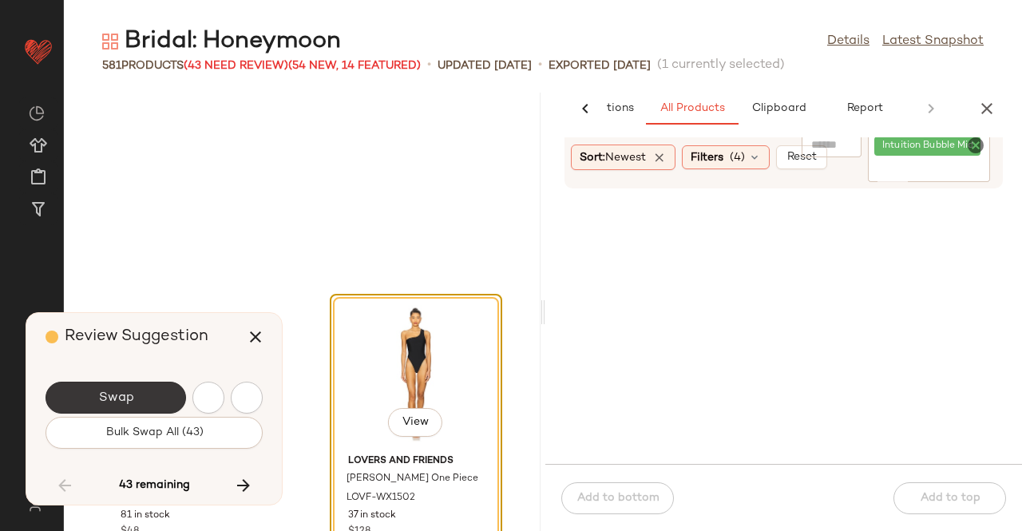
scroll to position [43816, 0]
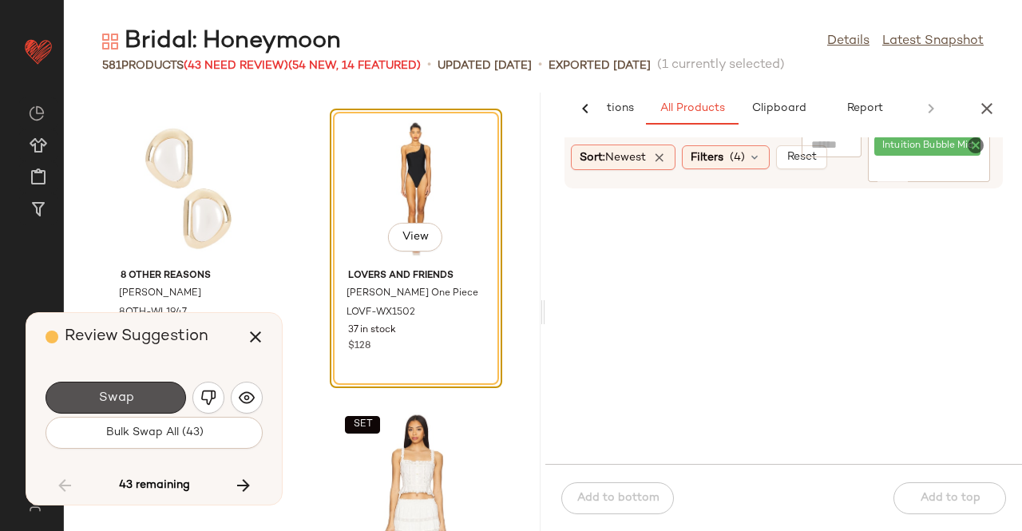
click at [140, 391] on button "Swap" at bounding box center [115, 397] width 140 height 32
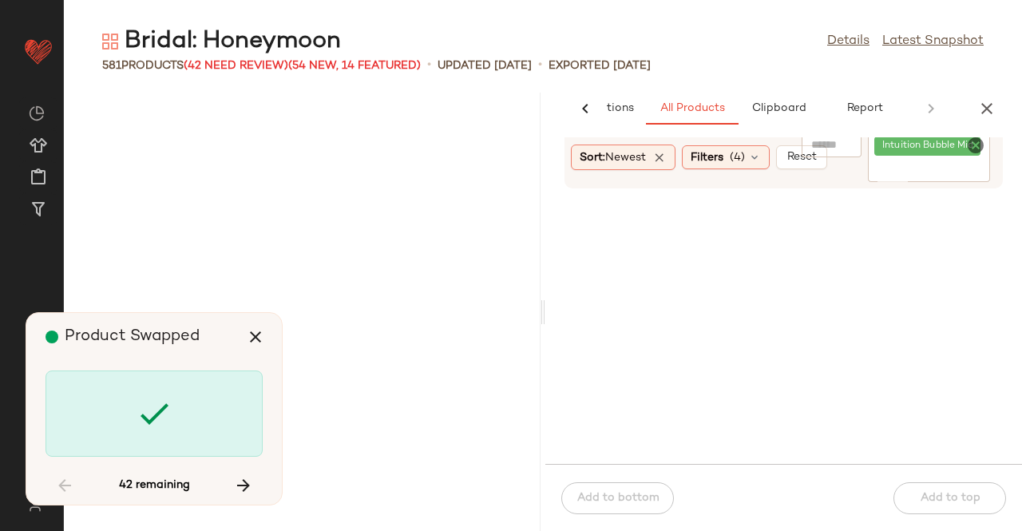
scroll to position [48489, 0]
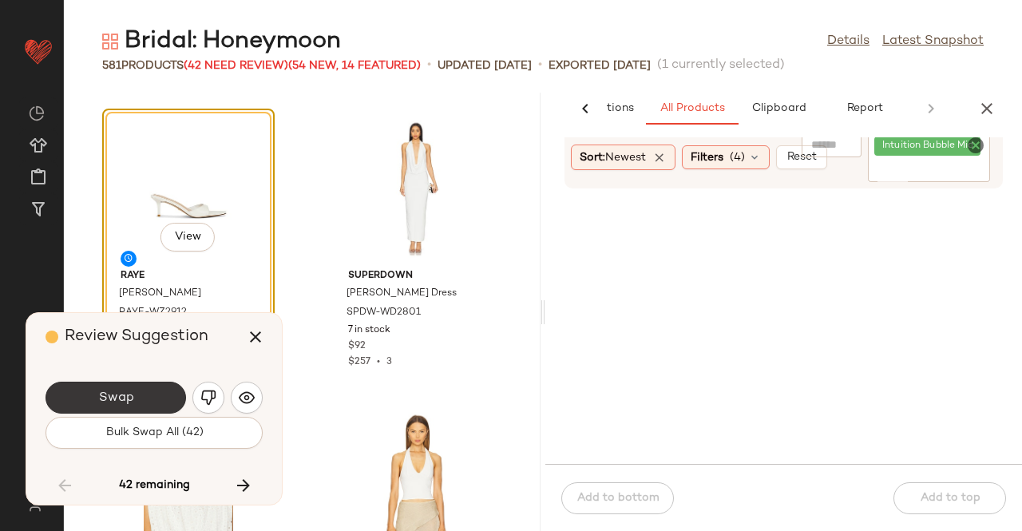
click at [128, 396] on span "Swap" at bounding box center [115, 397] width 36 height 15
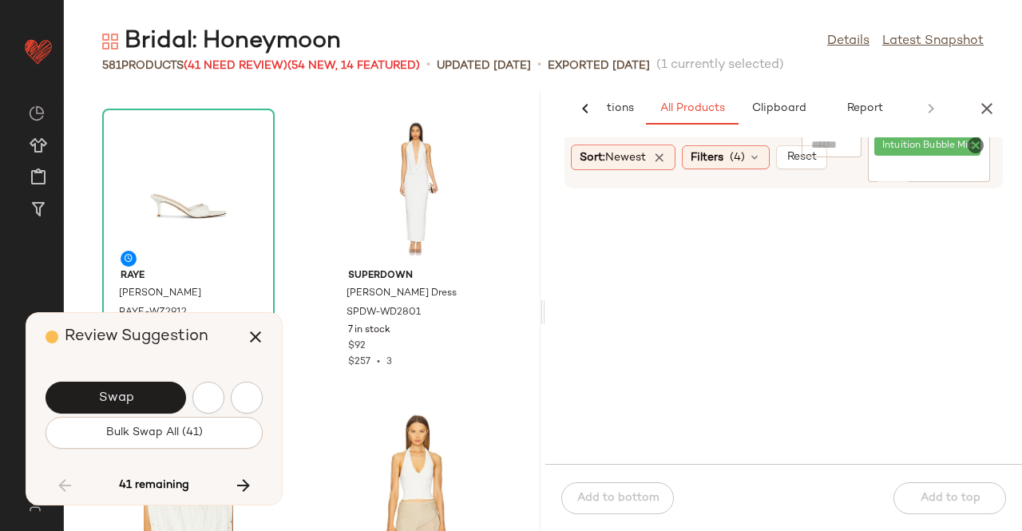
scroll to position [49658, 0]
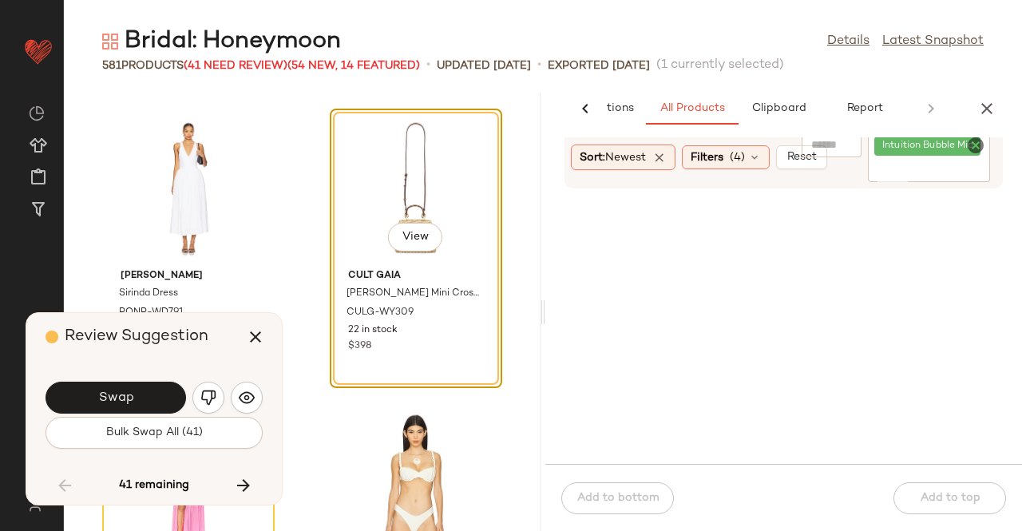
click at [153, 403] on button "Swap" at bounding box center [115, 397] width 140 height 32
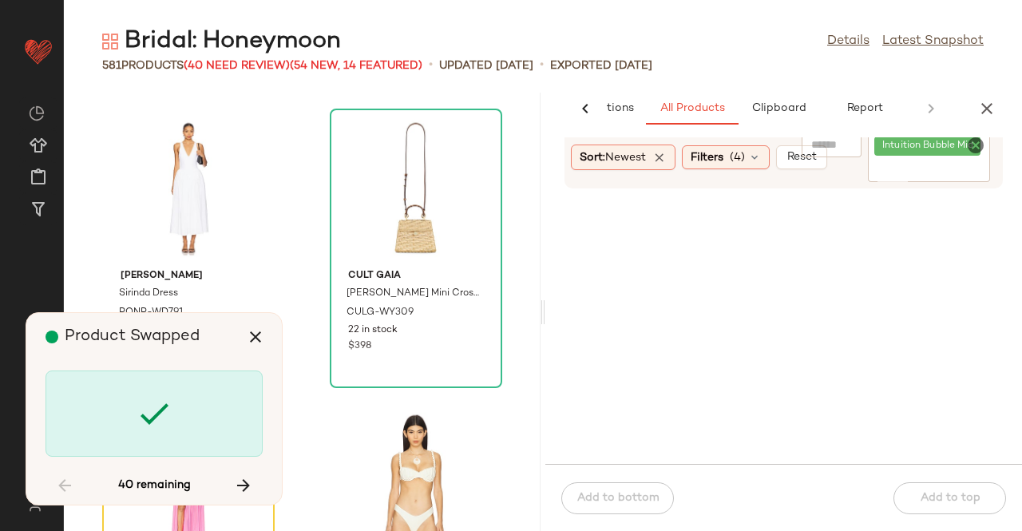
scroll to position [49950, 0]
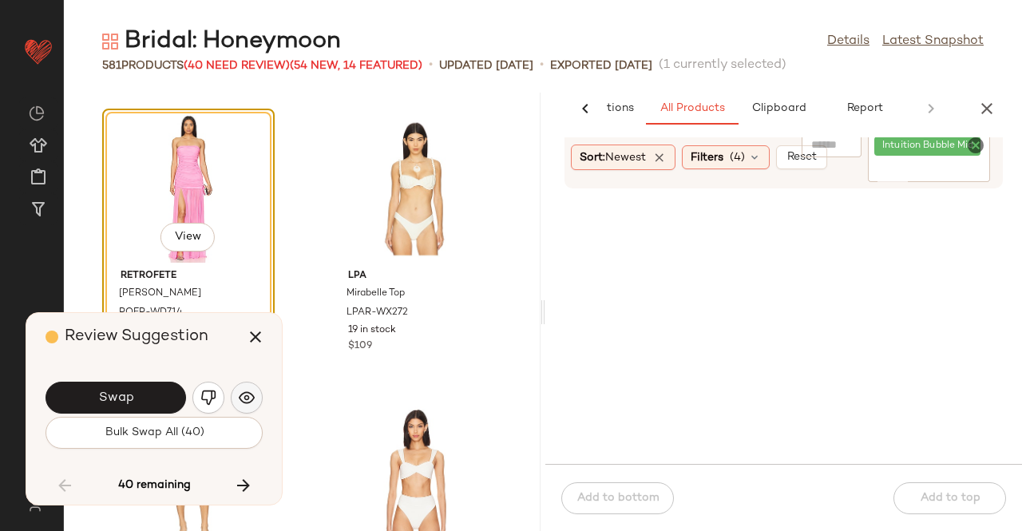
click at [231, 393] on button "button" at bounding box center [247, 397] width 32 height 32
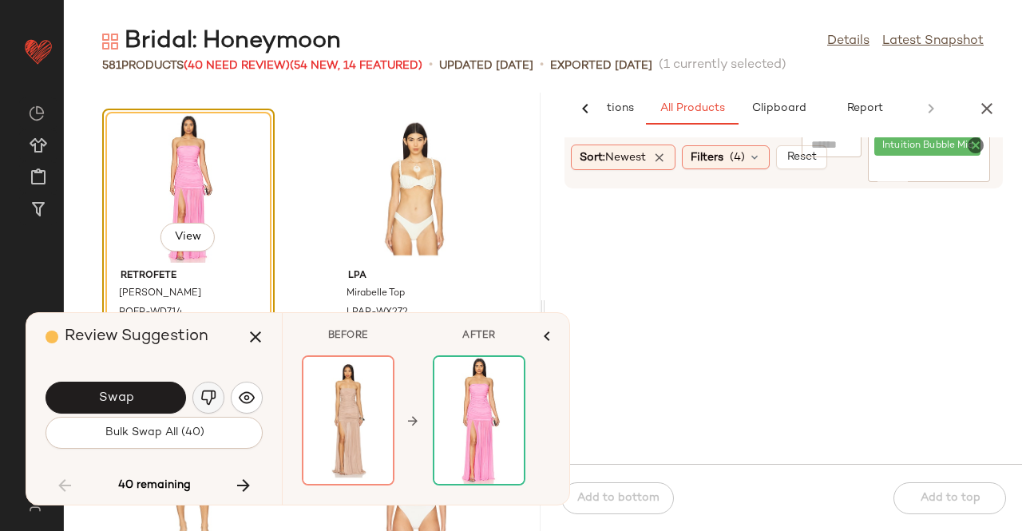
click at [201, 389] on button "button" at bounding box center [208, 397] width 32 height 32
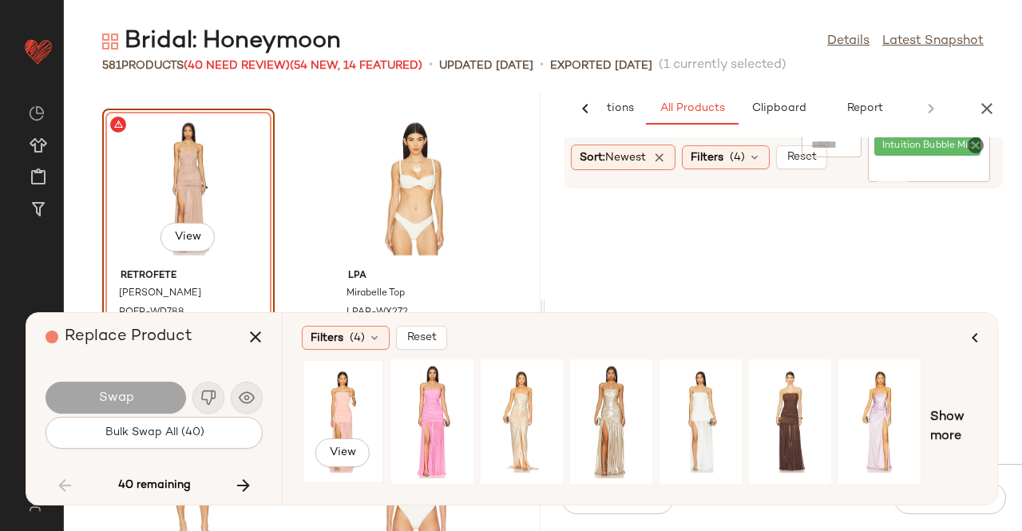
click at [361, 414] on div "View" at bounding box center [342, 421] width 71 height 113
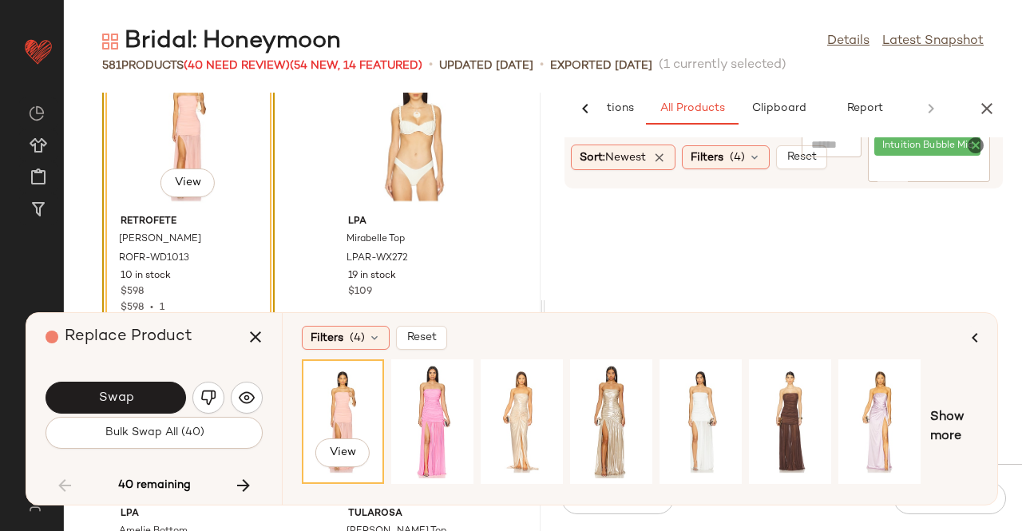
scroll to position [50030, 0]
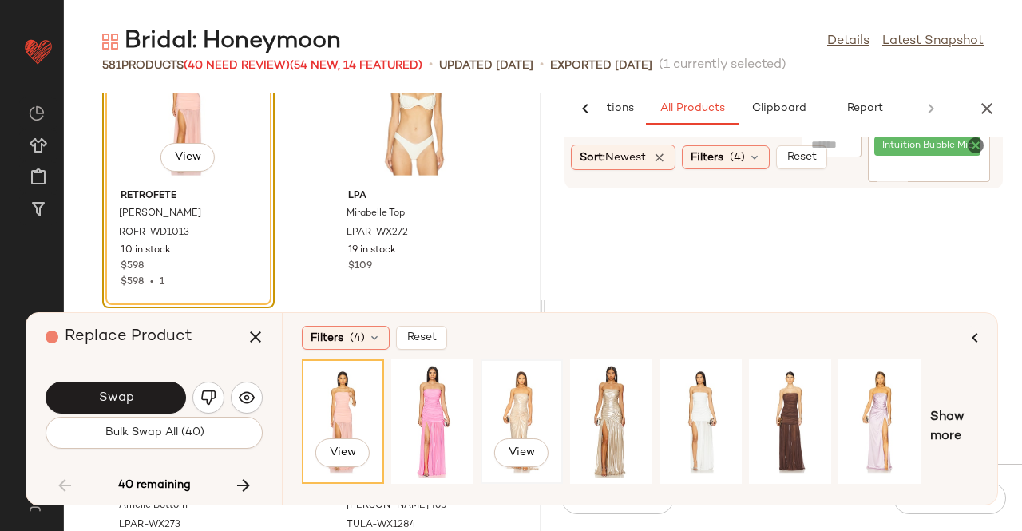
click at [544, 400] on div "View" at bounding box center [521, 421] width 71 height 113
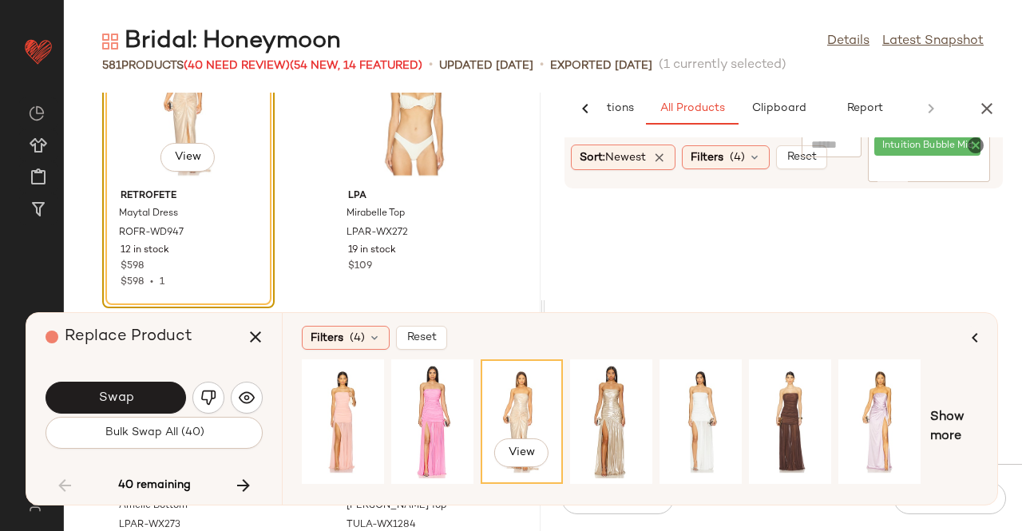
click at [157, 389] on button "Swap" at bounding box center [115, 397] width 140 height 32
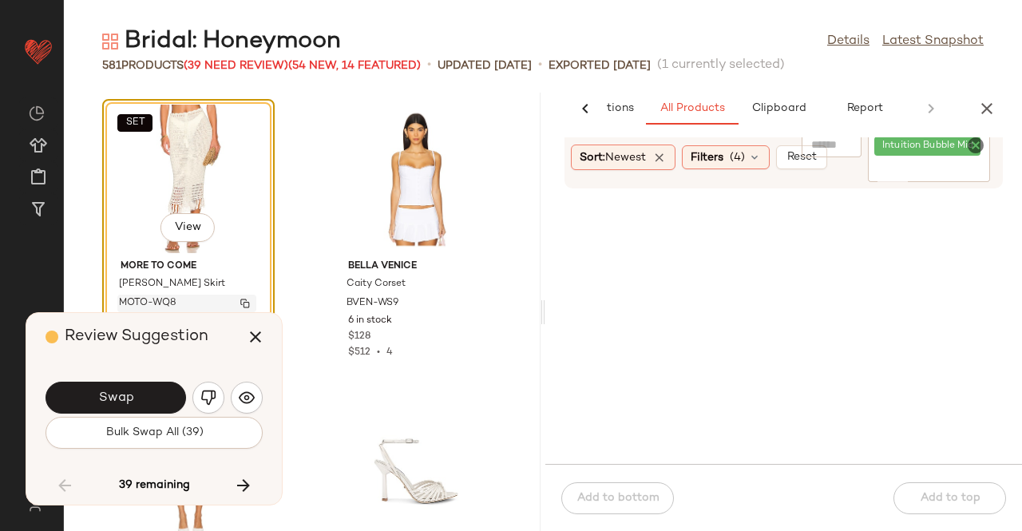
scroll to position [51490, 0]
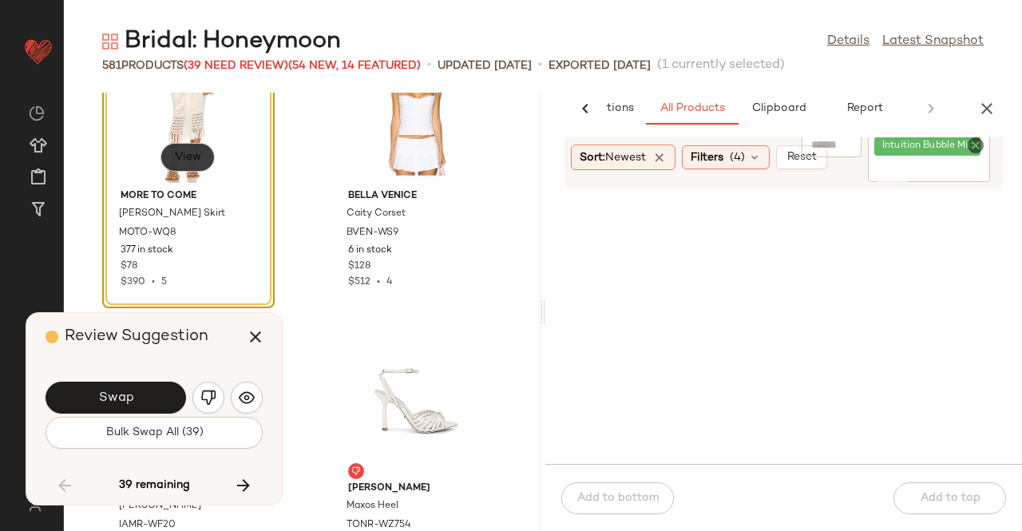
click at [184, 152] on span "View" at bounding box center [187, 157] width 27 height 13
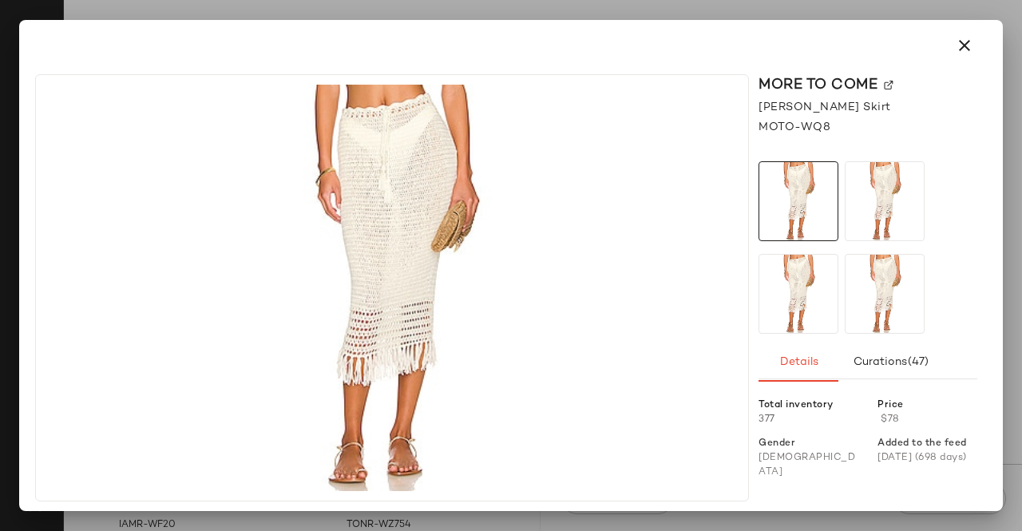
click at [886, 96] on div "MORE TO COME [PERSON_NAME] Skirt MOTO-WQ8 Details Curations (47) Total inventor…" at bounding box center [868, 287] width 238 height 427
click at [887, 91] on div "MORE TO COME" at bounding box center [867, 85] width 219 height 22
click at [887, 90] on div "MORE TO COME" at bounding box center [867, 85] width 219 height 22
click at [887, 84] on img at bounding box center [888, 86] width 10 height 10
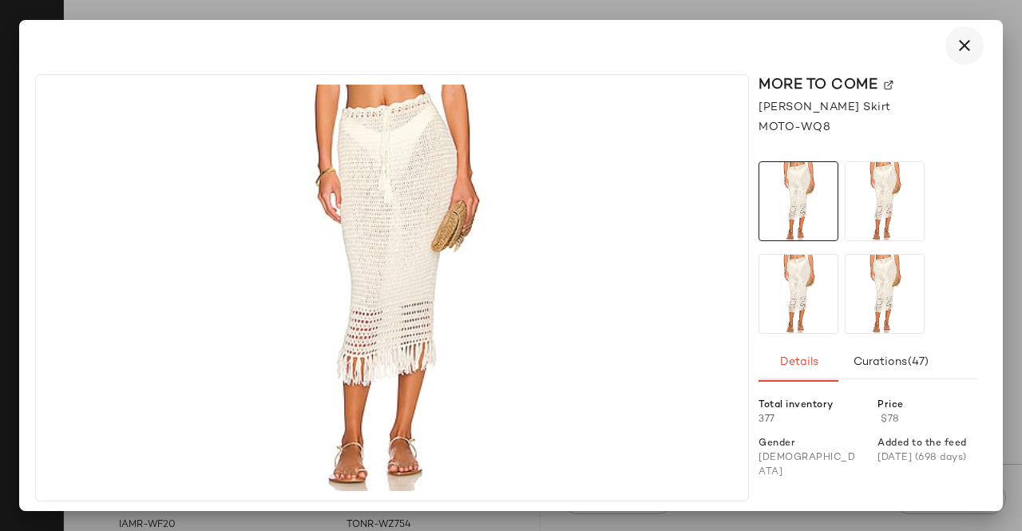
click at [956, 54] on icon "button" at bounding box center [964, 45] width 19 height 19
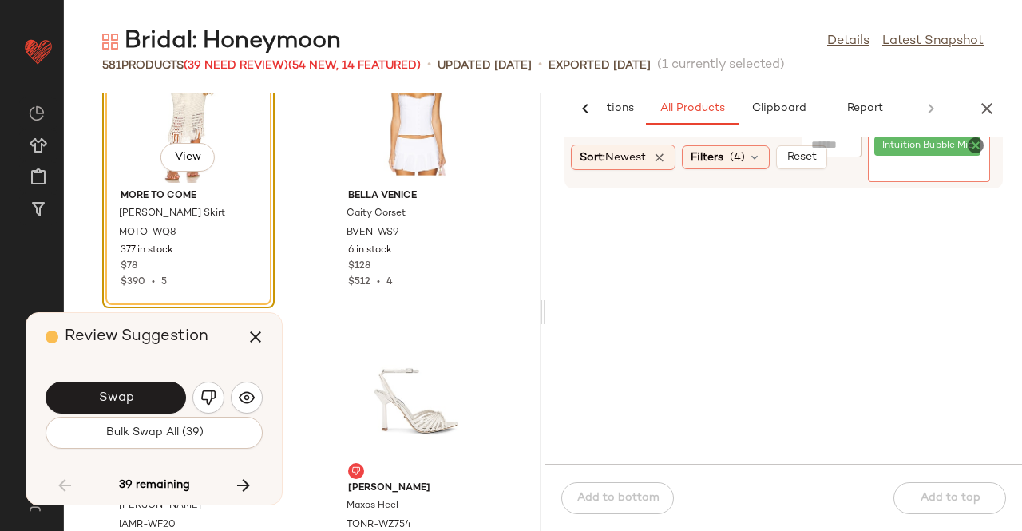
click at [943, 152] on span "Intuition Bubble Midi Skirt" at bounding box center [944, 146] width 125 height 14
paste input "**********"
type input "**********"
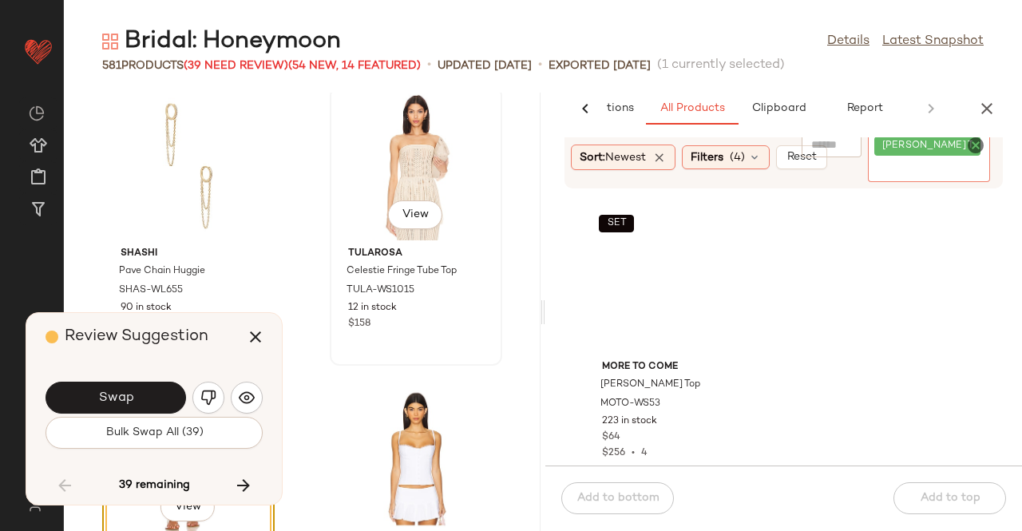
scroll to position [51011, 0]
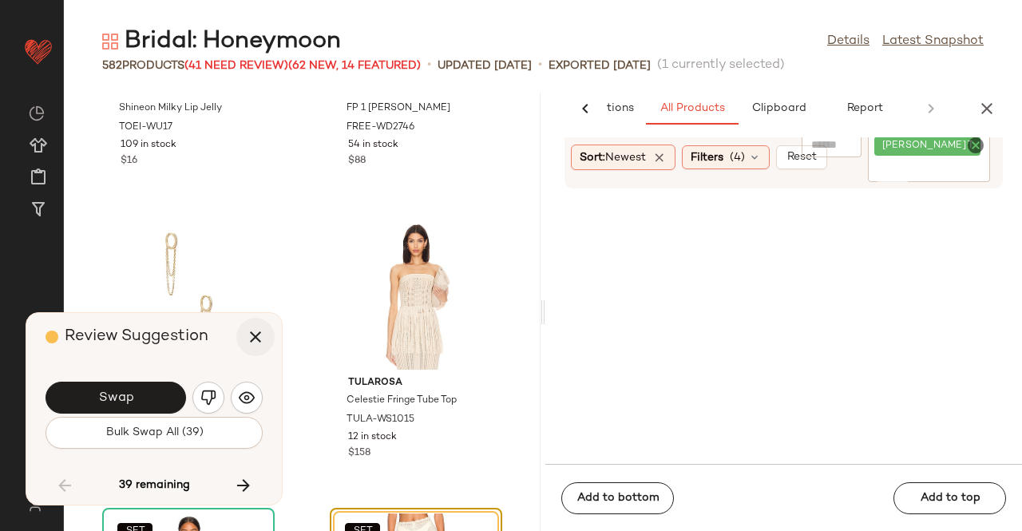
click at [250, 334] on icon "button" at bounding box center [255, 336] width 19 height 19
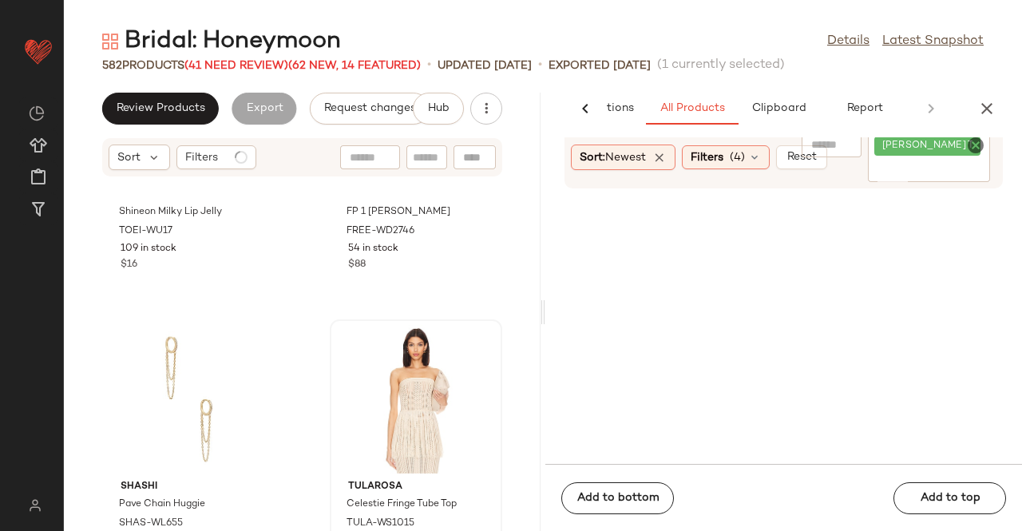
click at [355, 368] on div at bounding box center [415, 399] width 161 height 148
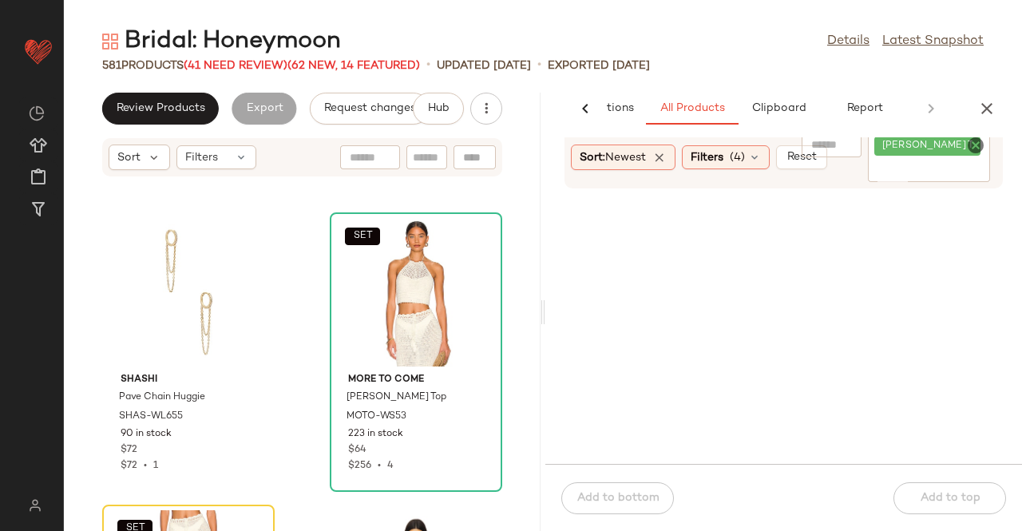
scroll to position [51171, 0]
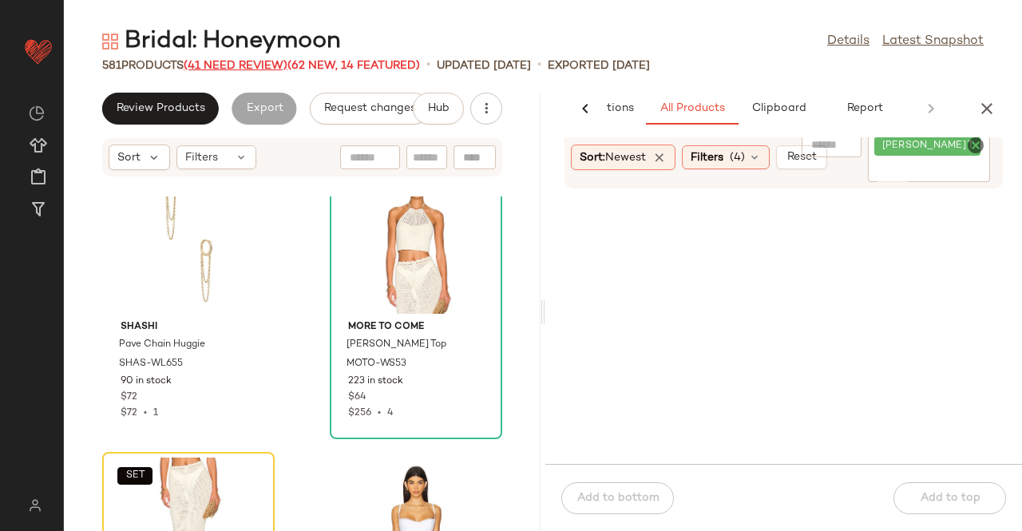
drag, startPoint x: 245, startPoint y: 65, endPoint x: 252, endPoint y: 69, distance: 8.6
click at [246, 65] on span "(41 Need Review)" at bounding box center [236, 66] width 104 height 12
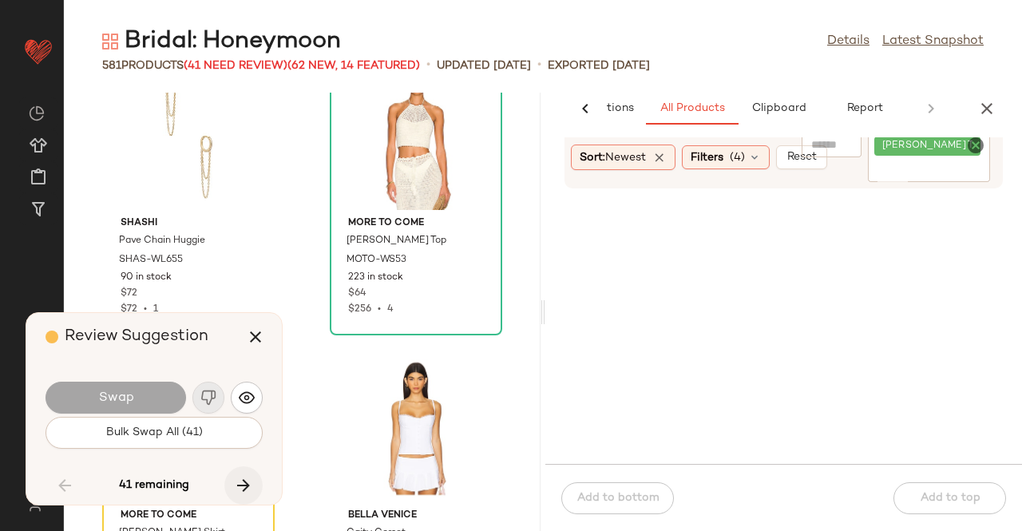
click at [235, 489] on icon "button" at bounding box center [243, 485] width 19 height 19
click at [235, 484] on icon "button" at bounding box center [243, 485] width 19 height 19
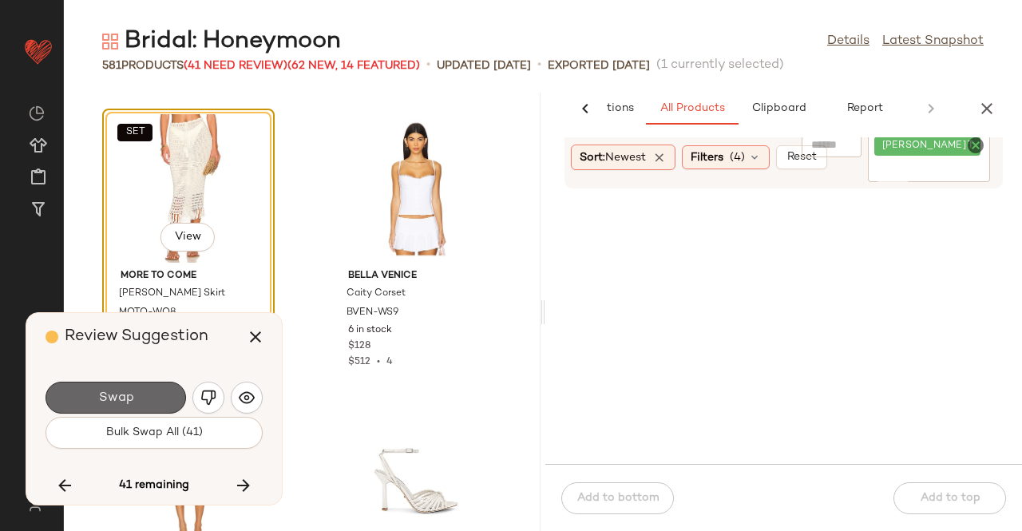
click at [148, 396] on button "Swap" at bounding box center [115, 397] width 140 height 32
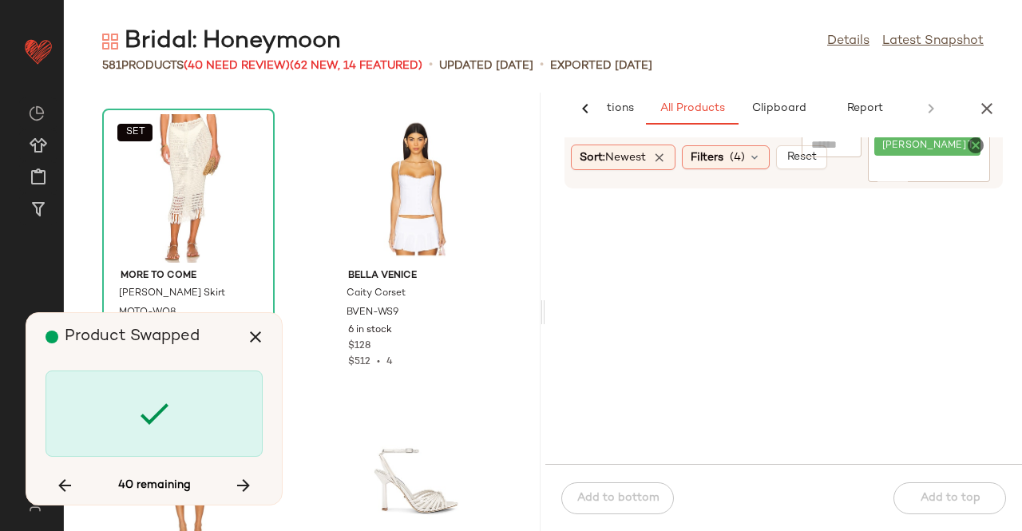
scroll to position [51994, 0]
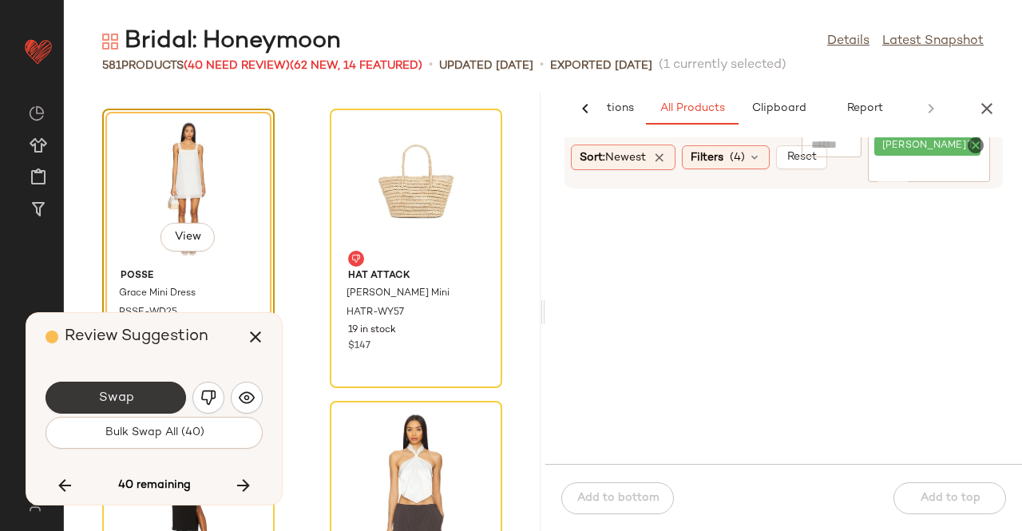
click at [156, 386] on button "Swap" at bounding box center [115, 397] width 140 height 32
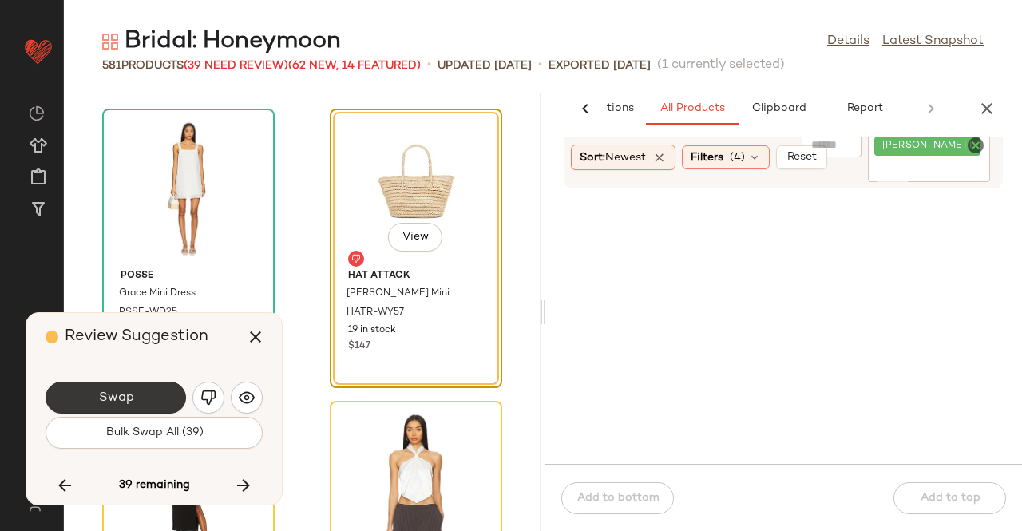
click at [151, 401] on button "Swap" at bounding box center [115, 397] width 140 height 32
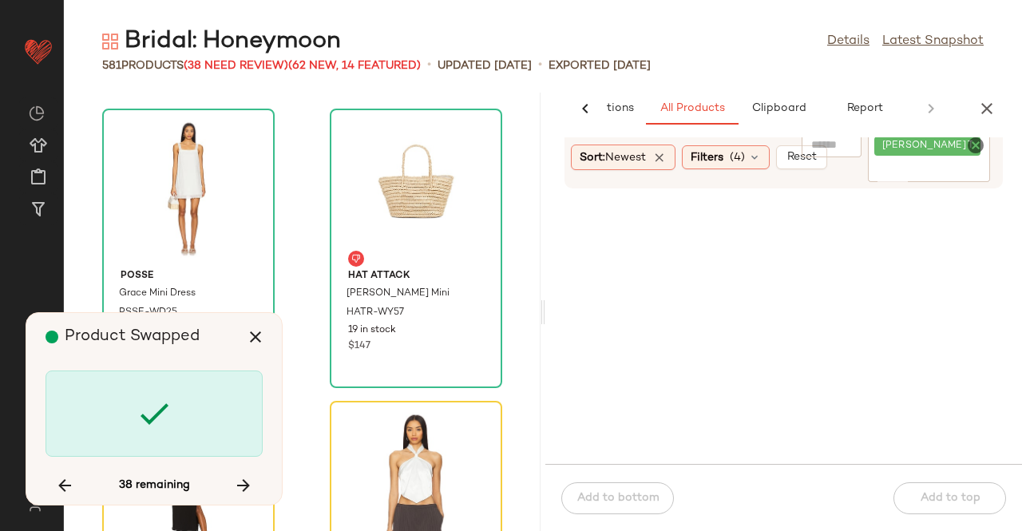
scroll to position [52287, 0]
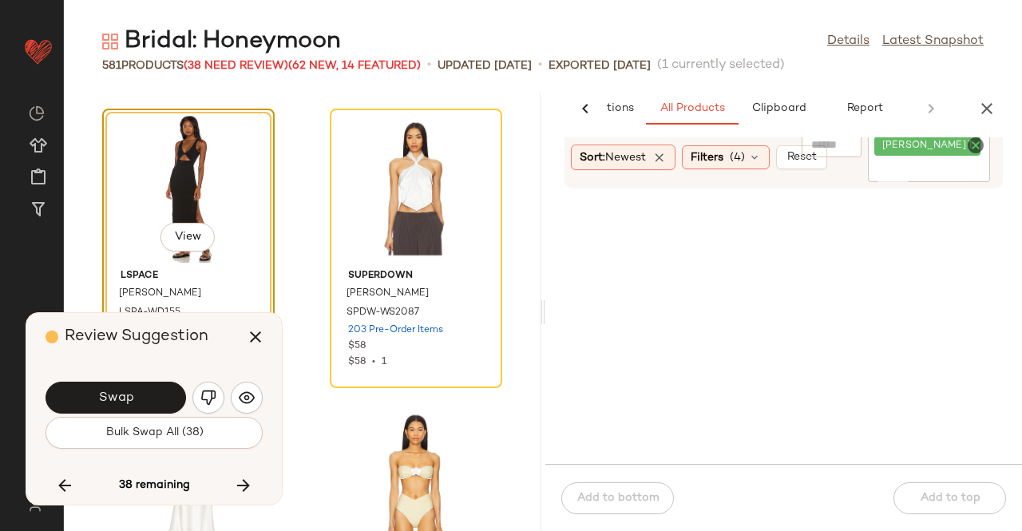
click at [139, 414] on div "Swap" at bounding box center [153, 397] width 217 height 38
click at [136, 397] on button "Swap" at bounding box center [115, 397] width 140 height 32
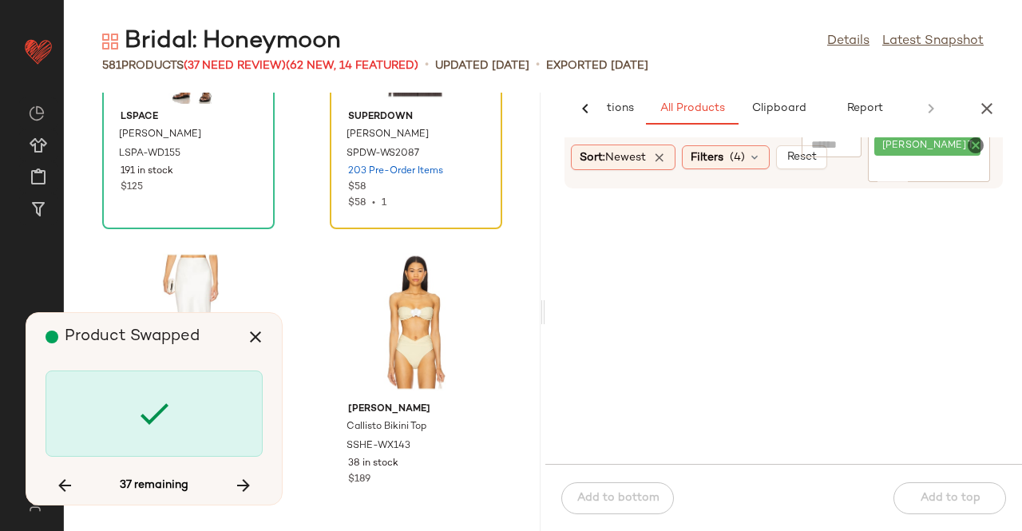
scroll to position [52366, 0]
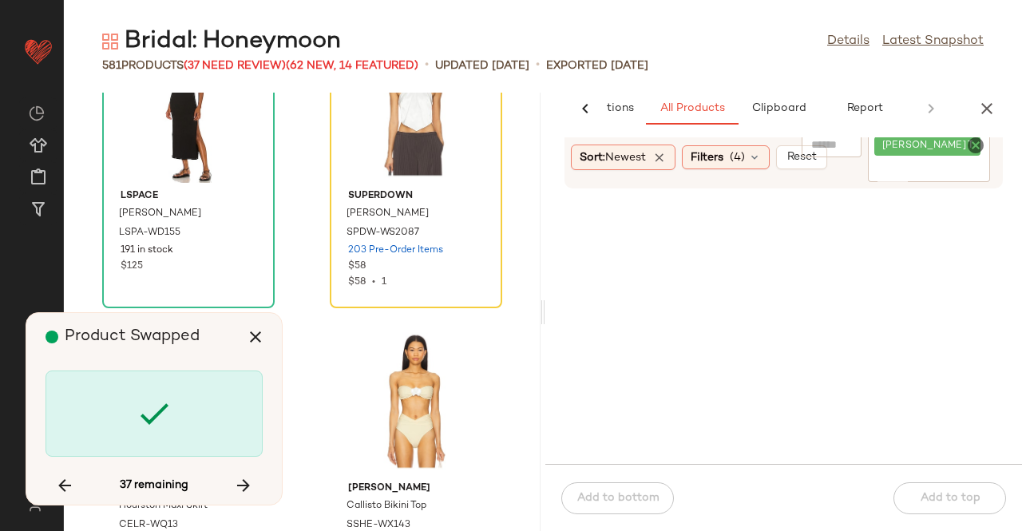
scroll to position [52287, 0]
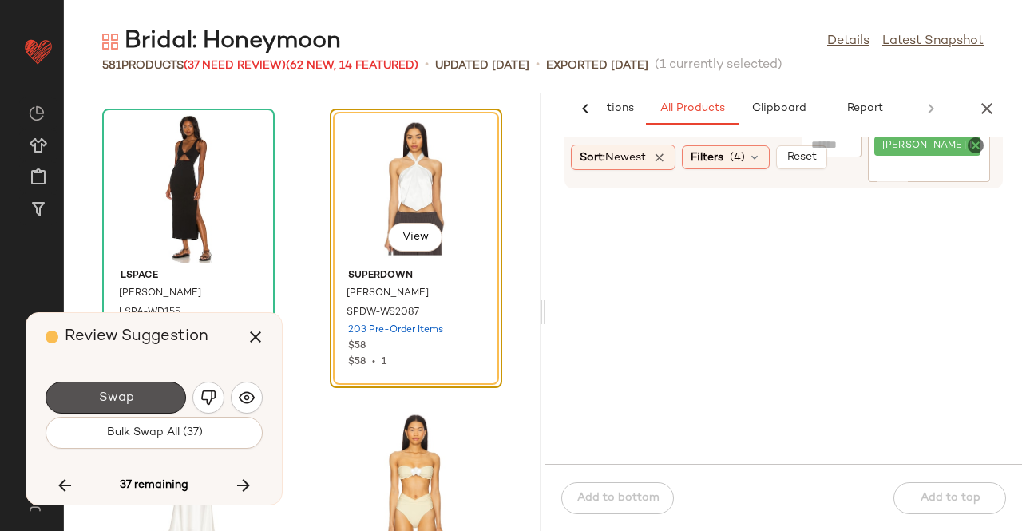
click at [173, 397] on button "Swap" at bounding box center [115, 397] width 140 height 32
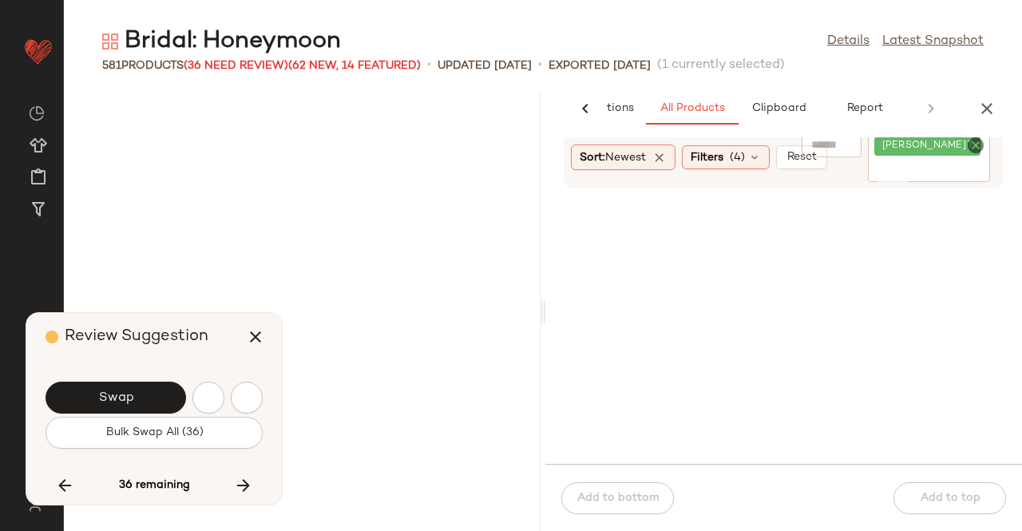
scroll to position [54623, 0]
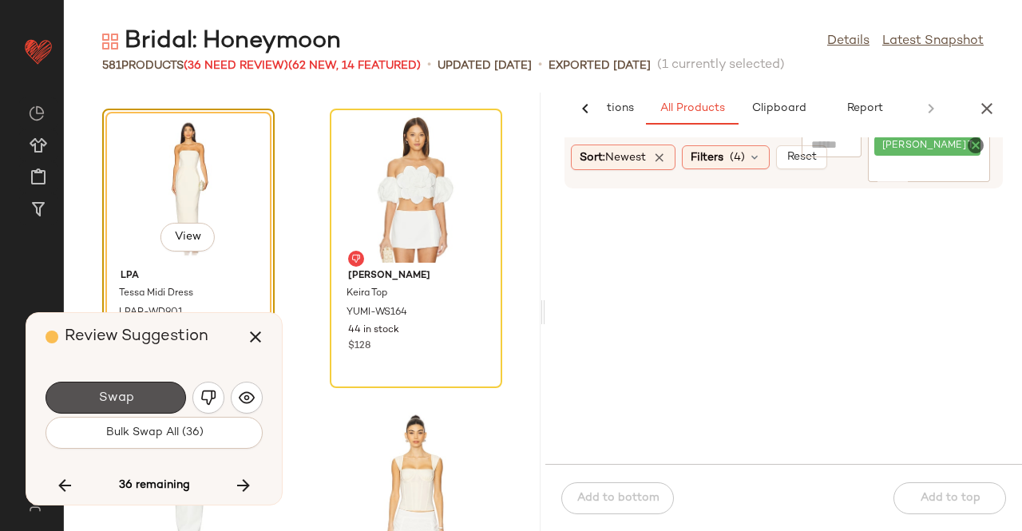
click at [120, 395] on span "Swap" at bounding box center [115, 397] width 36 height 15
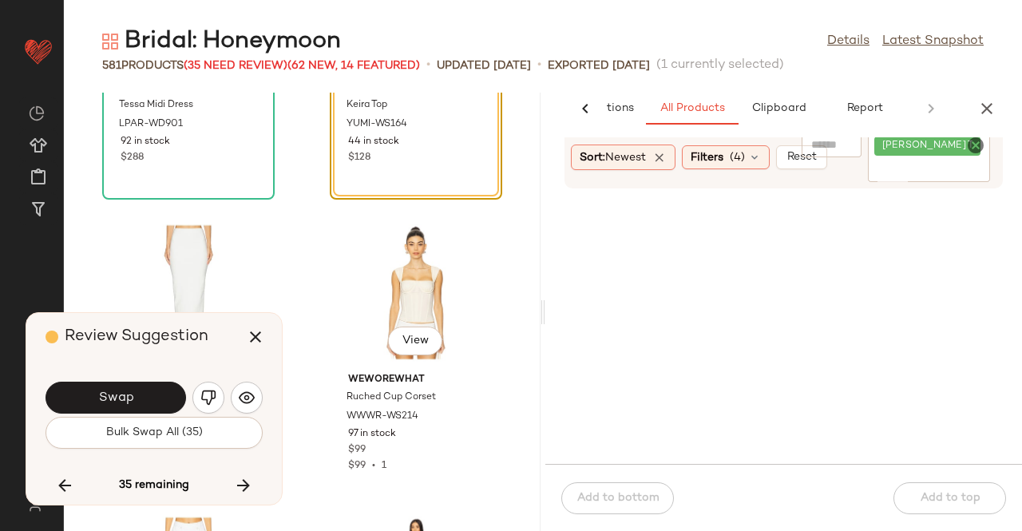
scroll to position [54703, 0]
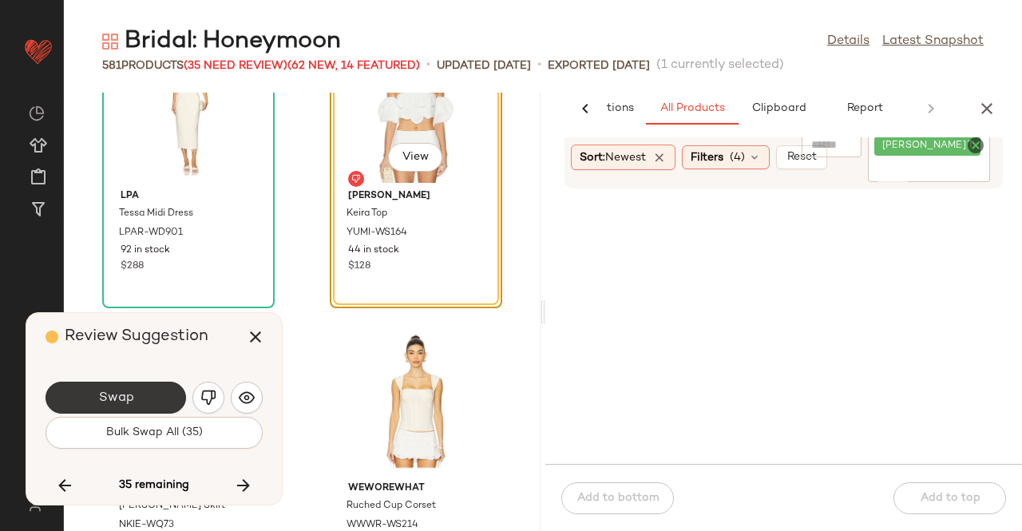
click at [153, 401] on button "Swap" at bounding box center [115, 397] width 140 height 32
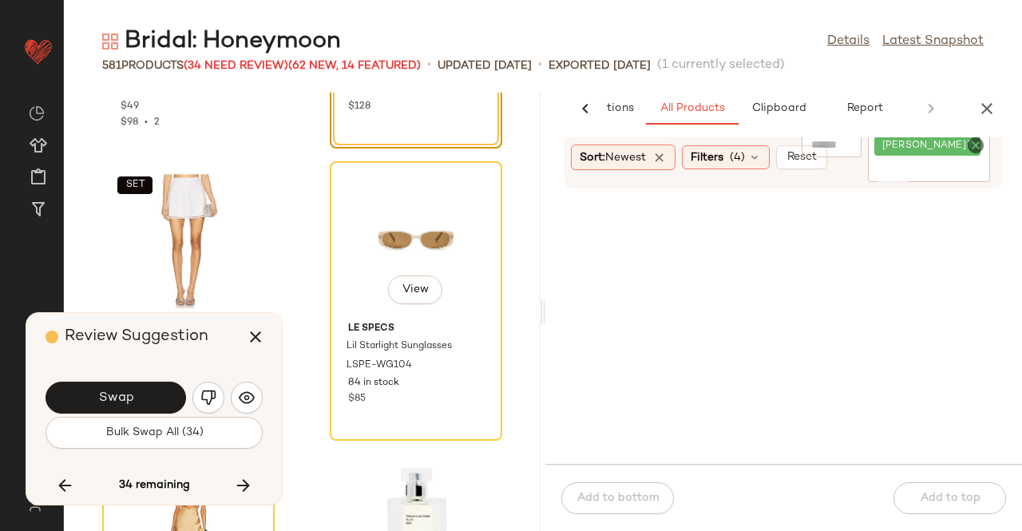
scroll to position [56084, 0]
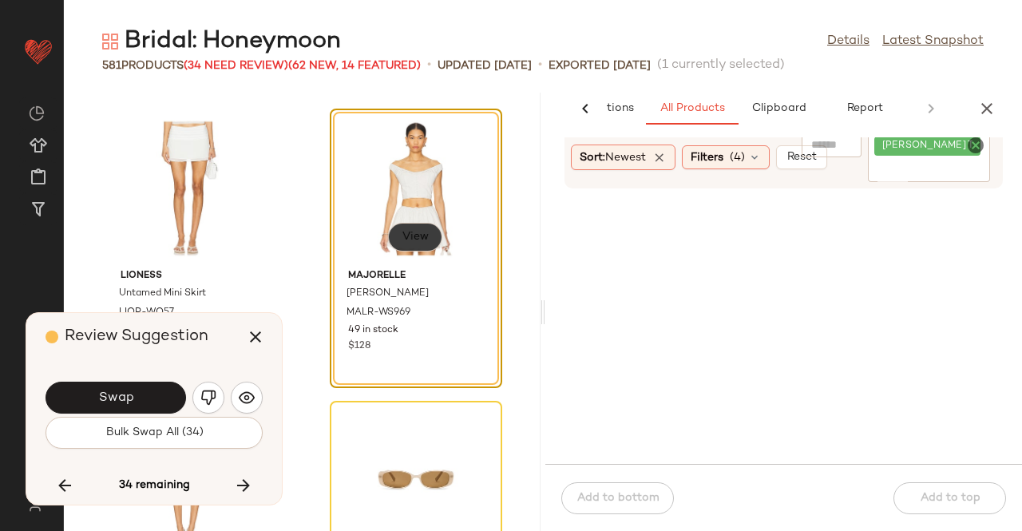
click at [401, 238] on span "View" at bounding box center [414, 237] width 27 height 13
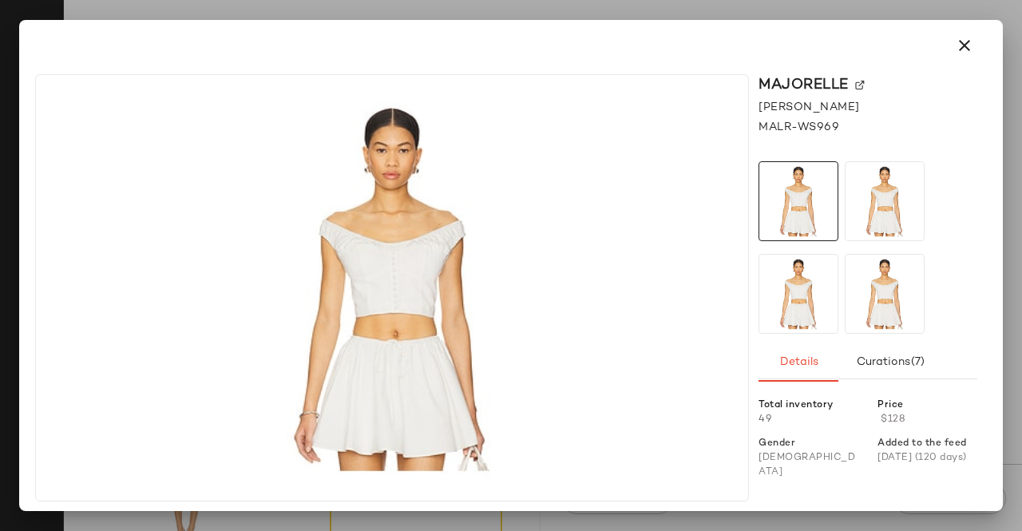
click at [859, 79] on div "MAJORELLE" at bounding box center [867, 85] width 219 height 22
click at [856, 82] on img at bounding box center [860, 86] width 10 height 10
drag, startPoint x: 976, startPoint y: 42, endPoint x: 950, endPoint y: 69, distance: 37.2
click at [975, 43] on button "button" at bounding box center [964, 45] width 38 height 38
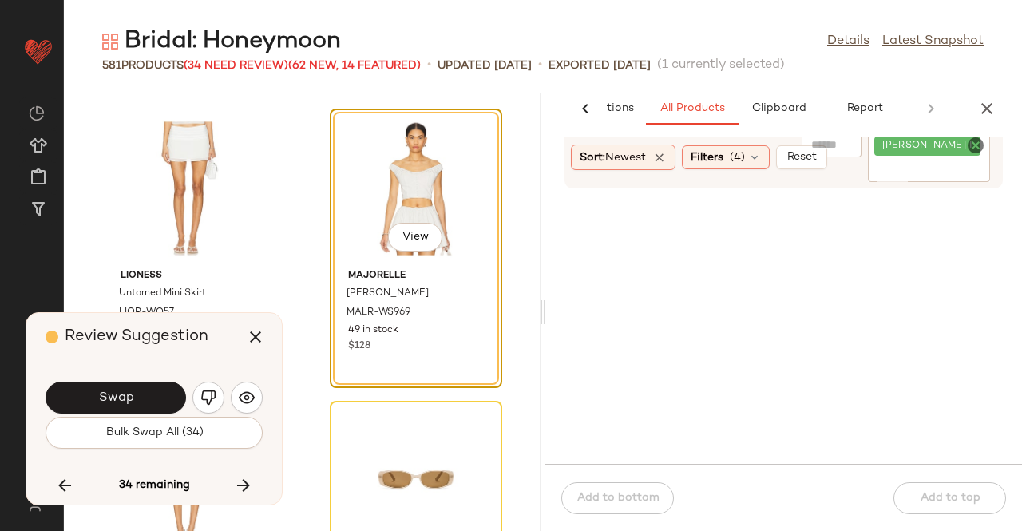
click at [891, 165] on input "Filter" at bounding box center [928, 170] width 109 height 17
paste input "**********"
type input "**********"
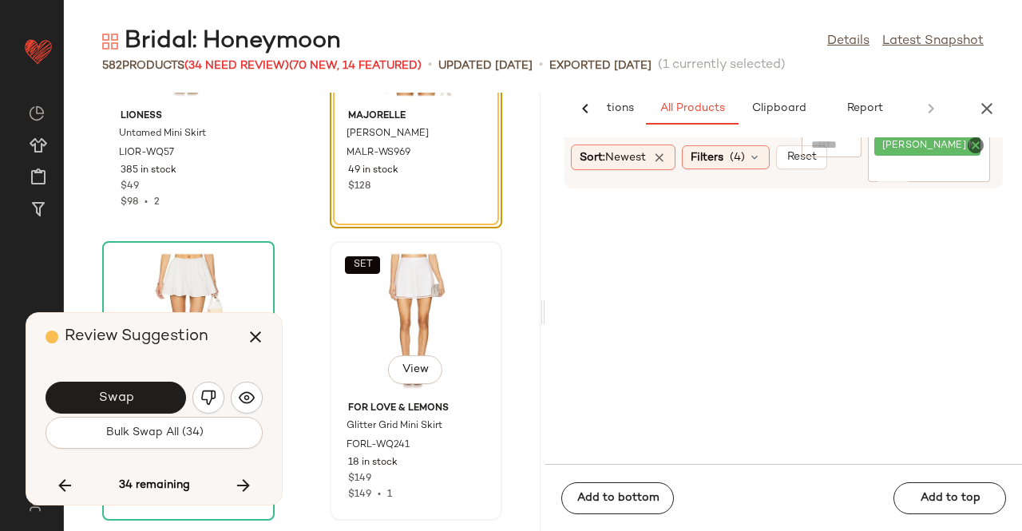
click at [426, 342] on div "SET View" at bounding box center [415, 321] width 161 height 148
click at [247, 335] on icon "button" at bounding box center [255, 336] width 19 height 19
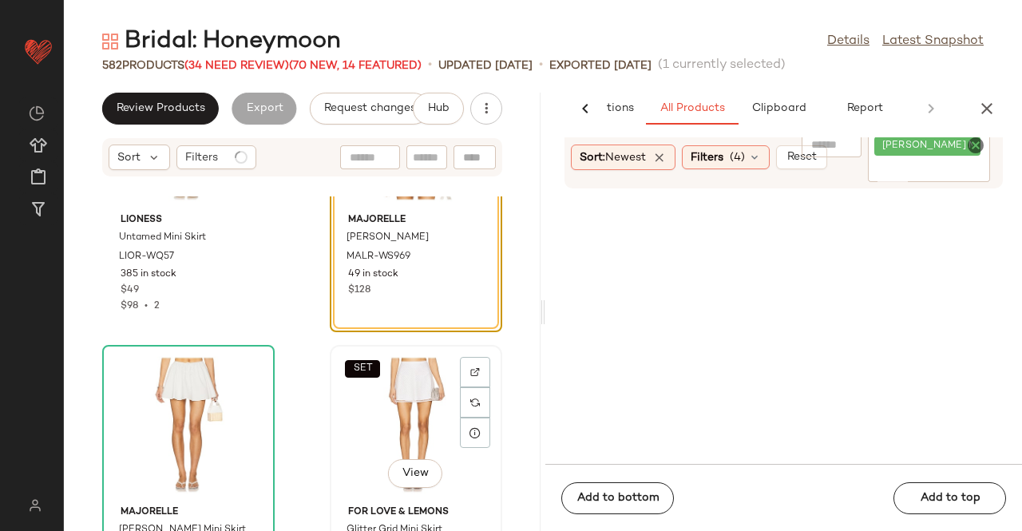
click at [374, 404] on div "SET View" at bounding box center [415, 424] width 161 height 148
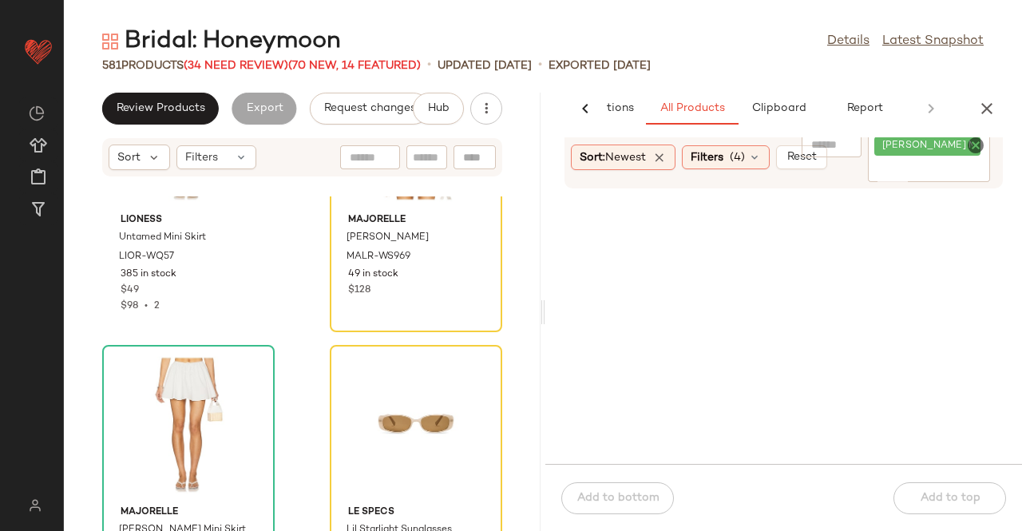
click at [252, 69] on span "(34 Need Review)" at bounding box center [236, 66] width 105 height 12
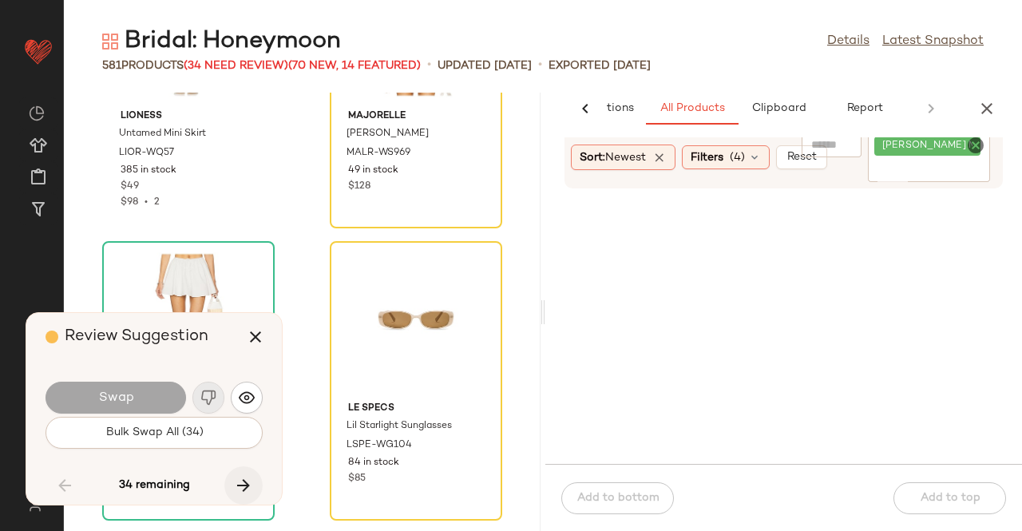
drag, startPoint x: 235, startPoint y: 465, endPoint x: 241, endPoint y: 473, distance: 9.7
click at [239, 471] on div "Review Suggestion Swap Bulk Swap All (34) 34 remaining" at bounding box center [153, 409] width 255 height 192
click at [241, 473] on button "button" at bounding box center [243, 485] width 38 height 38
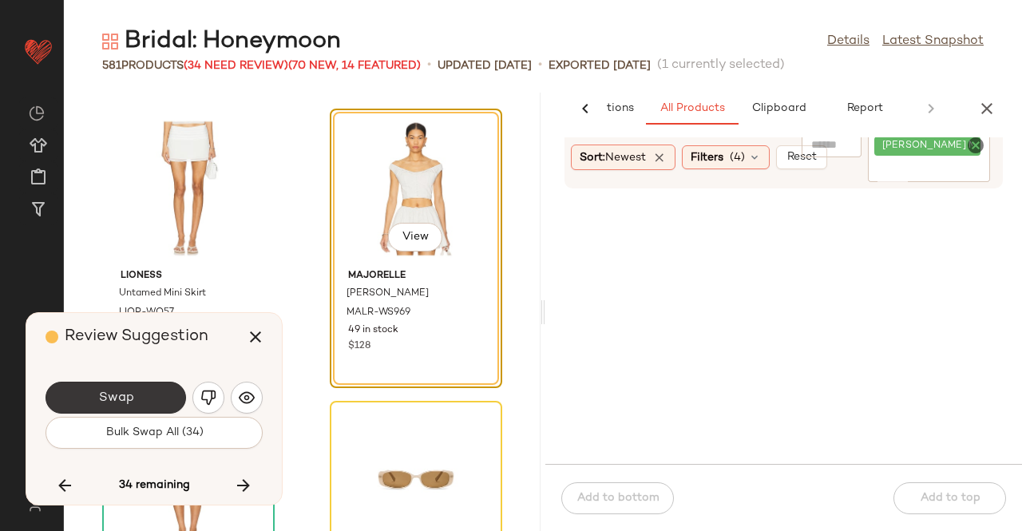
click at [121, 398] on span "Swap" at bounding box center [115, 397] width 36 height 15
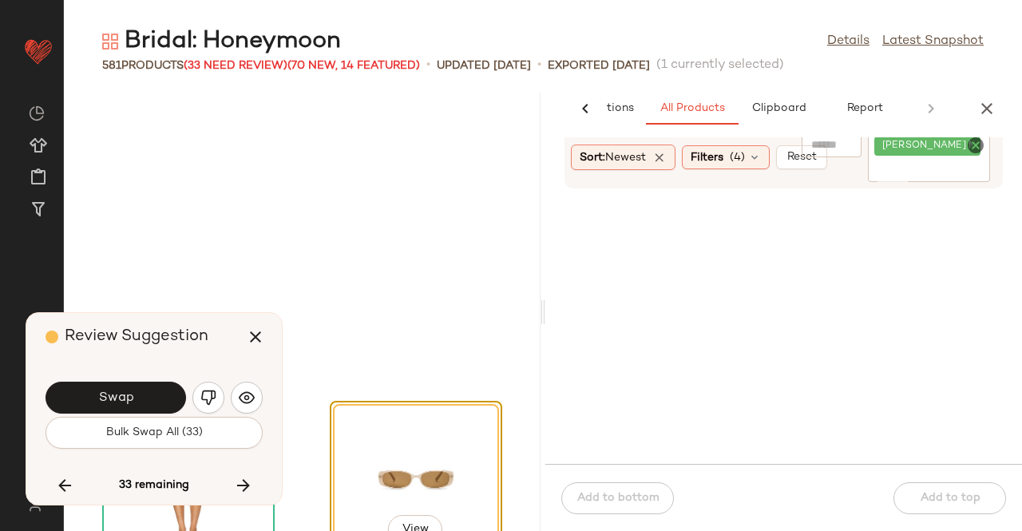
scroll to position [56376, 0]
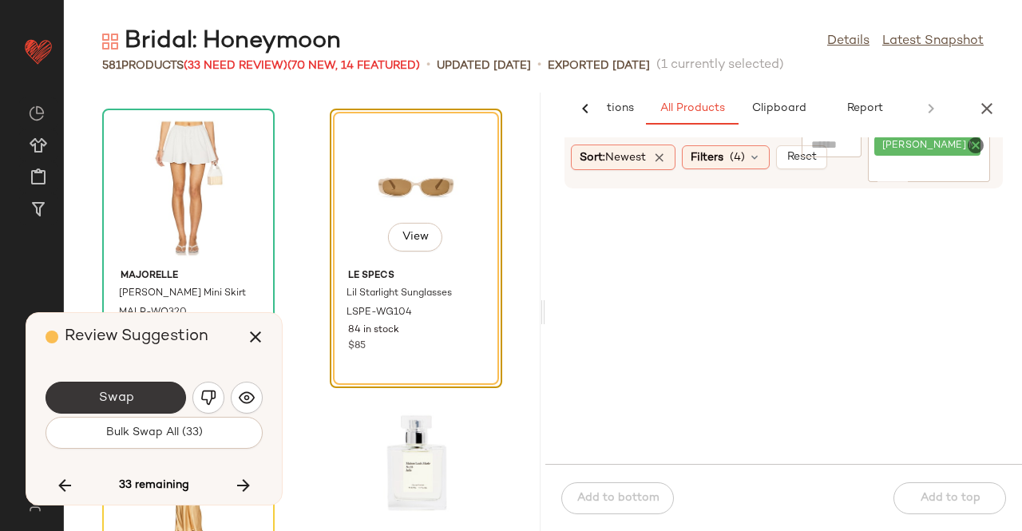
click at [125, 386] on button "Swap" at bounding box center [115, 397] width 140 height 32
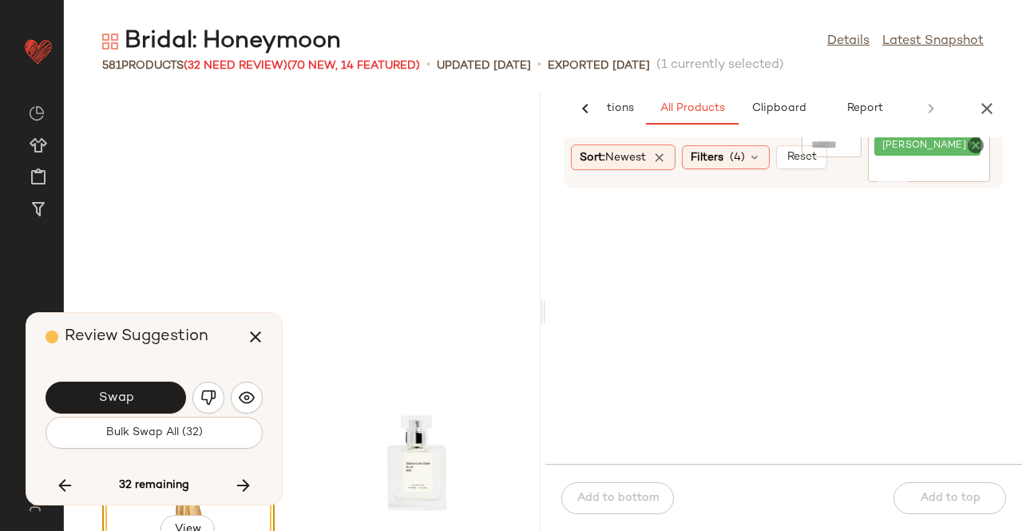
scroll to position [56668, 0]
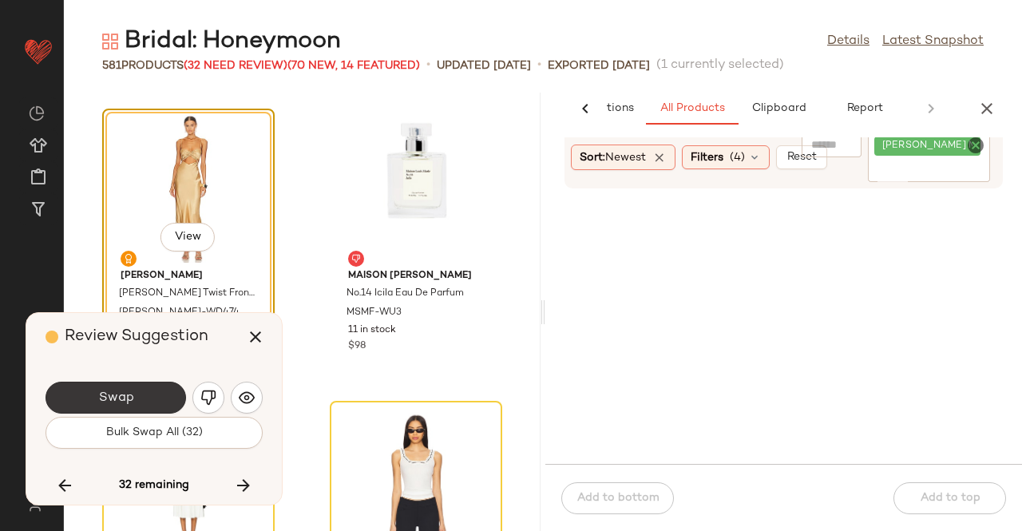
click at [145, 395] on button "Swap" at bounding box center [115, 397] width 140 height 32
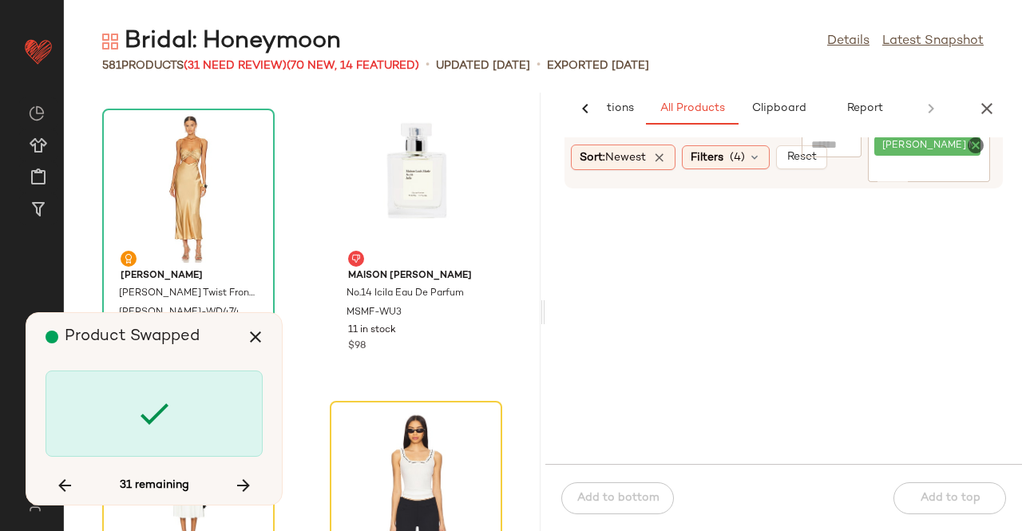
scroll to position [56960, 0]
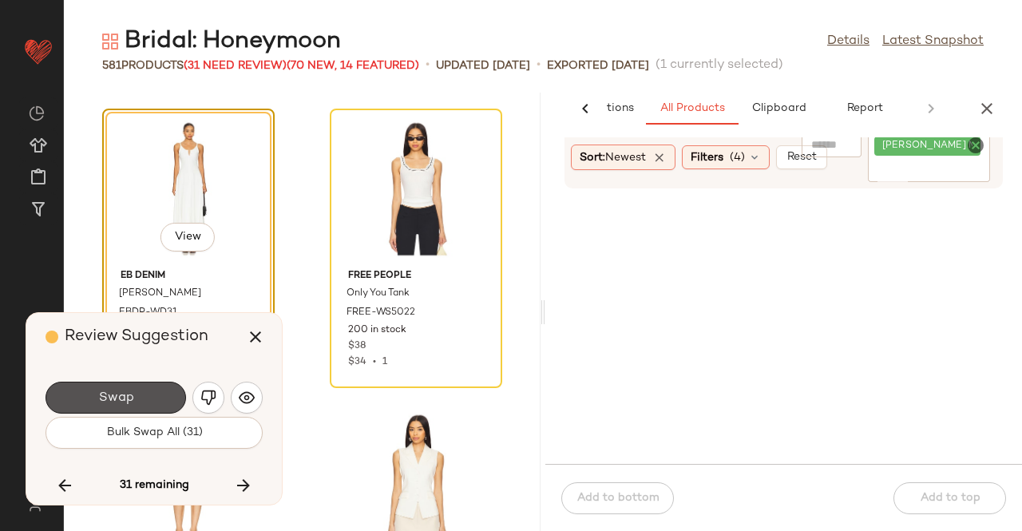
click at [107, 389] on button "Swap" at bounding box center [115, 397] width 140 height 32
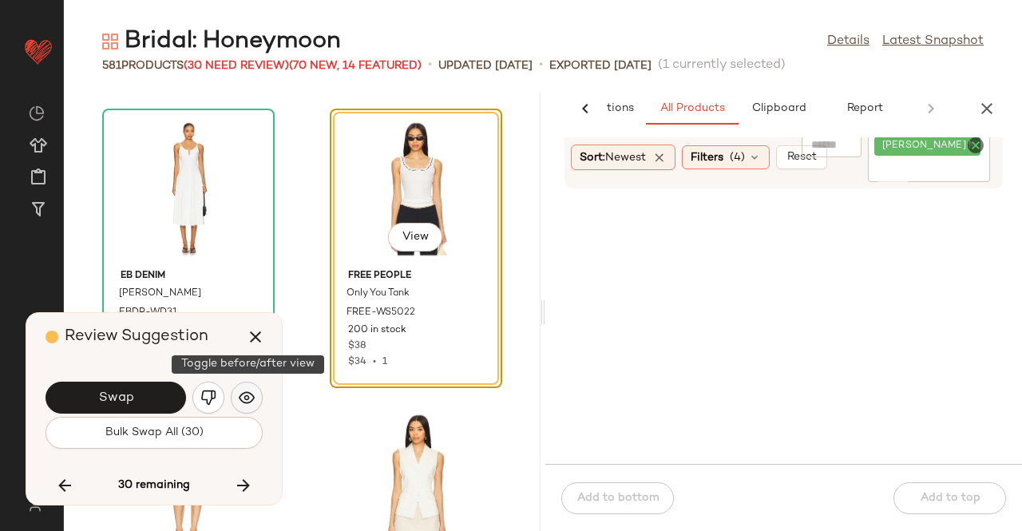
click at [244, 394] on img "button" at bounding box center [247, 397] width 16 height 16
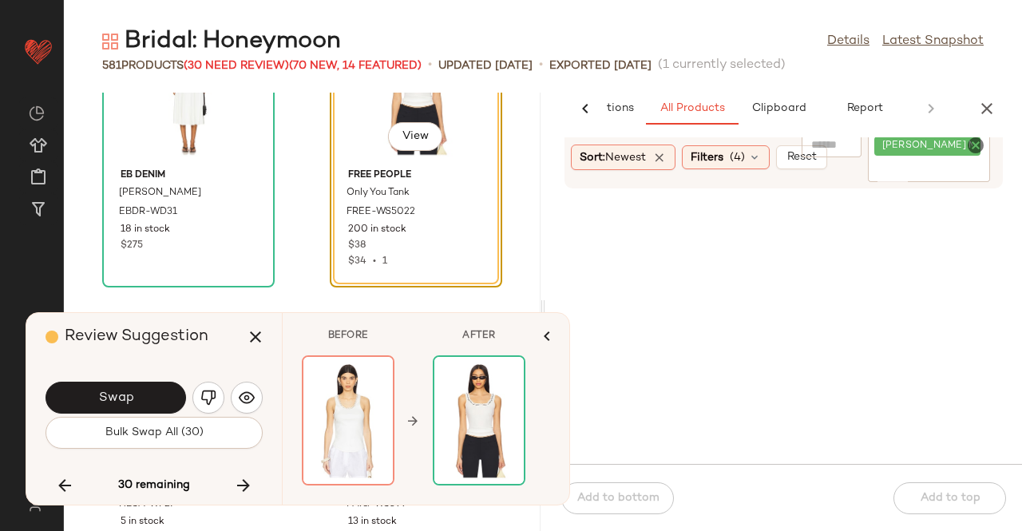
scroll to position [57120, 0]
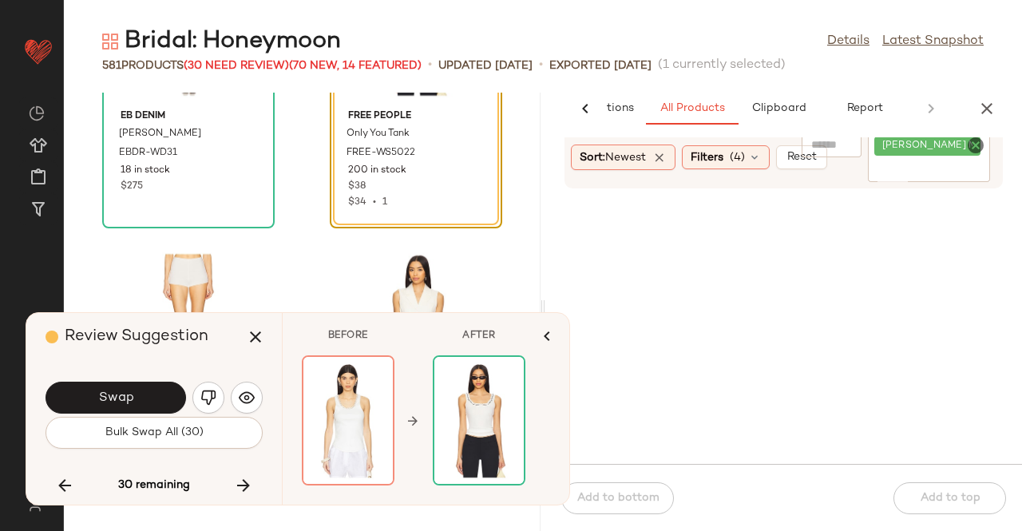
click at [117, 393] on span "Swap" at bounding box center [115, 397] width 36 height 15
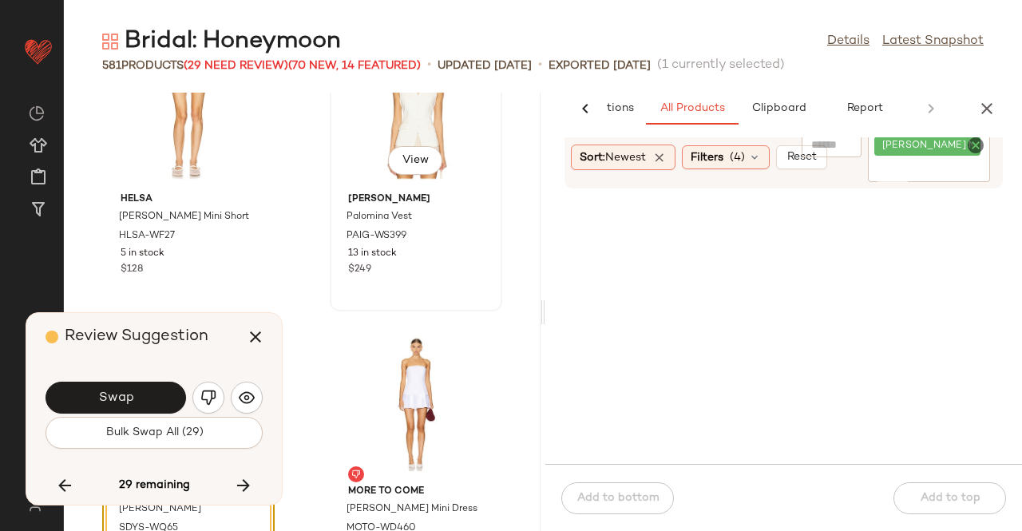
scroll to position [57305, 0]
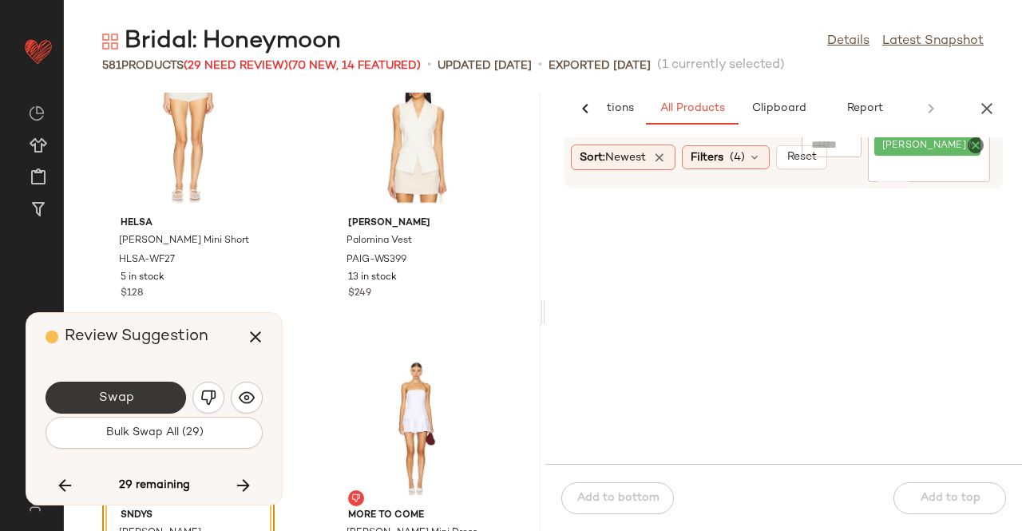
click at [125, 401] on span "Swap" at bounding box center [115, 397] width 36 height 15
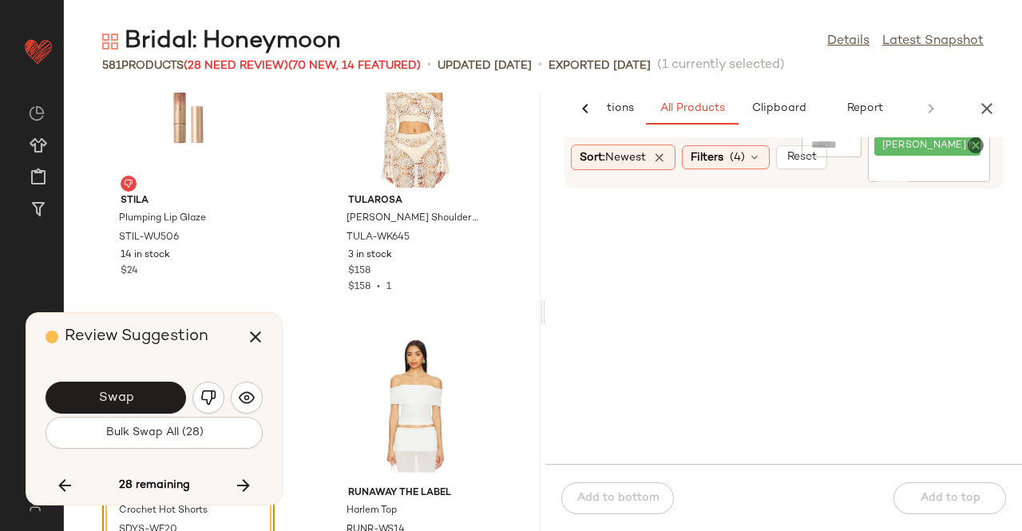
scroll to position [58261, 0]
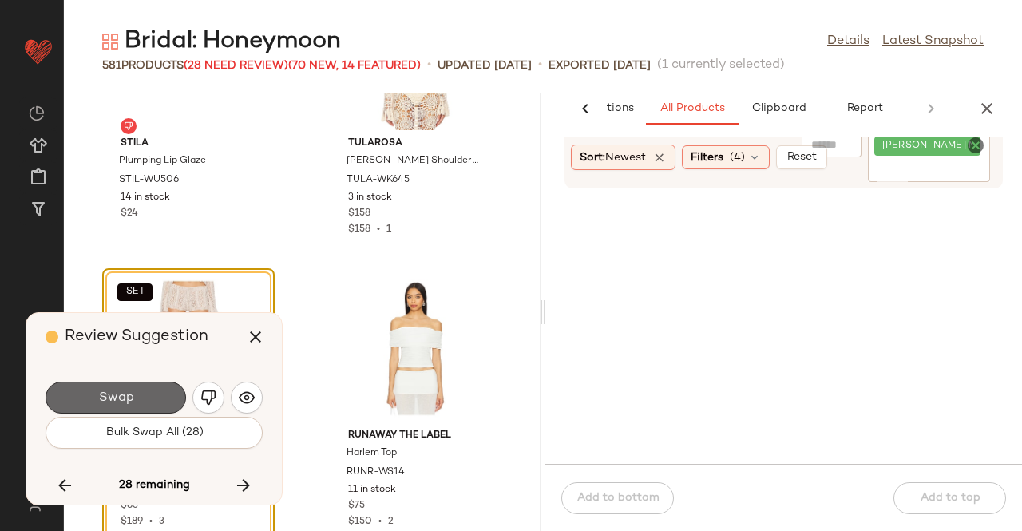
click at [136, 401] on button "Swap" at bounding box center [115, 397] width 140 height 32
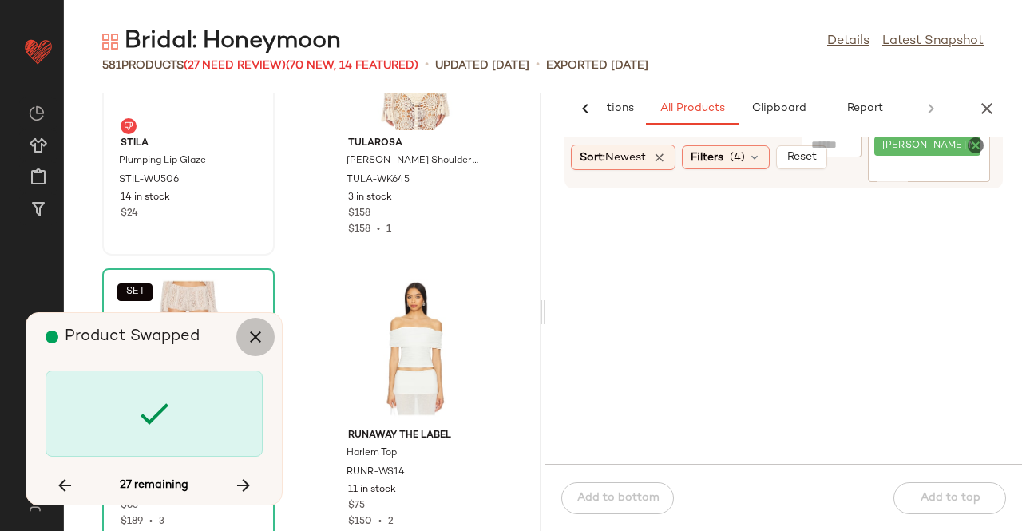
click at [256, 326] on button "button" at bounding box center [255, 337] width 38 height 38
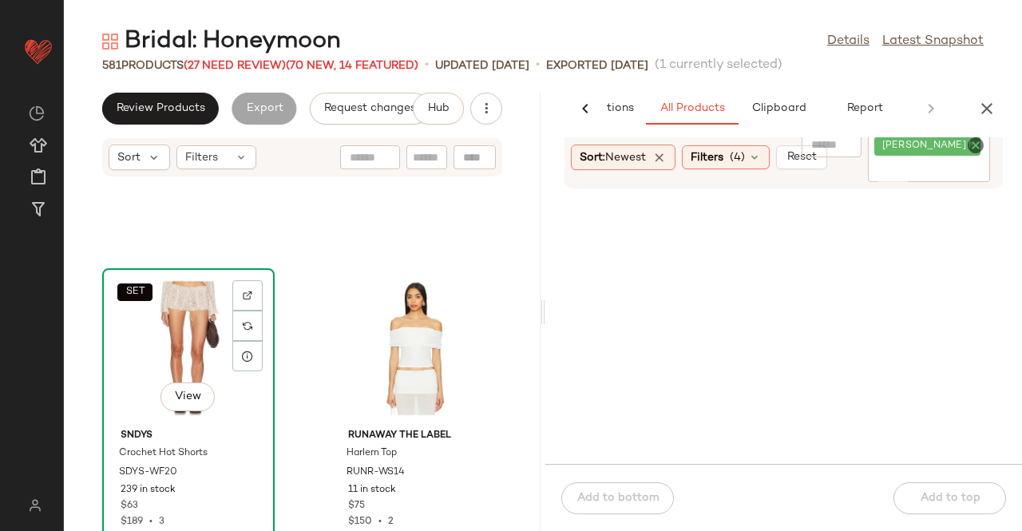
scroll to position [58287, 0]
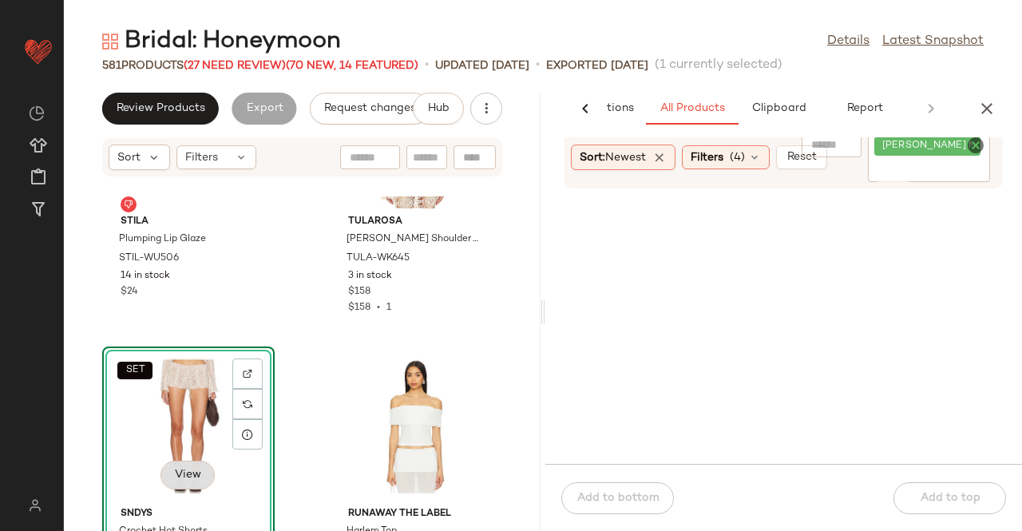
click at [178, 467] on button "View" at bounding box center [187, 475] width 54 height 29
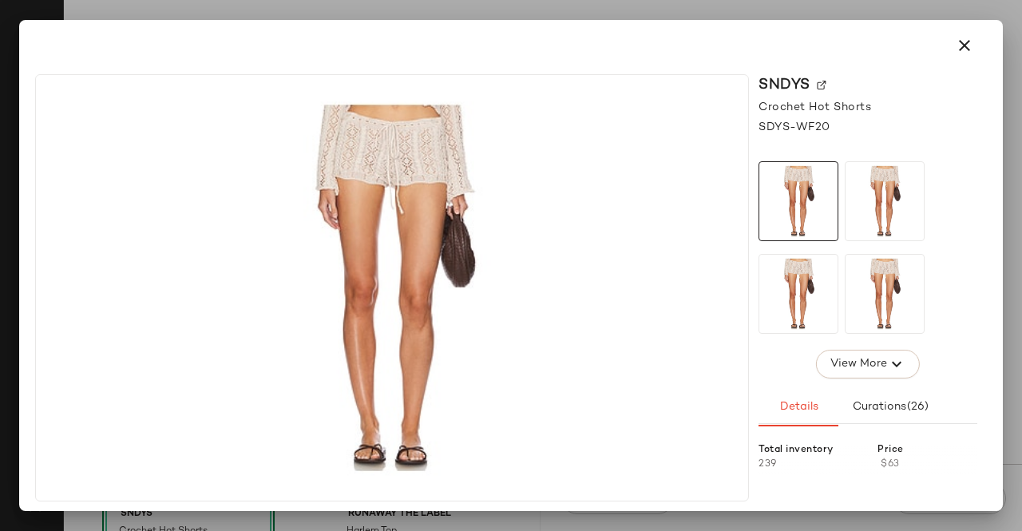
click at [825, 84] on div "SNDYS" at bounding box center [867, 85] width 219 height 22
click at [819, 84] on img at bounding box center [821, 86] width 10 height 10
click at [989, 44] on div at bounding box center [511, 45] width 970 height 51
click at [966, 44] on icon "button" at bounding box center [964, 45] width 19 height 19
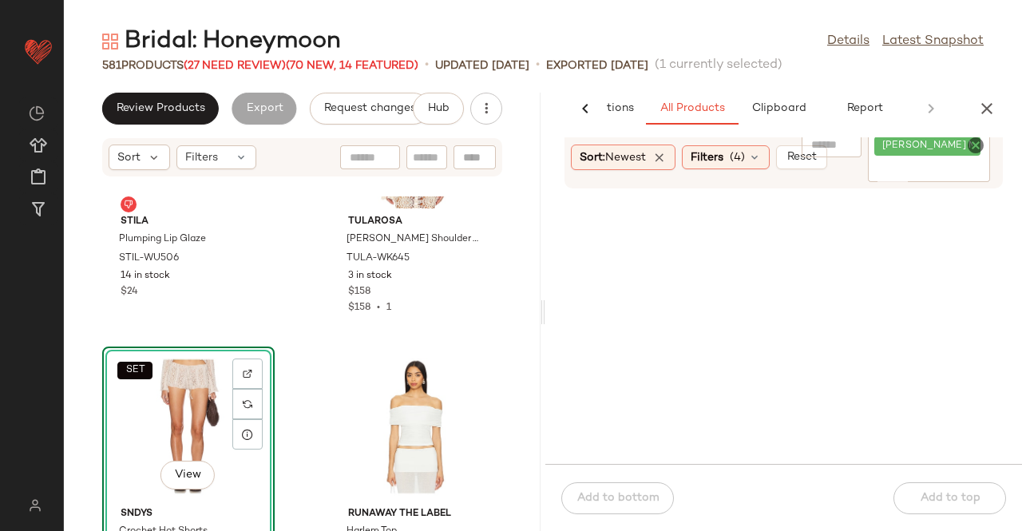
click at [921, 160] on div "[PERSON_NAME] Mini Skirt" at bounding box center [929, 157] width 122 height 49
paste input "**********"
type input "**********"
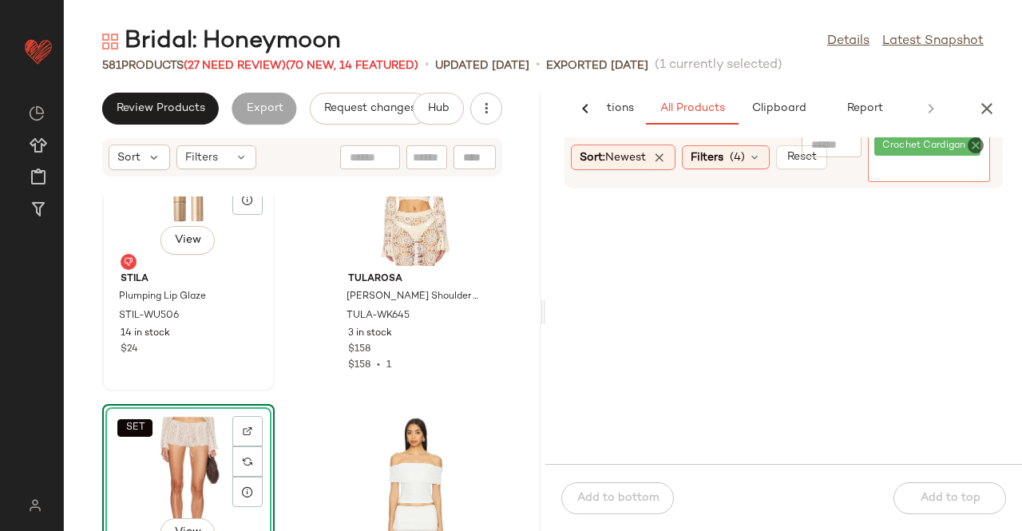
scroll to position [58127, 0]
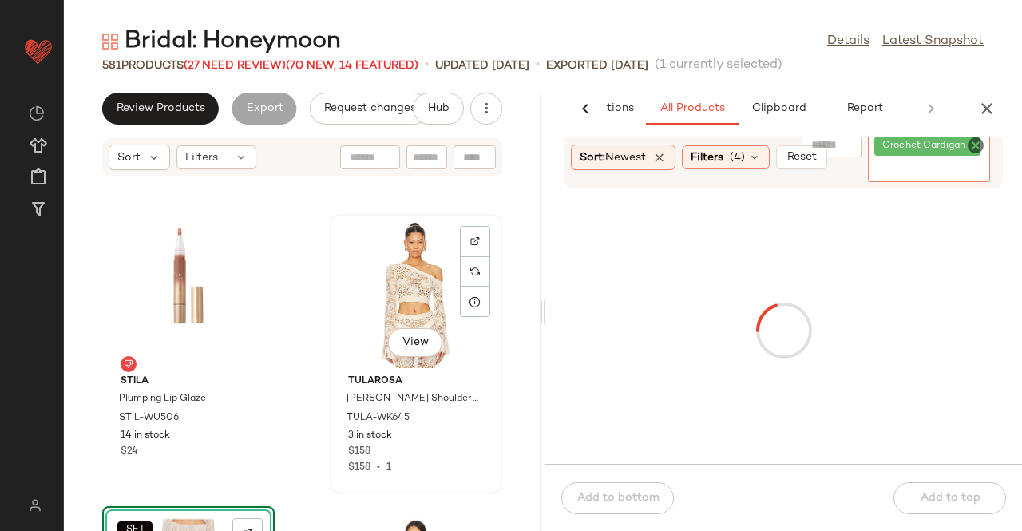
click at [396, 288] on div "View" at bounding box center [415, 293] width 161 height 148
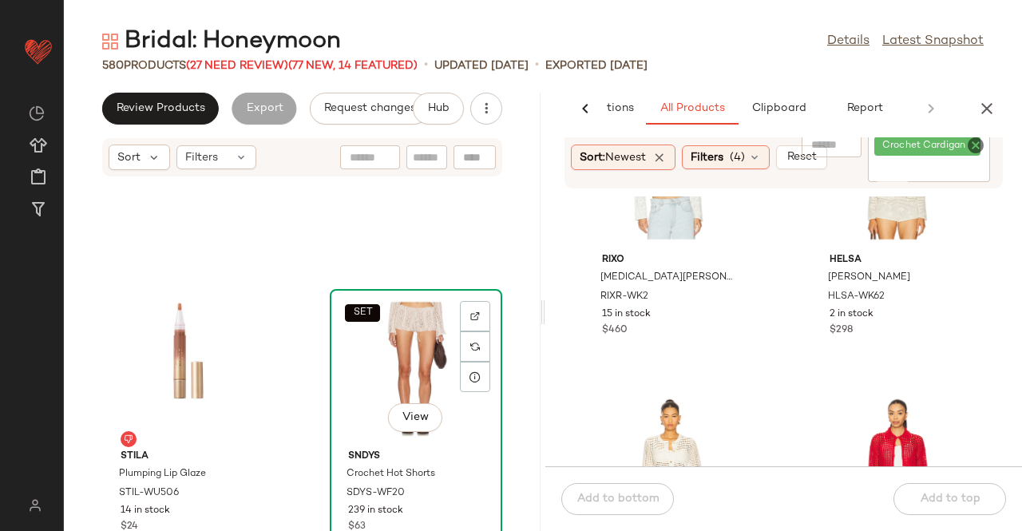
scroll to position [58047, 0]
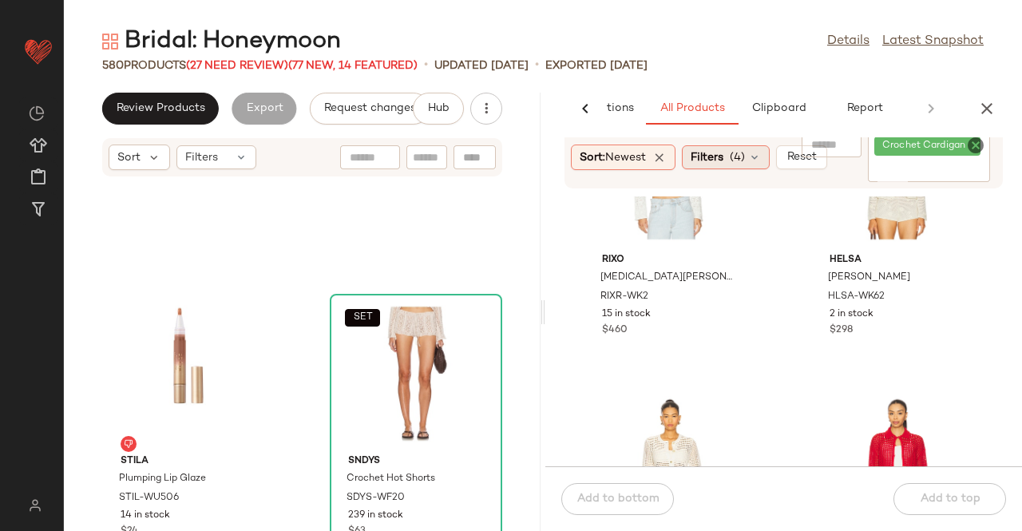
click at [704, 153] on span "Filters" at bounding box center [706, 157] width 33 height 17
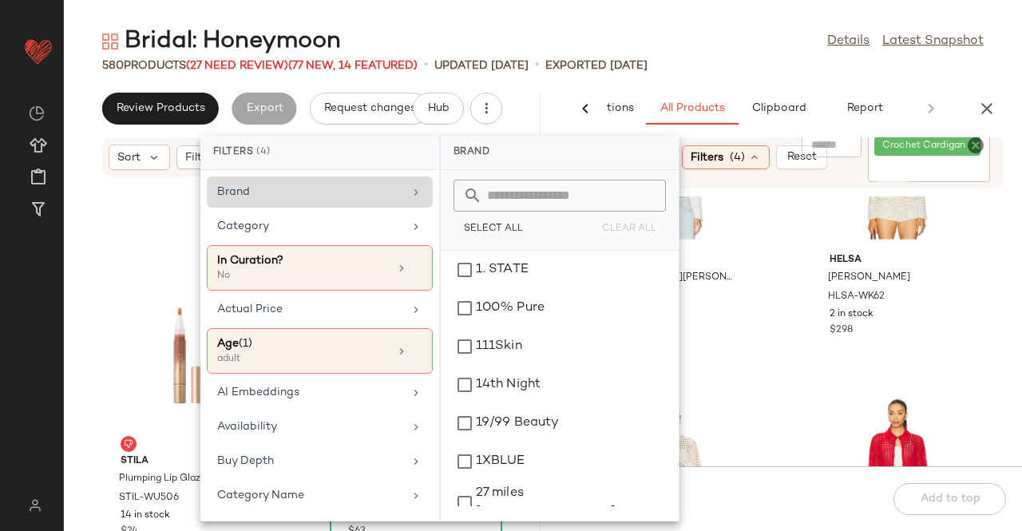
click at [334, 196] on div "Brand" at bounding box center [310, 192] width 186 height 17
click at [557, 196] on input "text" at bounding box center [569, 196] width 174 height 32
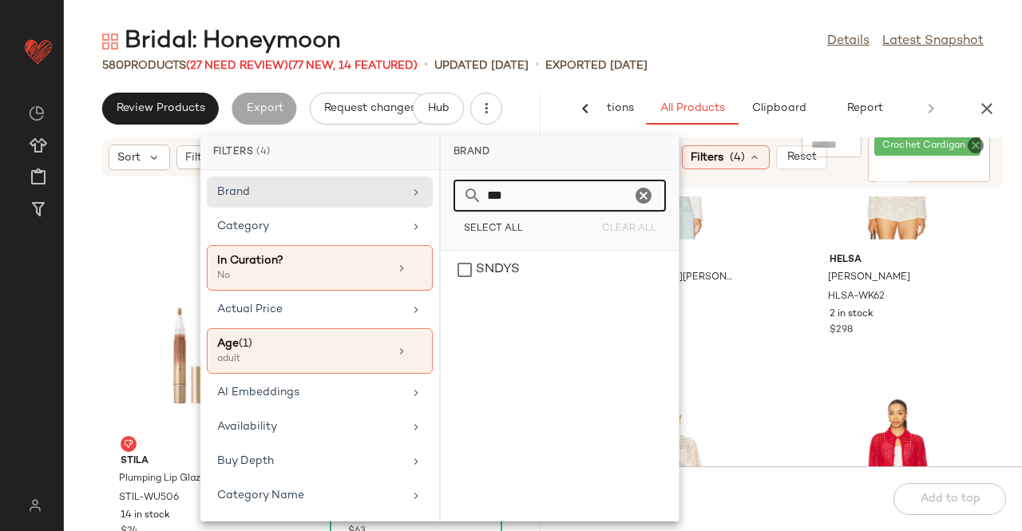
type input "***"
click at [512, 267] on div "SNDYS" at bounding box center [559, 270] width 225 height 38
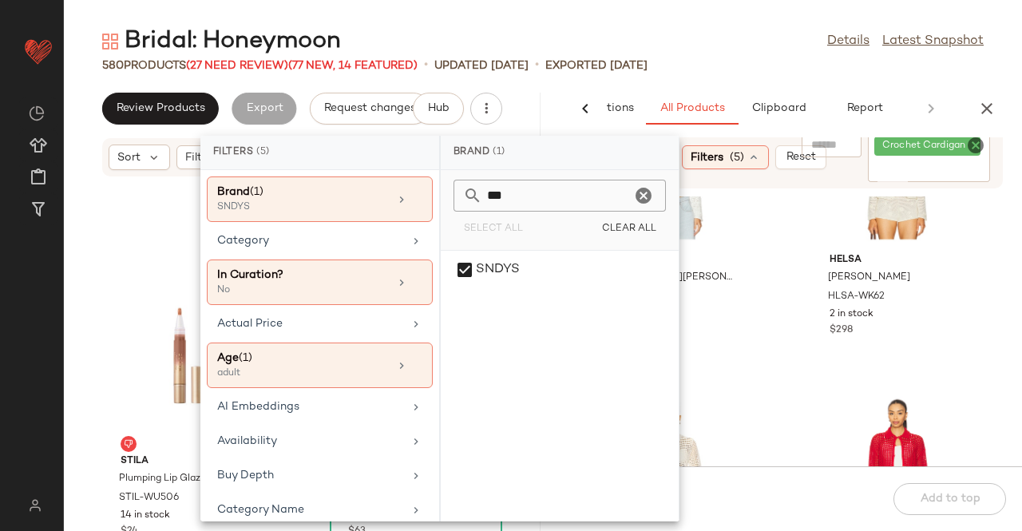
click at [745, 55] on div "Bridal: Honeymoon Details Latest Snapshot" at bounding box center [543, 42] width 958 height 32
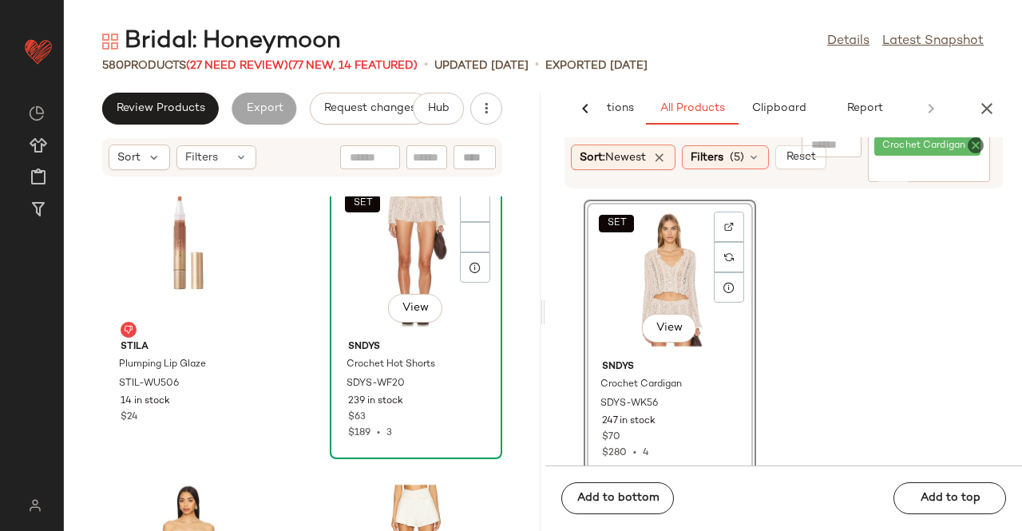
scroll to position [58250, 0]
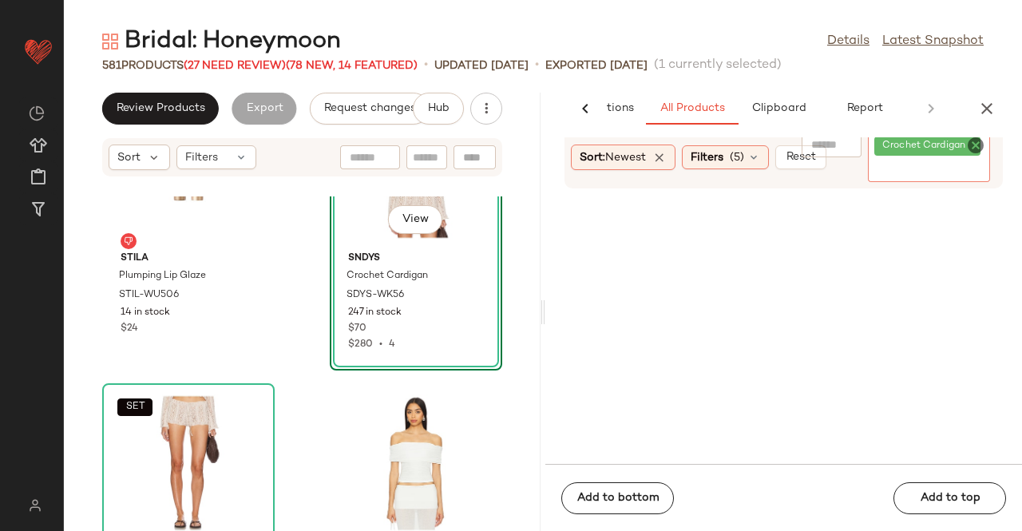
click at [919, 179] on div "Crochet Cardigan" at bounding box center [929, 157] width 122 height 49
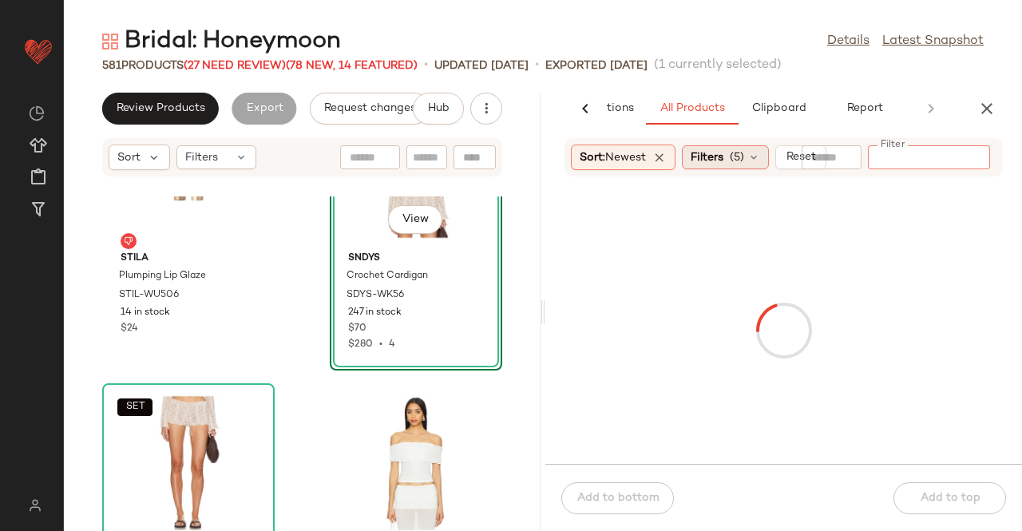
click at [727, 154] on div "Filters (5)" at bounding box center [725, 157] width 87 height 24
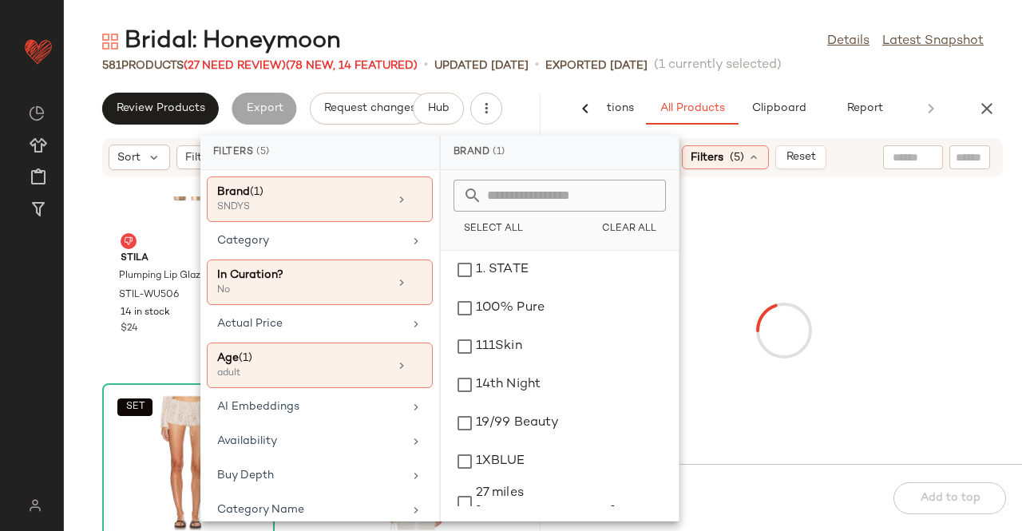
click at [404, 196] on div at bounding box center [408, 199] width 27 height 13
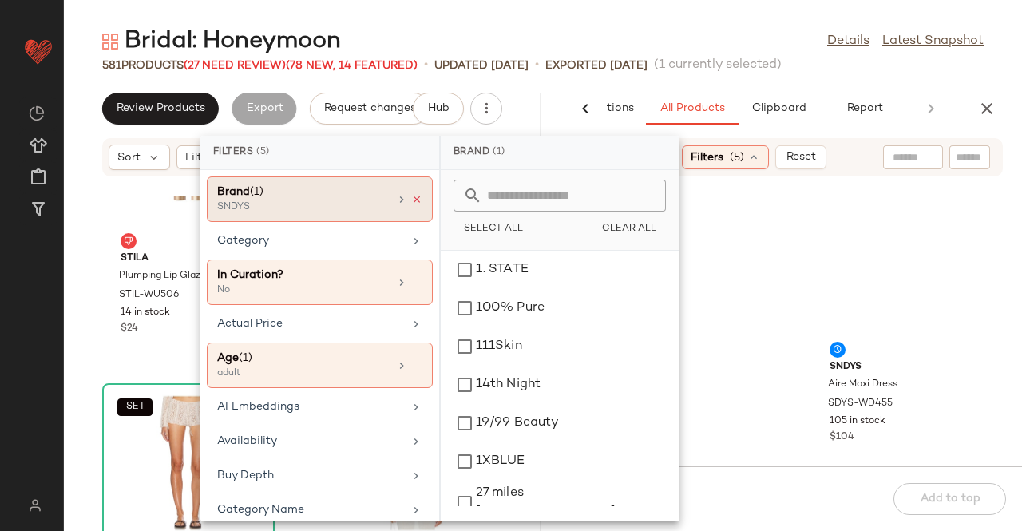
click at [411, 199] on icon at bounding box center [416, 199] width 11 height 11
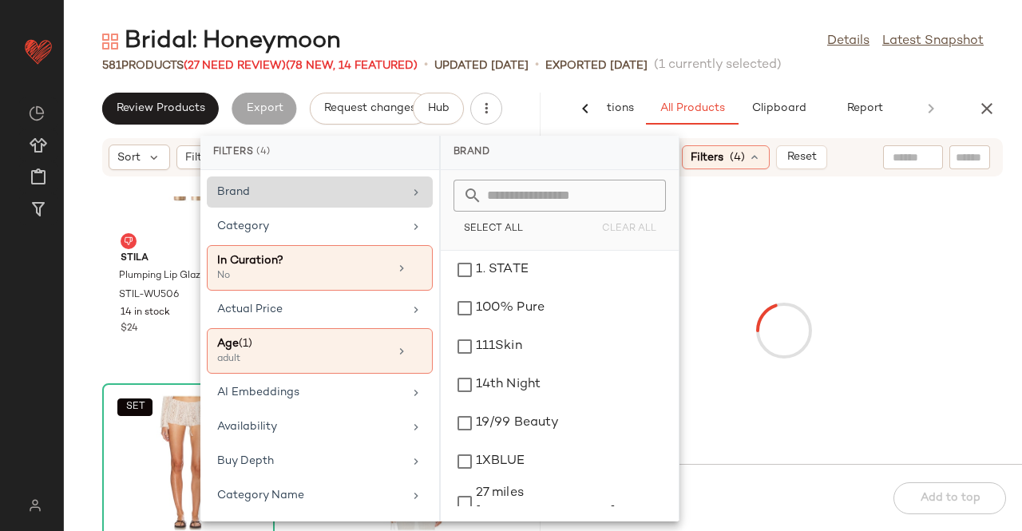
click at [638, 10] on main "Bridal: Honeymoon Details Latest Snapshot 581 Products (27 Need Review) (78 New…" at bounding box center [511, 265] width 1022 height 531
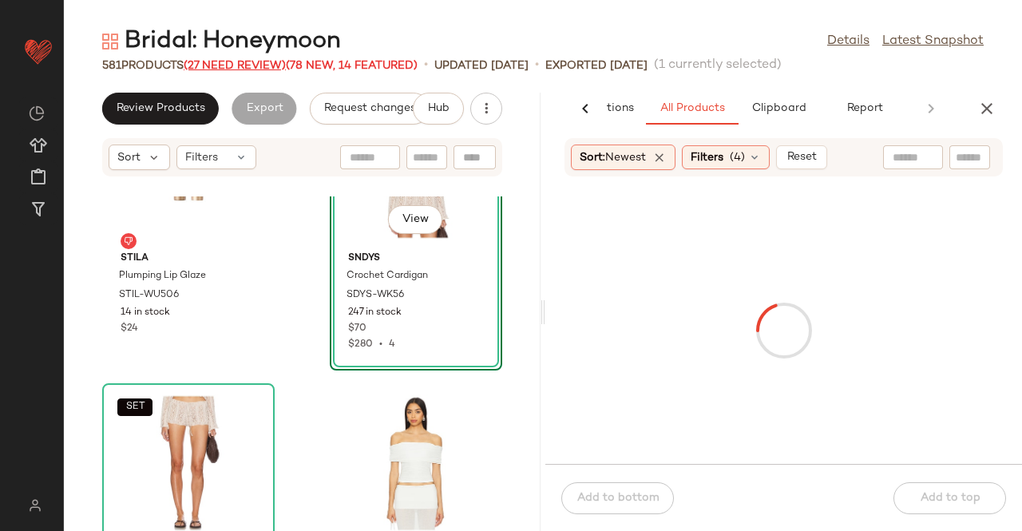
click at [251, 65] on span "(27 Need Review)" at bounding box center [235, 66] width 102 height 12
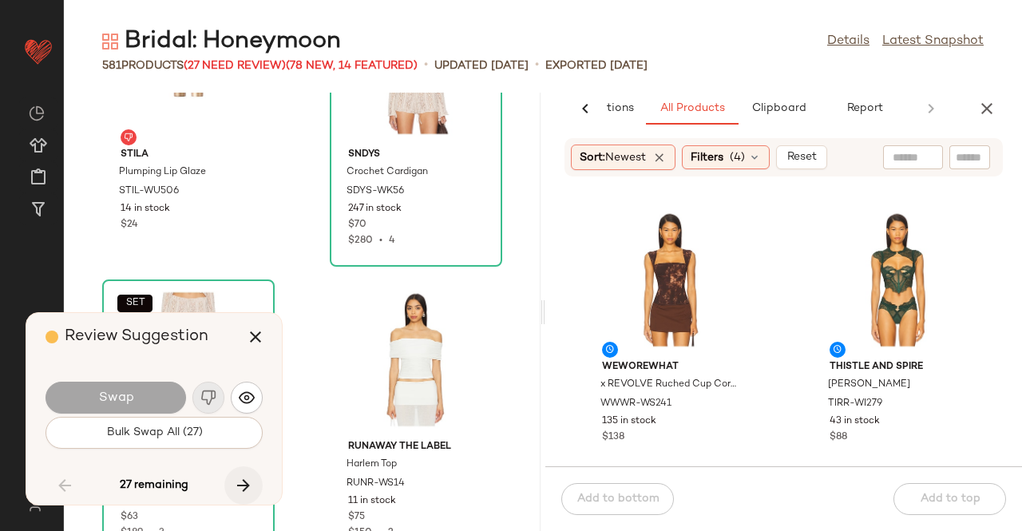
click at [228, 484] on button "button" at bounding box center [243, 485] width 38 height 38
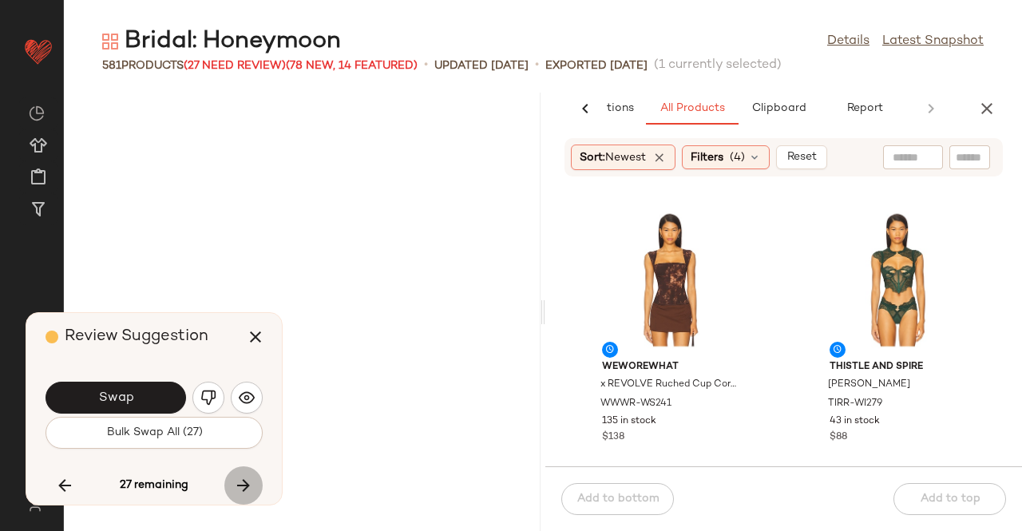
scroll to position [59005, 0]
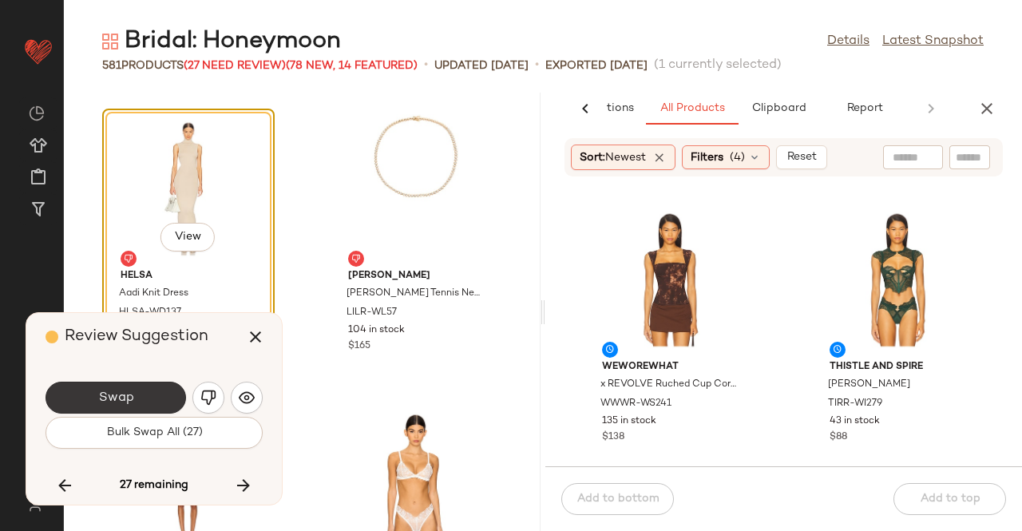
click at [149, 400] on button "Swap" at bounding box center [115, 397] width 140 height 32
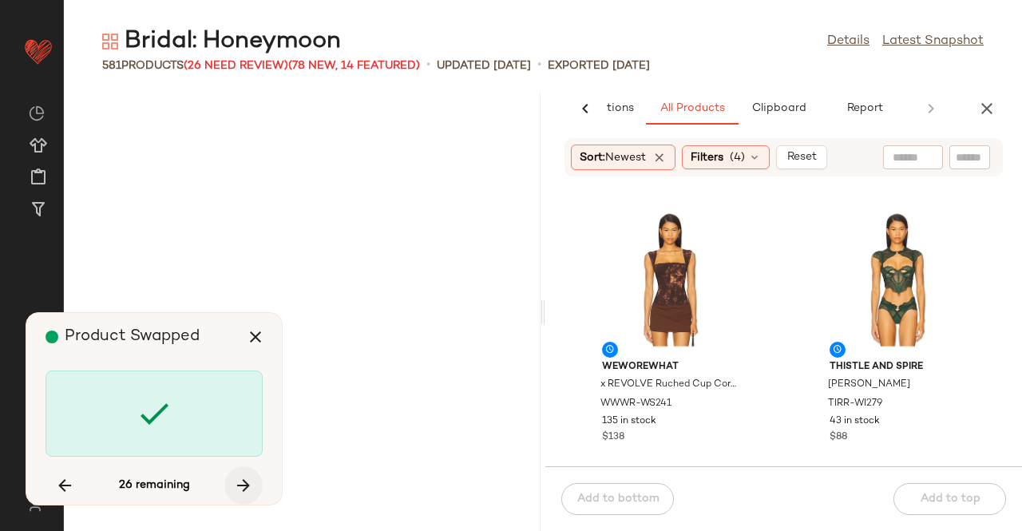
scroll to position [60465, 0]
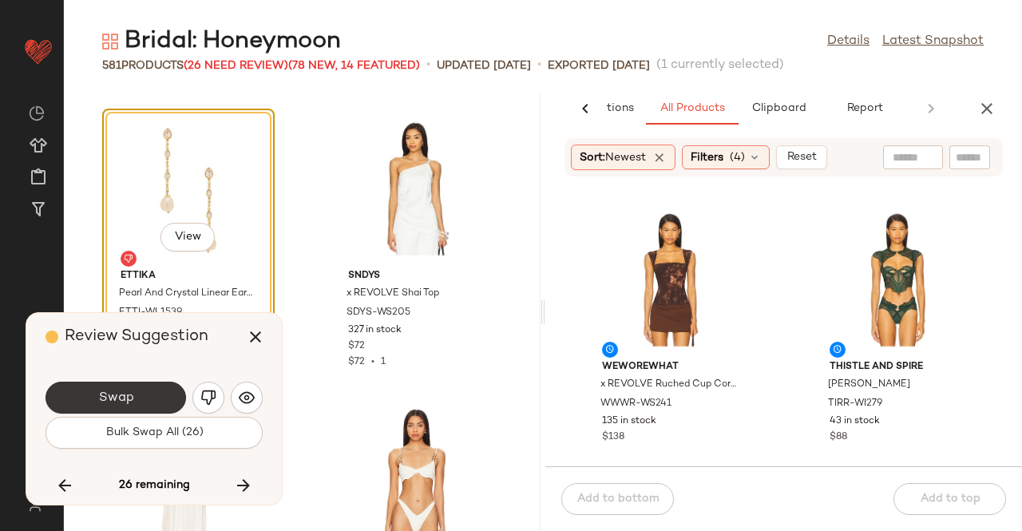
click at [139, 400] on button "Swap" at bounding box center [115, 397] width 140 height 32
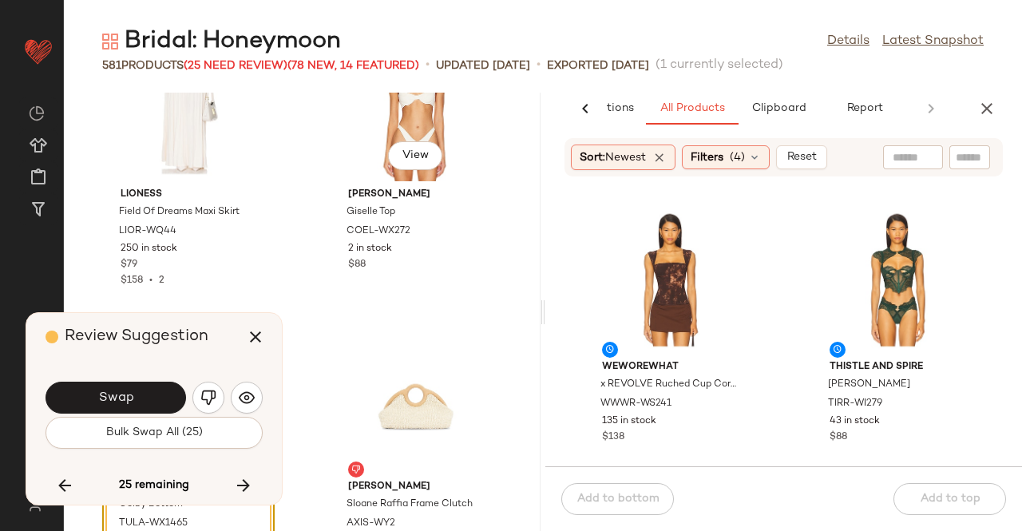
scroll to position [60970, 0]
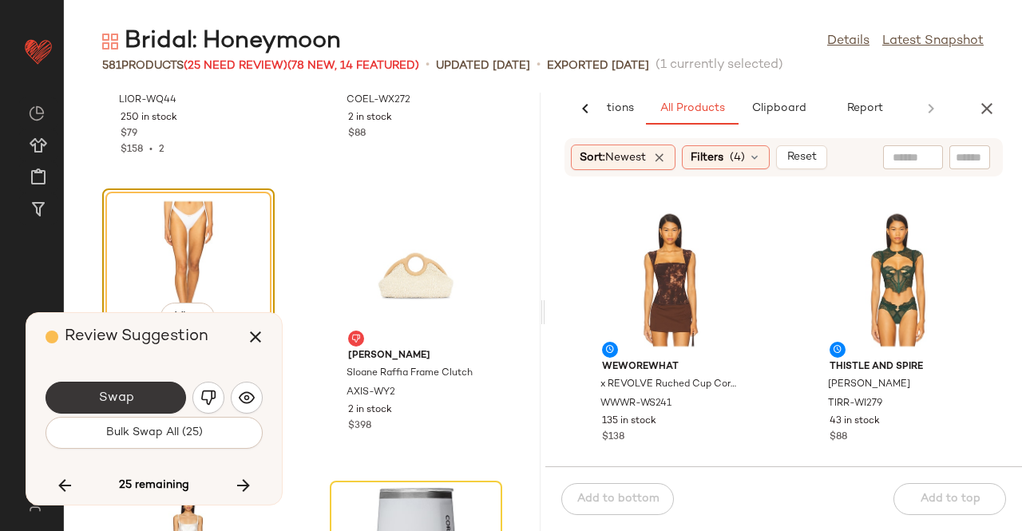
click at [146, 390] on button "Swap" at bounding box center [115, 397] width 140 height 32
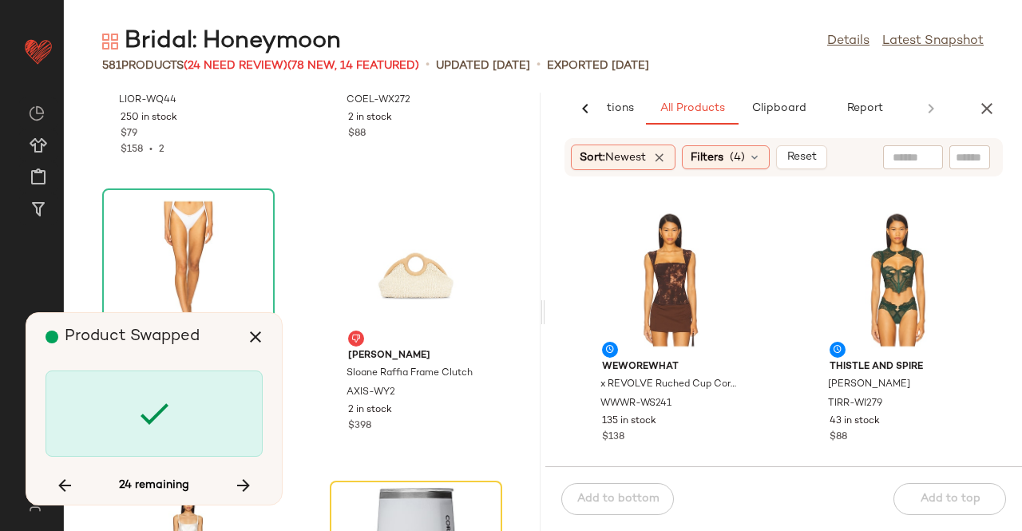
scroll to position [61342, 0]
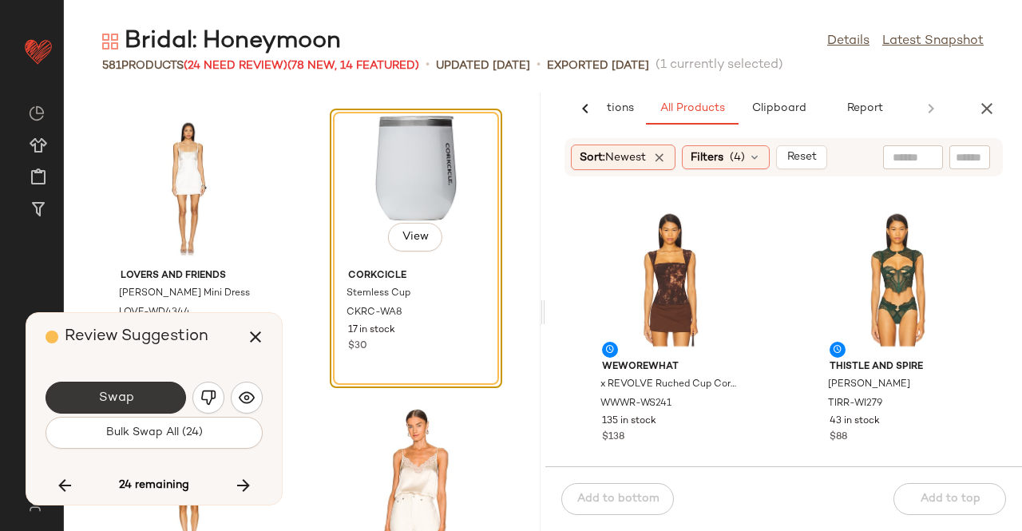
click at [131, 393] on span "Swap" at bounding box center [115, 397] width 36 height 15
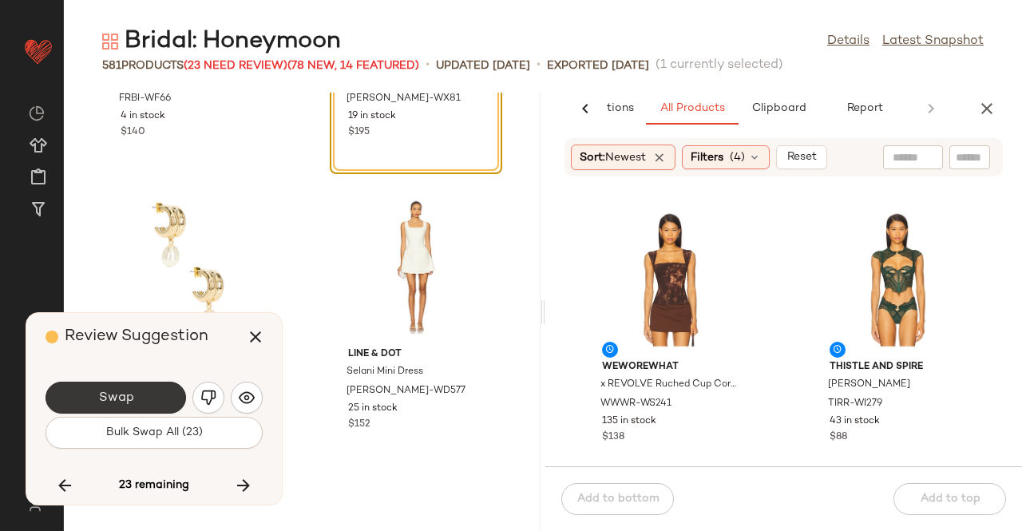
scroll to position [62458, 0]
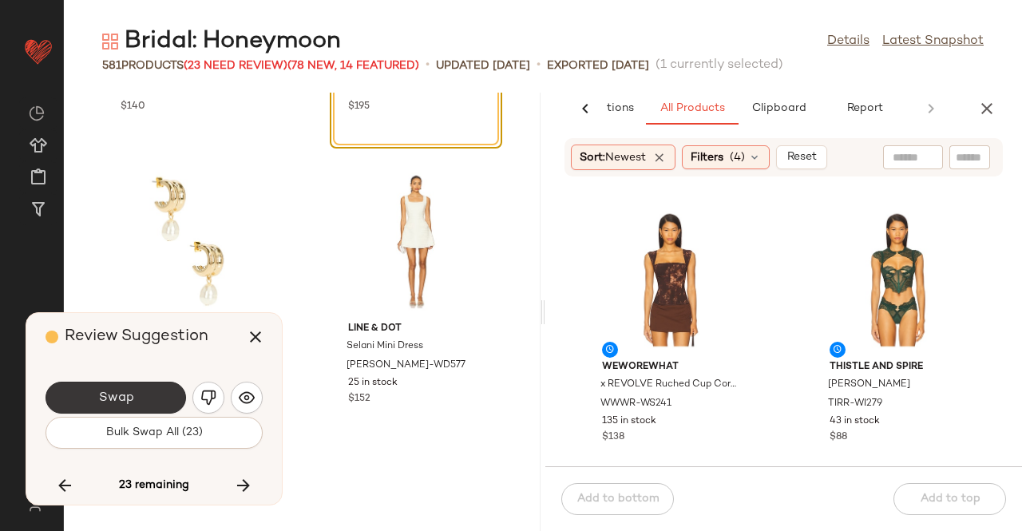
click at [152, 393] on button "Swap" at bounding box center [115, 397] width 140 height 32
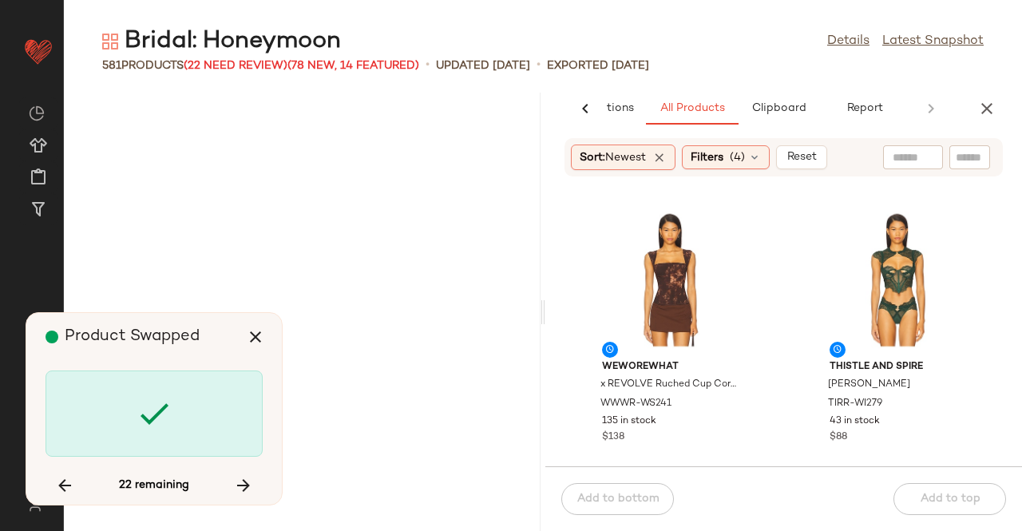
scroll to position [66015, 0]
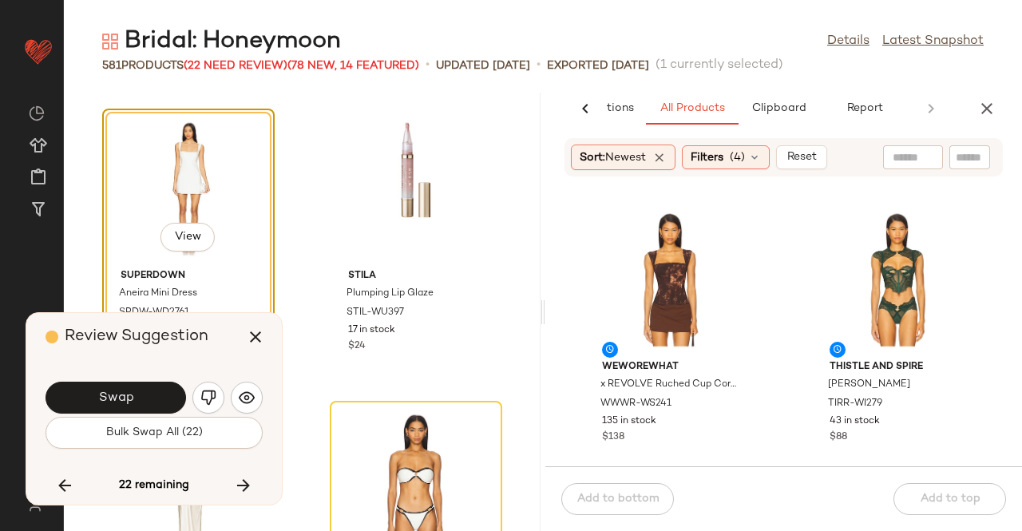
click at [153, 392] on button "Swap" at bounding box center [115, 397] width 140 height 32
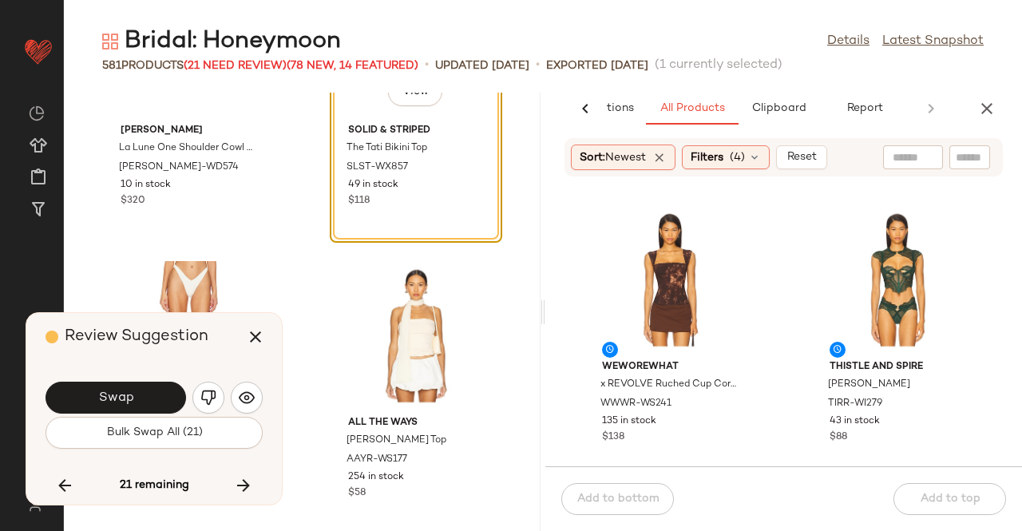
scroll to position [66387, 0]
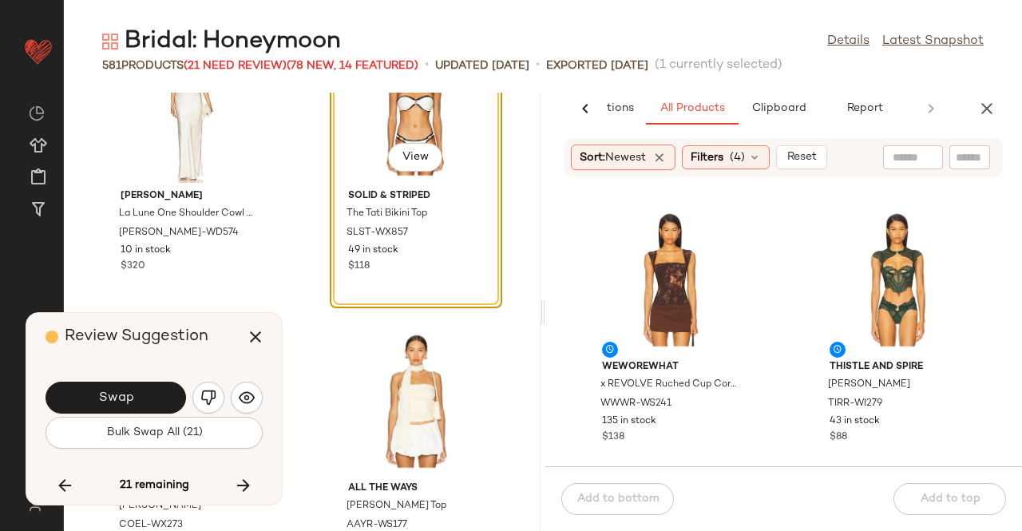
drag, startPoint x: 413, startPoint y: 172, endPoint x: 433, endPoint y: 180, distance: 21.5
click at [413, 172] on div "View" at bounding box center [415, 159] width 54 height 32
click at [389, 162] on button "View" at bounding box center [415, 157] width 54 height 29
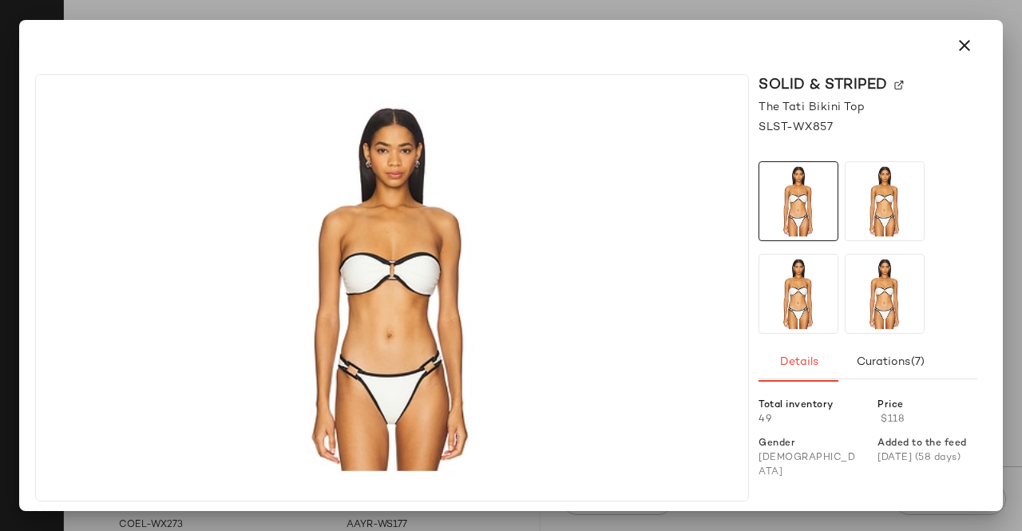
click at [894, 89] on img at bounding box center [899, 86] width 10 height 10
click at [956, 49] on icon "button" at bounding box center [964, 45] width 19 height 19
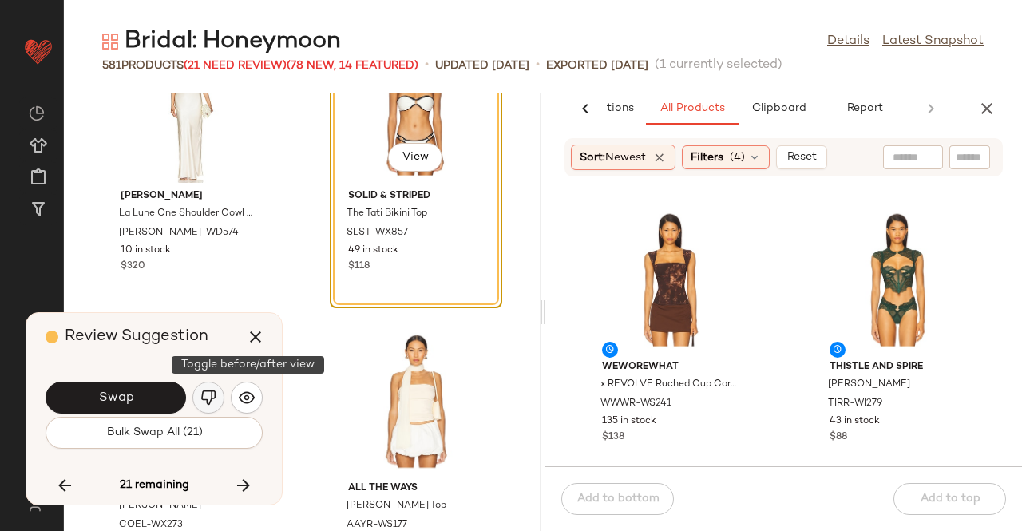
drag, startPoint x: 249, startPoint y: 393, endPoint x: 218, endPoint y: 401, distance: 32.1
click at [249, 395] on img "button" at bounding box center [247, 397] width 16 height 16
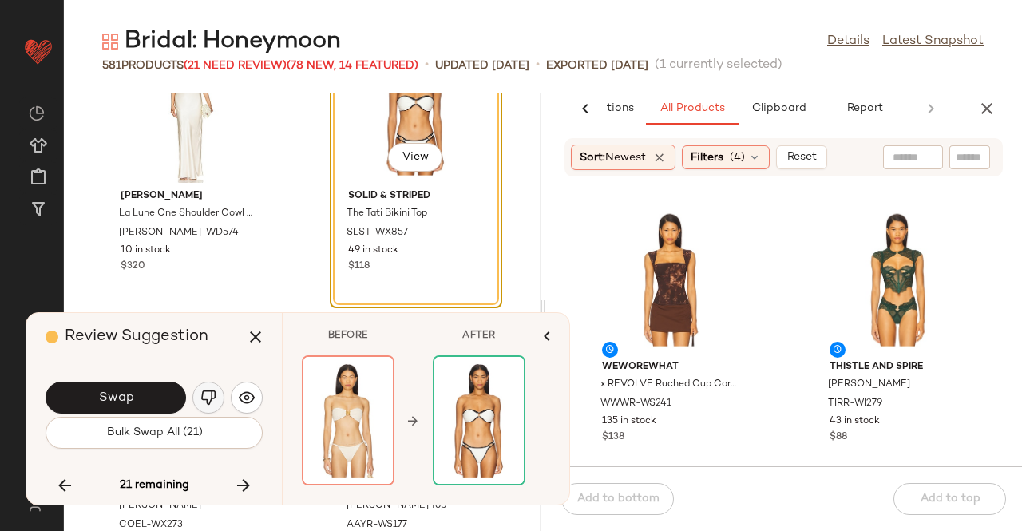
click at [211, 402] on img "button" at bounding box center [208, 397] width 16 height 16
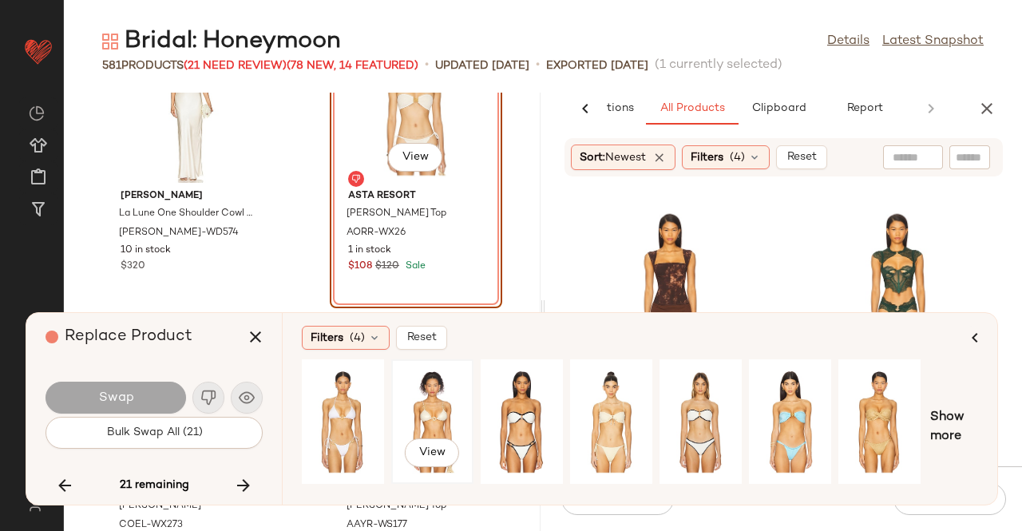
click at [447, 416] on div "View" at bounding box center [432, 421] width 71 height 113
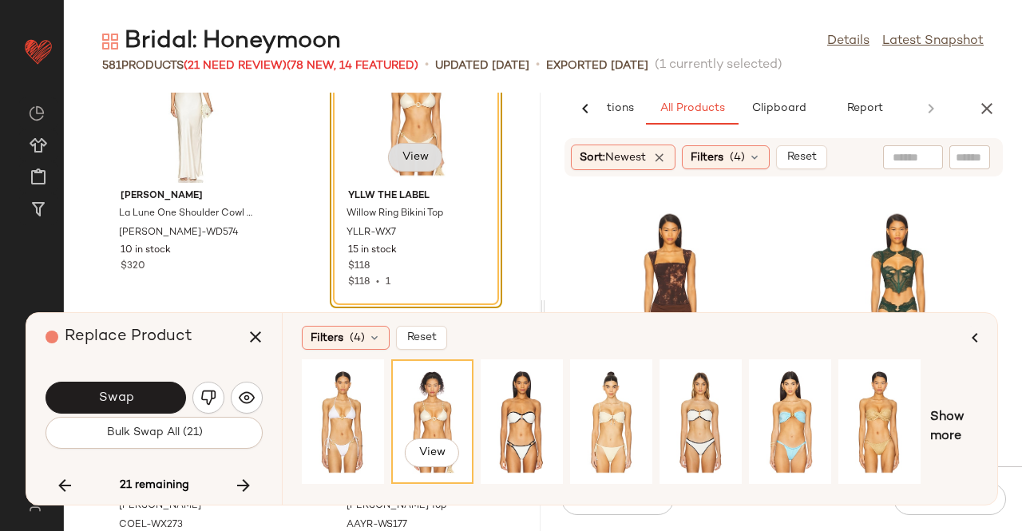
click at [409, 168] on button "View" at bounding box center [415, 157] width 54 height 29
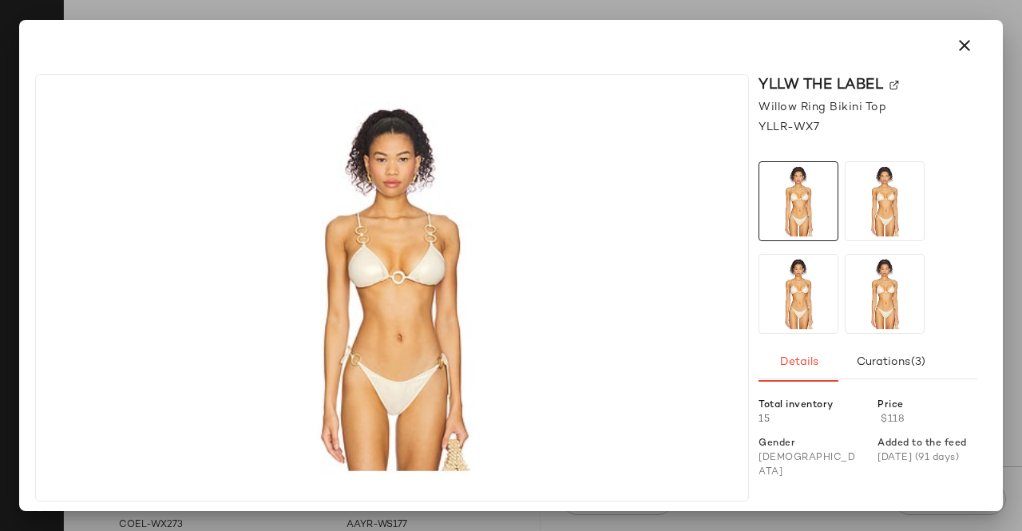
click at [895, 84] on img at bounding box center [894, 86] width 10 height 10
click at [978, 44] on button "button" at bounding box center [964, 45] width 38 height 38
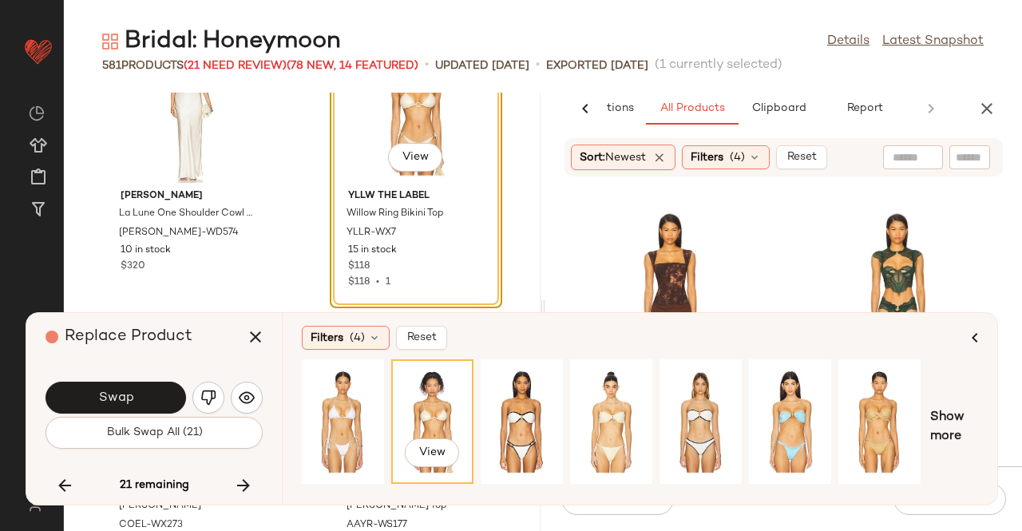
click at [974, 154] on input "text" at bounding box center [969, 157] width 28 height 17
paste input "**********"
type input "**********"
click at [253, 331] on icon "button" at bounding box center [255, 336] width 19 height 19
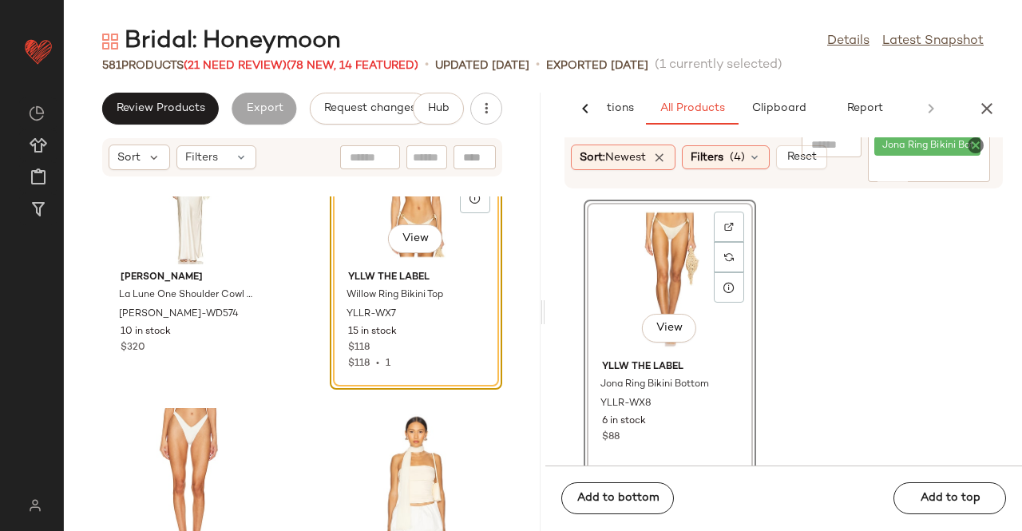
scroll to position [66521, 0]
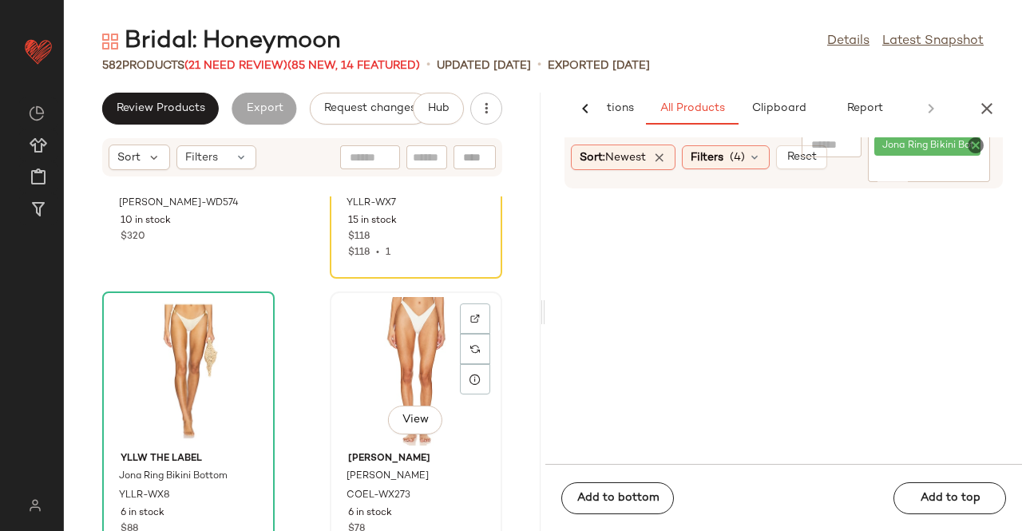
click at [335, 361] on div "View" at bounding box center [415, 371] width 161 height 148
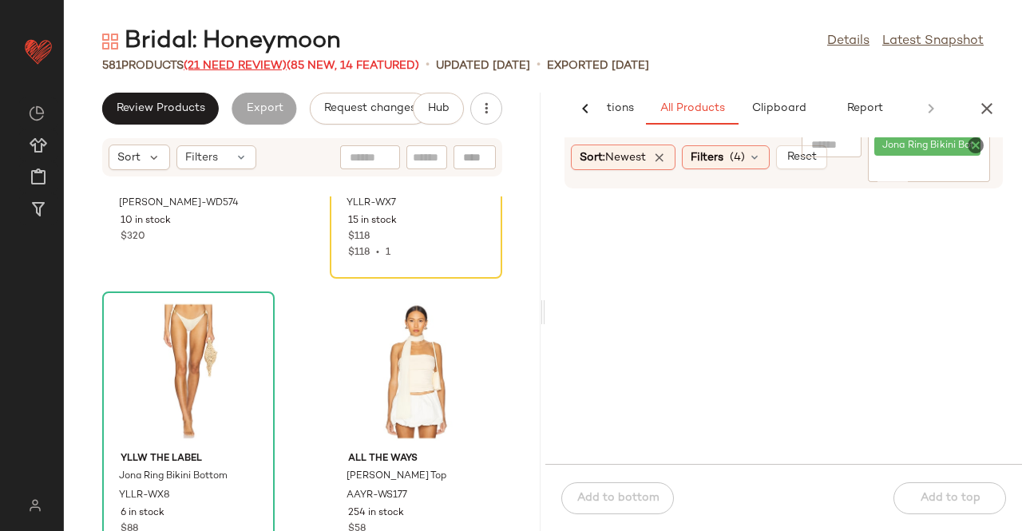
click at [232, 70] on span "(21 Need Review)" at bounding box center [235, 66] width 103 height 12
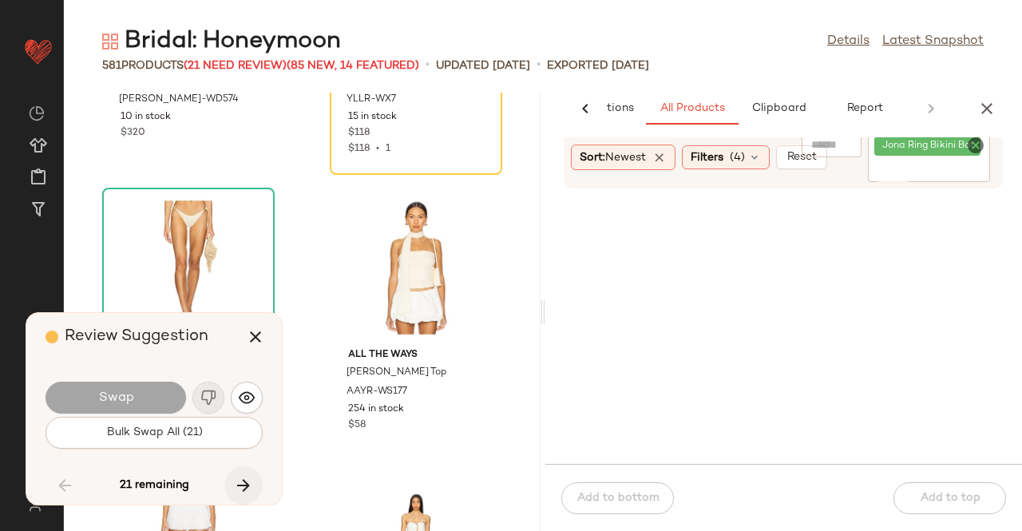
click at [225, 483] on button "button" at bounding box center [243, 485] width 38 height 38
click at [224, 484] on button "button" at bounding box center [243, 485] width 38 height 38
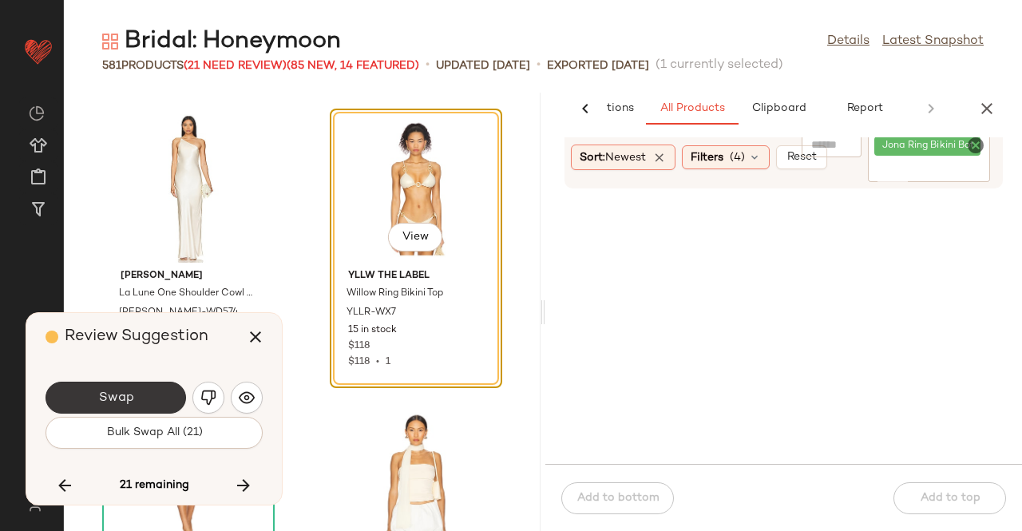
click at [136, 403] on button "Swap" at bounding box center [115, 397] width 140 height 32
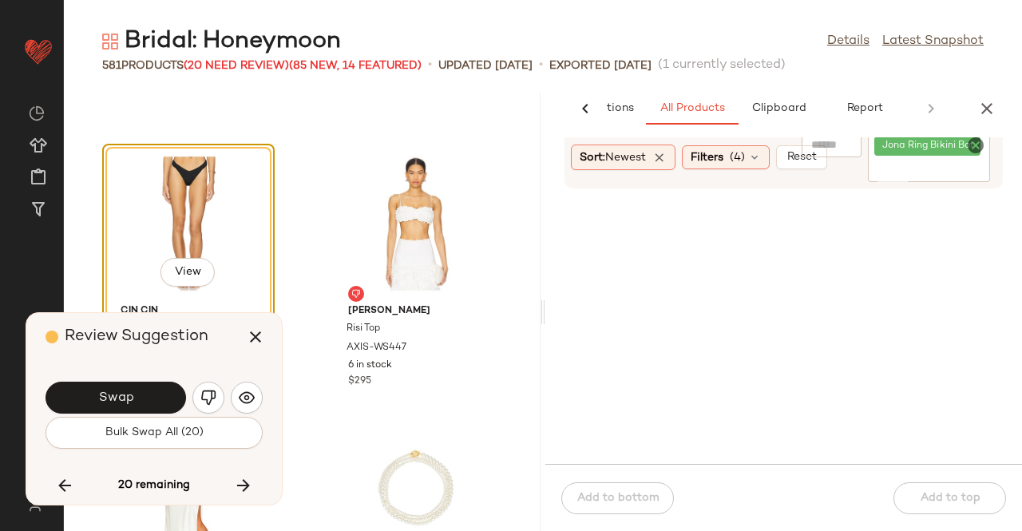
scroll to position [67848, 0]
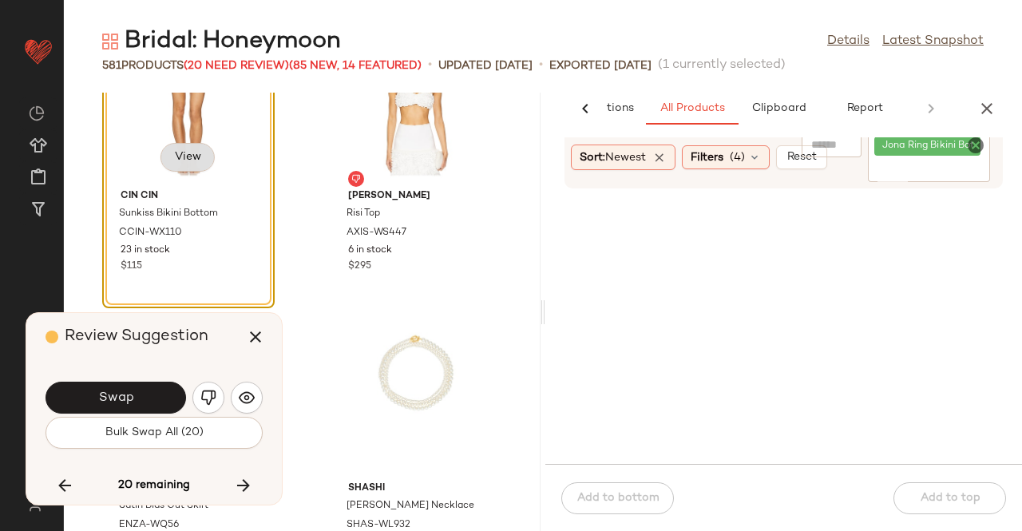
click at [182, 152] on span "View" at bounding box center [187, 157] width 27 height 13
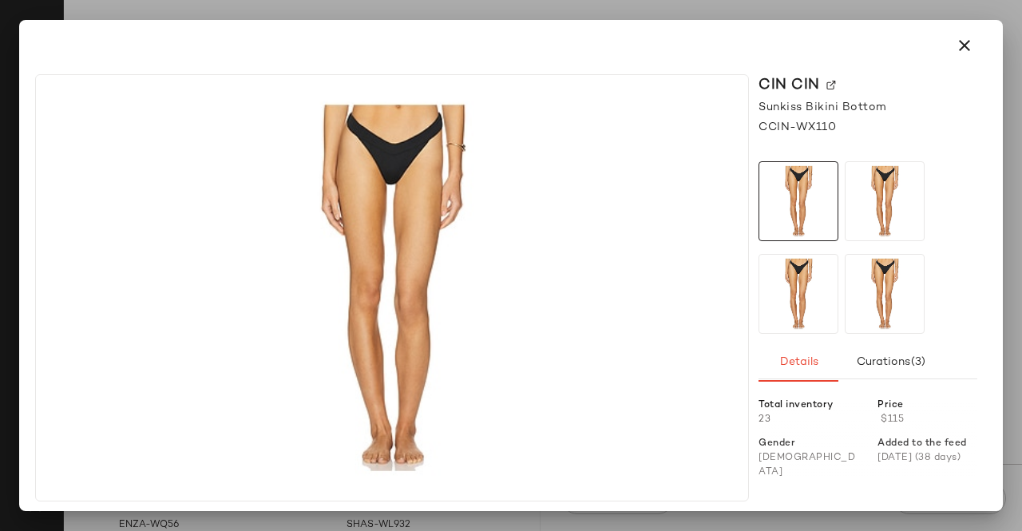
click at [822, 85] on div "CIN CIN" at bounding box center [867, 85] width 219 height 22
click at [827, 81] on img at bounding box center [831, 86] width 10 height 10
drag, startPoint x: 934, startPoint y: 38, endPoint x: 967, endPoint y: 50, distance: 35.9
click at [943, 44] on div at bounding box center [510, 45] width 945 height 38
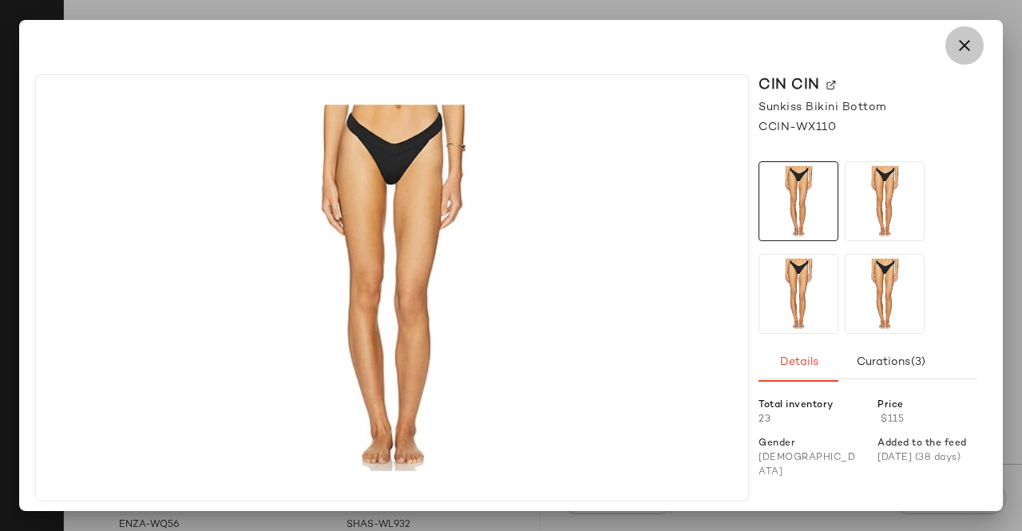
click at [968, 49] on icon "button" at bounding box center [964, 45] width 19 height 19
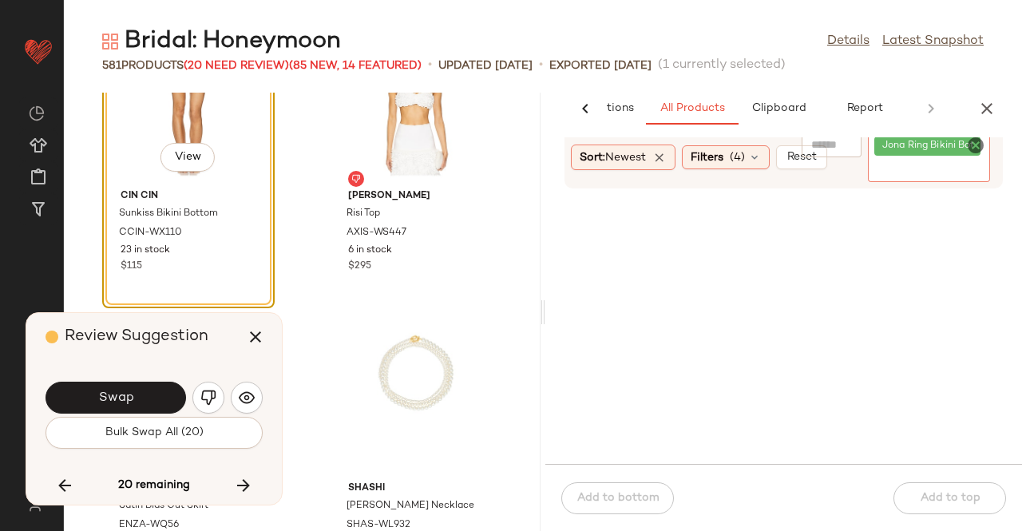
click at [923, 172] on input "Filter" at bounding box center [942, 170] width 136 height 17
paste input "**********"
type input "**********"
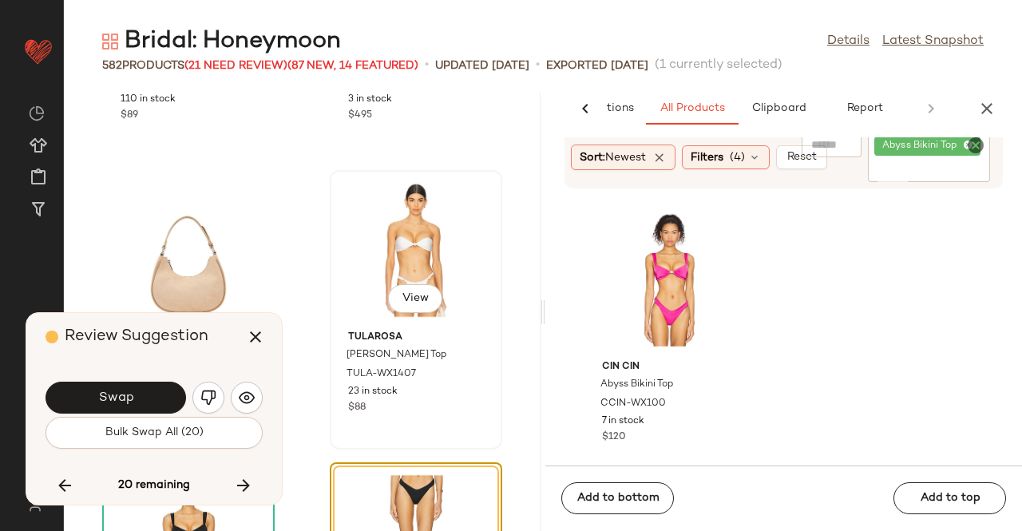
scroll to position [67449, 0]
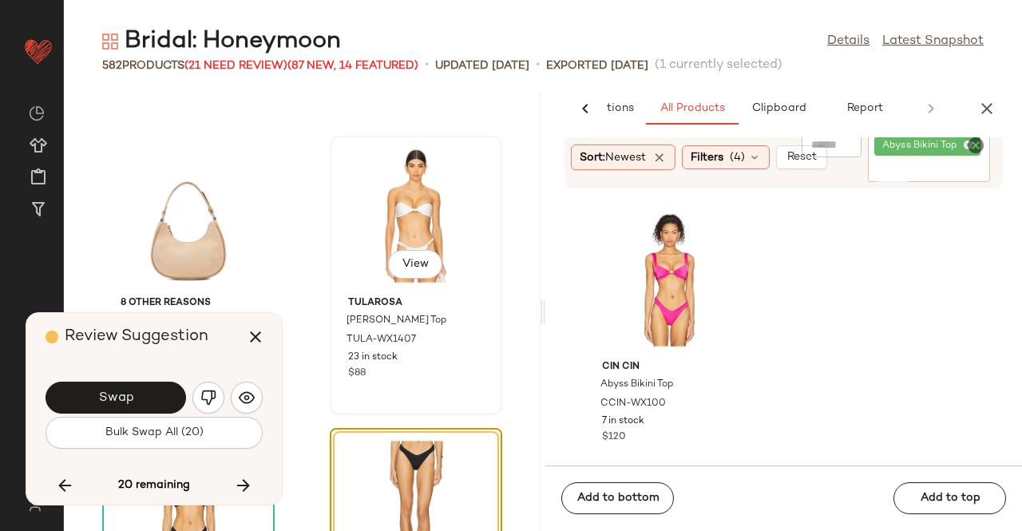
click at [401, 170] on div "View" at bounding box center [415, 215] width 161 height 148
click at [239, 331] on button "button" at bounding box center [255, 337] width 38 height 38
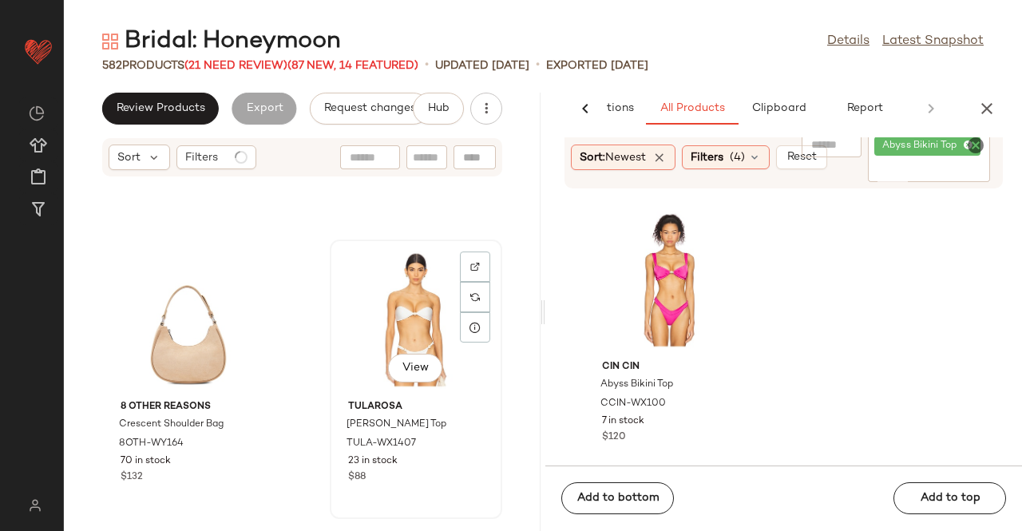
click at [403, 303] on div "View" at bounding box center [415, 319] width 161 height 148
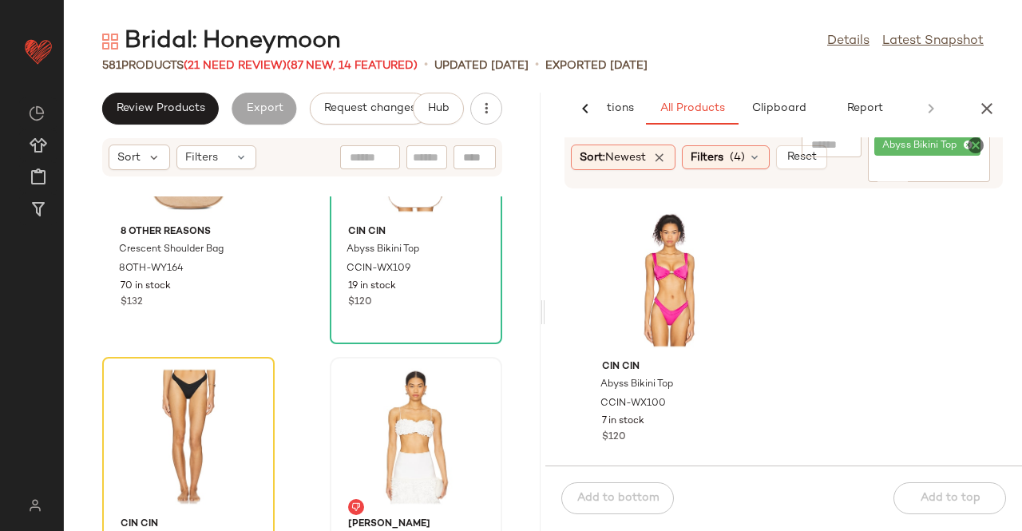
scroll to position [67768, 0]
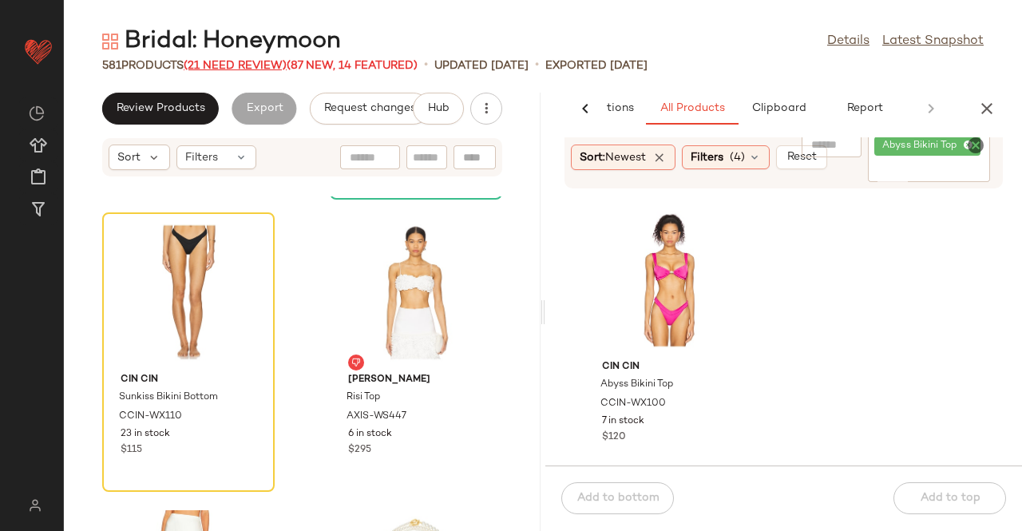
click at [230, 67] on span "(21 Need Review)" at bounding box center [235, 66] width 103 height 12
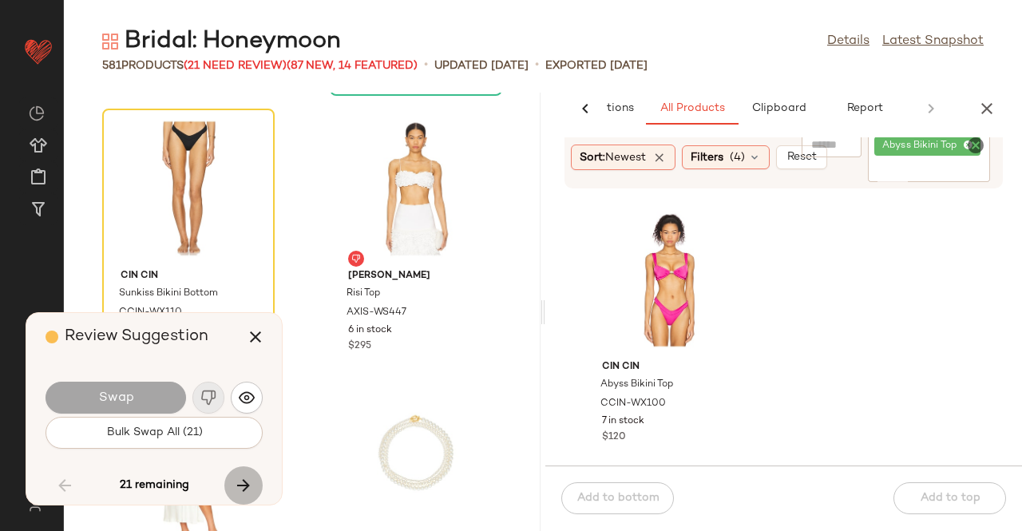
click at [254, 487] on button "button" at bounding box center [243, 485] width 38 height 38
click at [246, 486] on icon "button" at bounding box center [243, 485] width 19 height 19
click at [241, 483] on icon "button" at bounding box center [243, 485] width 19 height 19
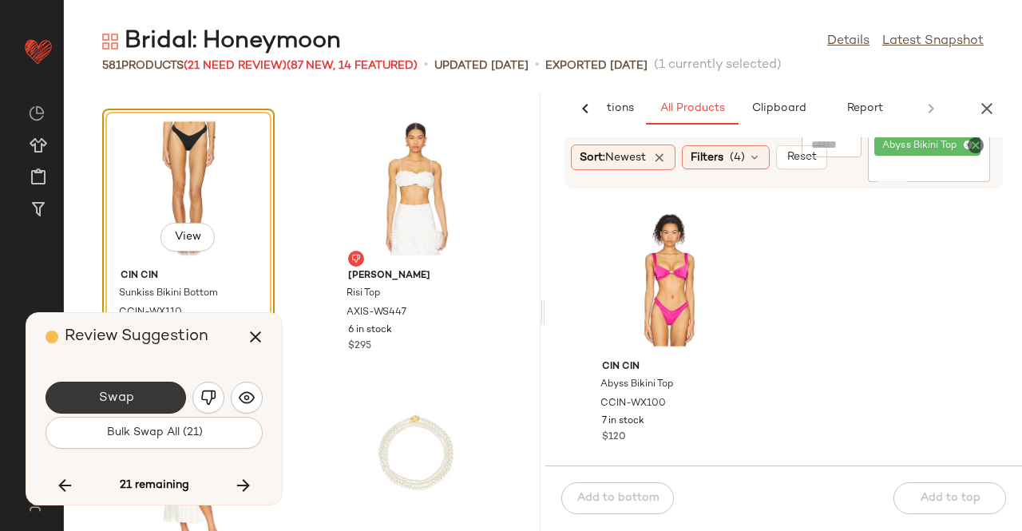
click at [137, 389] on button "Swap" at bounding box center [115, 397] width 140 height 32
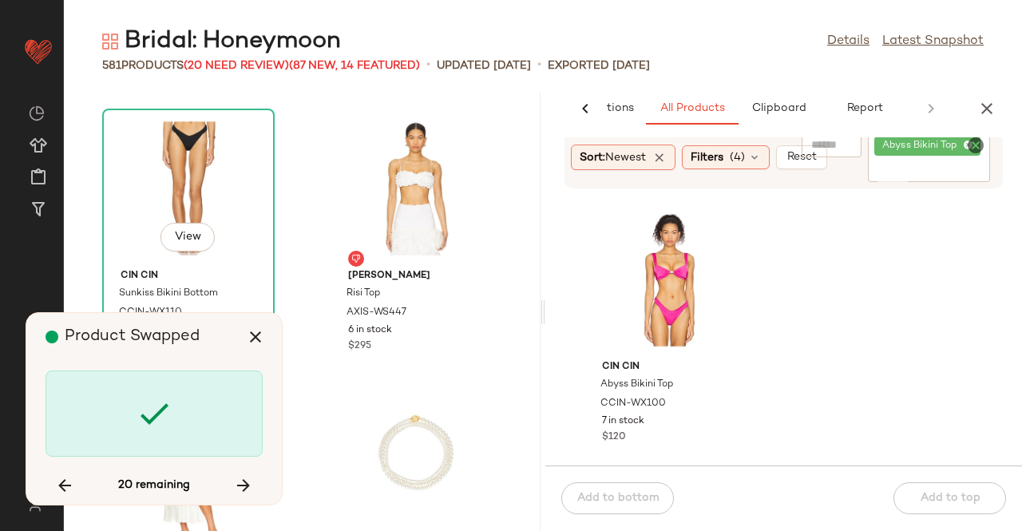
scroll to position [68936, 0]
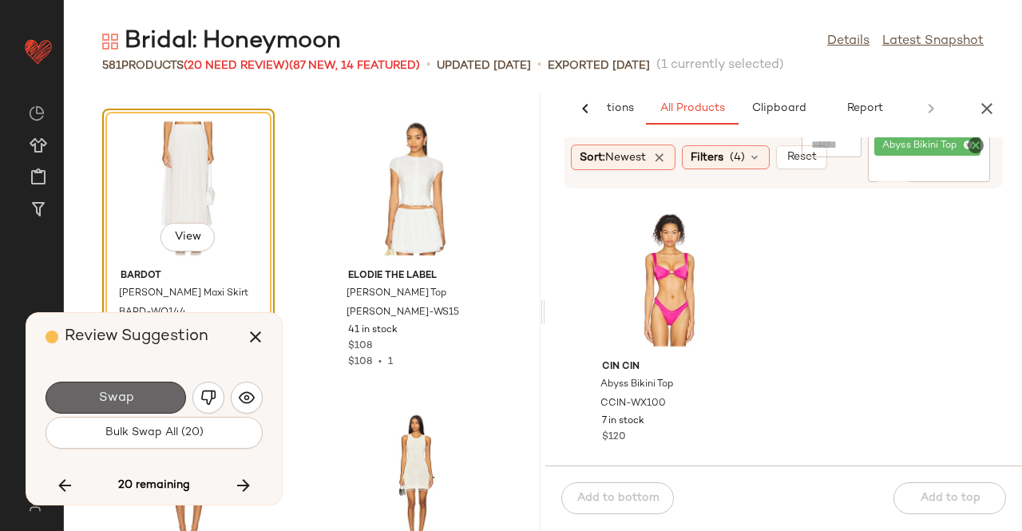
click at [148, 391] on button "Swap" at bounding box center [115, 397] width 140 height 32
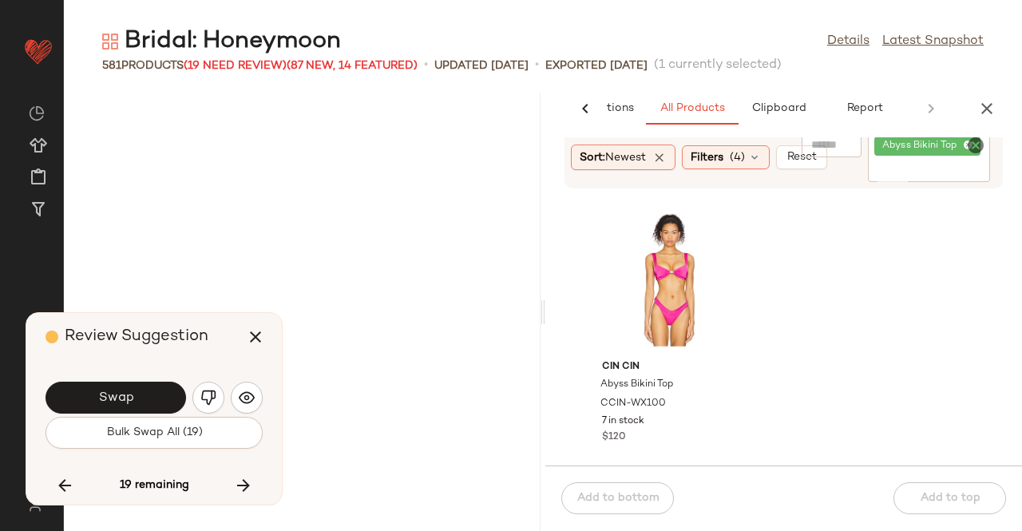
scroll to position [69521, 0]
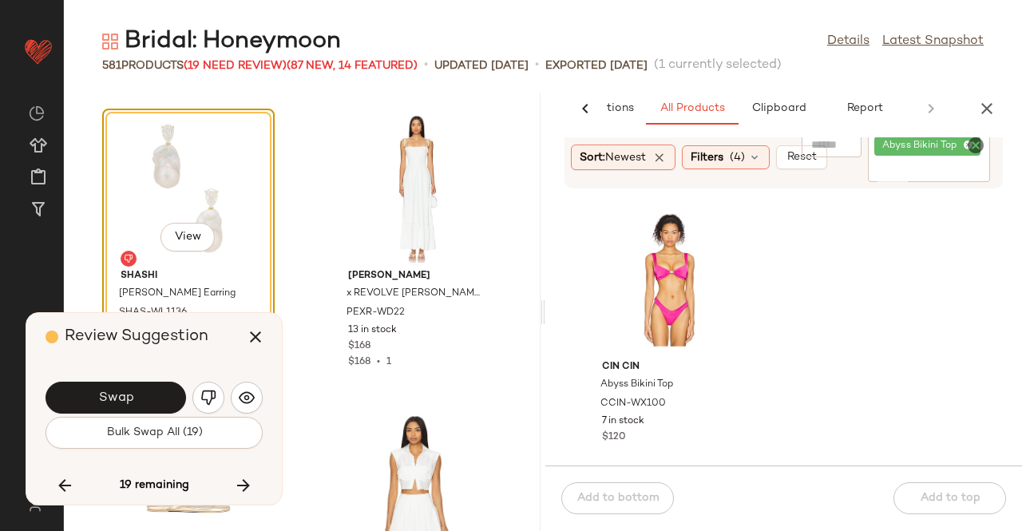
click at [117, 405] on span "Swap" at bounding box center [115, 397] width 36 height 15
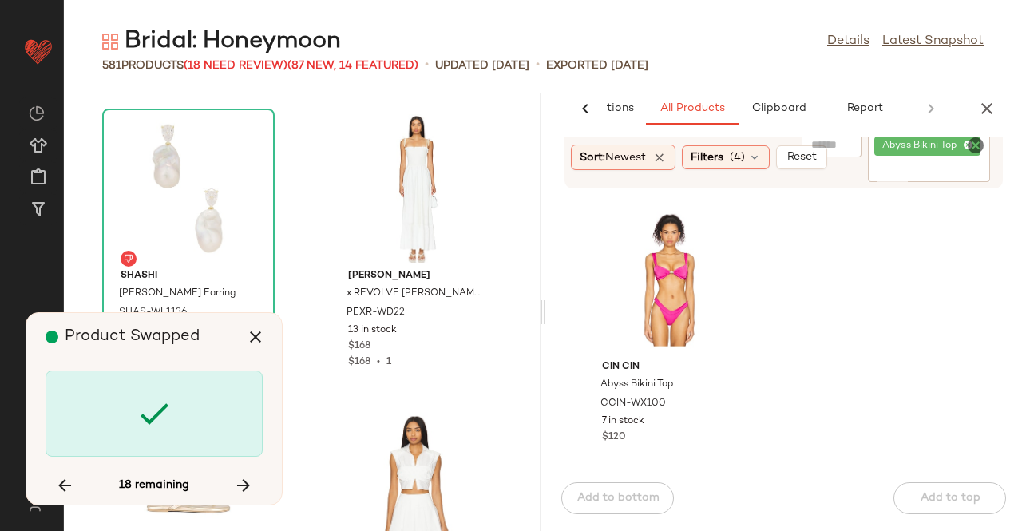
scroll to position [70689, 0]
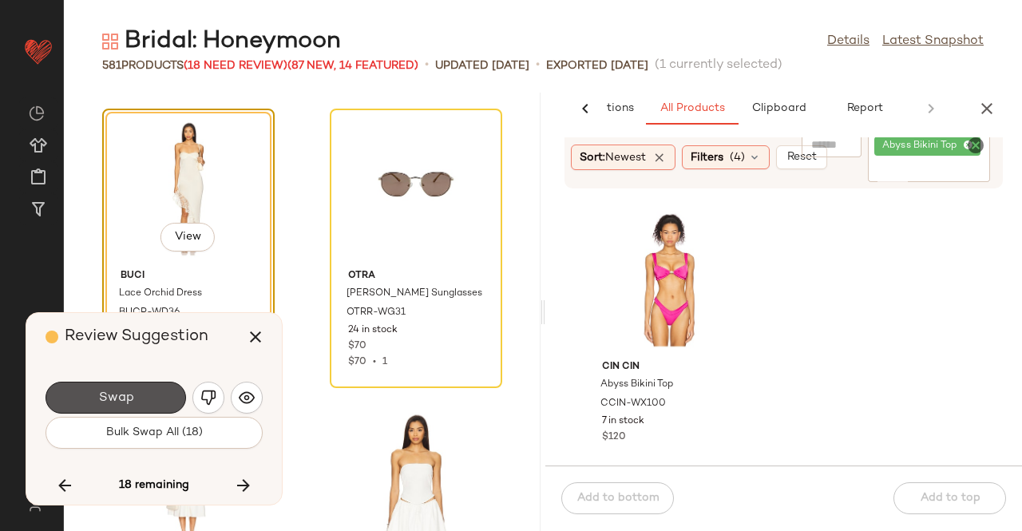
click at [137, 397] on button "Swap" at bounding box center [115, 397] width 140 height 32
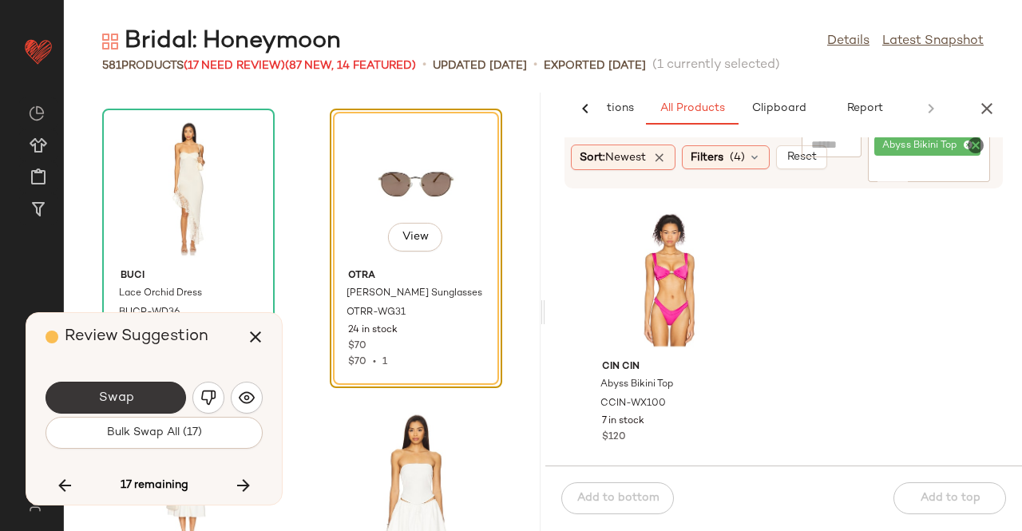
click at [142, 401] on button "Swap" at bounding box center [115, 397] width 140 height 32
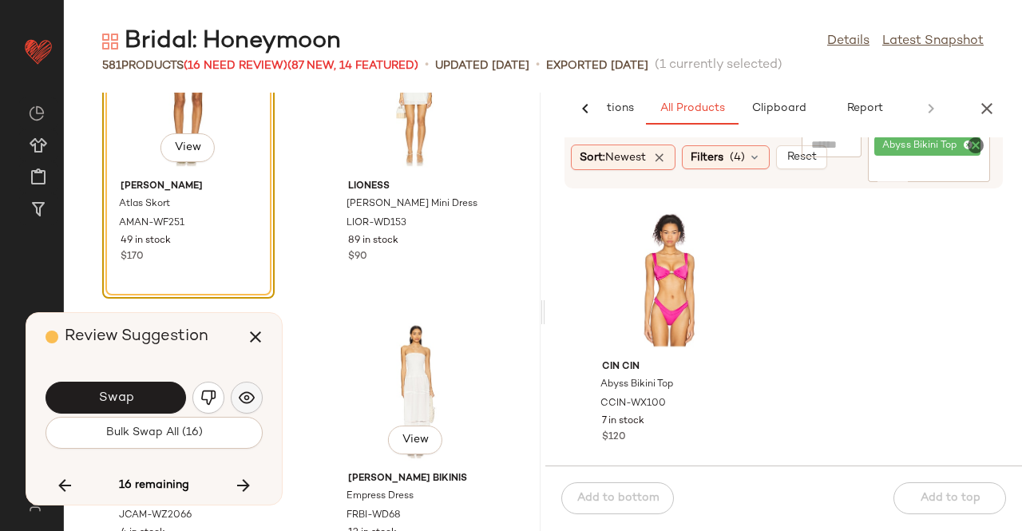
scroll to position [74062, 0]
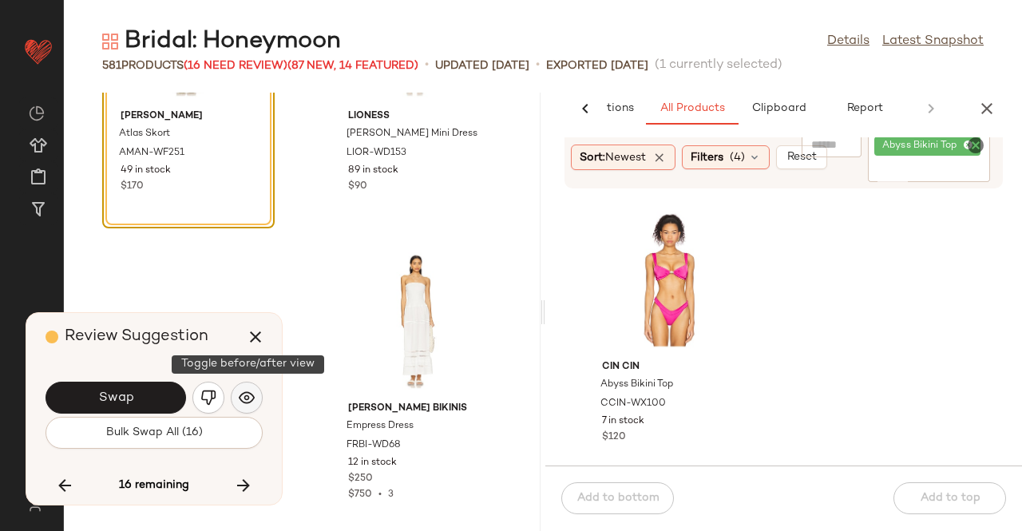
click at [238, 397] on button "button" at bounding box center [247, 397] width 32 height 32
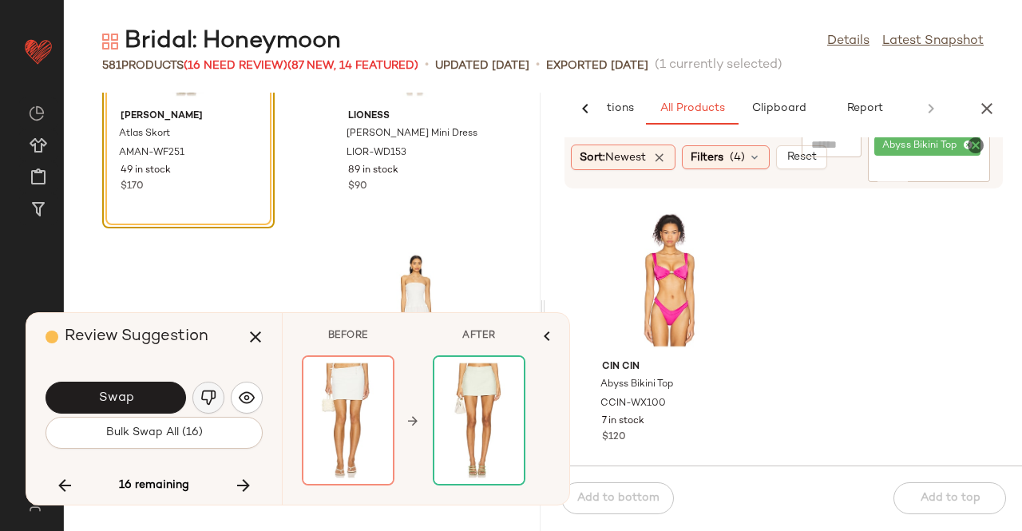
click at [207, 401] on img "button" at bounding box center [208, 397] width 16 height 16
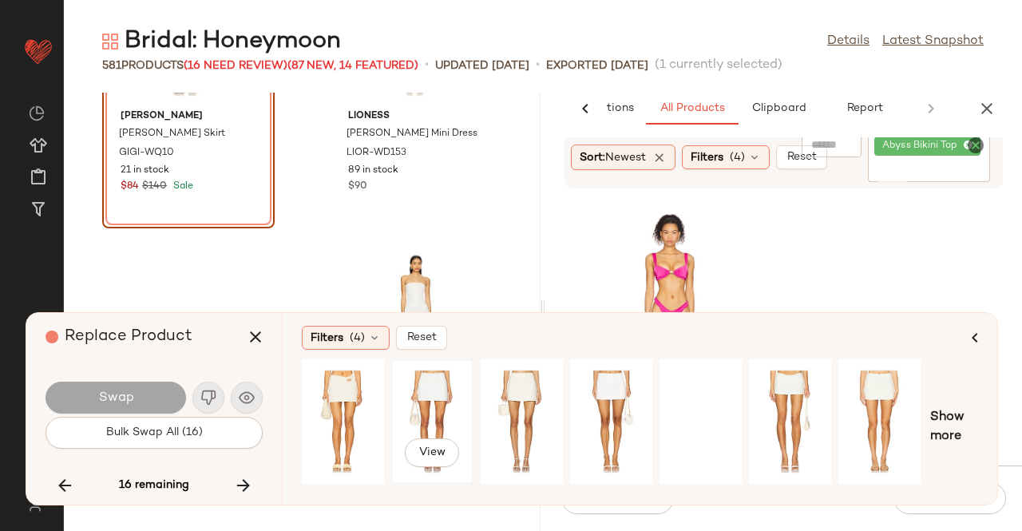
click at [447, 405] on div "View" at bounding box center [432, 421] width 71 height 113
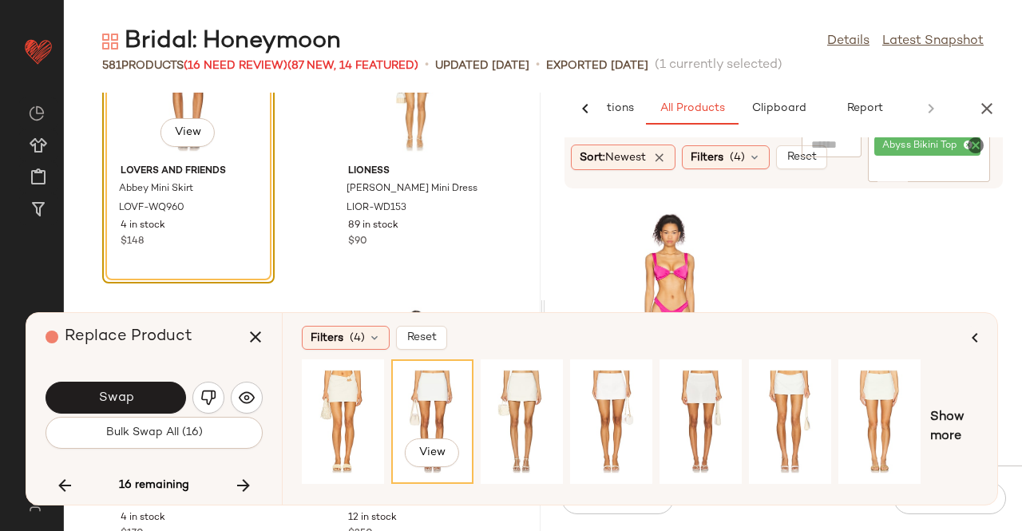
scroll to position [73982, 0]
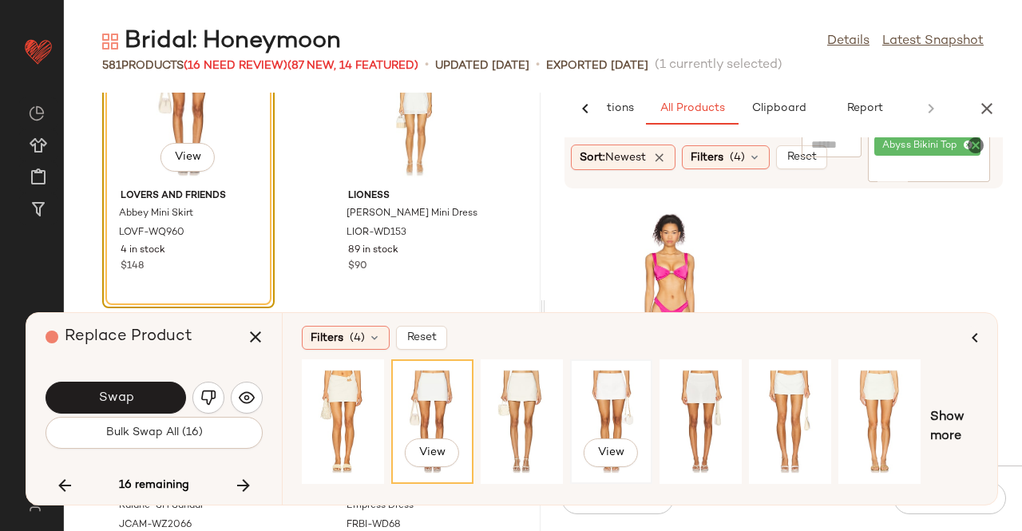
click at [650, 392] on div "View" at bounding box center [611, 421] width 82 height 125
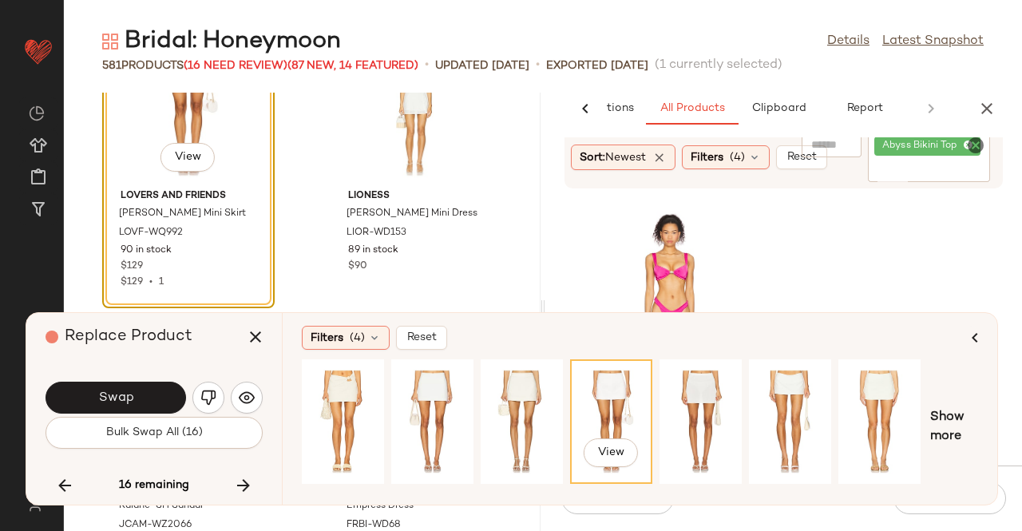
click at [138, 378] on div "Swap Bulk Swap All (16)" at bounding box center [153, 413] width 217 height 86
click at [136, 393] on button "Swap" at bounding box center [115, 397] width 140 height 32
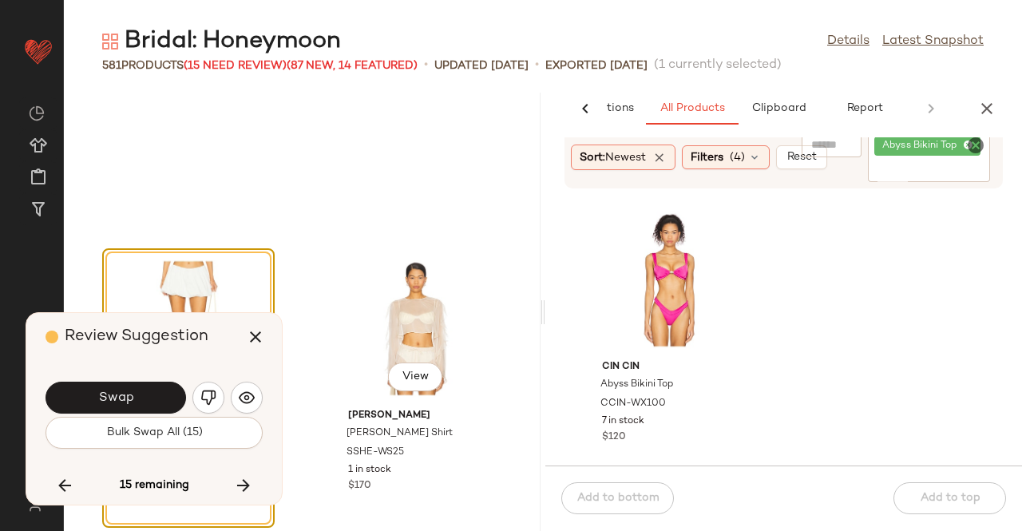
scroll to position [75708, 0]
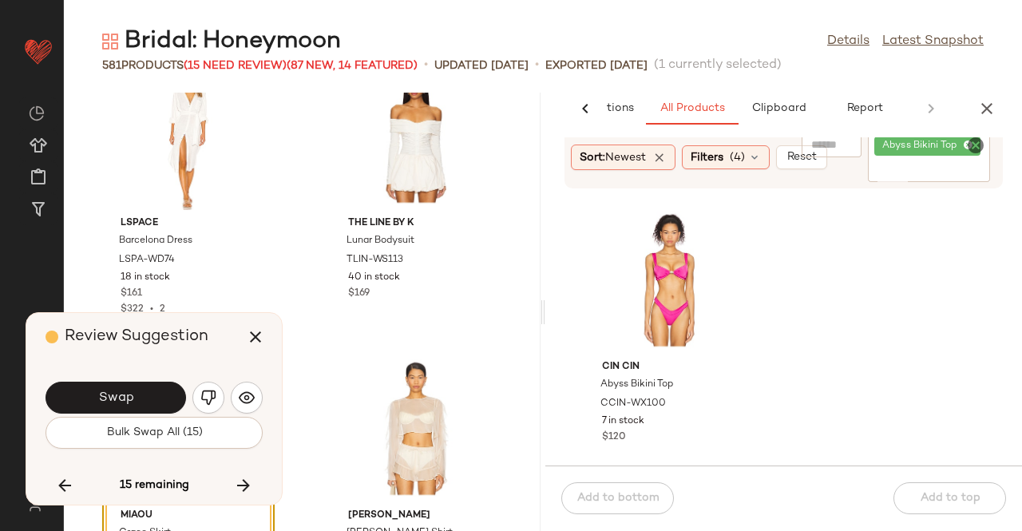
click at [136, 389] on button "Swap" at bounding box center [115, 397] width 140 height 32
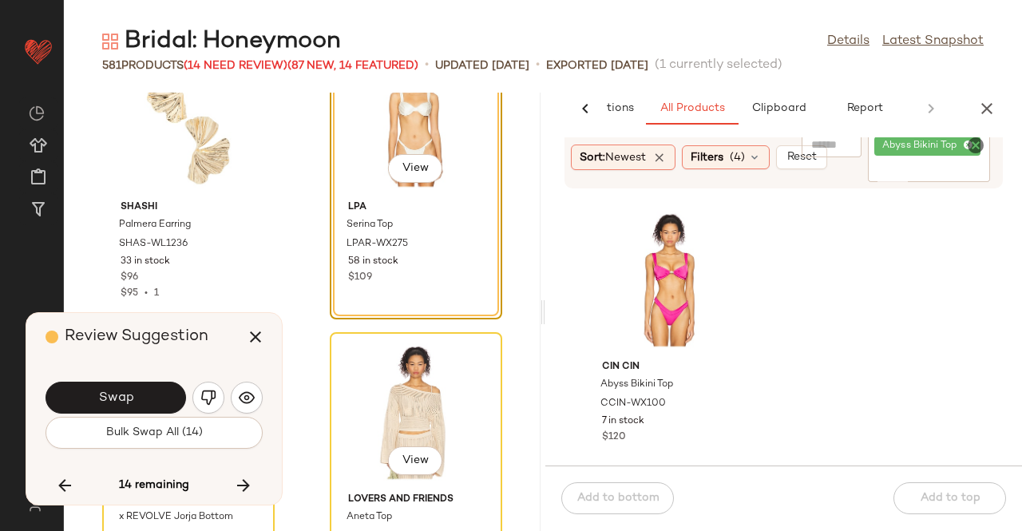
scroll to position [76743, 0]
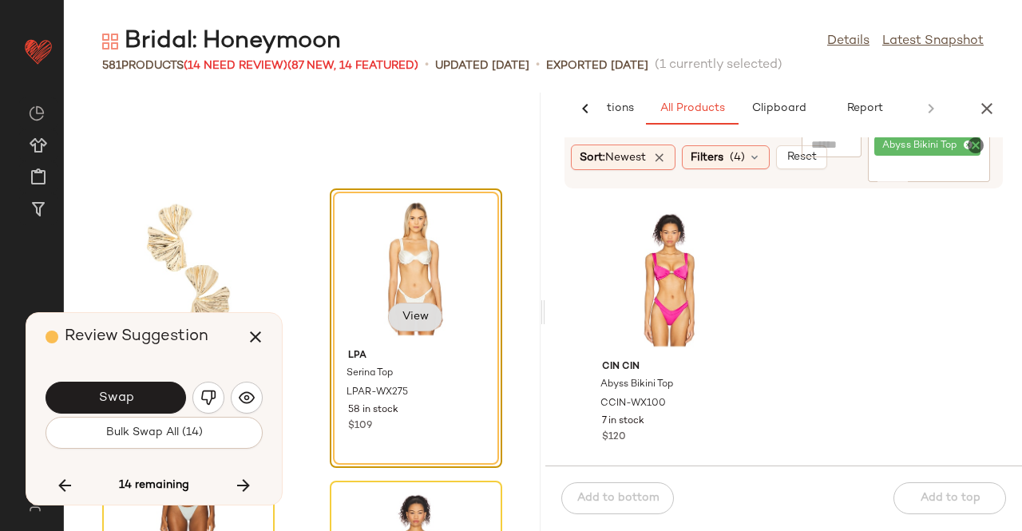
click at [417, 322] on span "View" at bounding box center [414, 316] width 27 height 13
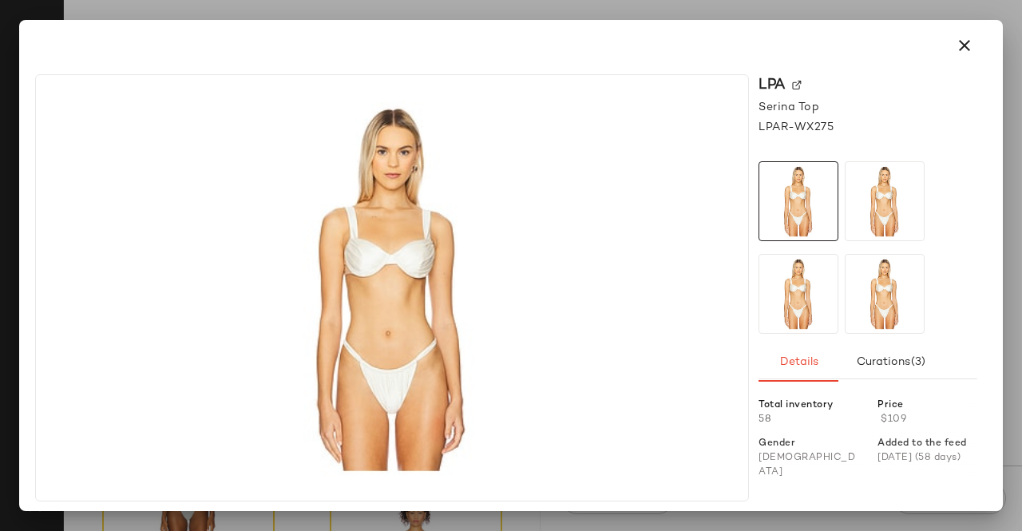
click at [793, 81] on img at bounding box center [797, 86] width 10 height 10
click at [956, 51] on icon "button" at bounding box center [964, 45] width 19 height 19
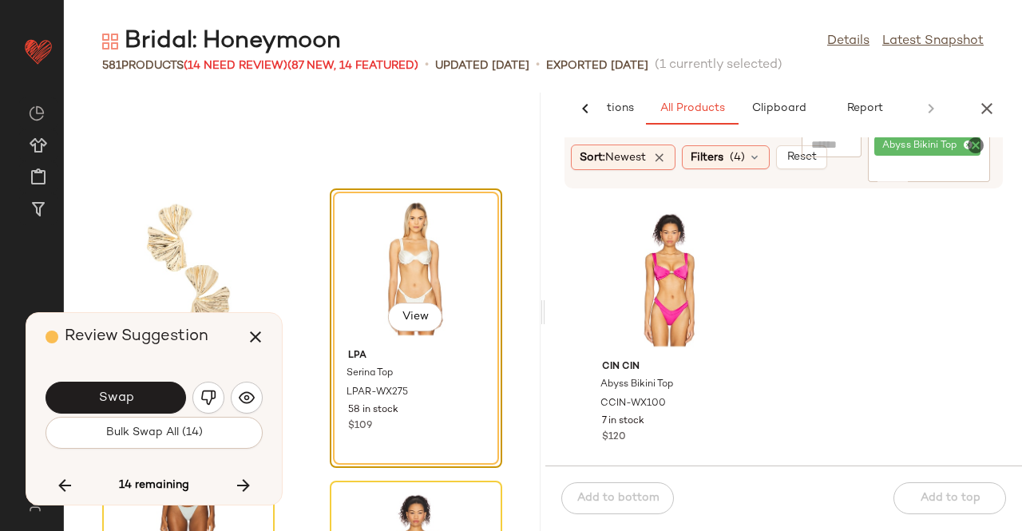
click at [907, 158] on div "Abyss Bikini Top" at bounding box center [929, 157] width 122 height 49
paste input "**********"
type input "**********"
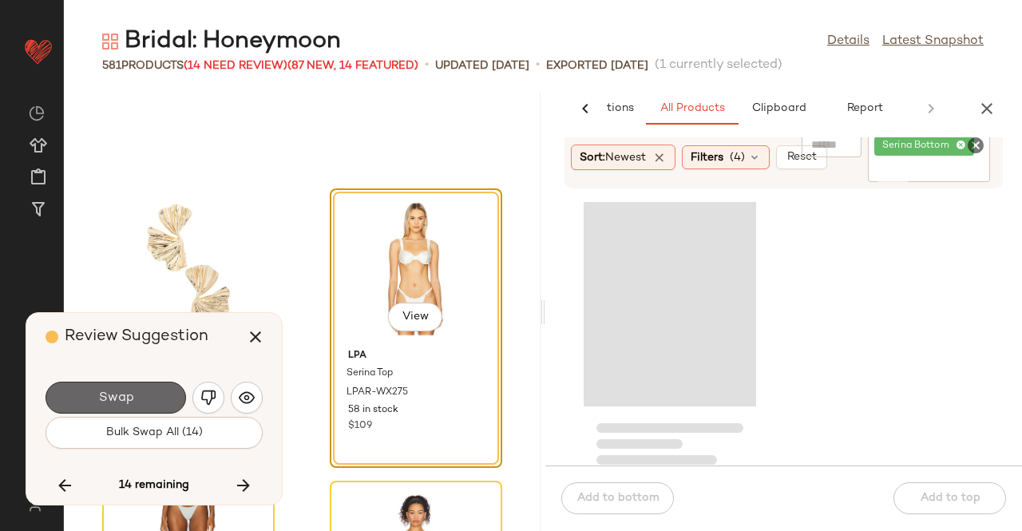
click at [148, 403] on button "Swap" at bounding box center [115, 397] width 140 height 32
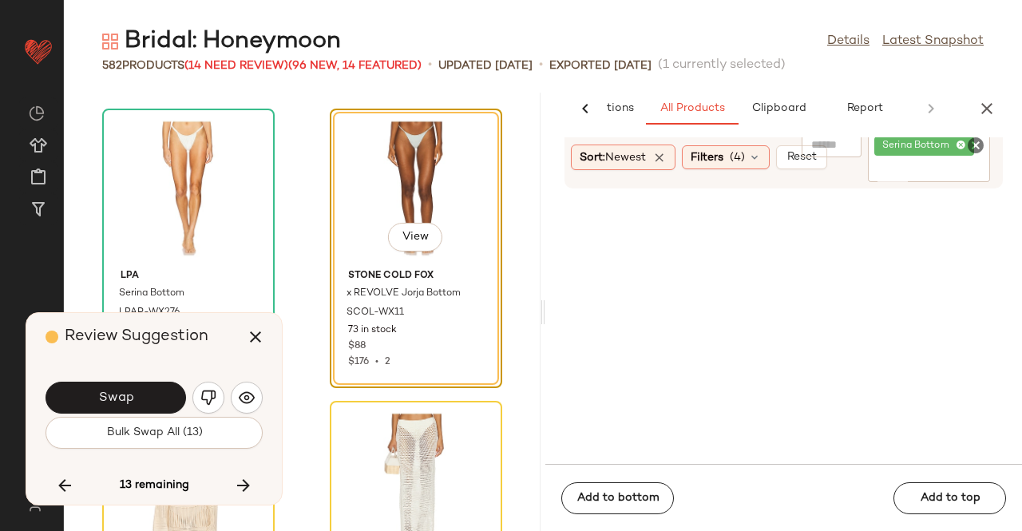
scroll to position [76956, 0]
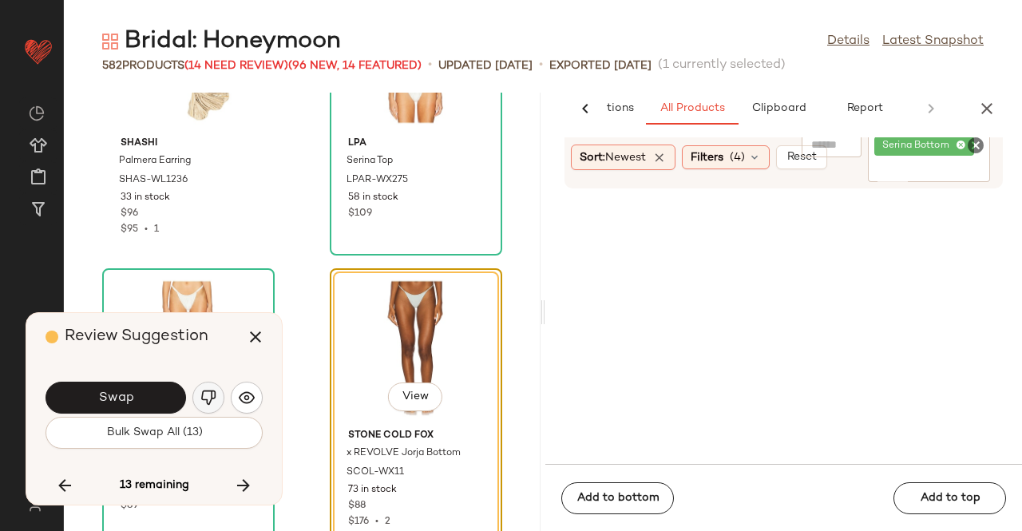
click at [209, 393] on img "button" at bounding box center [208, 397] width 16 height 16
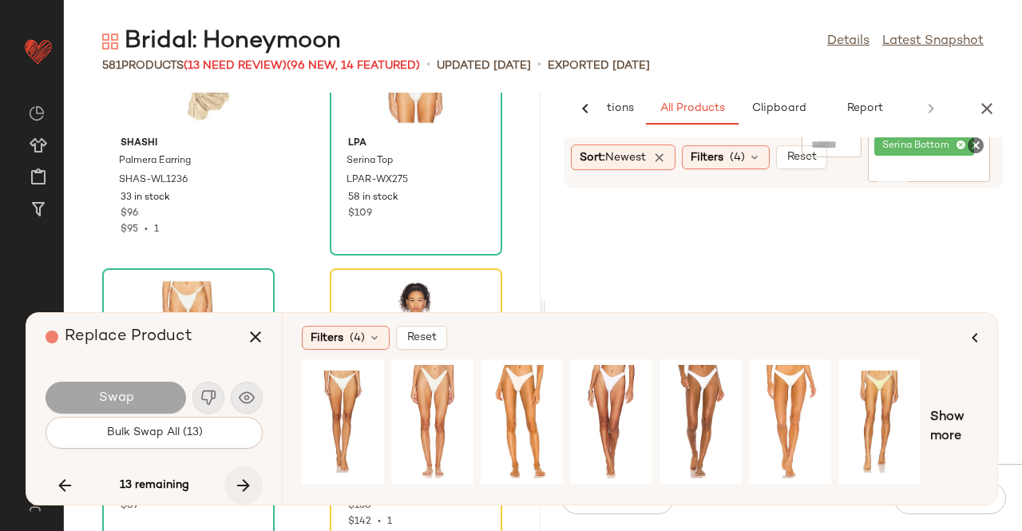
click at [244, 483] on icon "button" at bounding box center [243, 485] width 19 height 19
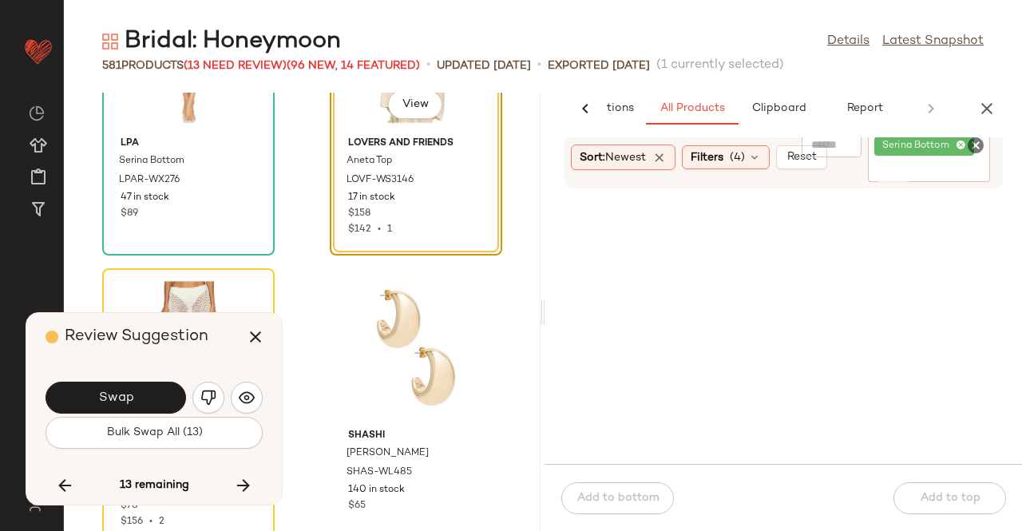
scroll to position [77195, 0]
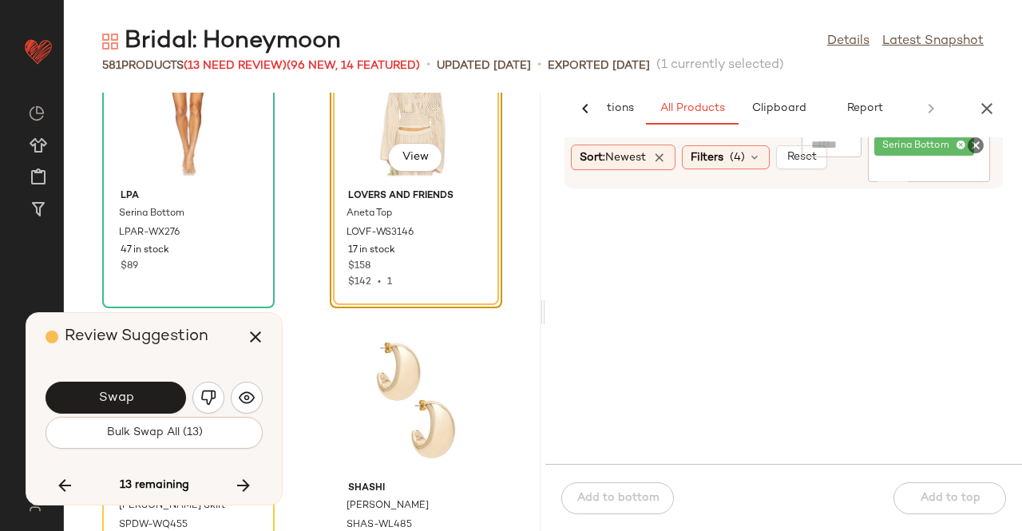
click at [399, 175] on div "View" at bounding box center [415, 108] width 161 height 148
click at [413, 153] on span "View" at bounding box center [414, 157] width 27 height 13
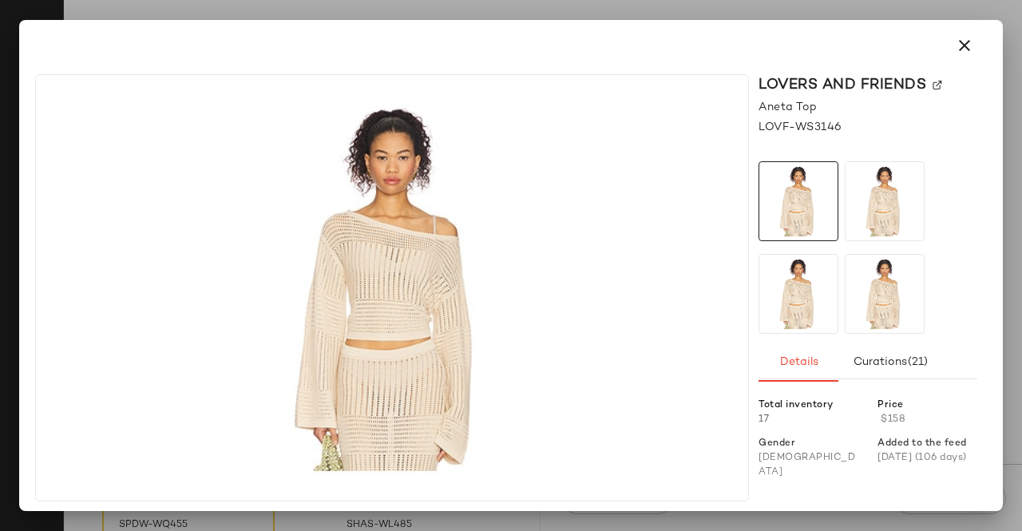
click at [930, 79] on div "Lovers and Friends" at bounding box center [867, 85] width 219 height 22
click at [932, 79] on div "Lovers and Friends" at bounding box center [867, 85] width 219 height 22
click at [932, 81] on img at bounding box center [937, 86] width 10 height 10
drag, startPoint x: 970, startPoint y: 41, endPoint x: 963, endPoint y: 61, distance: 22.2
click at [970, 40] on icon "button" at bounding box center [964, 45] width 19 height 19
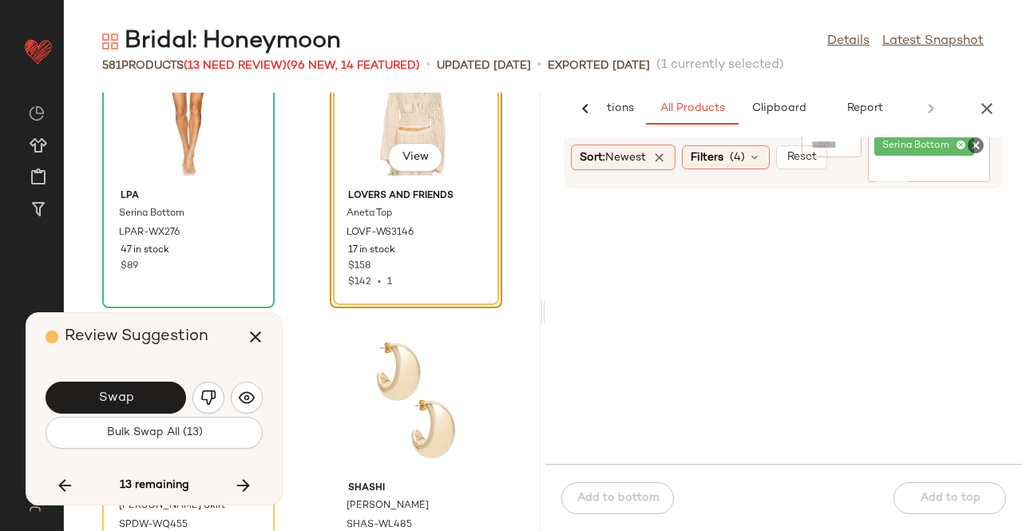
click at [887, 164] on input "Filter" at bounding box center [928, 170] width 109 height 17
paste input "*********"
type input "*********"
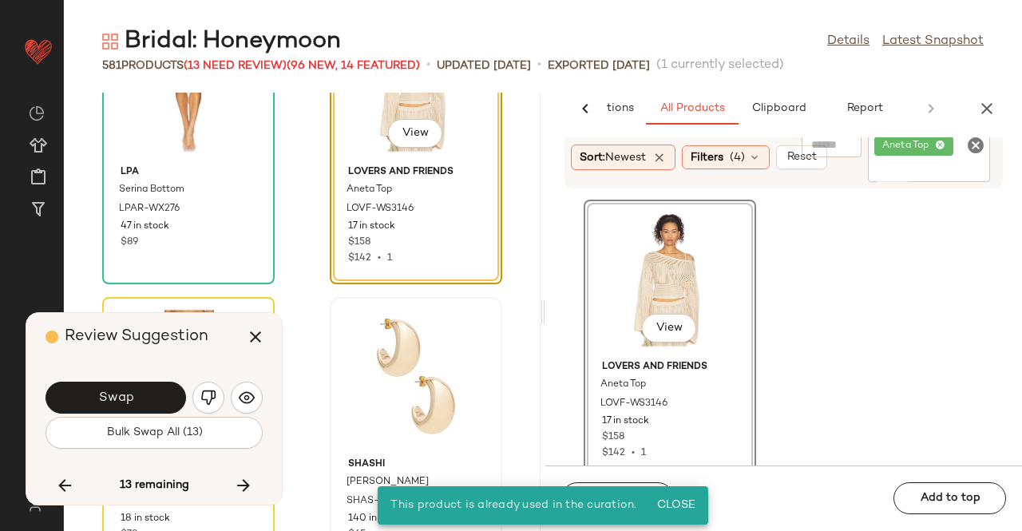
scroll to position [77409, 0]
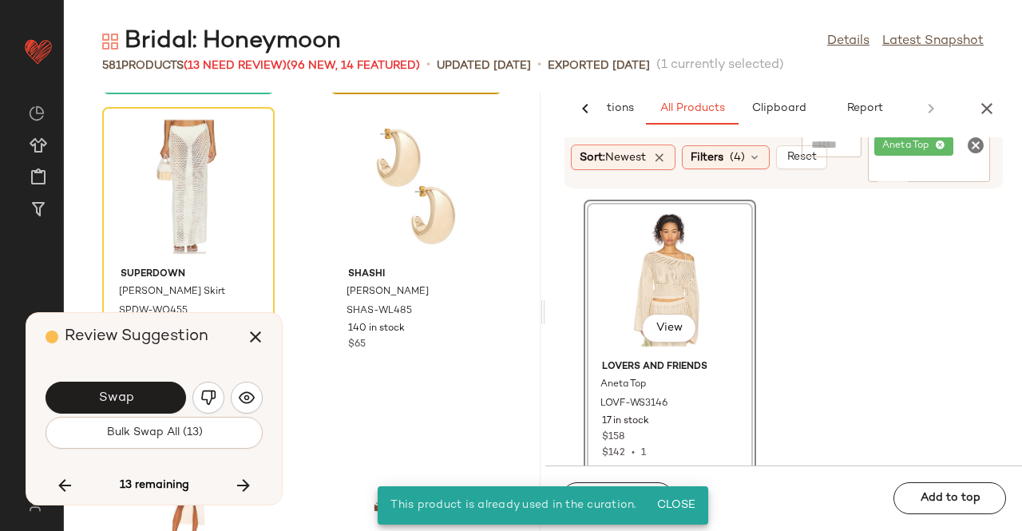
click at [205, 390] on img "button" at bounding box center [208, 397] width 16 height 16
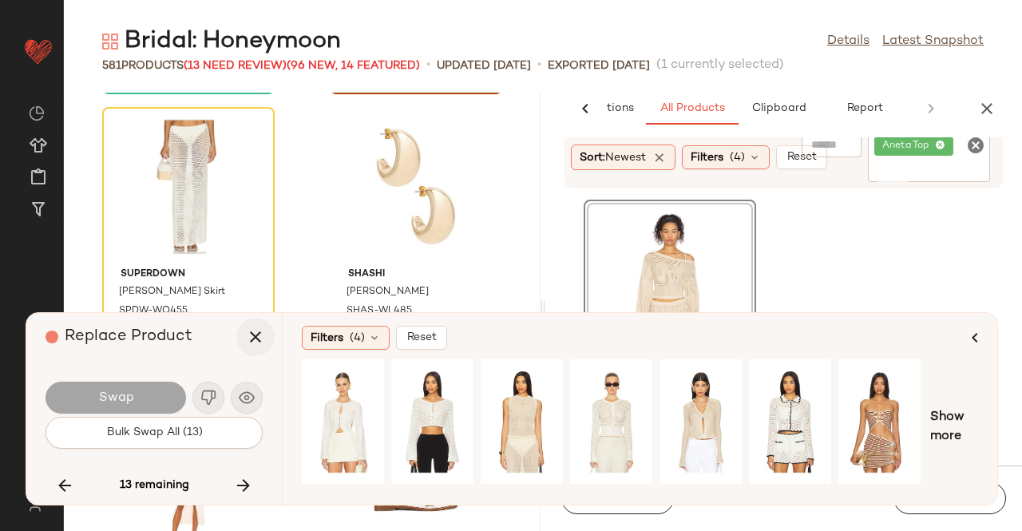
click at [241, 337] on button "button" at bounding box center [255, 337] width 38 height 38
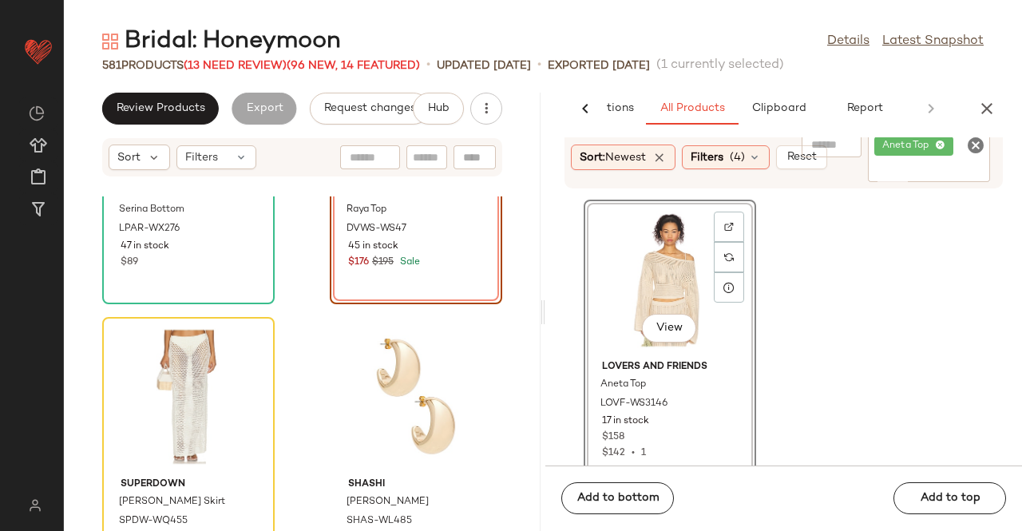
scroll to position [77170, 0]
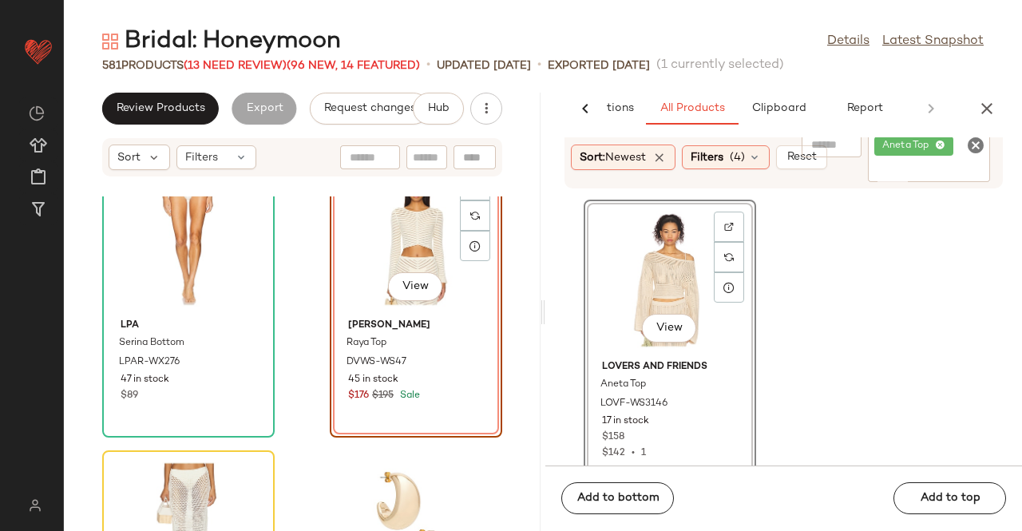
click at [396, 241] on div "SET View" at bounding box center [415, 238] width 161 height 148
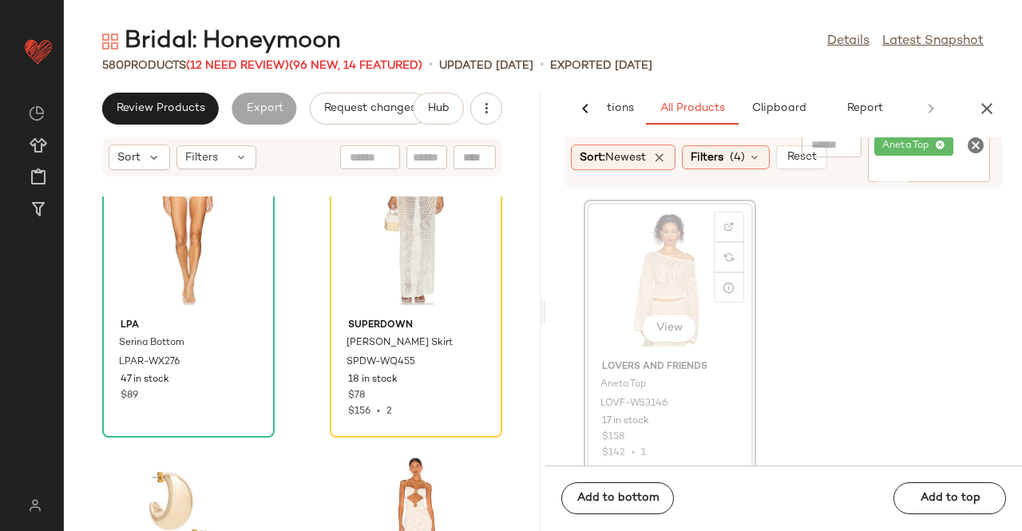
scroll to position [77166, 0]
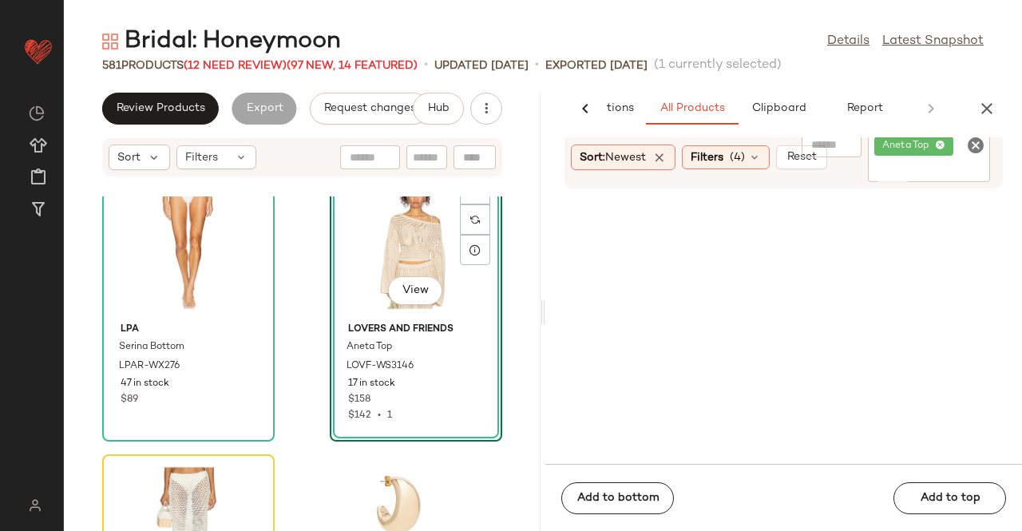
click at [897, 184] on div "Sort: Newest Filters (4) Reset Filter Aneta Top Filter" at bounding box center [783, 157] width 438 height 61
click at [883, 151] on span "Aneta Top" at bounding box center [908, 146] width 53 height 14
paste input "**********"
type input "**********"
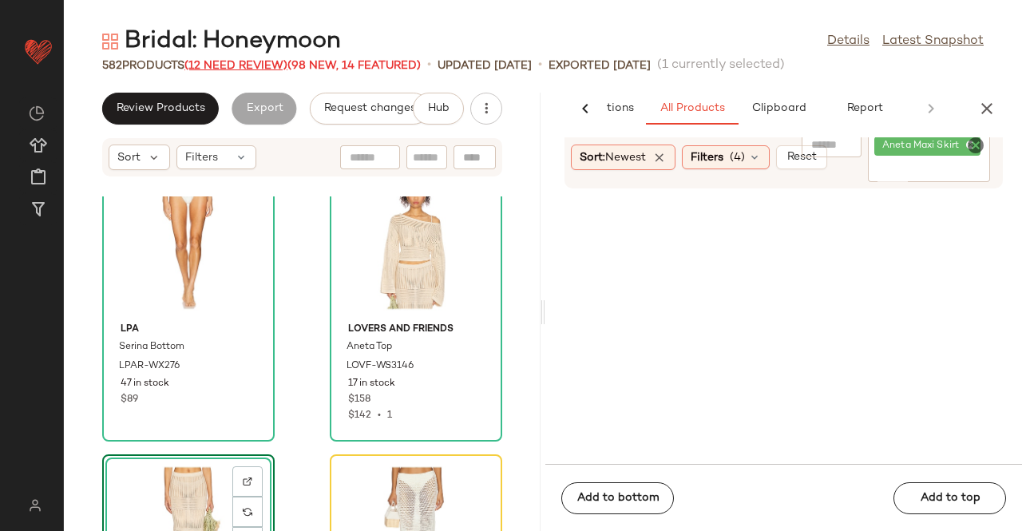
click at [257, 65] on span "(12 Need Review)" at bounding box center [235, 66] width 103 height 12
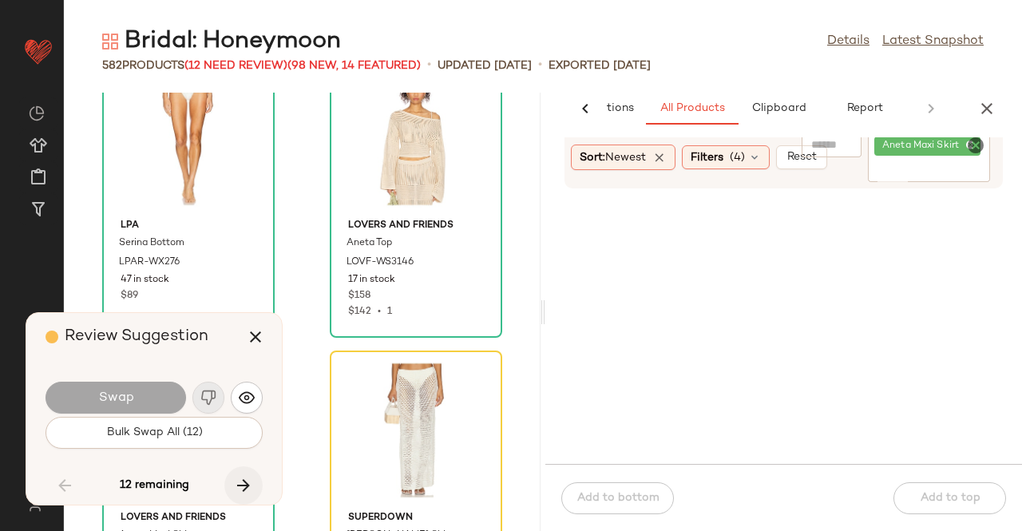
click at [236, 480] on icon "button" at bounding box center [243, 485] width 19 height 19
click at [239, 480] on icon "button" at bounding box center [243, 485] width 19 height 19
click at [242, 484] on icon "button" at bounding box center [243, 485] width 19 height 19
click at [239, 484] on icon "button" at bounding box center [243, 485] width 19 height 19
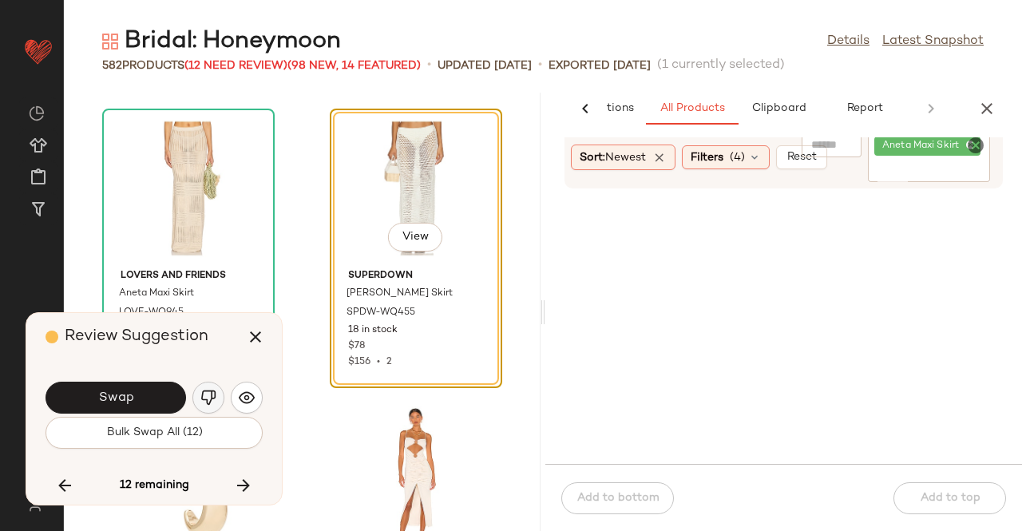
click at [201, 397] on img "button" at bounding box center [208, 397] width 16 height 16
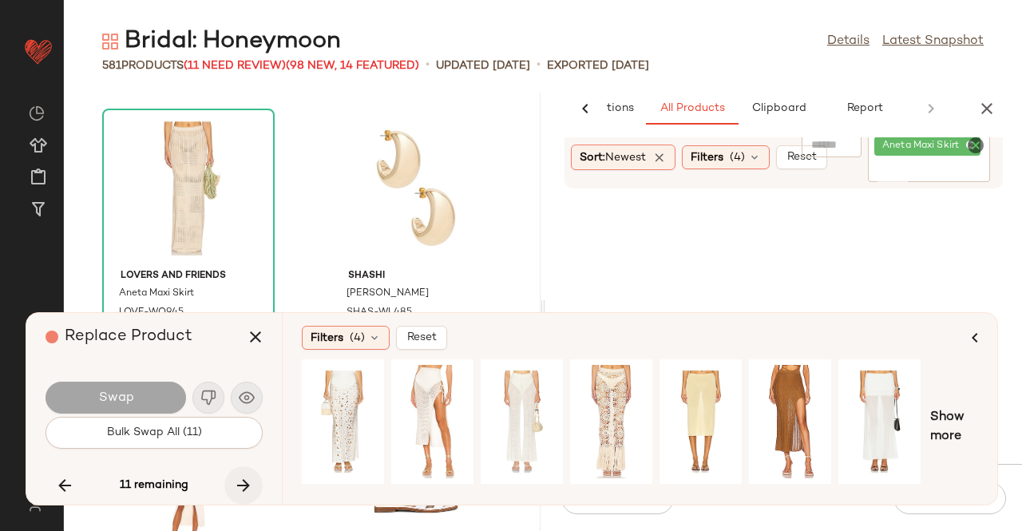
click at [251, 480] on icon "button" at bounding box center [243, 485] width 19 height 19
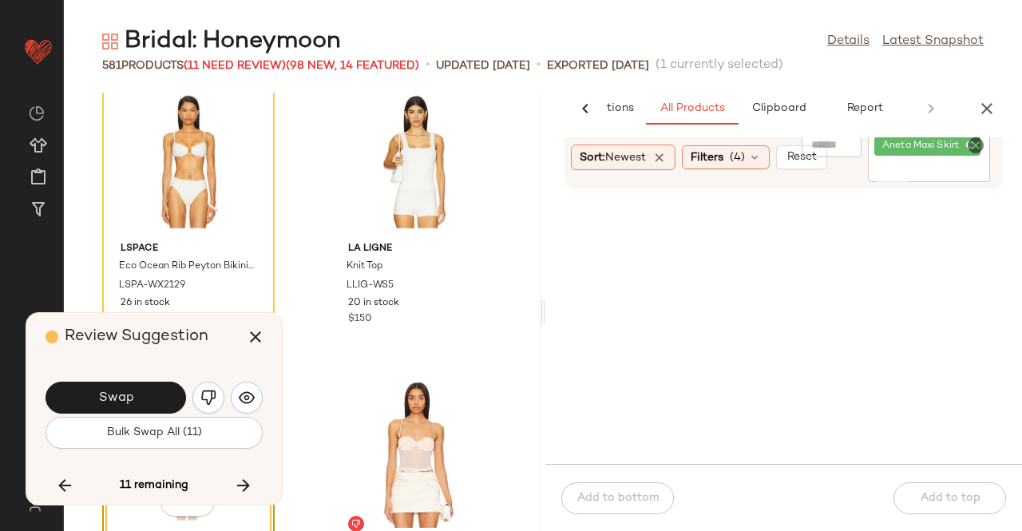
scroll to position [78044, 0]
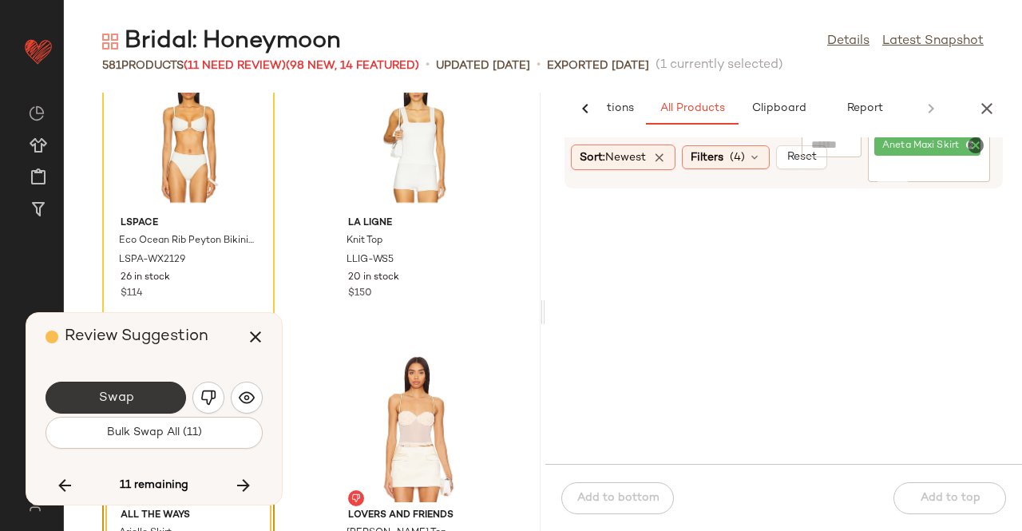
click at [143, 400] on button "Swap" at bounding box center [115, 397] width 140 height 32
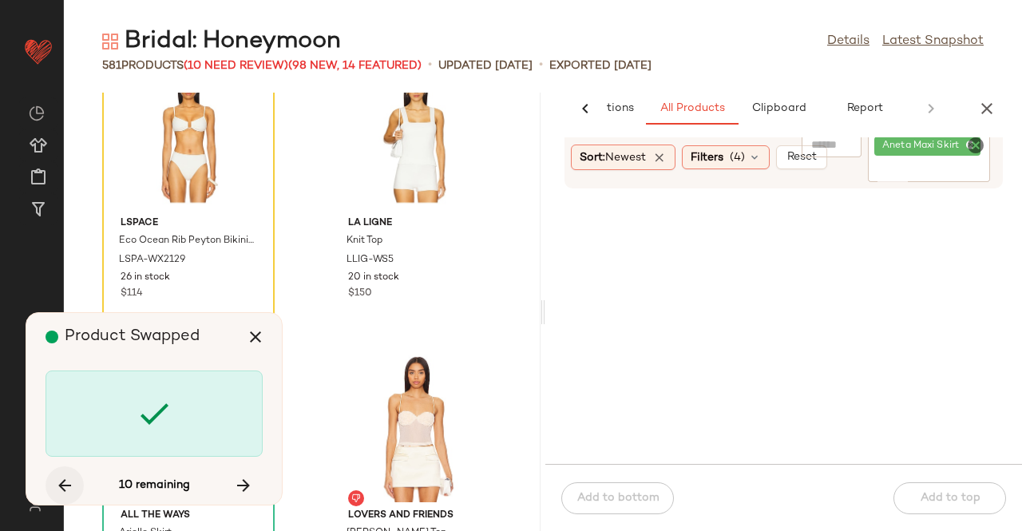
click at [67, 494] on icon "button" at bounding box center [64, 485] width 19 height 19
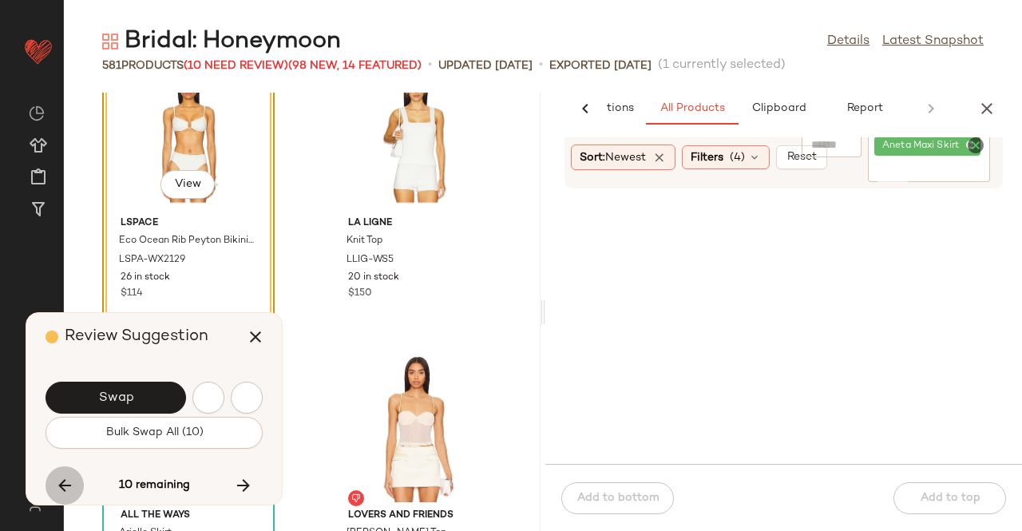
scroll to position [77992, 0]
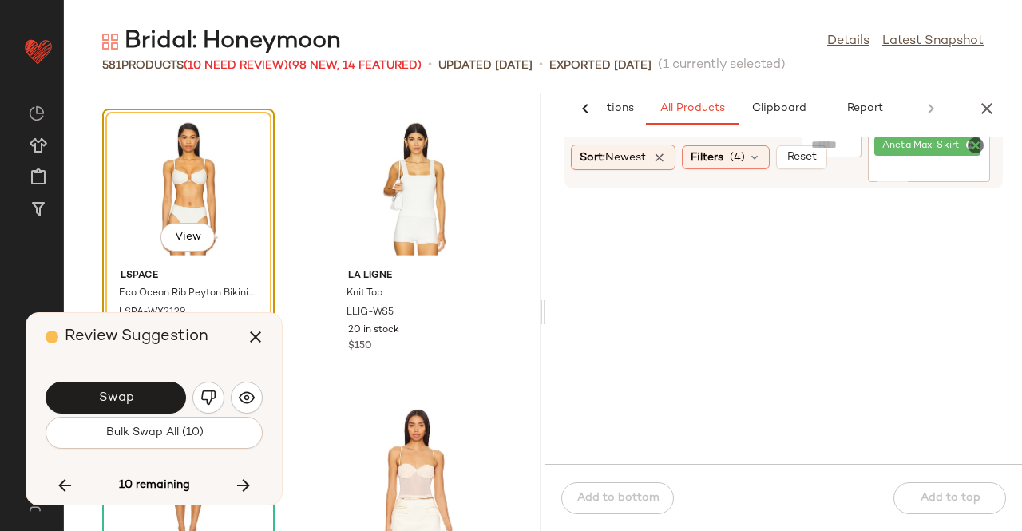
click at [143, 379] on div "Swap" at bounding box center [153, 397] width 217 height 38
click at [142, 401] on button "Swap" at bounding box center [115, 397] width 140 height 32
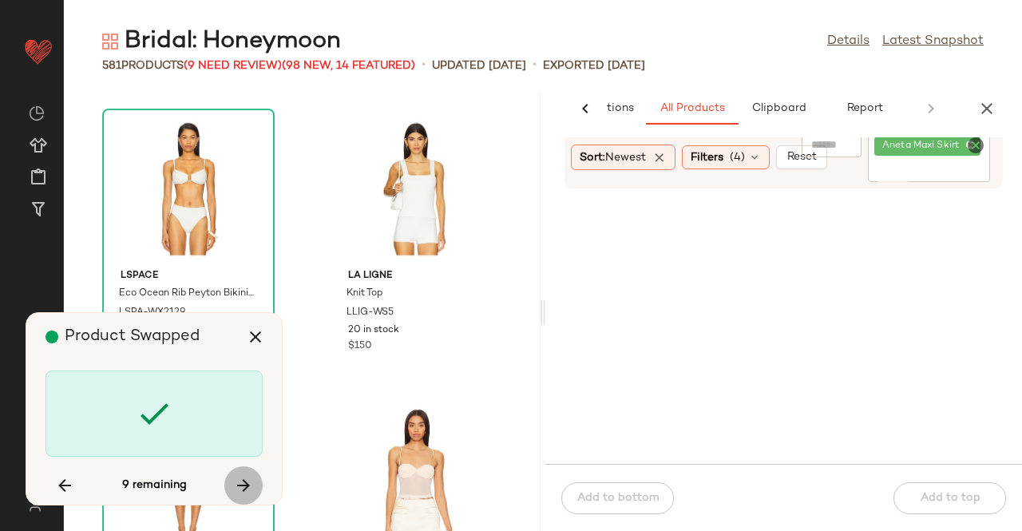
click at [237, 491] on icon "button" at bounding box center [243, 485] width 19 height 19
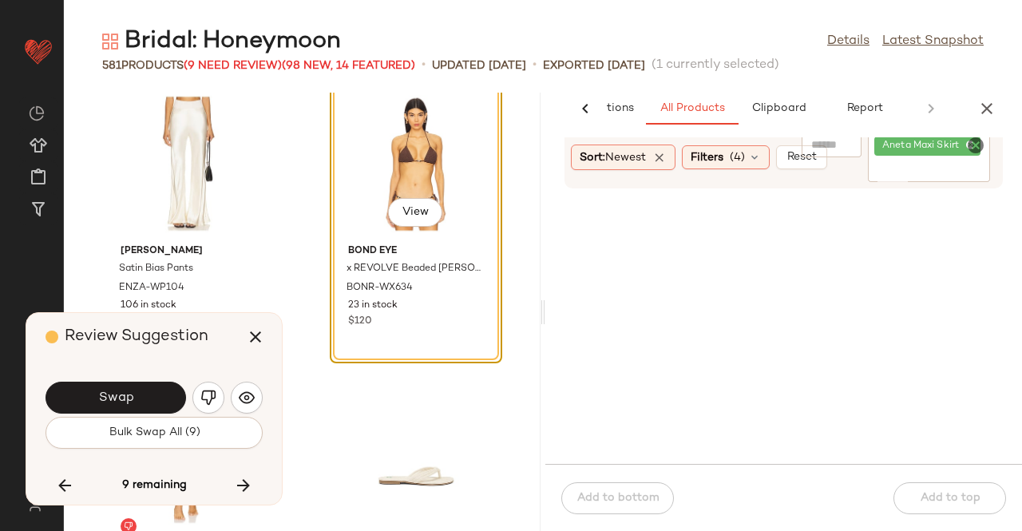
scroll to position [79452, 0]
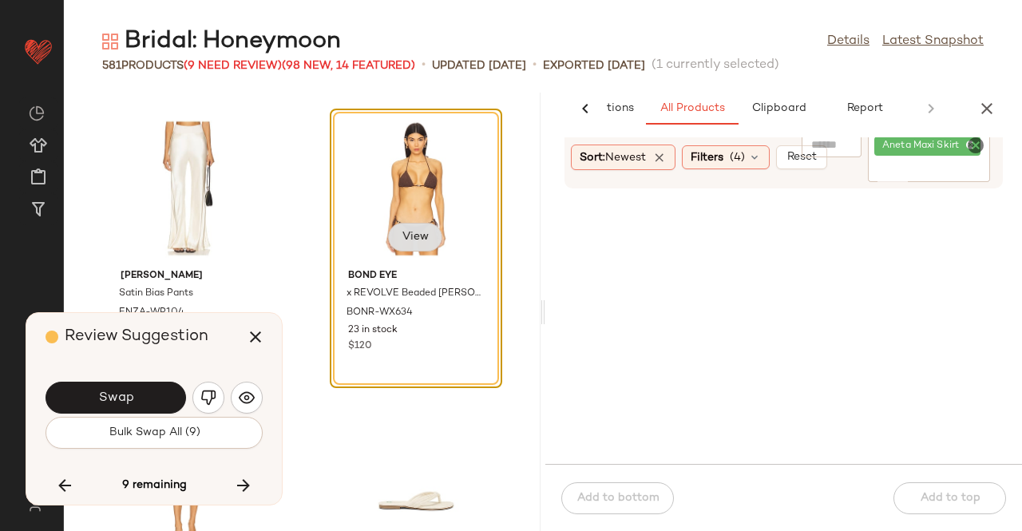
click at [401, 237] on span "View" at bounding box center [414, 237] width 27 height 13
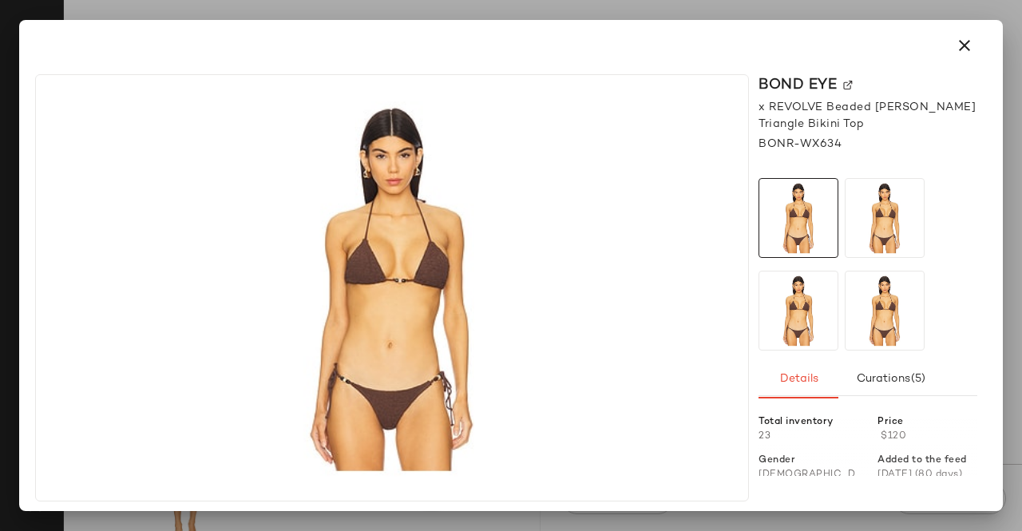
click at [843, 84] on img at bounding box center [848, 86] width 10 height 10
click at [965, 51] on icon "button" at bounding box center [964, 45] width 19 height 19
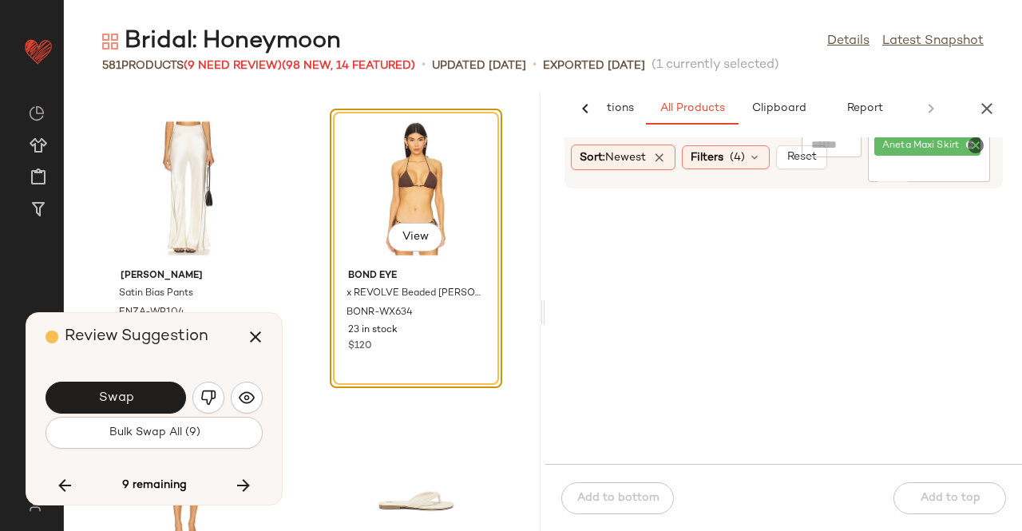
drag, startPoint x: 921, startPoint y: 168, endPoint x: 911, endPoint y: 173, distance: 10.7
click at [911, 173] on input "Filter" at bounding box center [928, 170] width 109 height 17
paste input "**********"
type input "**********"
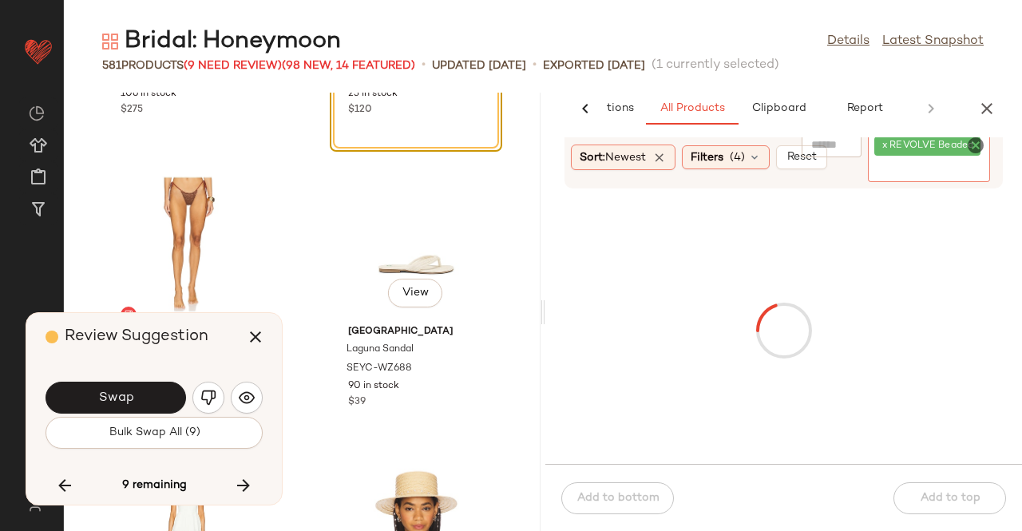
scroll to position [79692, 0]
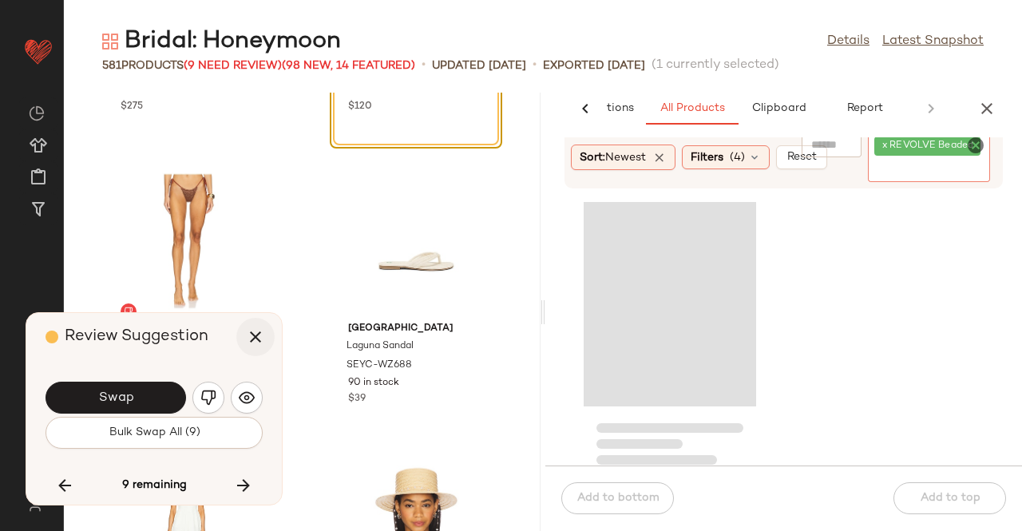
click at [252, 338] on icon "button" at bounding box center [255, 336] width 19 height 19
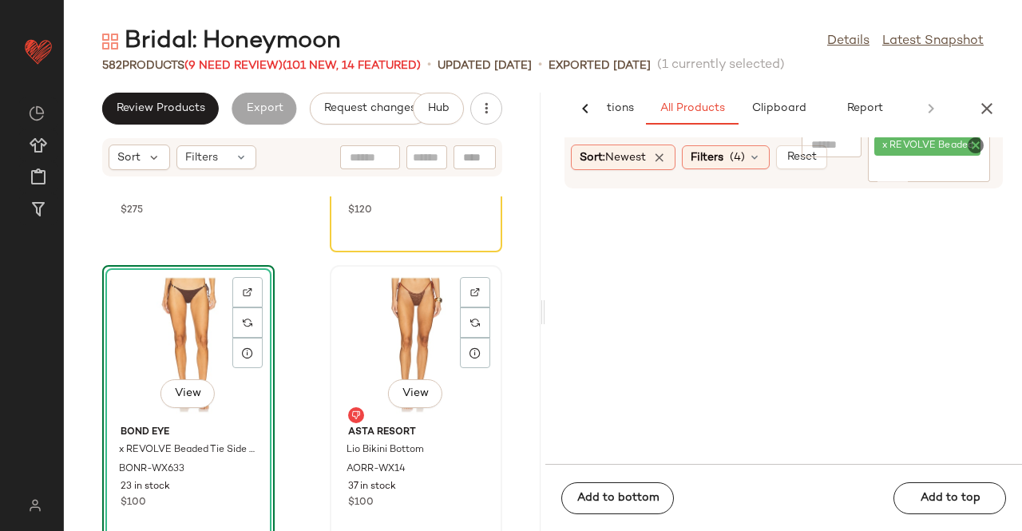
click at [381, 326] on div "View" at bounding box center [415, 345] width 161 height 148
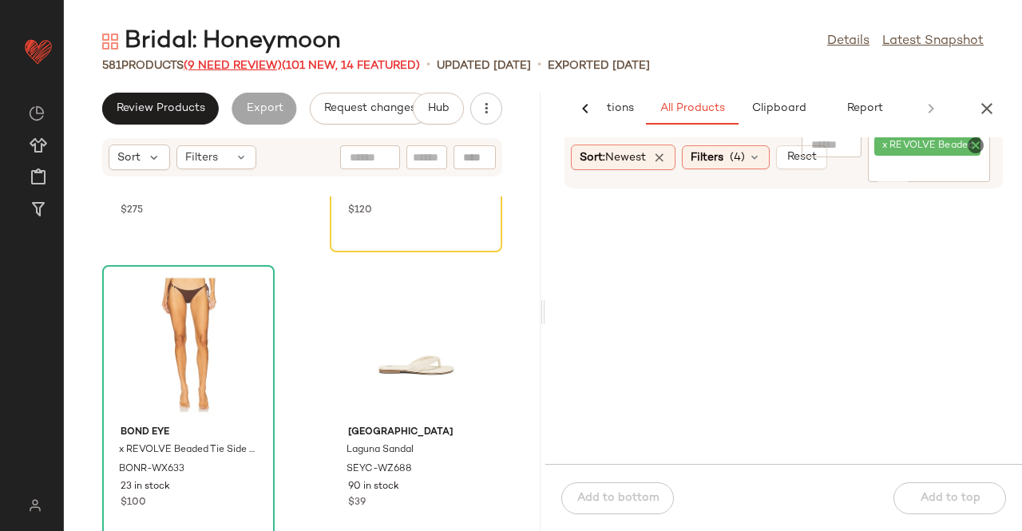
click at [206, 63] on span "(9 Need Review)" at bounding box center [233, 66] width 98 height 12
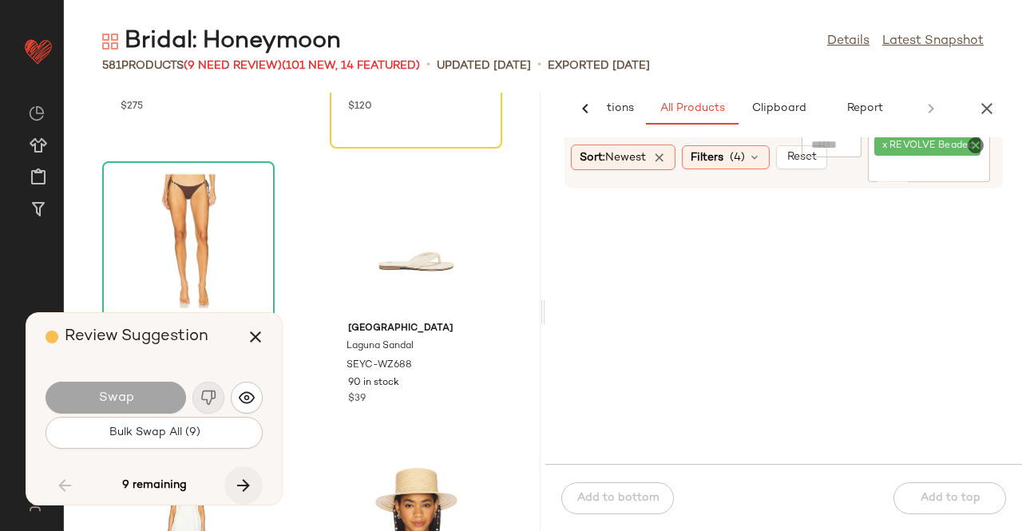
click at [253, 473] on button "button" at bounding box center [243, 485] width 38 height 38
drag, startPoint x: 250, startPoint y: 484, endPoint x: 172, endPoint y: 421, distance: 99.8
click at [249, 484] on icon "button" at bounding box center [243, 485] width 19 height 19
drag, startPoint x: 243, startPoint y: 476, endPoint x: 215, endPoint y: 465, distance: 29.3
click at [242, 476] on icon "button" at bounding box center [243, 485] width 19 height 19
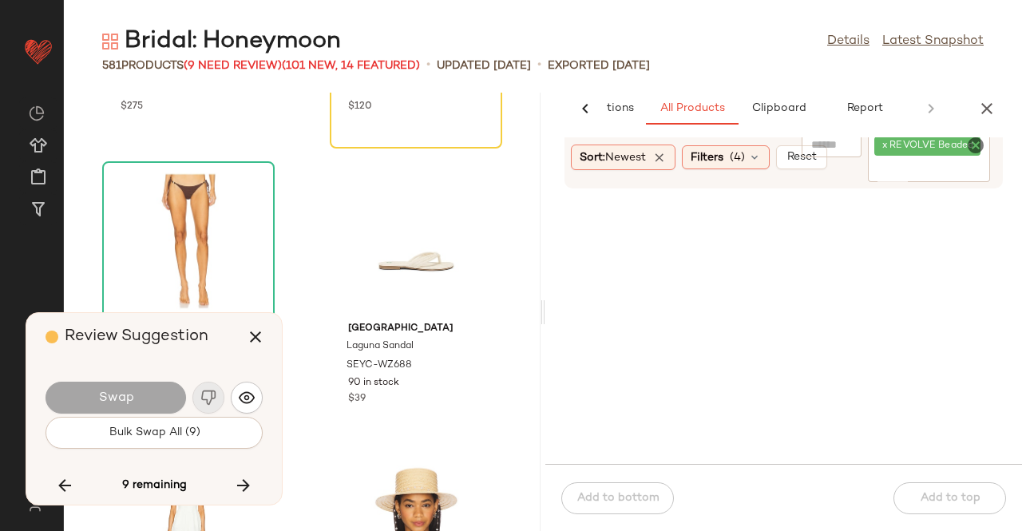
click at [271, 496] on div "Review Suggestion Swap Bulk Swap All (9) 9 remaining" at bounding box center [153, 409] width 255 height 192
click at [254, 491] on button "button" at bounding box center [243, 485] width 38 height 38
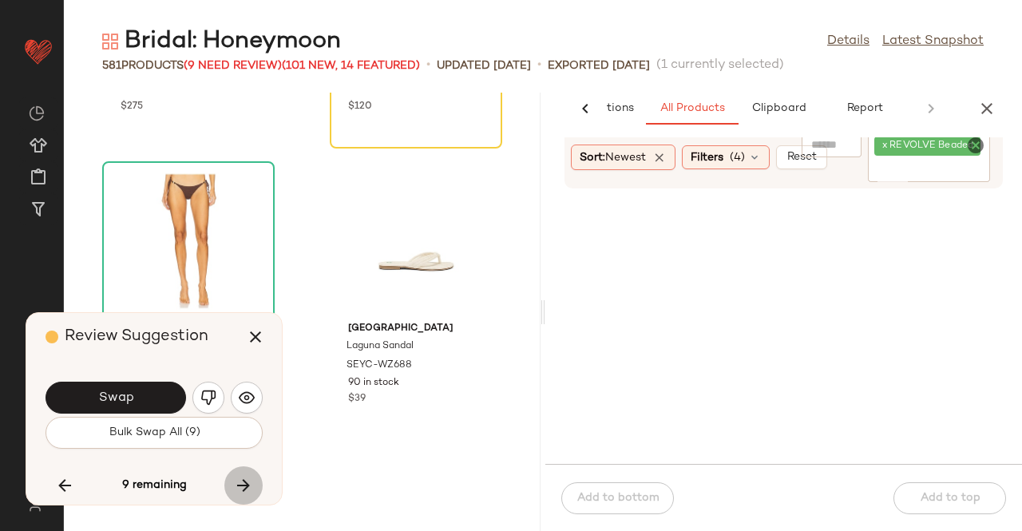
scroll to position [78868, 0]
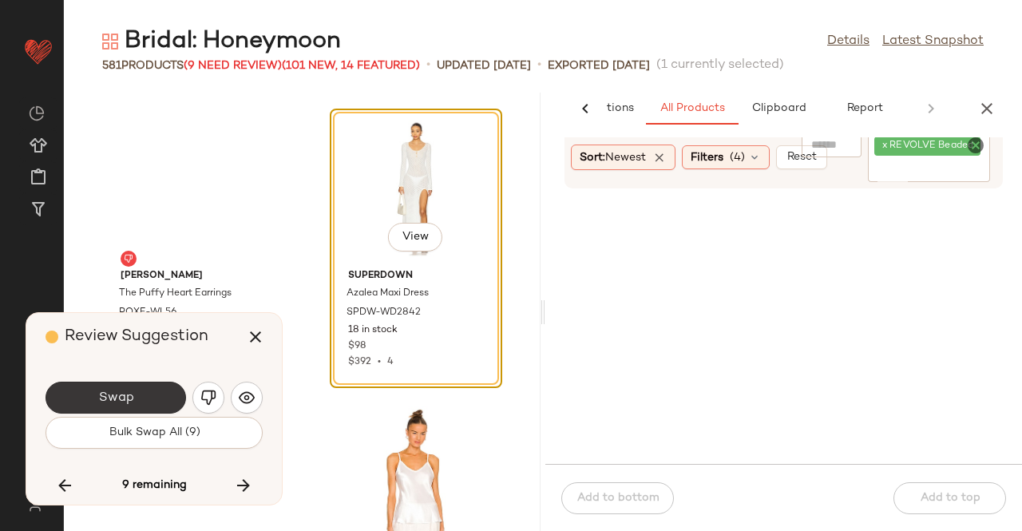
click at [159, 403] on button "Swap" at bounding box center [115, 397] width 140 height 32
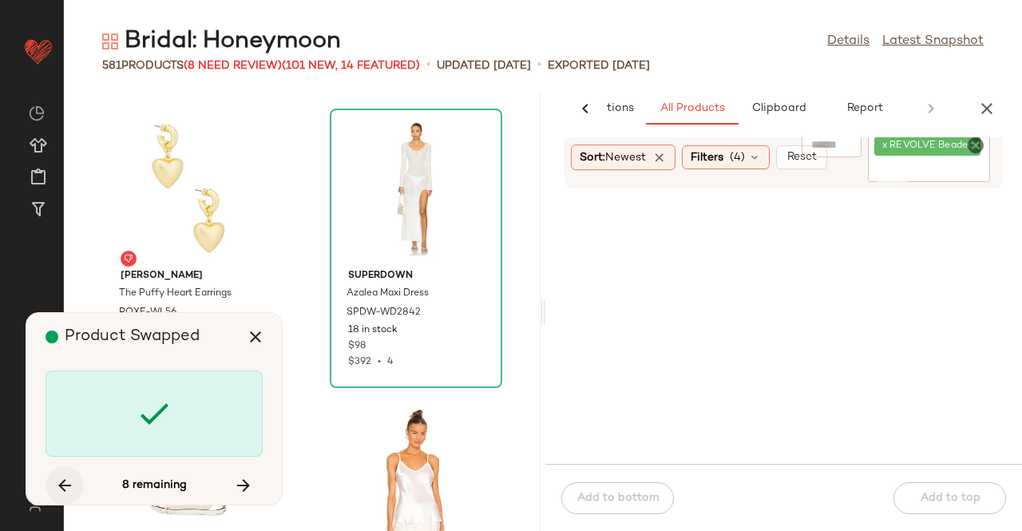
click at [66, 476] on icon "button" at bounding box center [64, 485] width 19 height 19
click at [57, 480] on icon "button" at bounding box center [64, 485] width 19 height 19
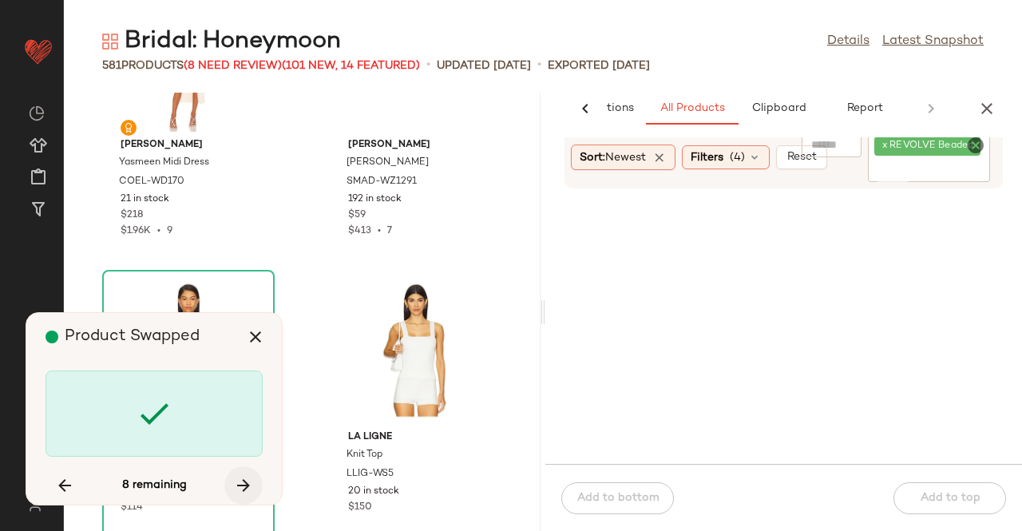
click at [256, 490] on button "button" at bounding box center [243, 485] width 38 height 38
click at [253, 488] on button "button" at bounding box center [243, 485] width 38 height 38
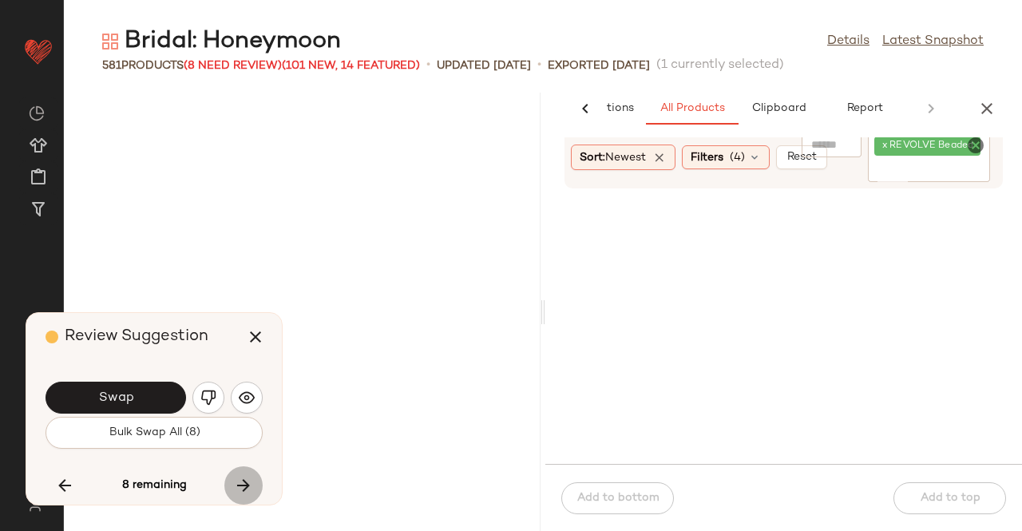
scroll to position [79452, 0]
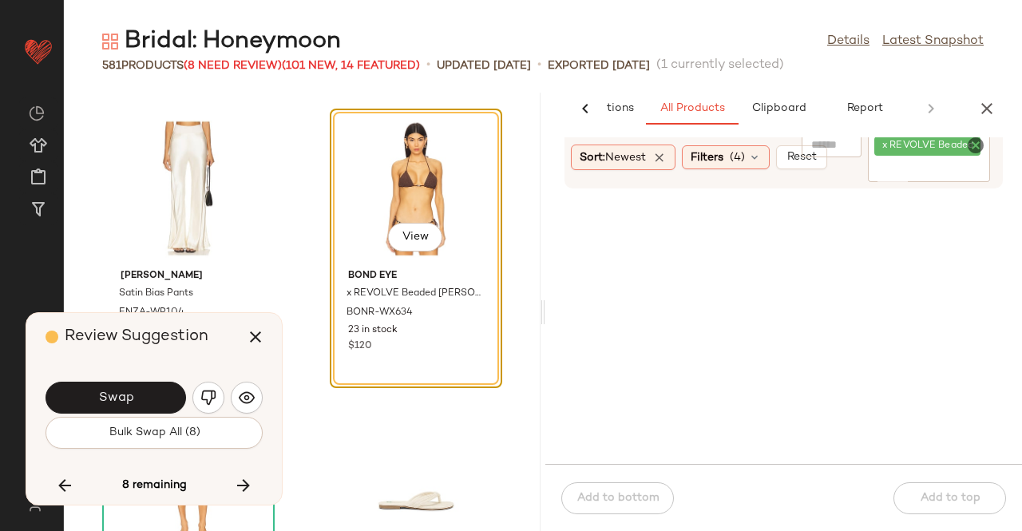
click at [121, 399] on span "Swap" at bounding box center [115, 397] width 36 height 15
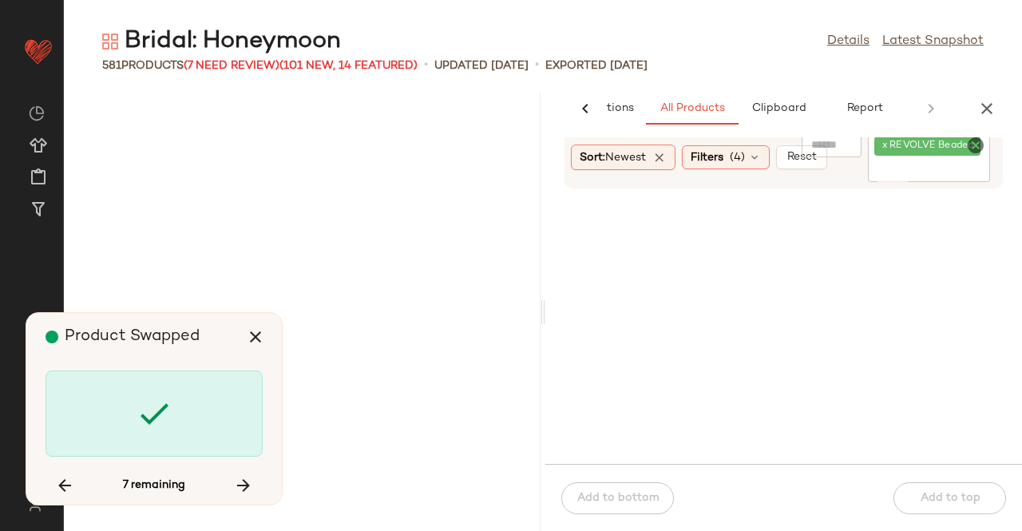
scroll to position [81205, 0]
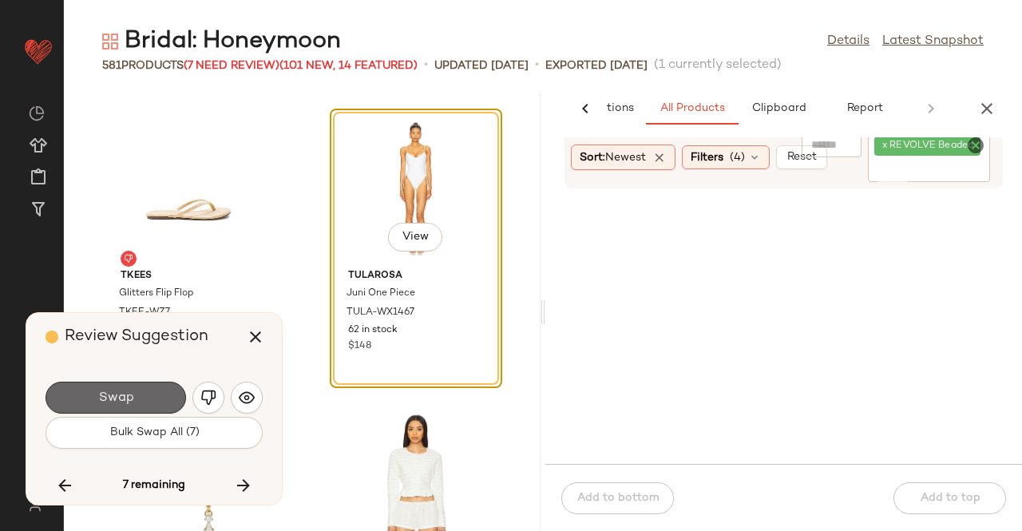
click at [144, 394] on button "Swap" at bounding box center [115, 397] width 140 height 32
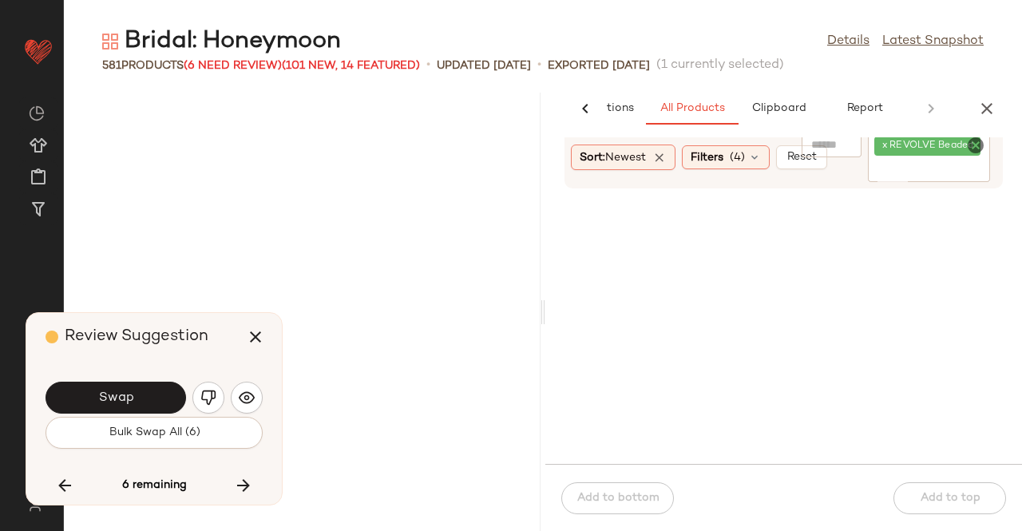
scroll to position [82373, 0]
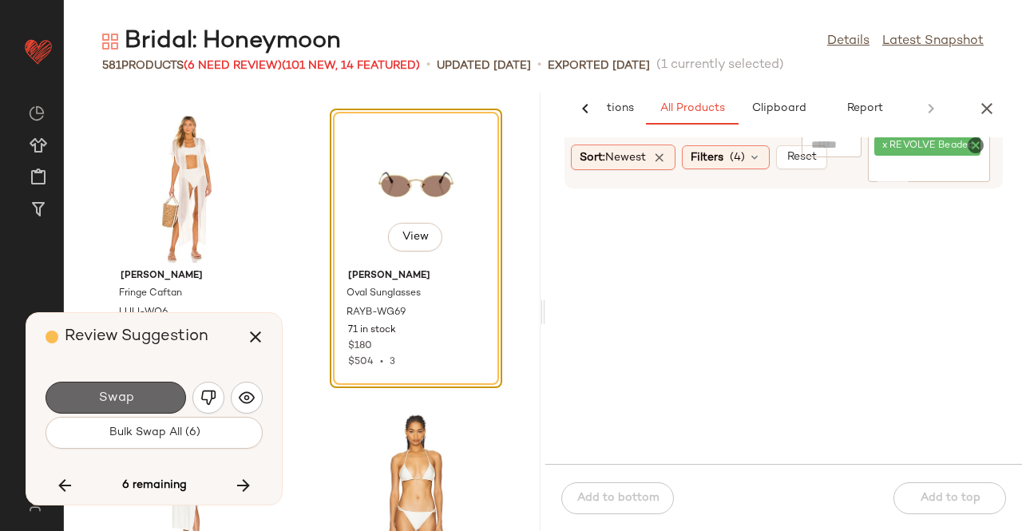
click at [151, 393] on button "Swap" at bounding box center [115, 397] width 140 height 32
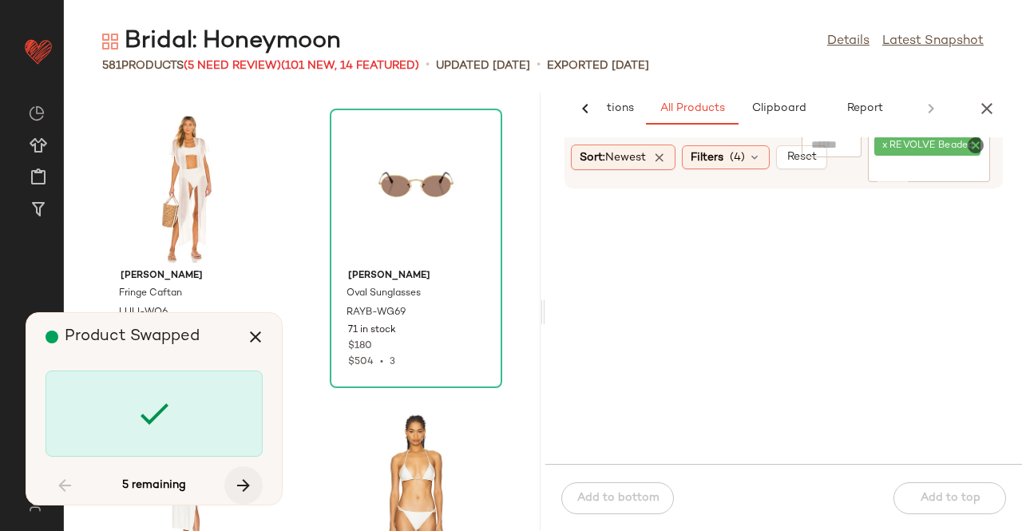
click at [243, 480] on icon "button" at bounding box center [243, 485] width 19 height 19
click at [244, 469] on button "button" at bounding box center [243, 485] width 38 height 38
click at [252, 475] on button "button" at bounding box center [243, 485] width 38 height 38
drag, startPoint x: 252, startPoint y: 330, endPoint x: 267, endPoint y: 213, distance: 117.4
click at [254, 330] on icon "button" at bounding box center [255, 336] width 19 height 19
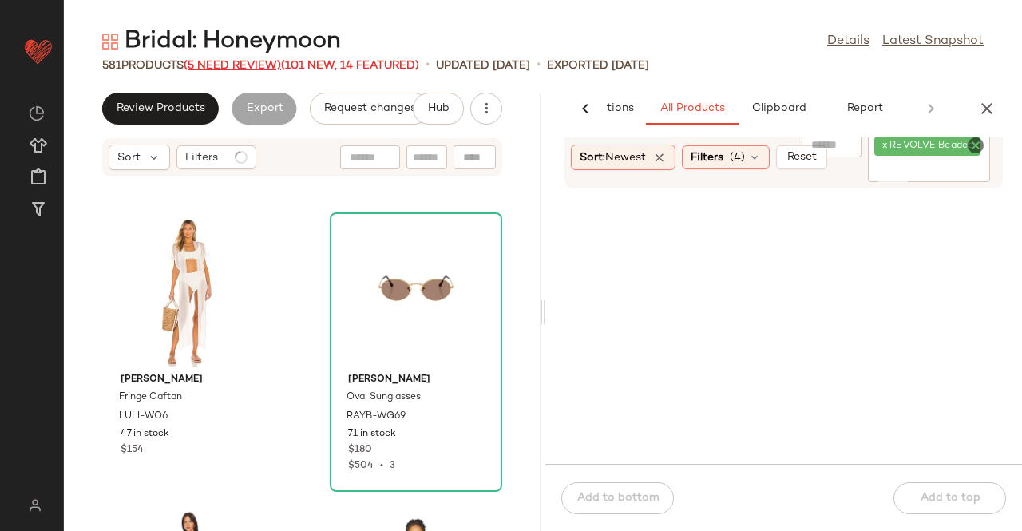
click at [273, 66] on span "(5 Need Review)" at bounding box center [232, 66] width 97 height 12
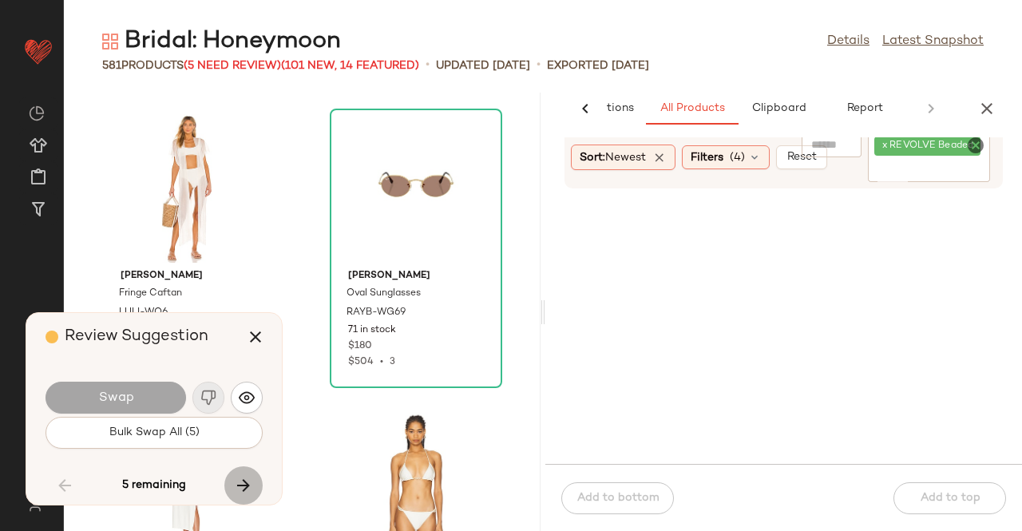
click at [261, 479] on button "button" at bounding box center [243, 485] width 38 height 38
click at [249, 481] on icon "button" at bounding box center [243, 485] width 19 height 19
click at [251, 477] on icon "button" at bounding box center [243, 485] width 19 height 19
click at [244, 484] on icon "button" at bounding box center [243, 485] width 19 height 19
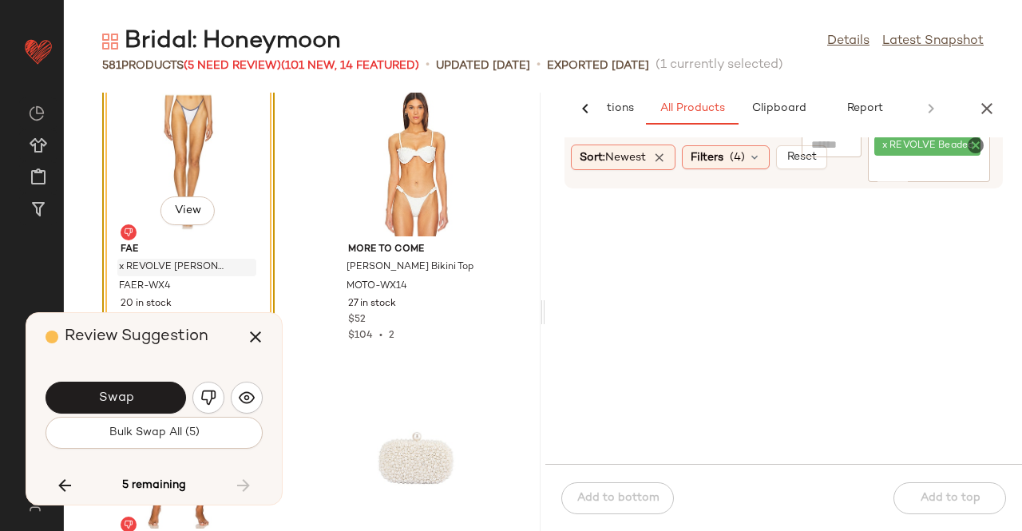
scroll to position [83037, 0]
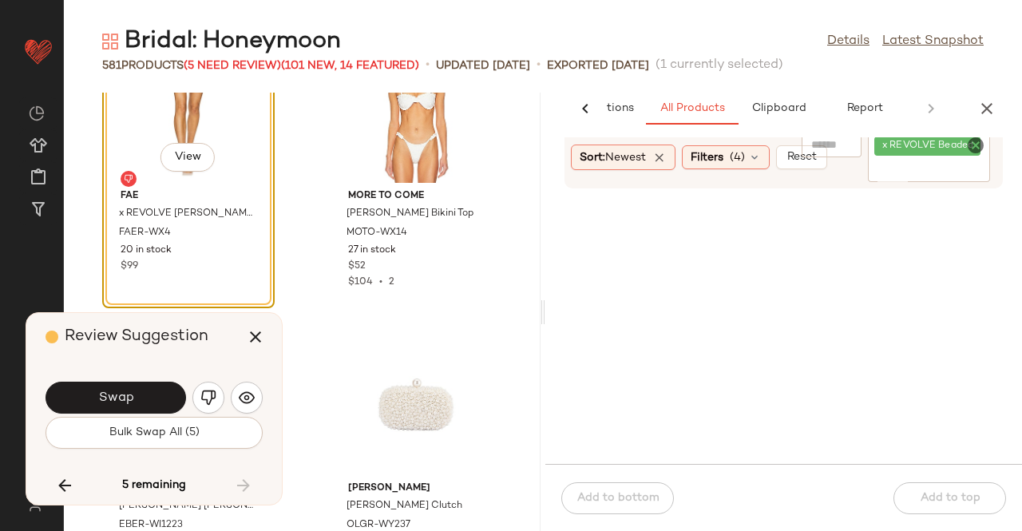
click at [176, 138] on div "View" at bounding box center [188, 108] width 161 height 148
click at [187, 147] on button "View" at bounding box center [187, 157] width 54 height 29
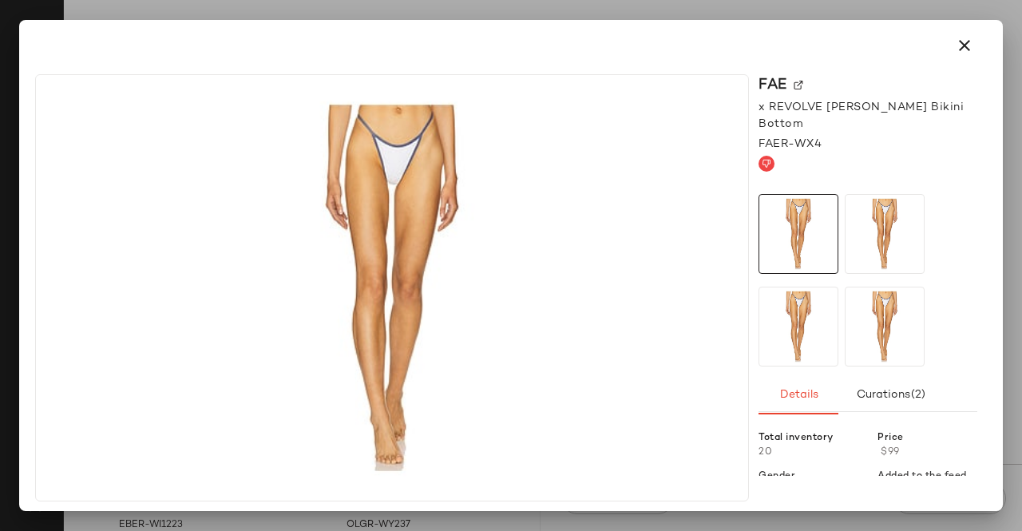
click at [800, 79] on div "FAE" at bounding box center [867, 85] width 219 height 22
click at [793, 83] on img at bounding box center [798, 86] width 10 height 10
click at [965, 23] on div at bounding box center [511, 45] width 970 height 51
click at [970, 38] on icon "button" at bounding box center [964, 45] width 19 height 19
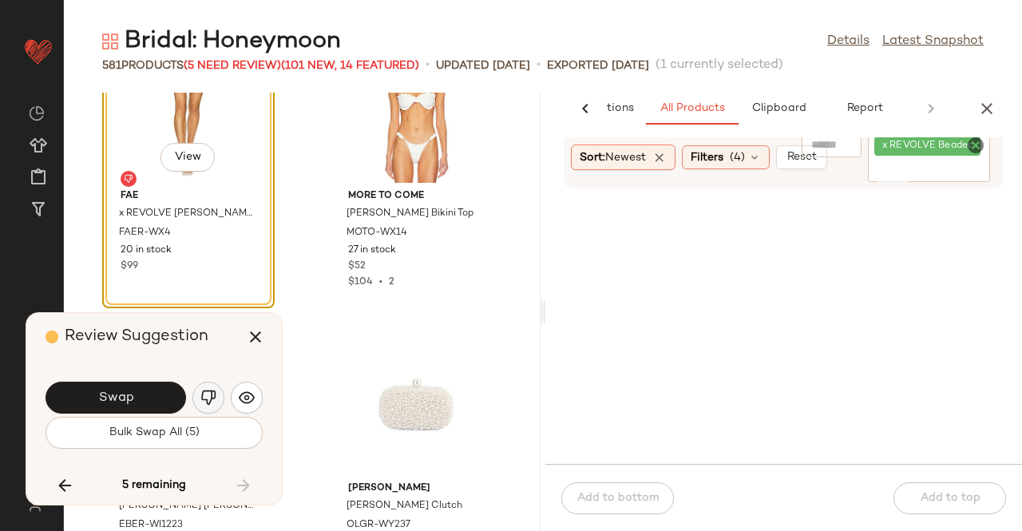
click at [211, 406] on button "button" at bounding box center [208, 397] width 32 height 32
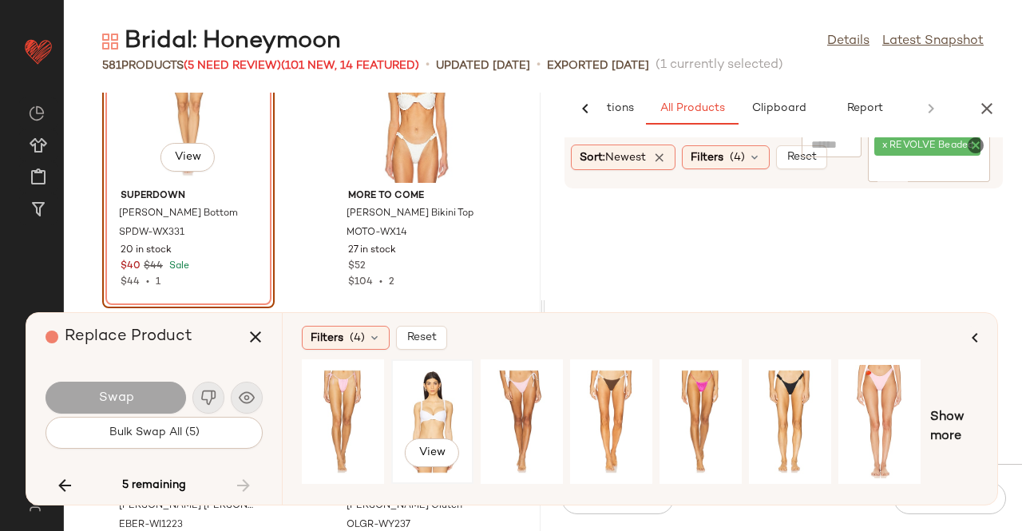
click at [439, 406] on div "View" at bounding box center [432, 421] width 71 height 113
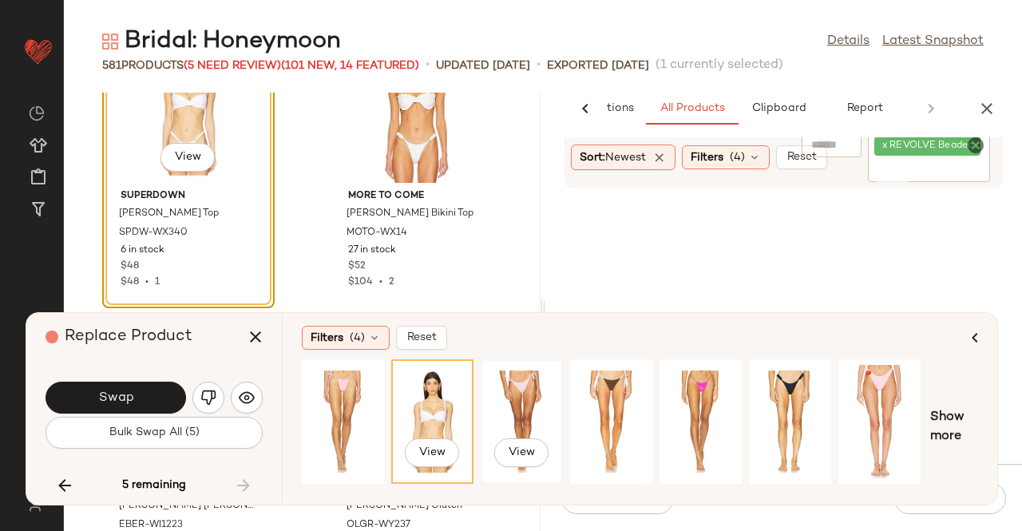
click at [548, 387] on div "View" at bounding box center [521, 421] width 71 height 113
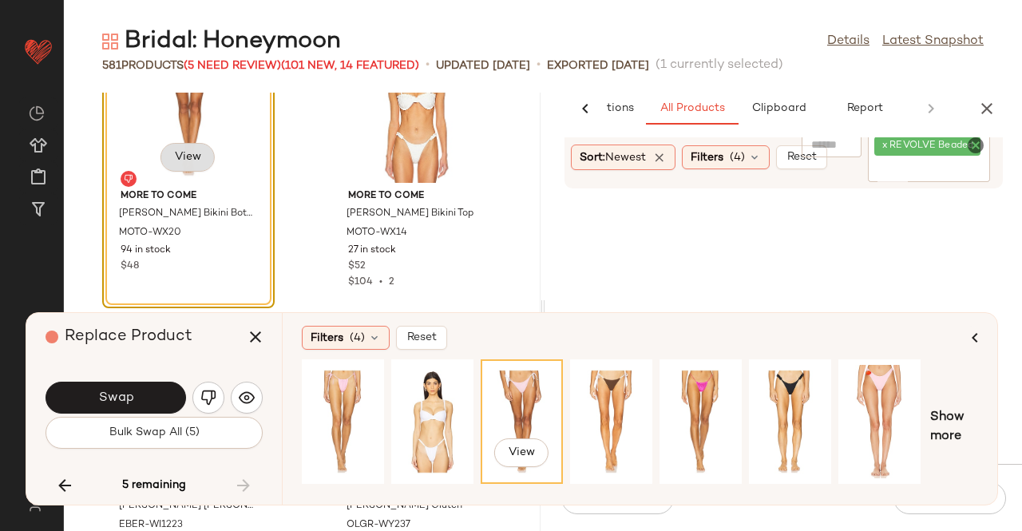
click at [195, 156] on span "View" at bounding box center [187, 157] width 27 height 13
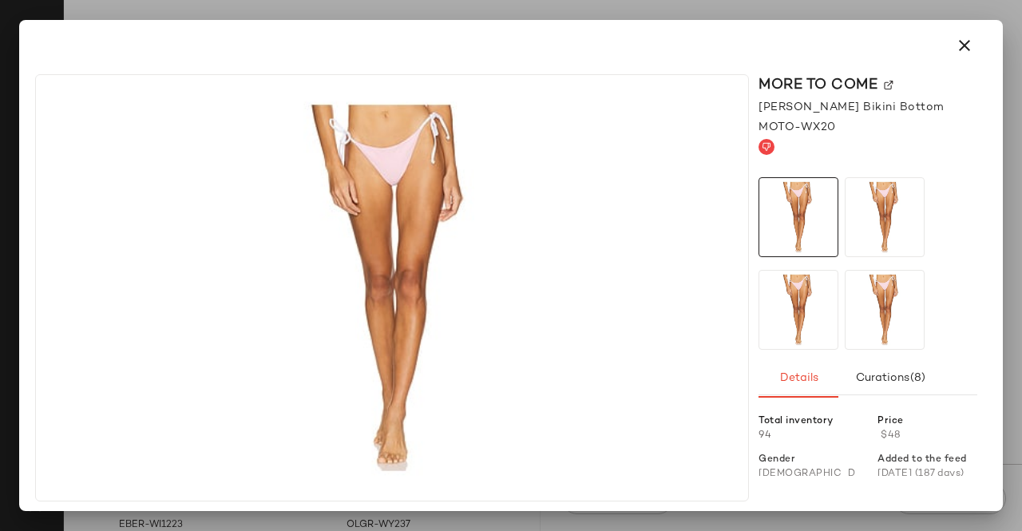
click at [887, 81] on img at bounding box center [888, 86] width 10 height 10
click at [980, 49] on button "button" at bounding box center [964, 45] width 38 height 38
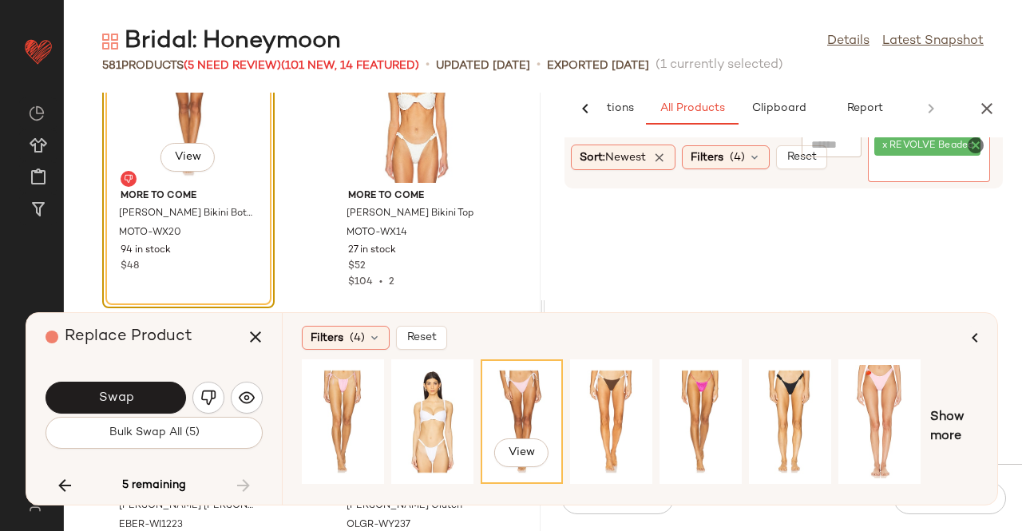
drag, startPoint x: 902, startPoint y: 162, endPoint x: 888, endPoint y: 165, distance: 13.9
click at [895, 165] on input "Filter" at bounding box center [942, 170] width 136 height 17
paste input "**********"
type input "**********"
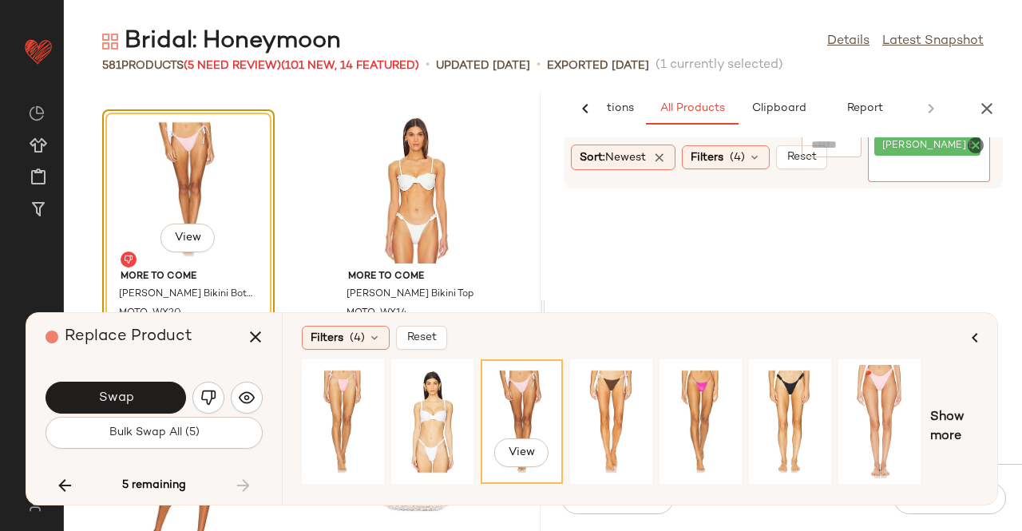
scroll to position [82798, 0]
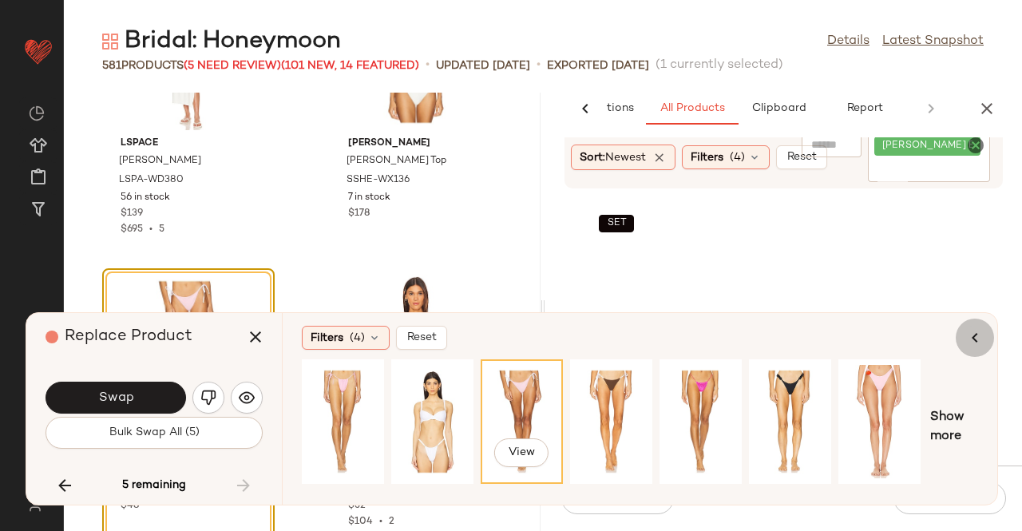
drag, startPoint x: 987, startPoint y: 339, endPoint x: 978, endPoint y: 338, distance: 8.9
click at [988, 339] on button "button" at bounding box center [974, 337] width 38 height 38
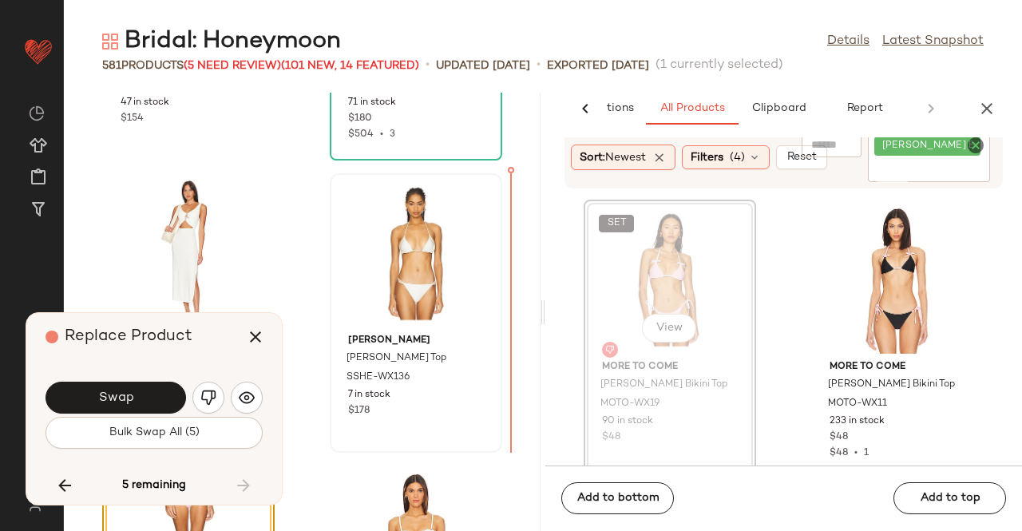
scroll to position [82594, 0]
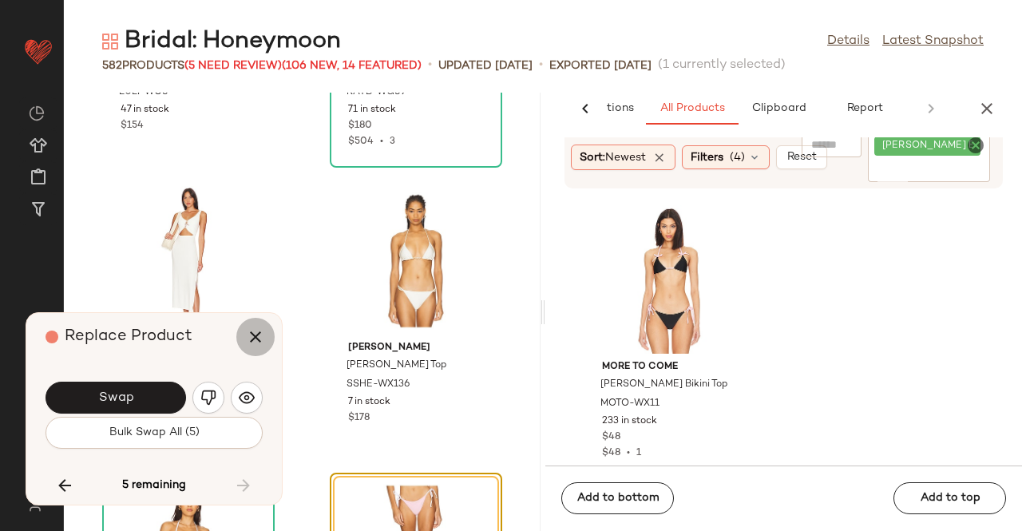
click at [259, 336] on icon "button" at bounding box center [255, 336] width 19 height 19
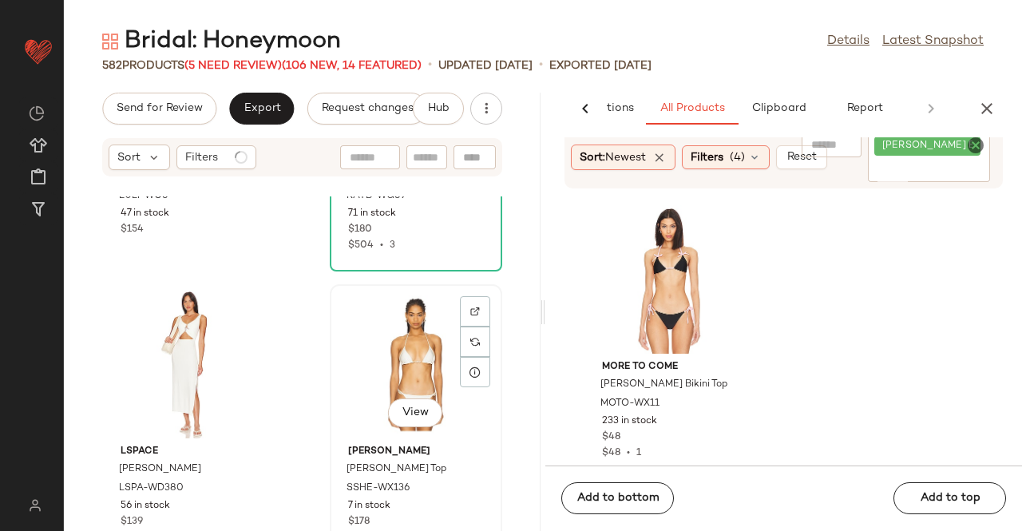
click at [392, 342] on div "View" at bounding box center [415, 364] width 161 height 148
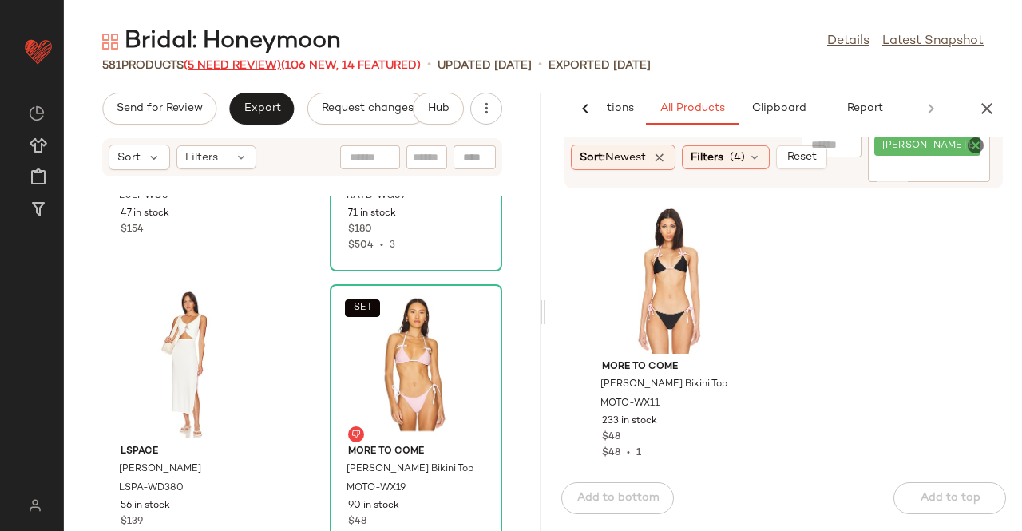
click at [234, 60] on span "(5 Need Review)" at bounding box center [232, 66] width 97 height 12
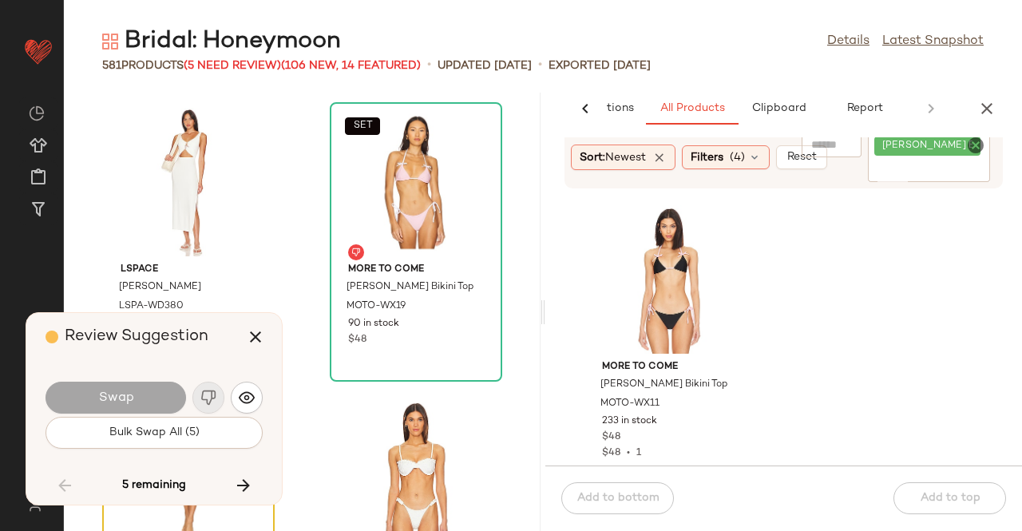
scroll to position [82833, 0]
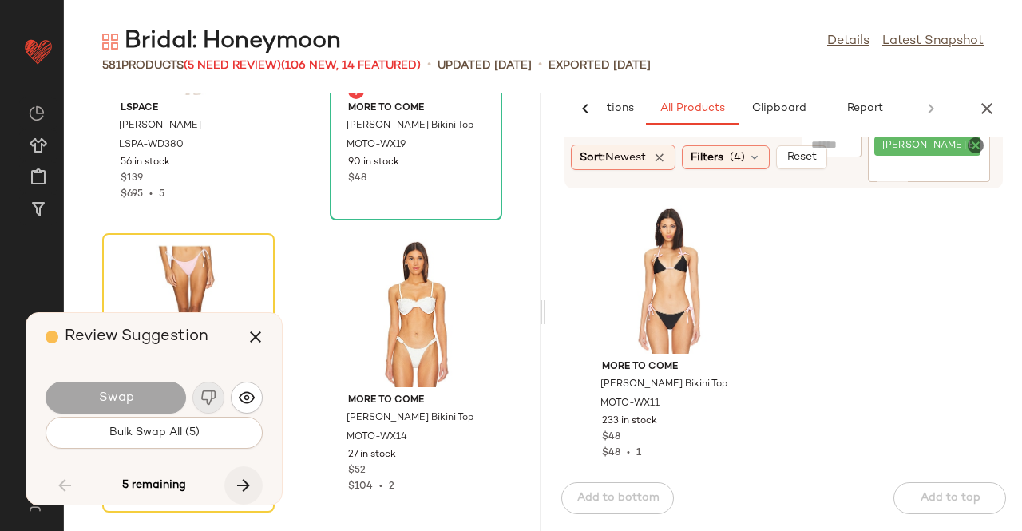
click at [262, 488] on button "button" at bounding box center [243, 485] width 38 height 38
click at [257, 489] on button "button" at bounding box center [243, 485] width 38 height 38
click at [249, 487] on icon "button" at bounding box center [243, 485] width 19 height 19
drag, startPoint x: 227, startPoint y: 472, endPoint x: 233, endPoint y: 481, distance: 11.1
click at [227, 472] on div "5 remaining" at bounding box center [153, 485] width 217 height 38
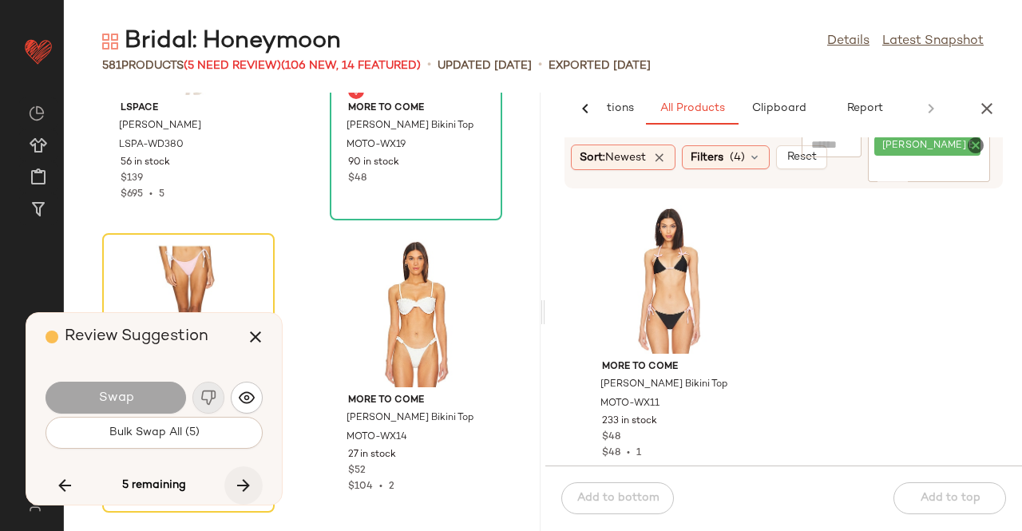
click at [240, 486] on icon "button" at bounding box center [243, 485] width 19 height 19
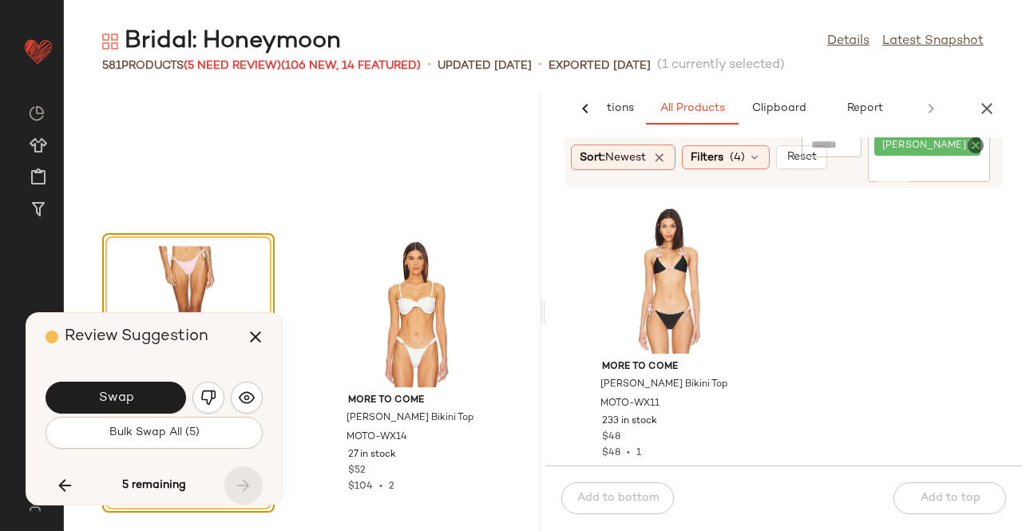
scroll to position [82957, 0]
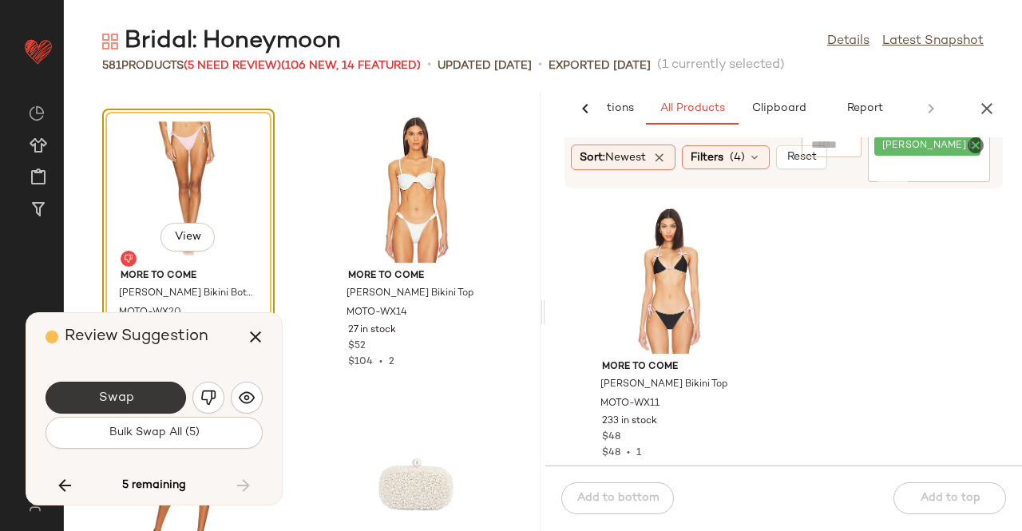
click at [144, 404] on button "Swap" at bounding box center [115, 397] width 140 height 32
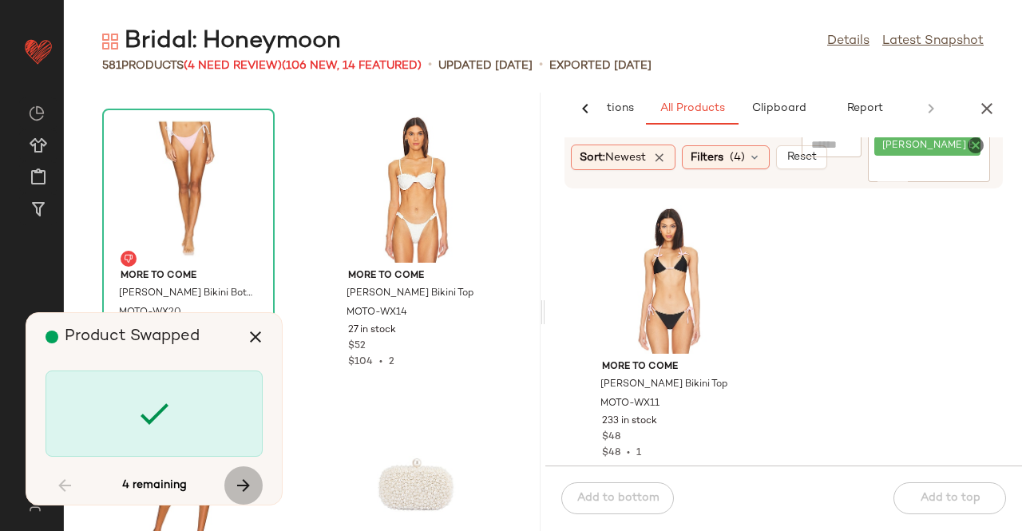
click at [250, 480] on icon "button" at bounding box center [243, 485] width 19 height 19
click at [249, 488] on icon "button" at bounding box center [243, 485] width 19 height 19
click at [245, 488] on icon "button" at bounding box center [243, 485] width 19 height 19
click at [245, 488] on div "4 remaining" at bounding box center [153, 485] width 217 height 38
click at [255, 326] on button "button" at bounding box center [255, 337] width 38 height 38
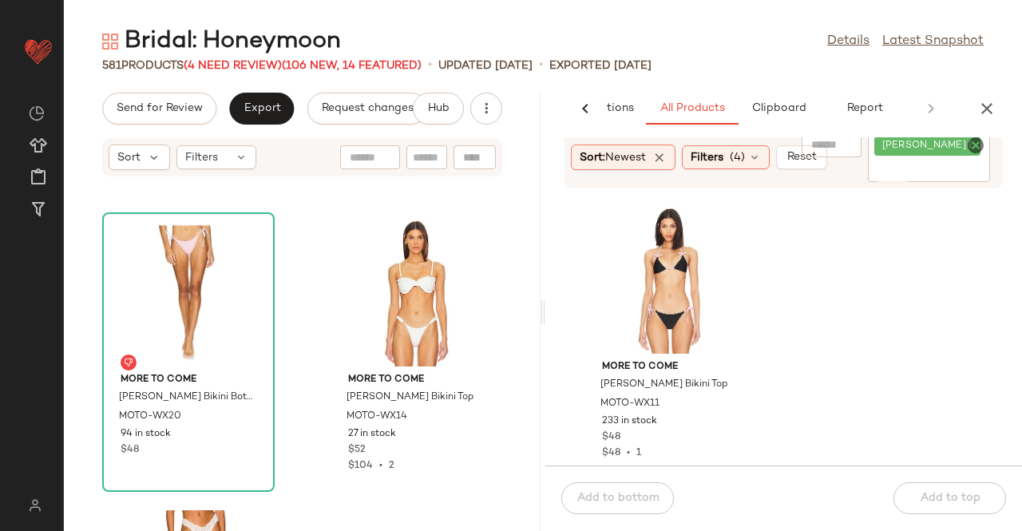
click at [1002, 109] on div "AI Recommendations All Products Clipboard Report" at bounding box center [783, 109] width 476 height 32
click at [983, 103] on icon "button" at bounding box center [986, 108] width 19 height 19
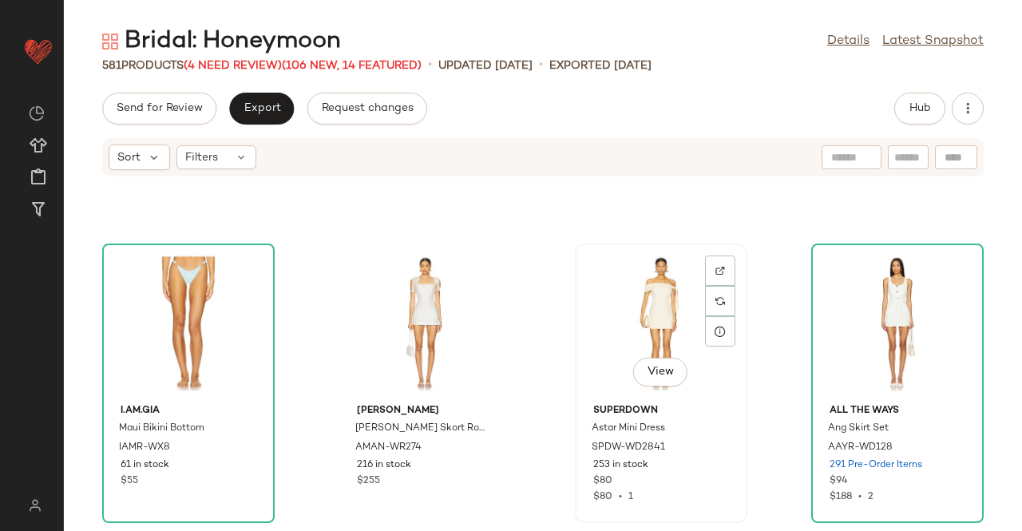
scroll to position [16936, 0]
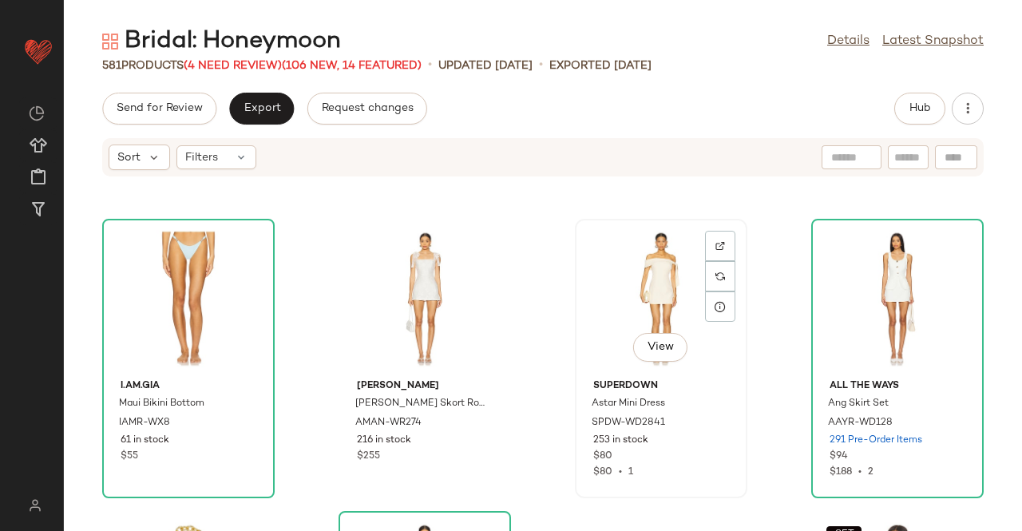
click at [637, 287] on div "View" at bounding box center [660, 298] width 161 height 148
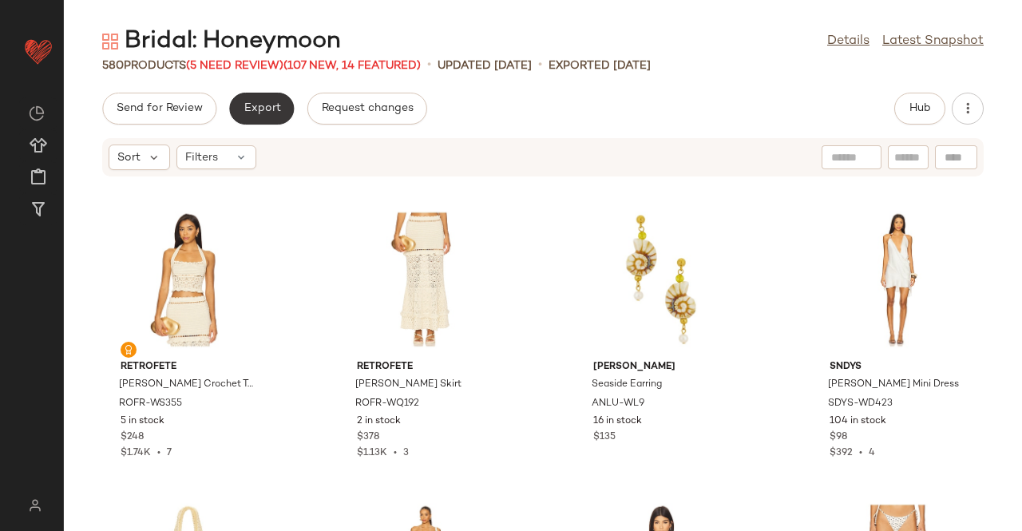
click at [244, 105] on span "Export" at bounding box center [262, 108] width 38 height 13
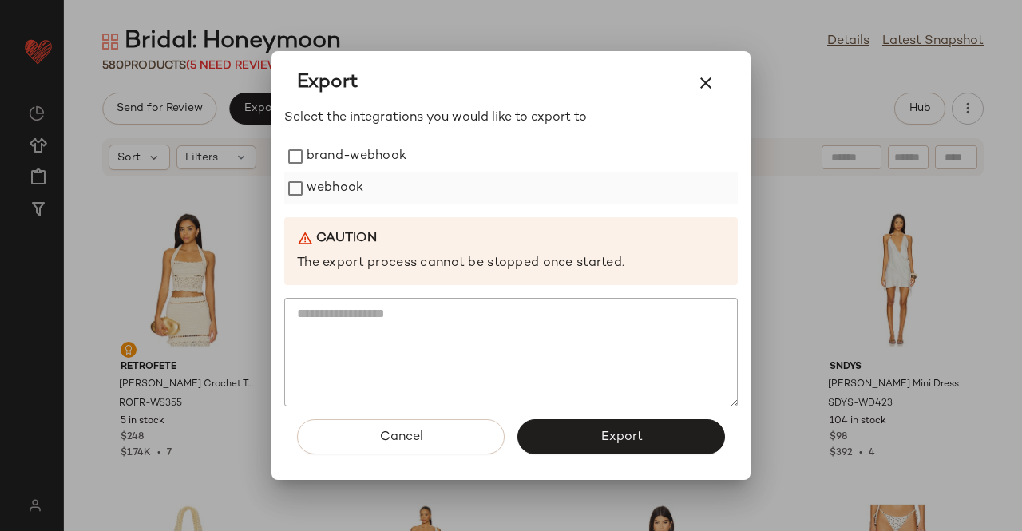
click at [326, 191] on label "webhook" at bounding box center [334, 188] width 57 height 32
click at [627, 435] on span "Export" at bounding box center [620, 436] width 42 height 15
